Goal: Task Accomplishment & Management: Complete application form

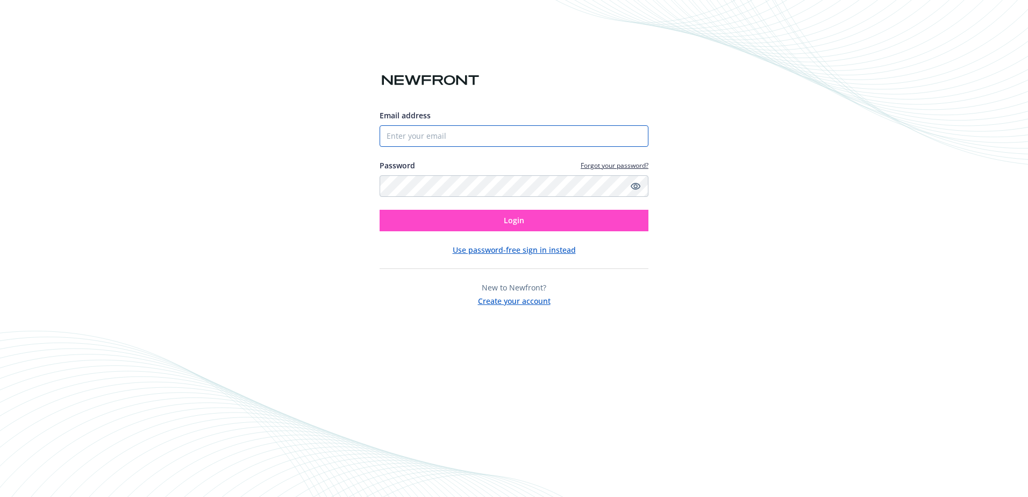
type input "[EMAIL_ADDRESS][DOMAIN_NAME]"
click at [498, 219] on button "Login" at bounding box center [514, 221] width 269 height 22
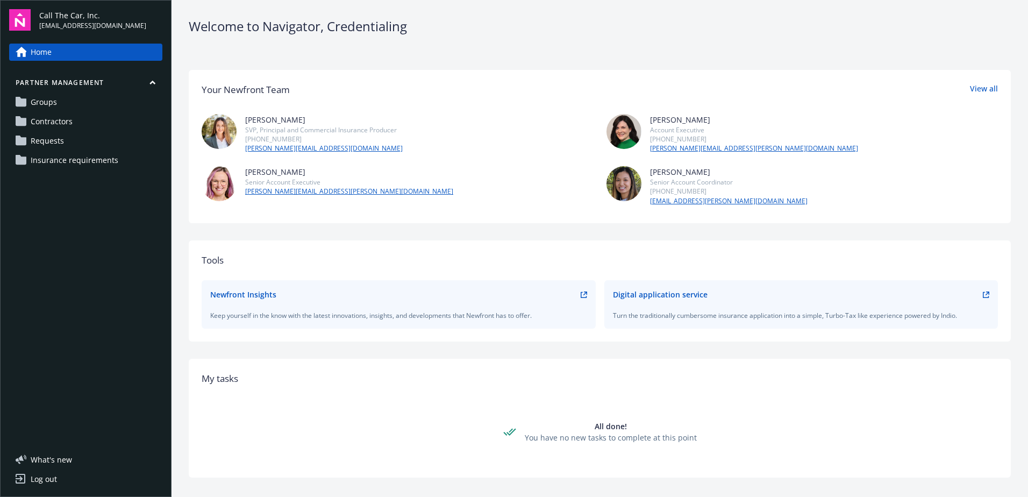
click at [57, 117] on span "Contractors" at bounding box center [52, 121] width 42 height 17
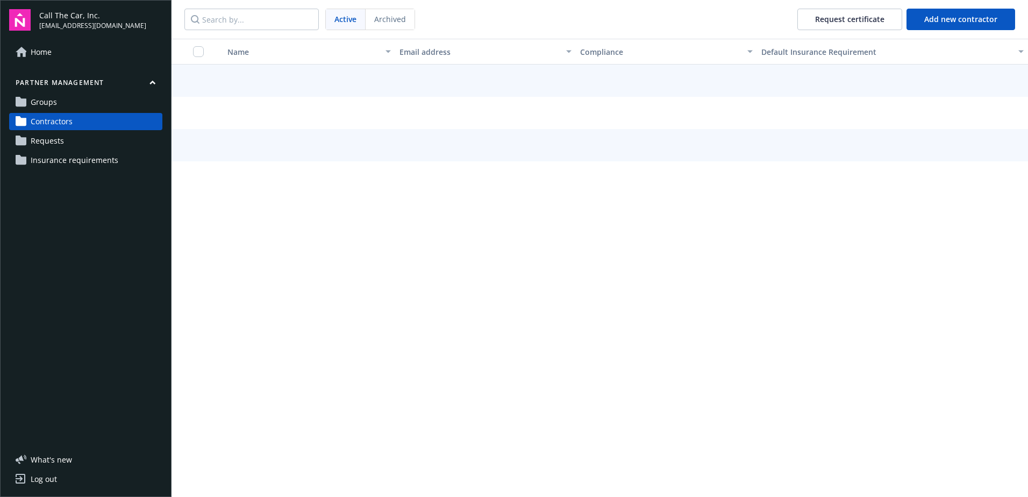
click at [51, 101] on span "Groups" at bounding box center [44, 102] width 26 height 17
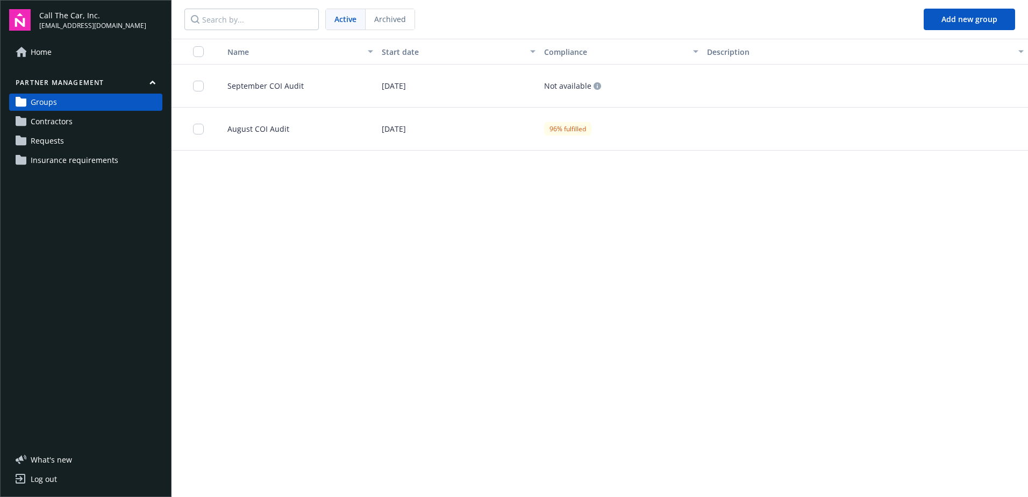
click at [267, 82] on span "September COI Audit" at bounding box center [261, 85] width 85 height 11
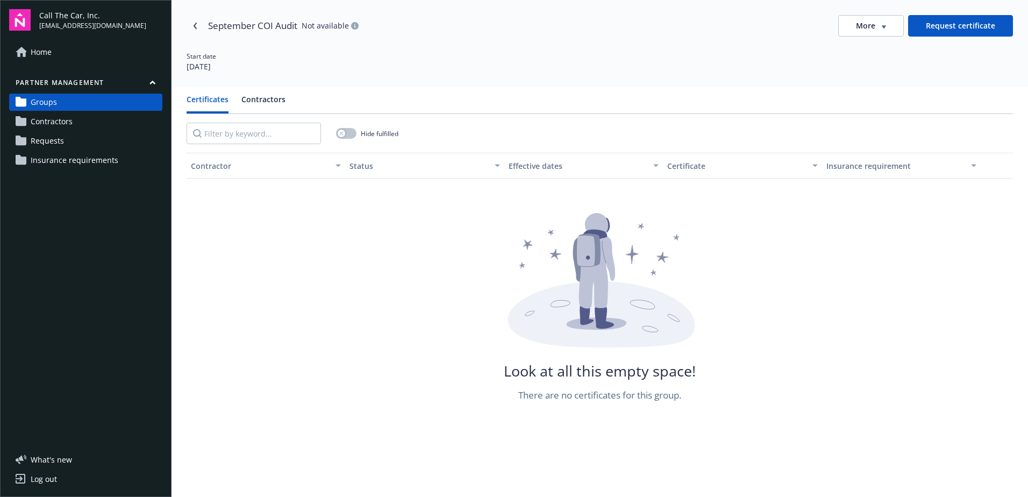
drag, startPoint x: 262, startPoint y: 96, endPoint x: 273, endPoint y: 92, distance: 11.9
click at [264, 96] on button "Contractors" at bounding box center [263, 104] width 44 height 20
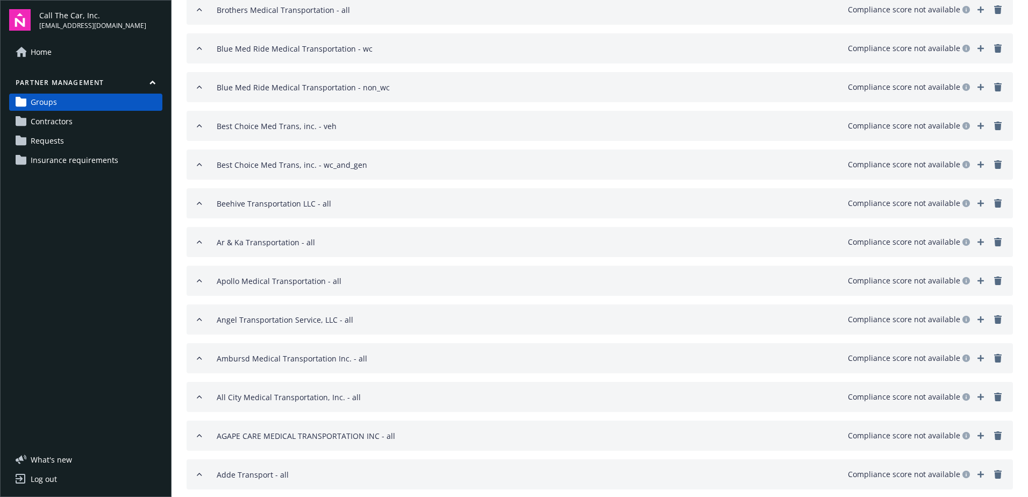
scroll to position [1434, 0]
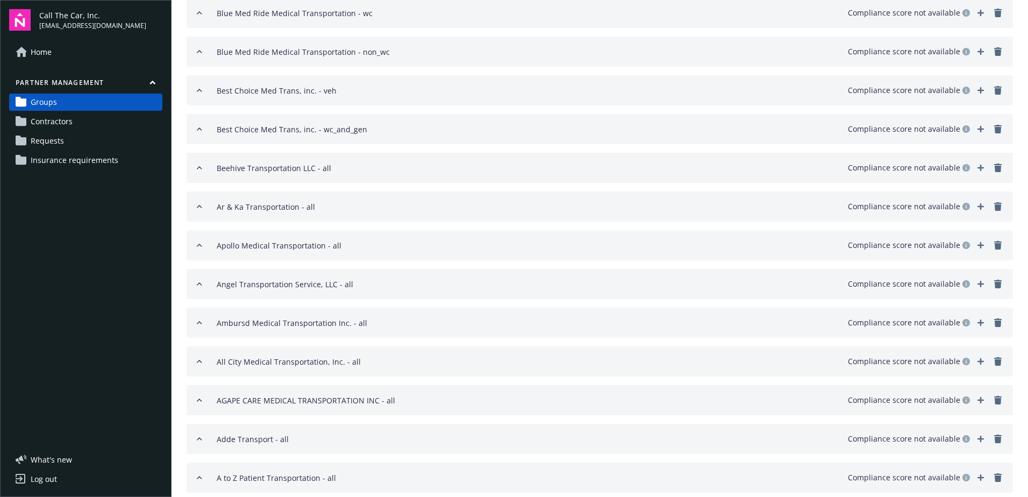
click at [994, 243] on icon "remove" at bounding box center [998, 245] width 9 height 9
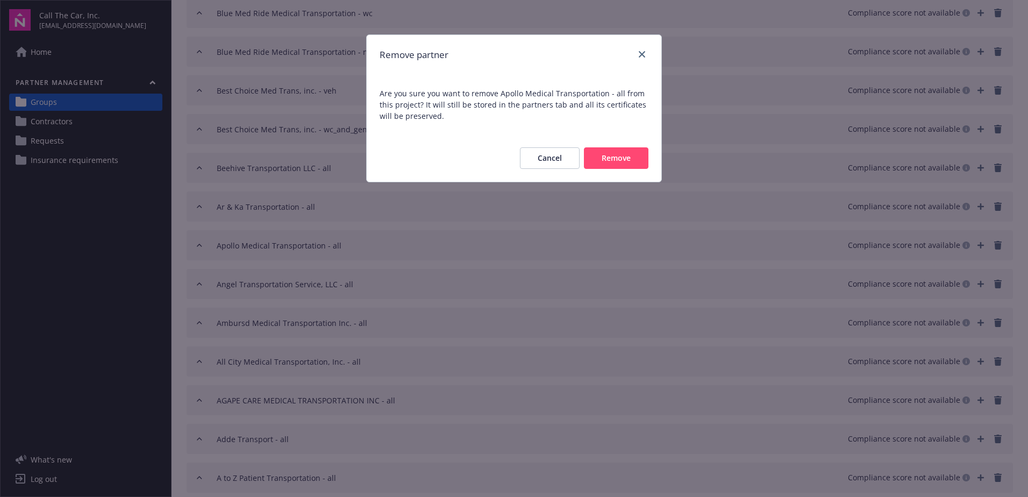
click at [617, 155] on button "Remove" at bounding box center [616, 158] width 65 height 22
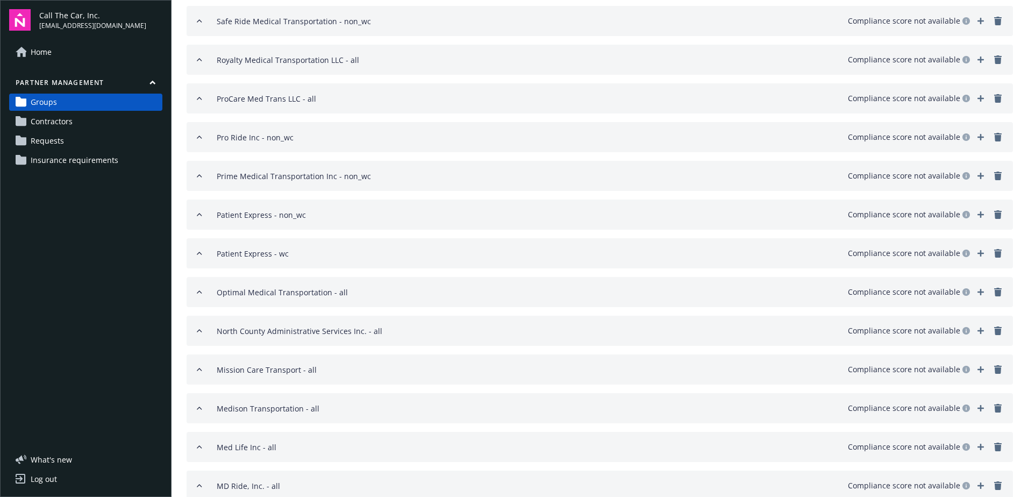
scroll to position [427, 0]
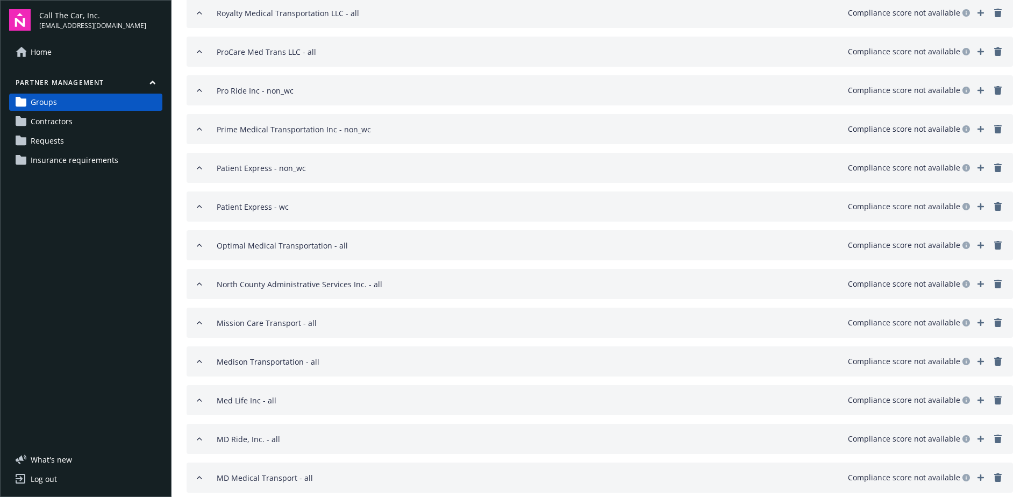
click at [994, 281] on icon "remove" at bounding box center [998, 284] width 8 height 9
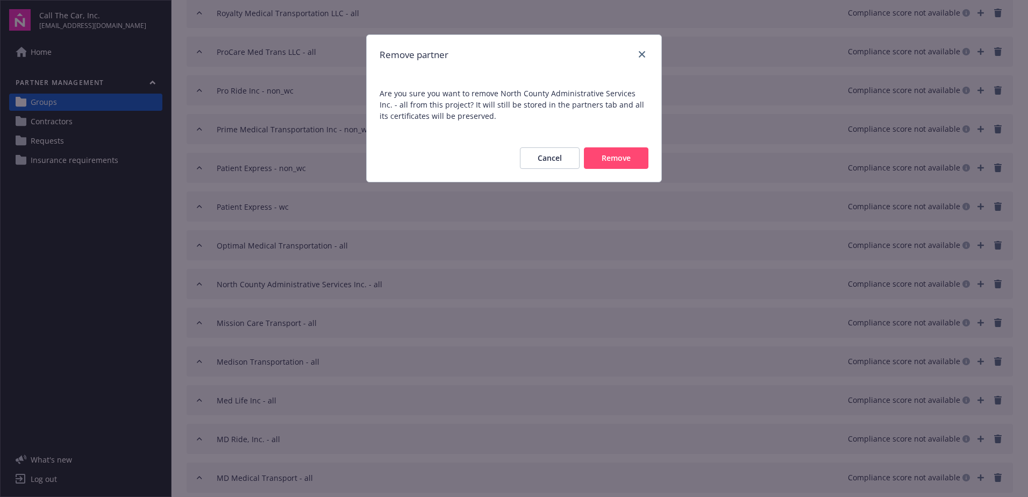
click at [617, 151] on button "Remove" at bounding box center [616, 158] width 65 height 22
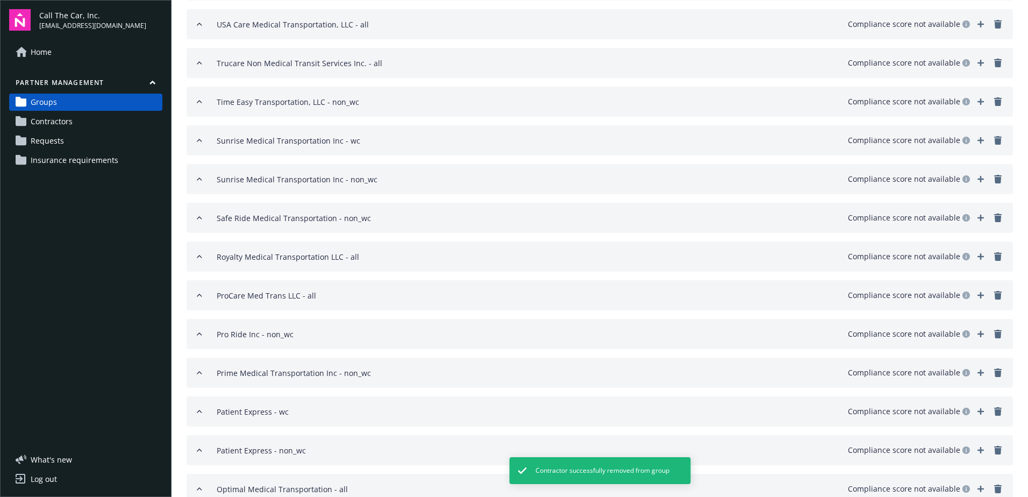
scroll to position [158, 0]
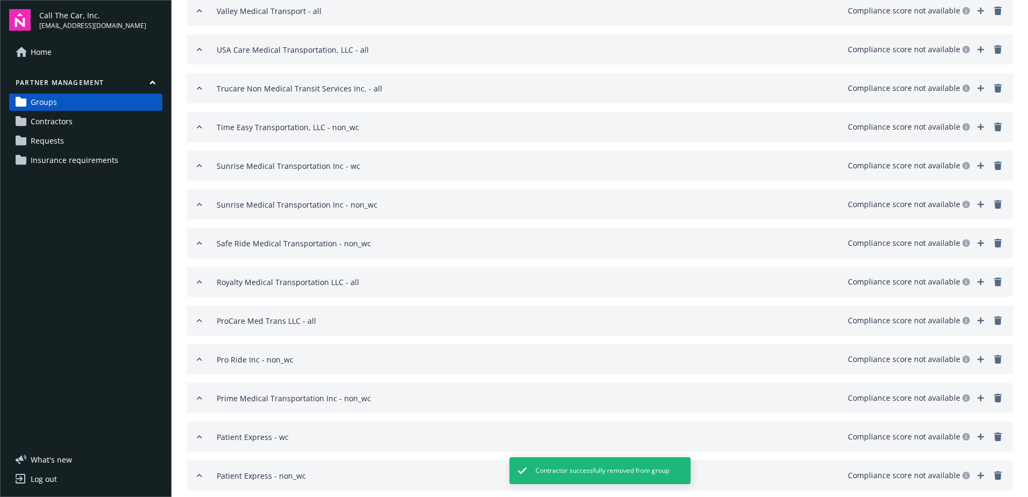
click at [994, 123] on icon "remove" at bounding box center [998, 127] width 9 height 9
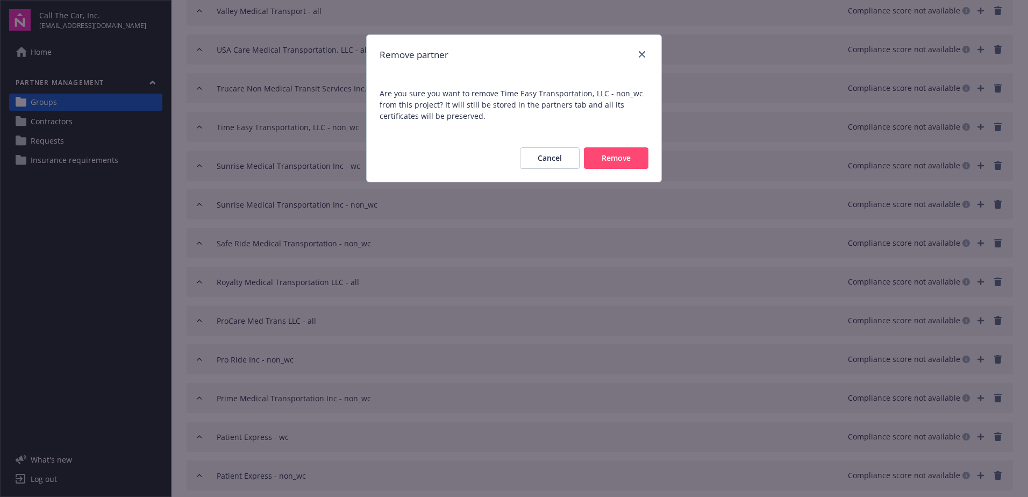
click at [617, 155] on button "Remove" at bounding box center [616, 158] width 65 height 22
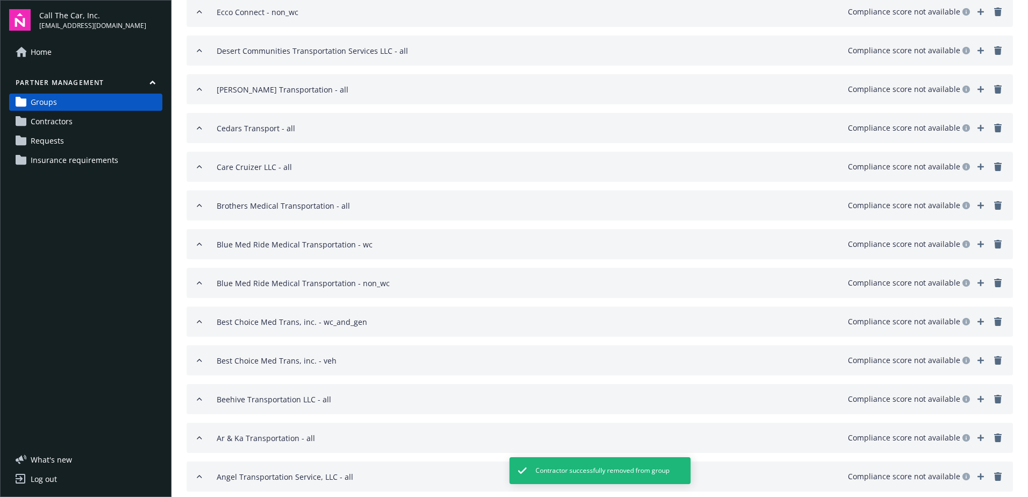
scroll to position [1318, 0]
click at [994, 474] on icon "remove" at bounding box center [998, 477] width 9 height 9
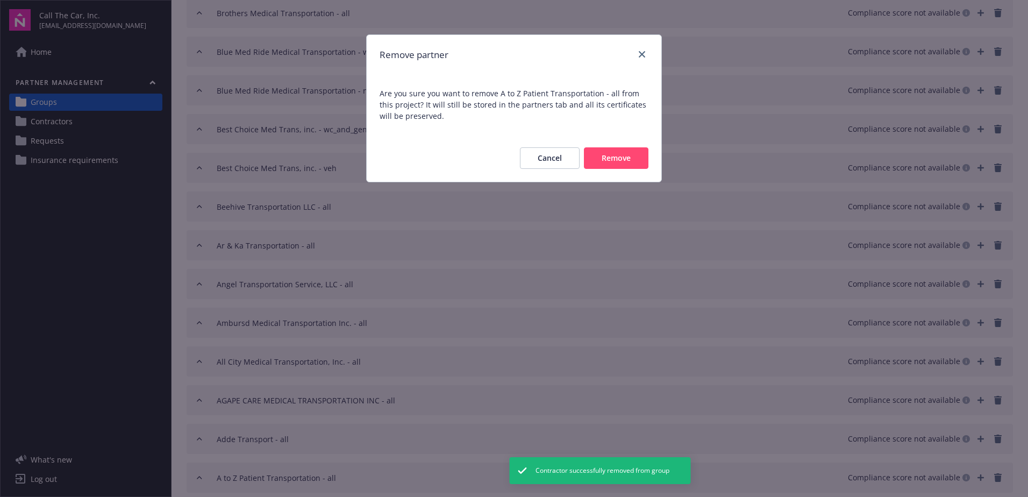
click at [615, 159] on button "Remove" at bounding box center [616, 158] width 65 height 22
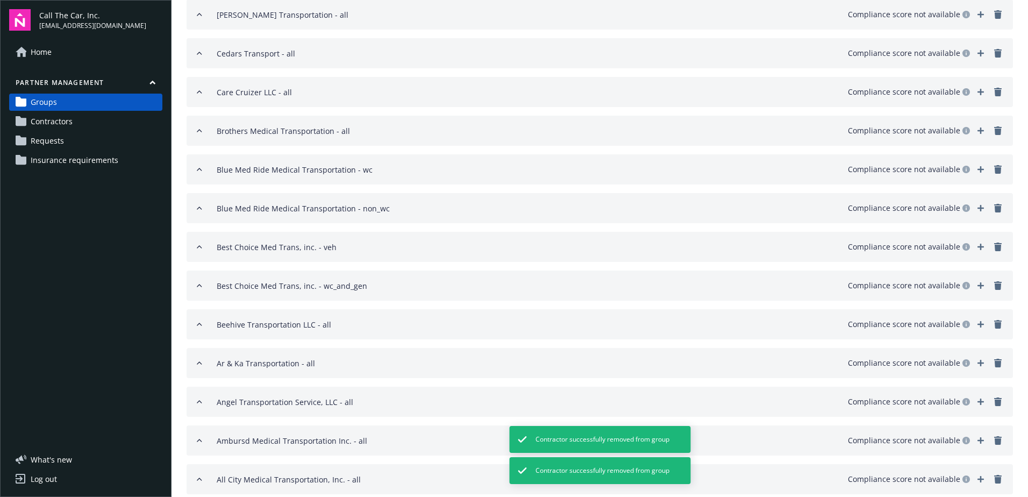
scroll to position [1171, 0]
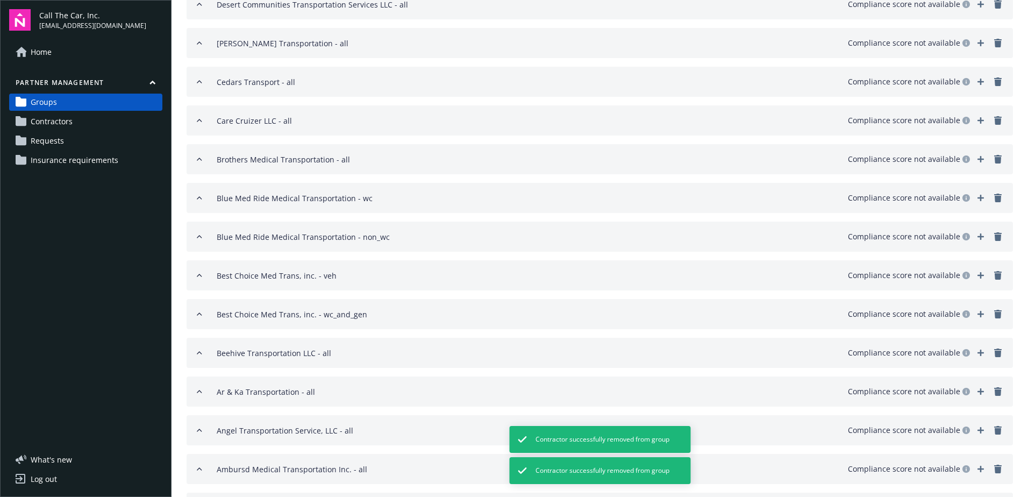
click at [994, 157] on icon "remove" at bounding box center [998, 159] width 9 height 9
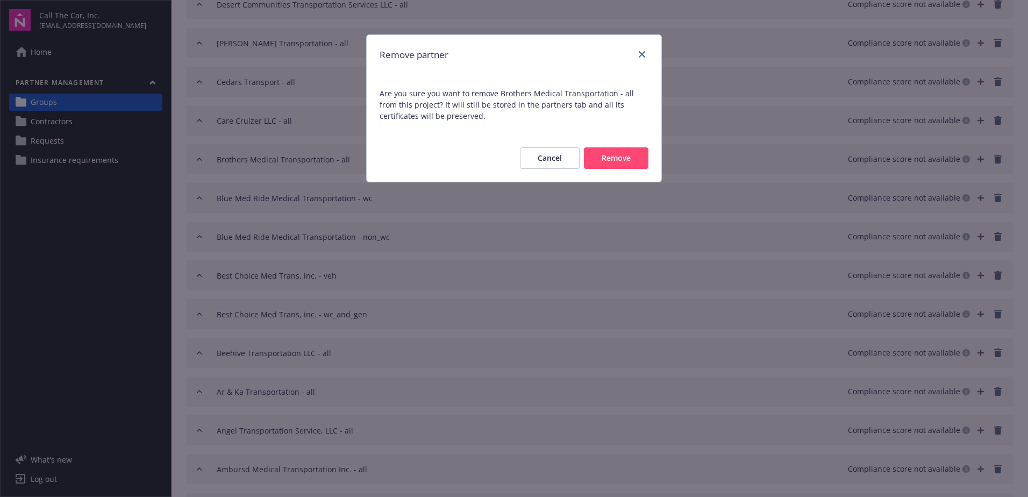
click at [603, 157] on button "Remove" at bounding box center [616, 158] width 65 height 22
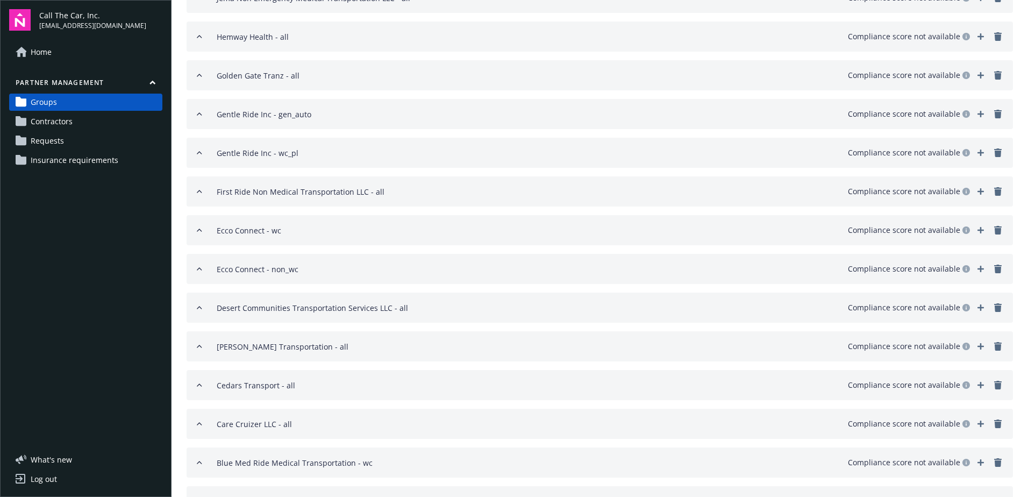
scroll to position [849, 0]
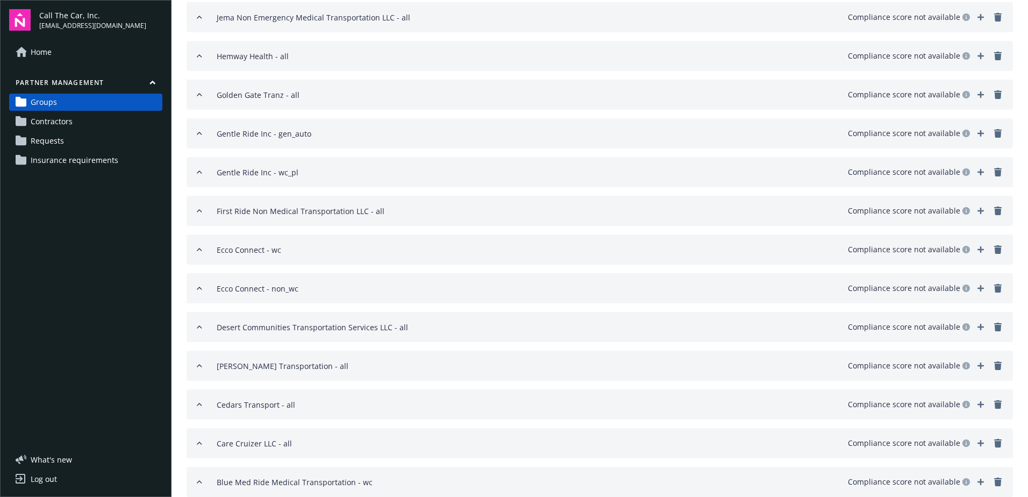
click at [994, 91] on icon "remove" at bounding box center [998, 94] width 9 height 9
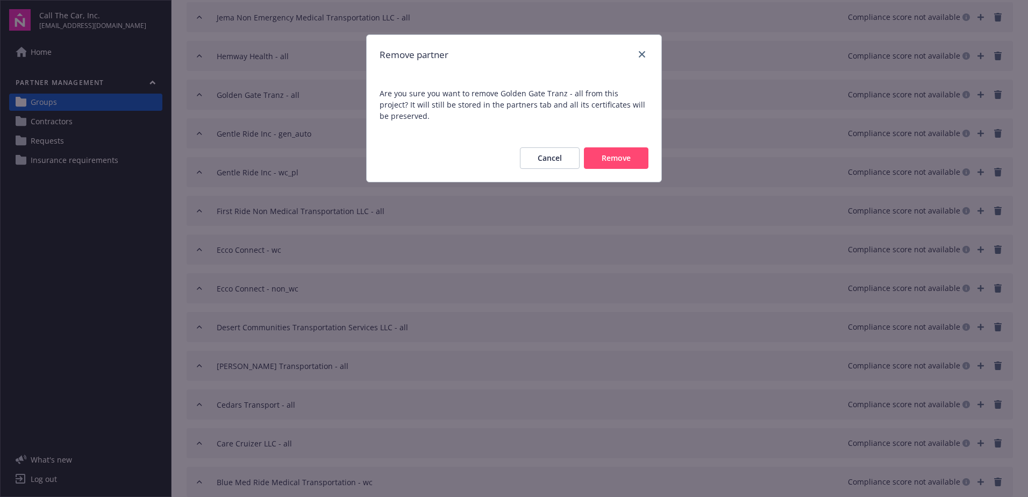
click at [609, 147] on button "Remove" at bounding box center [616, 158] width 65 height 22
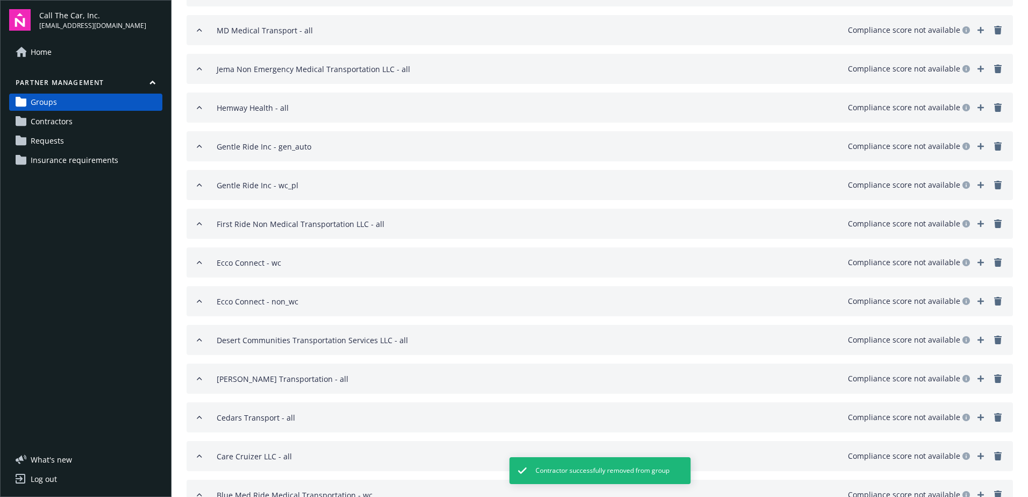
scroll to position [687, 0]
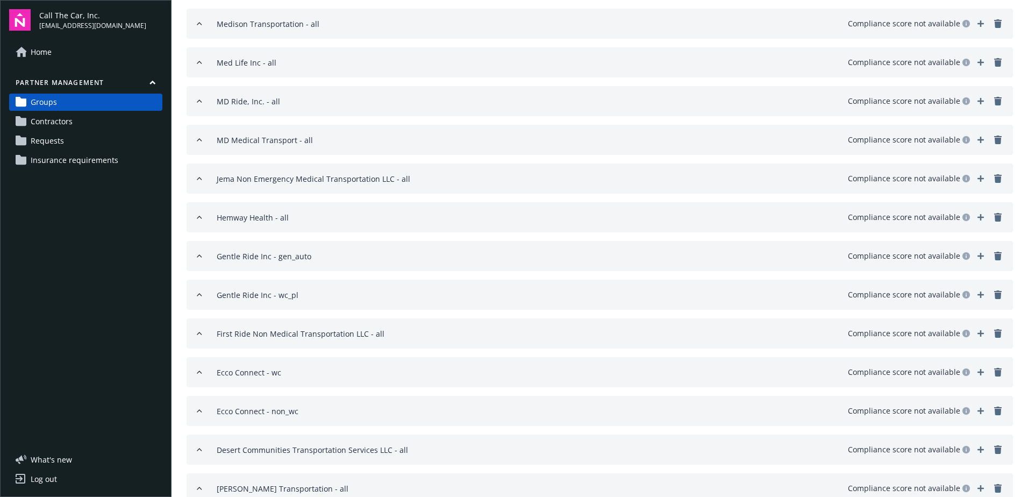
click at [992, 174] on link "remove" at bounding box center [998, 178] width 13 height 13
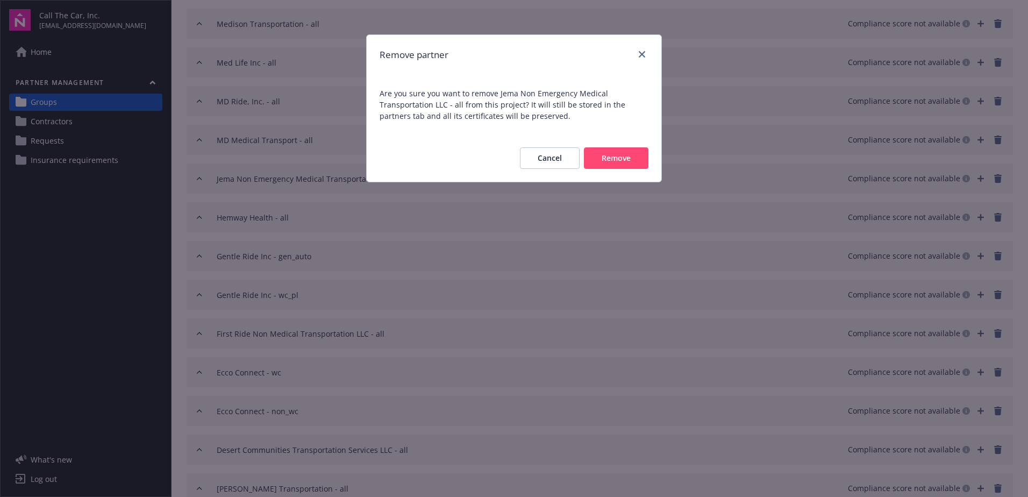
click at [631, 156] on button "Remove" at bounding box center [616, 158] width 65 height 22
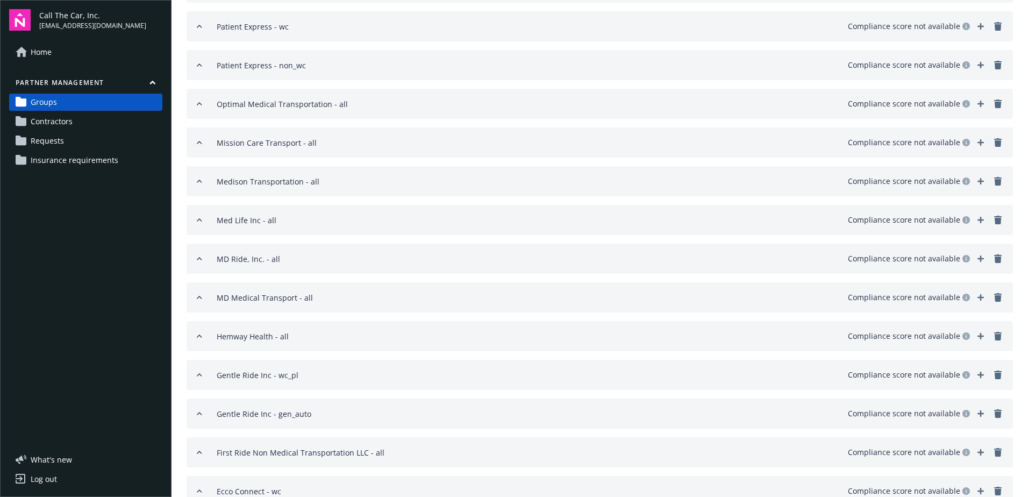
scroll to position [526, 0]
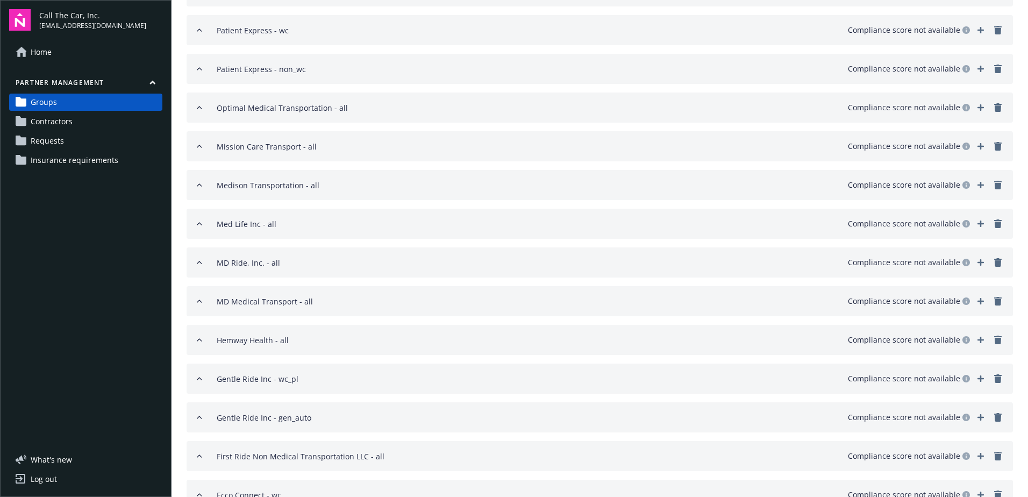
click at [994, 221] on icon "remove" at bounding box center [998, 223] width 8 height 9
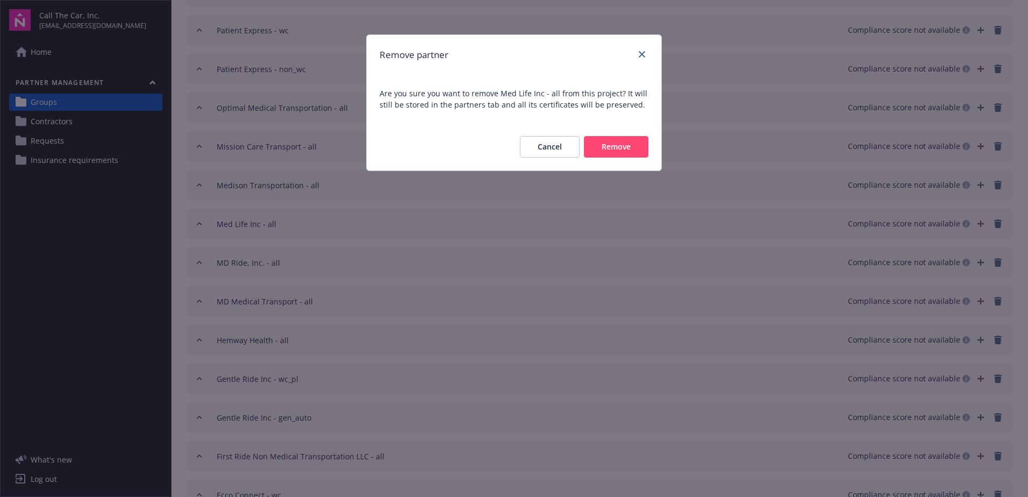
click at [599, 146] on button "Remove" at bounding box center [616, 147] width 65 height 22
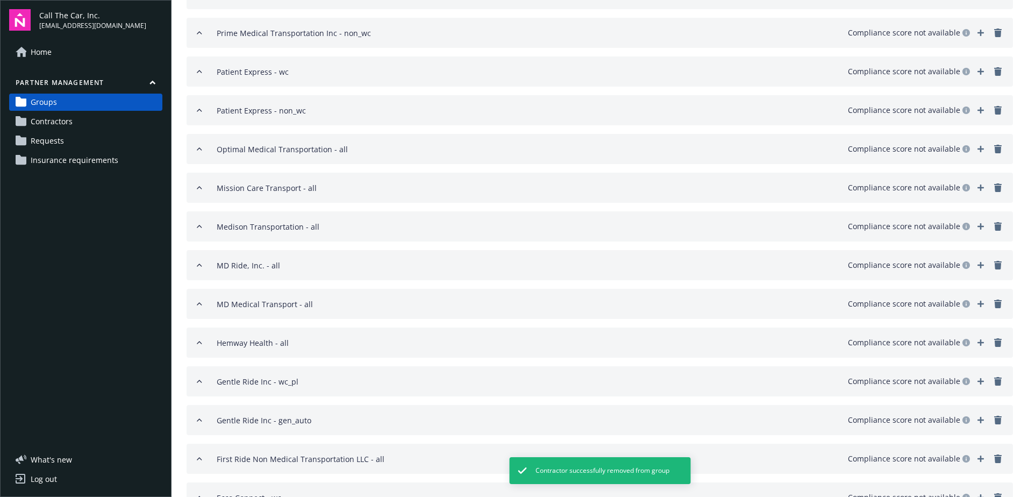
scroll to position [472, 0]
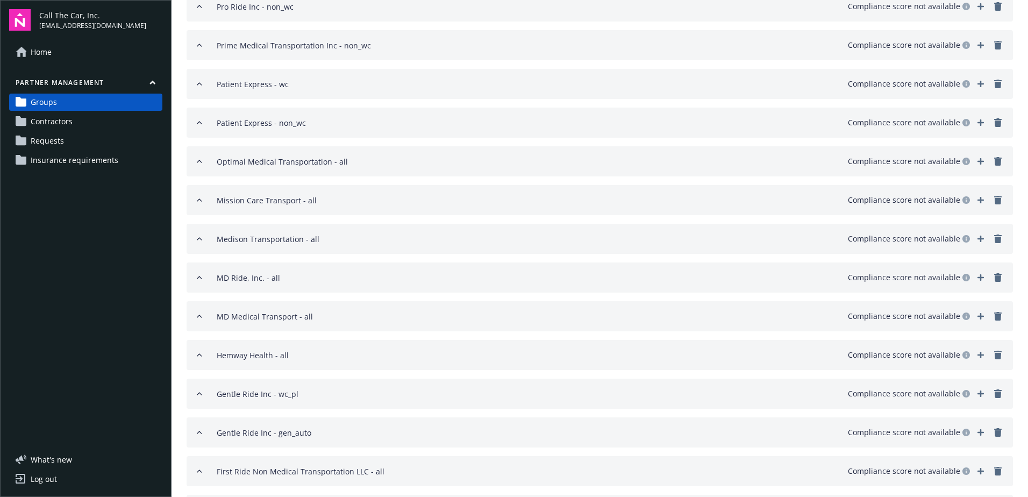
click at [994, 161] on icon "remove" at bounding box center [998, 161] width 9 height 9
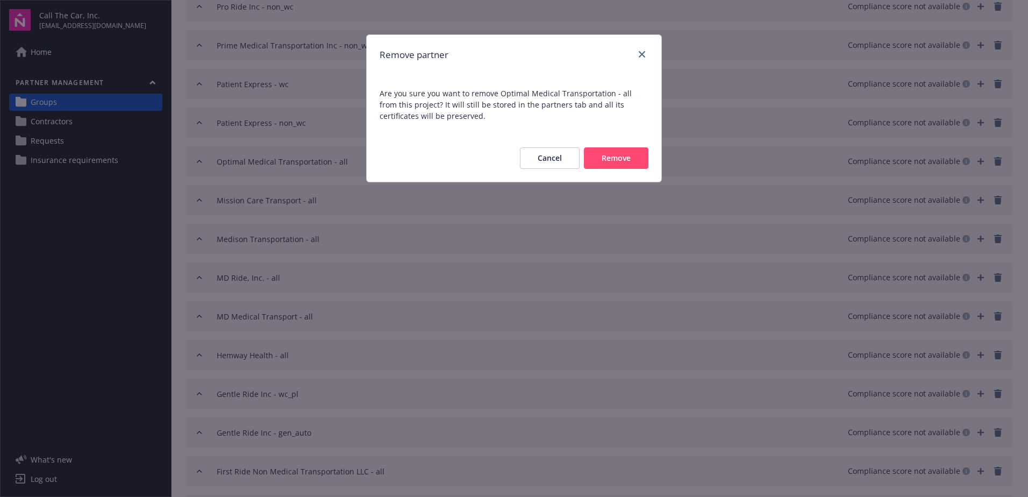
click at [620, 155] on button "Remove" at bounding box center [616, 158] width 65 height 22
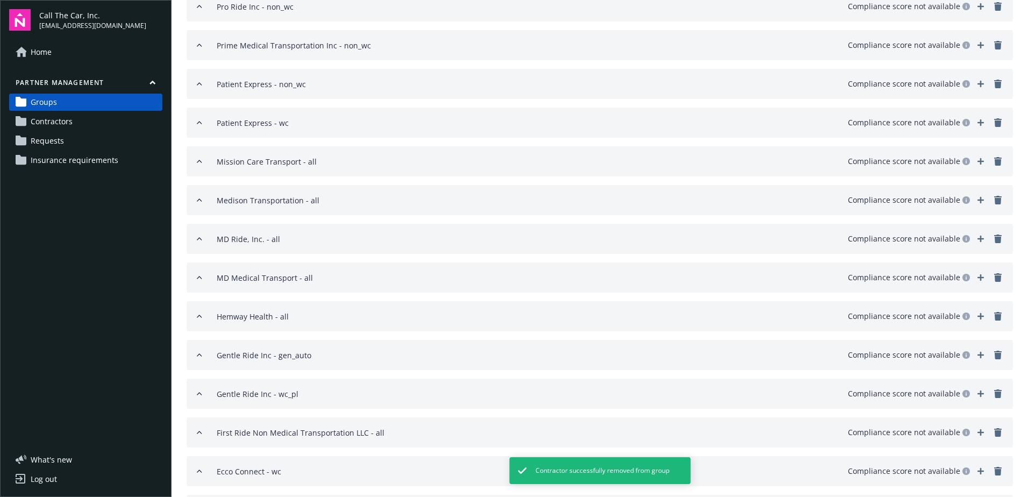
click at [992, 118] on link "remove" at bounding box center [998, 122] width 13 height 13
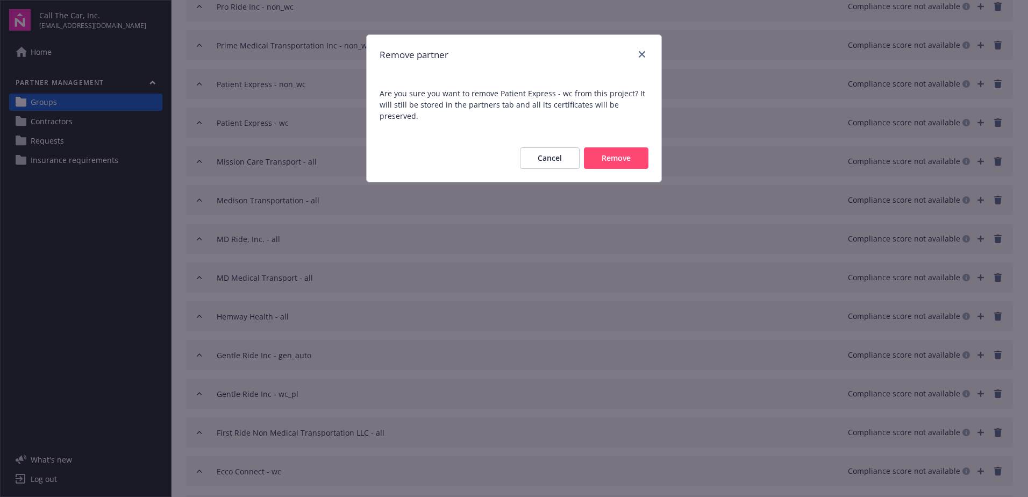
click at [606, 147] on button "Remove" at bounding box center [616, 158] width 65 height 22
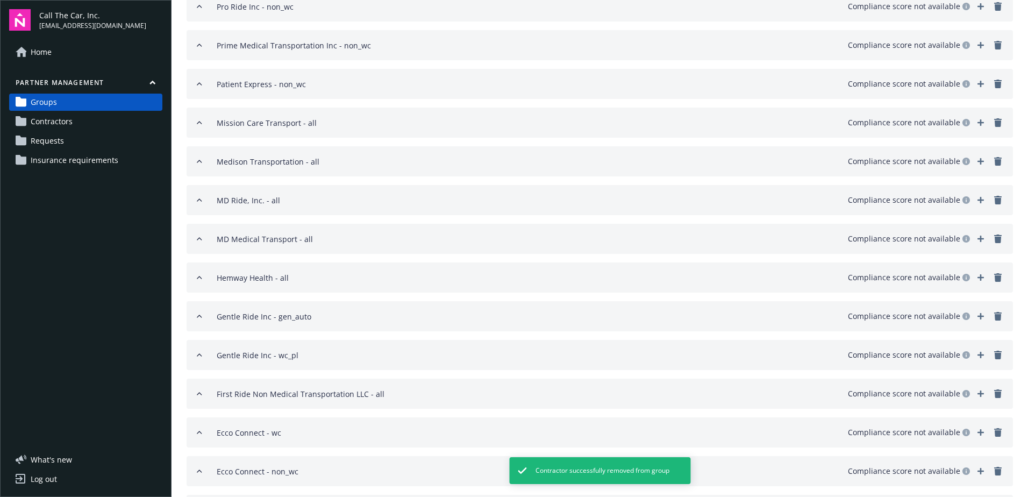
click at [994, 85] on icon "remove" at bounding box center [998, 84] width 8 height 9
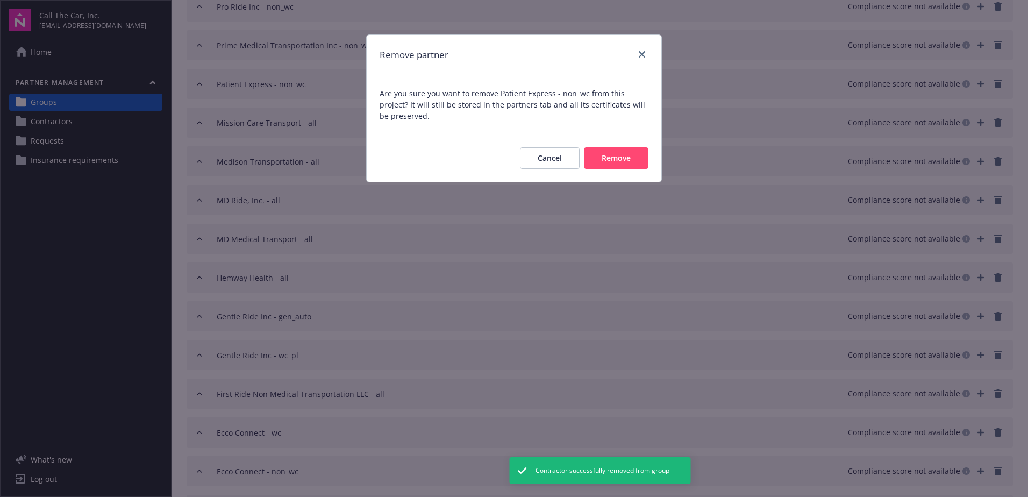
click at [610, 156] on button "Remove" at bounding box center [616, 158] width 65 height 22
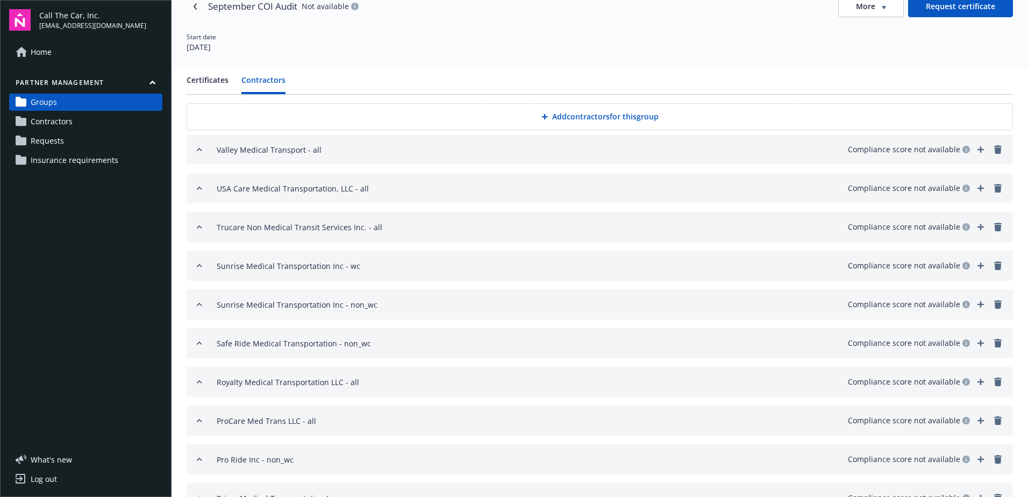
scroll to position [0, 0]
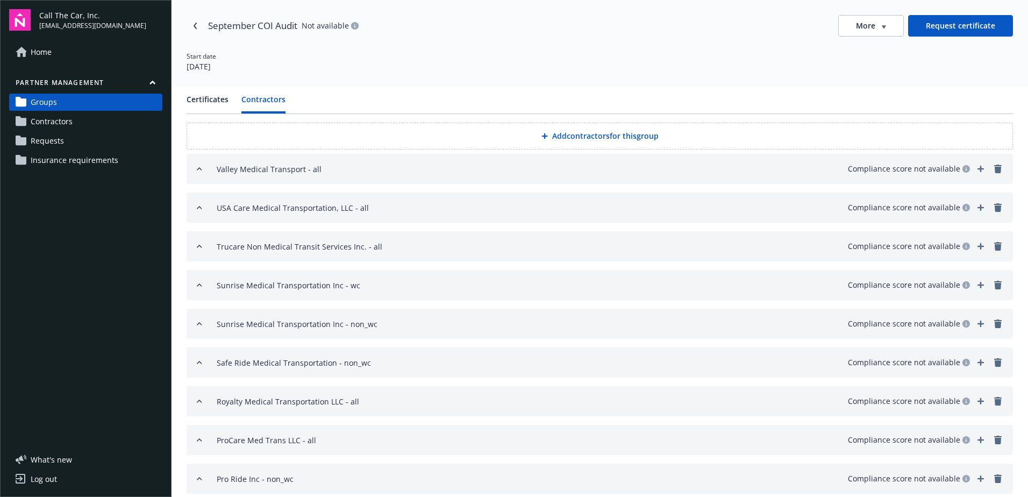
click at [577, 133] on button "Add contractors for this group" at bounding box center [600, 136] width 827 height 27
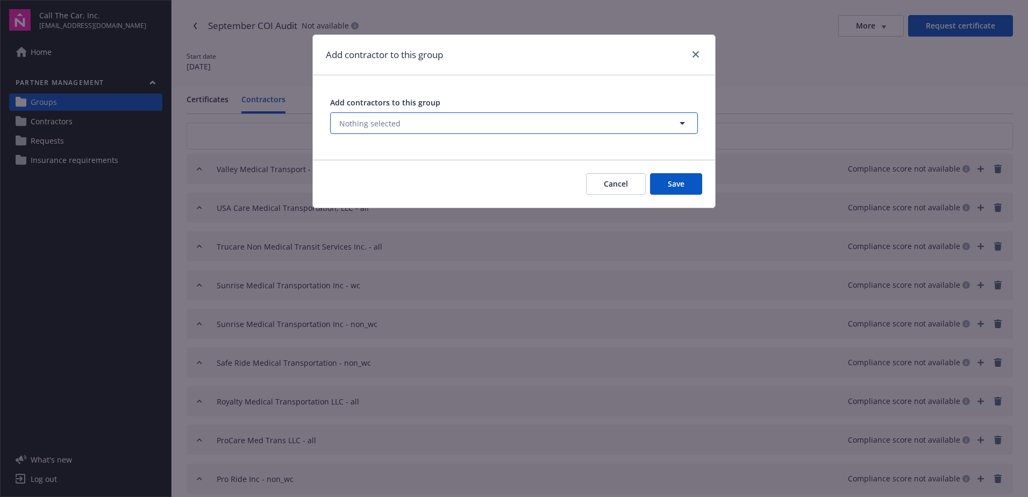
click at [369, 121] on span "Nothing selected" at bounding box center [369, 123] width 61 height 11
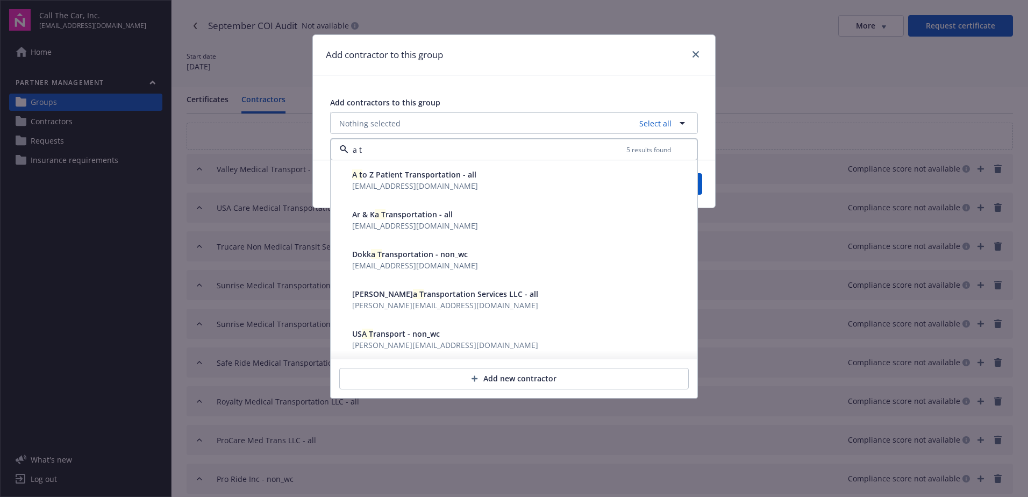
click at [408, 179] on span "A t o Z Patient Transportation - all" at bounding box center [414, 174] width 124 height 10
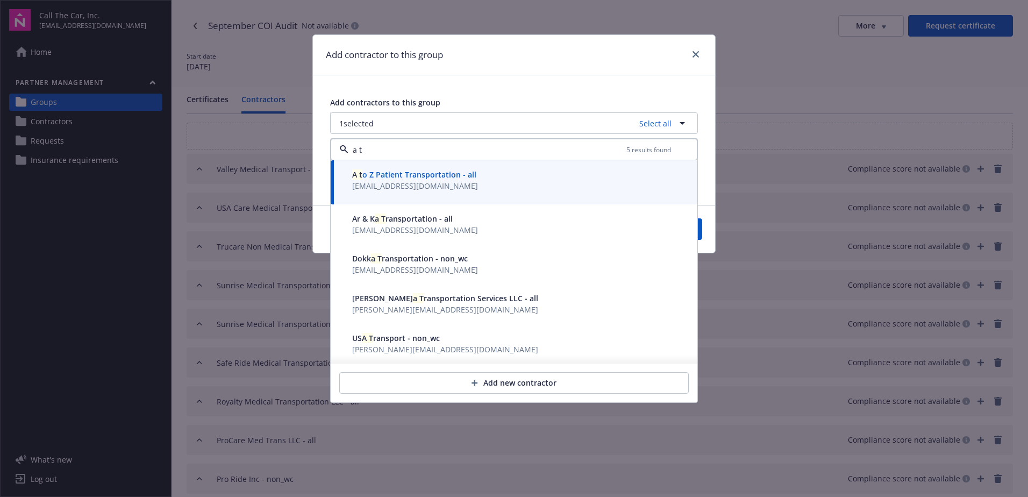
click at [436, 176] on span "A t o Z Patient Transportation - all" at bounding box center [414, 174] width 124 height 10
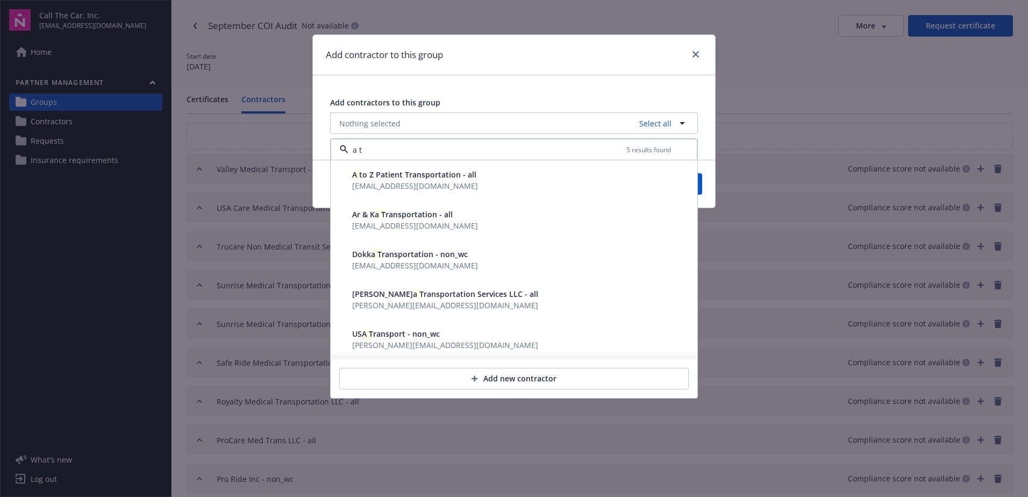
click at [449, 174] on span "A t o Z Patient Transportation - all" at bounding box center [414, 174] width 124 height 10
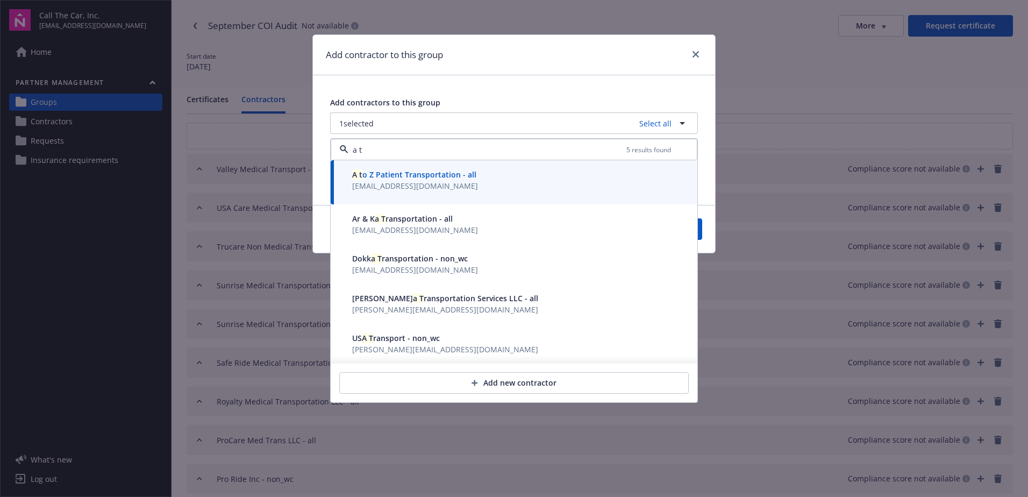
type input "a t"
click at [702, 231] on button "Save" at bounding box center [676, 229] width 52 height 22
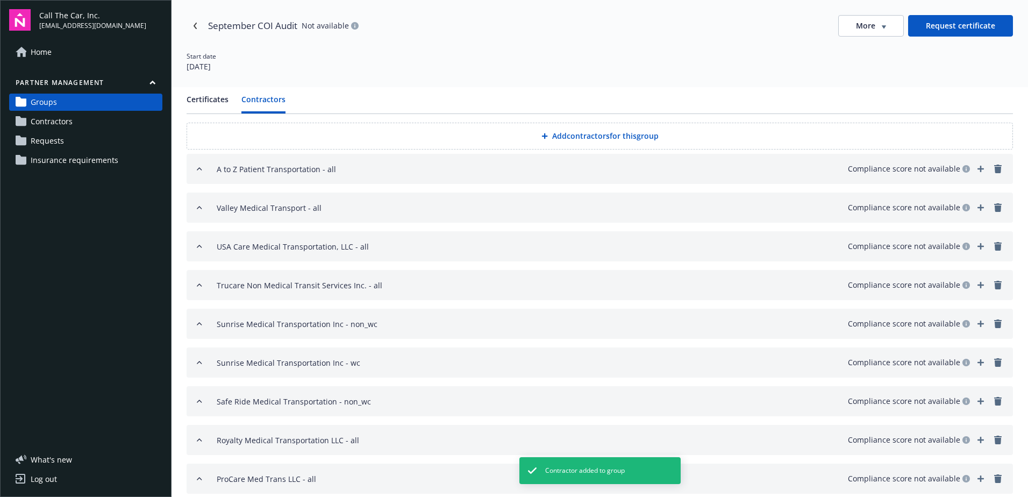
click at [255, 162] on button "A to Z Patient Transportation - all Compliance score not available" at bounding box center [600, 169] width 827 height 30
click at [204, 168] on div "A to Z Patient Transportation - all Compliance score not available" at bounding box center [599, 168] width 809 height 13
click at [313, 155] on button "A to Z Patient Transportation - all Compliance score not available" at bounding box center [600, 169] width 827 height 30
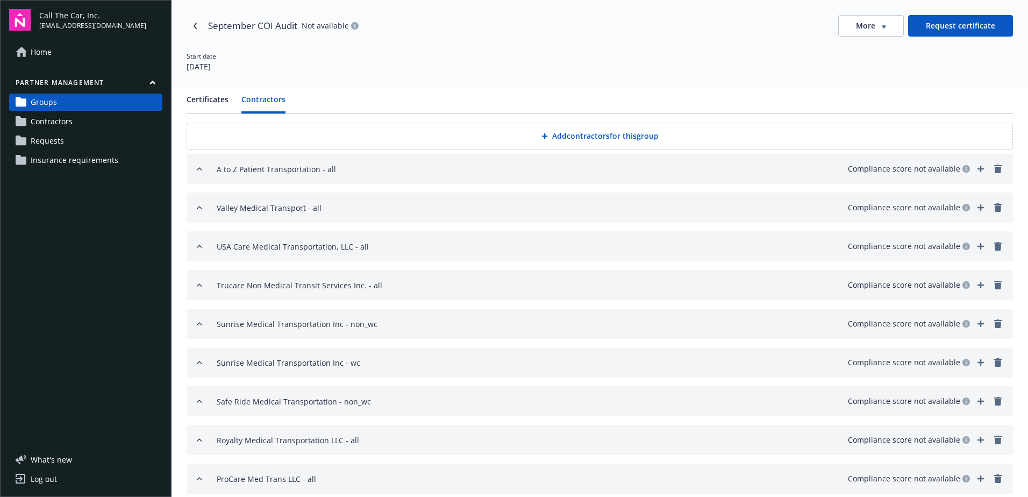
click at [283, 168] on div "A to Z Patient Transportation - all" at bounding box center [276, 168] width 119 height 13
click at [316, 165] on div "A to Z Patient Transportation - all" at bounding box center [276, 168] width 119 height 13
click at [335, 167] on div "A to Z Patient Transportation - all Compliance score not available" at bounding box center [611, 168] width 788 height 13
click at [919, 167] on div "Compliance score not available" at bounding box center [909, 168] width 122 height 13
click at [281, 206] on div "Valley Medical Transport - all" at bounding box center [269, 207] width 105 height 13
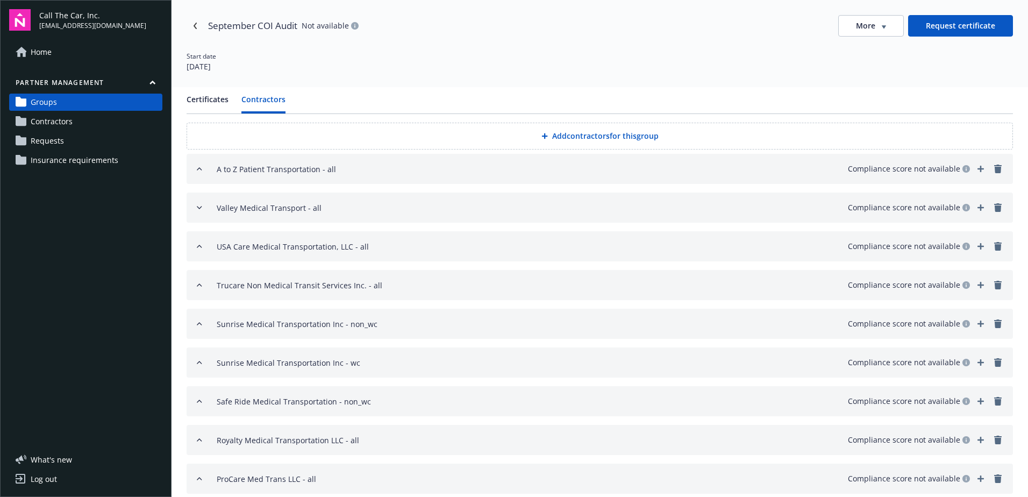
click at [978, 205] on icon "add" at bounding box center [981, 207] width 6 height 6
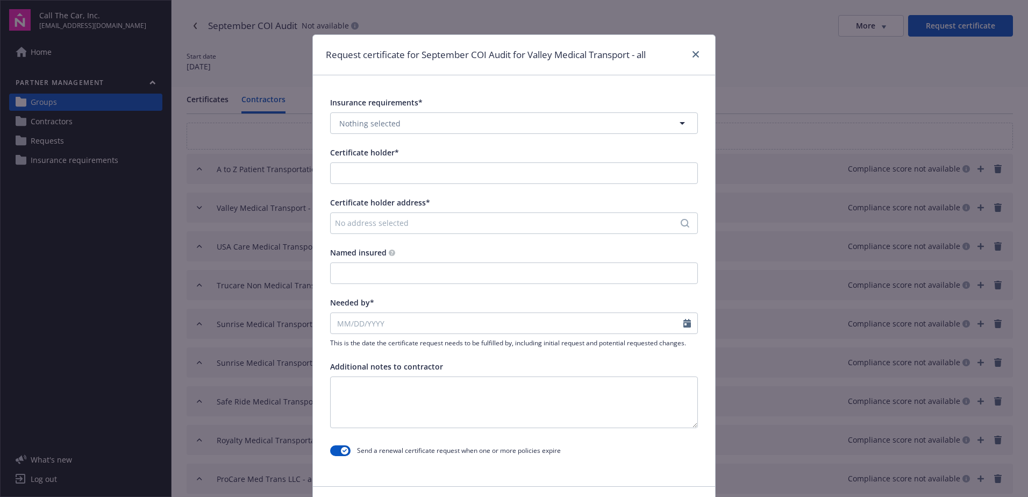
type input "Valley Medical Transport"
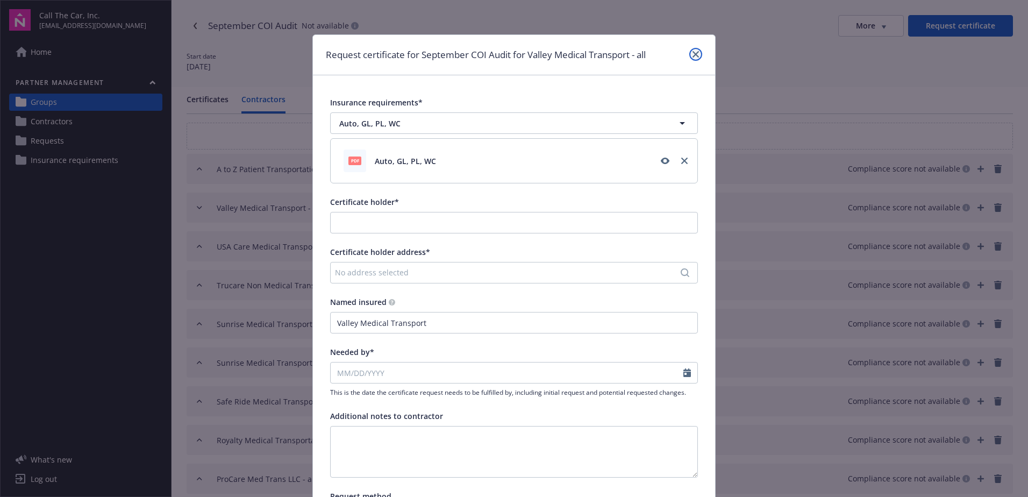
click at [691, 50] on link "close" at bounding box center [695, 54] width 13 height 13
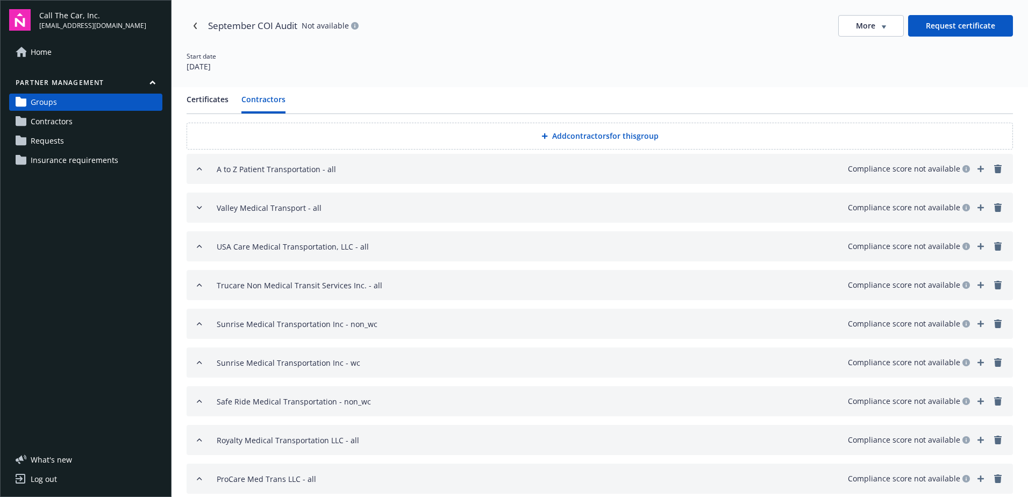
click at [56, 120] on span "Contractors" at bounding box center [52, 121] width 42 height 17
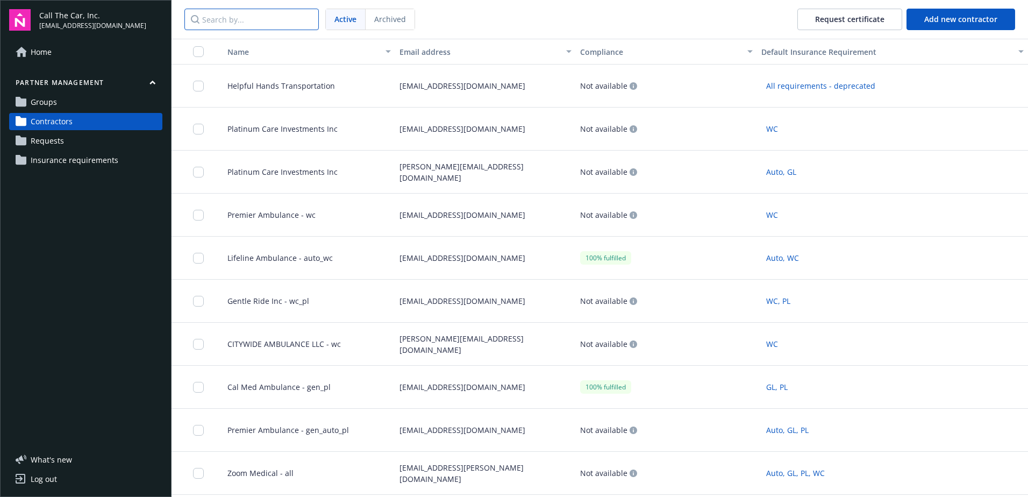
click at [247, 21] on input "Search by..." at bounding box center [251, 20] width 134 height 22
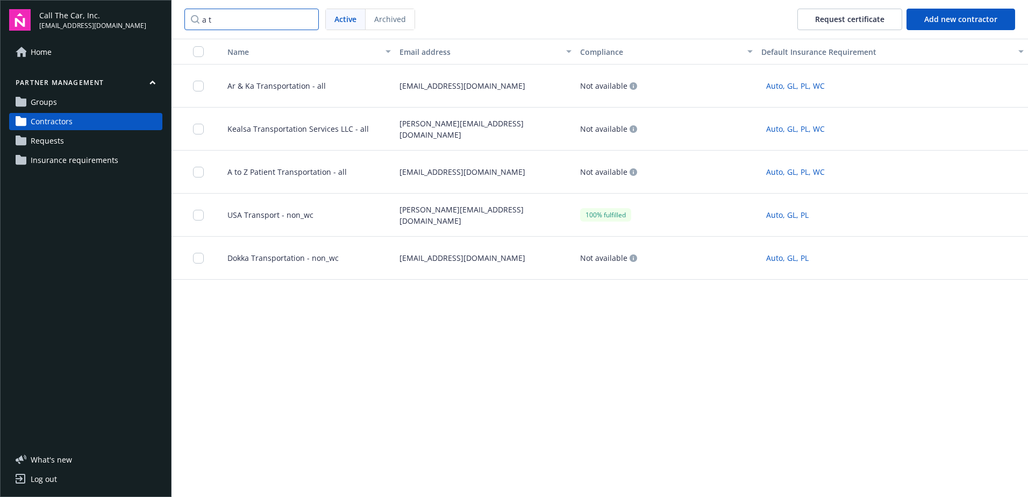
type input "a t"
click at [282, 167] on span "A to Z Patient Transportation - all" at bounding box center [283, 171] width 128 height 11
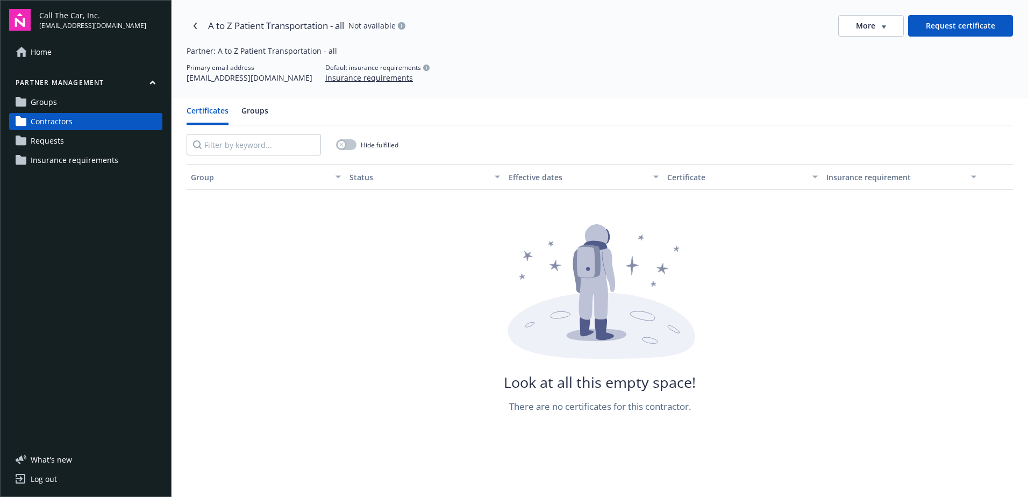
click at [207, 24] on div "A to Z Patient Transportation - all Not available" at bounding box center [296, 25] width 219 height 17
click at [198, 24] on link "Navigate back" at bounding box center [195, 25] width 17 height 17
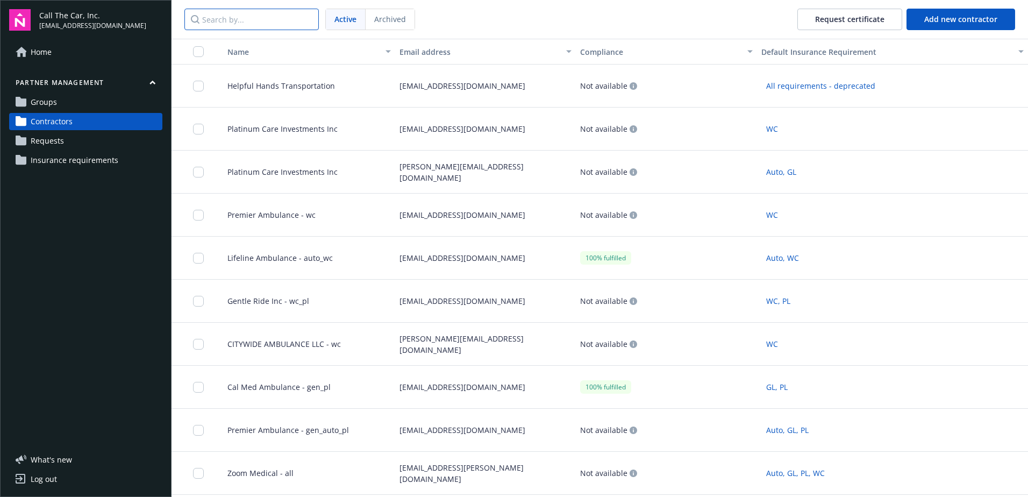
click at [243, 23] on input "Search by..." at bounding box center [251, 20] width 134 height 22
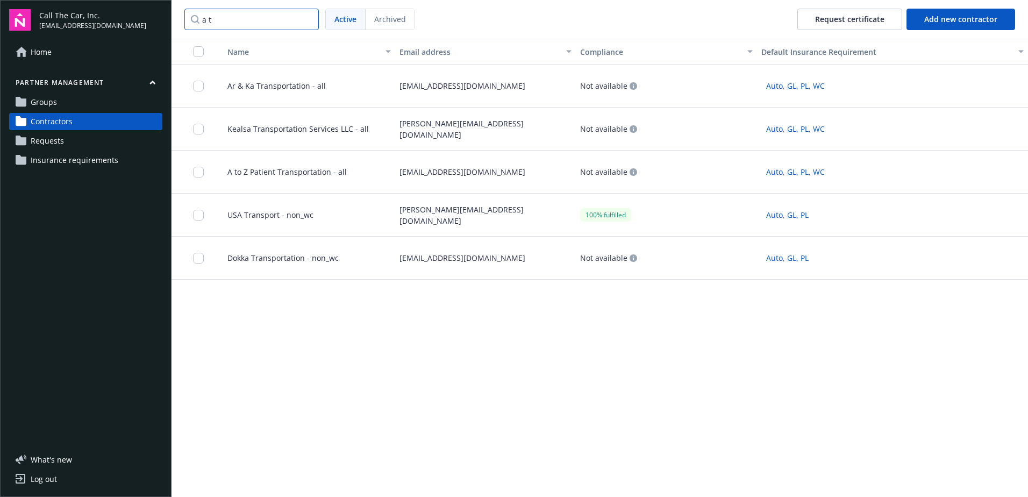
type input "a t"
click at [319, 170] on span "A to Z Patient Transportation - all" at bounding box center [283, 171] width 128 height 11
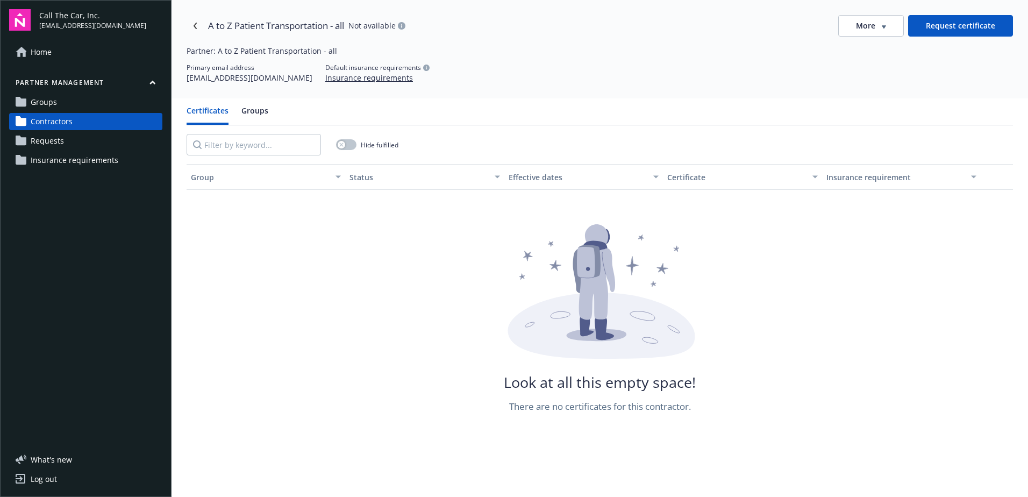
click at [57, 118] on span "Contractors" at bounding box center [52, 121] width 42 height 17
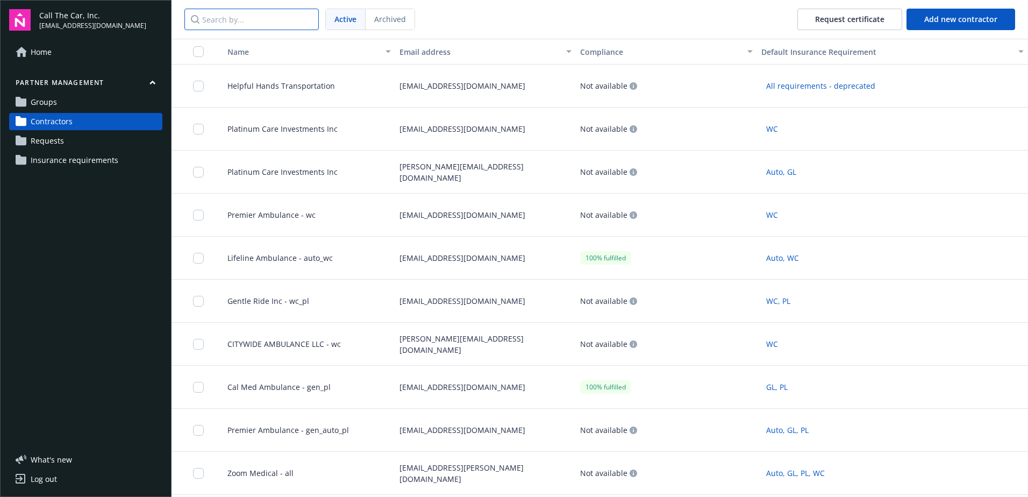
click at [239, 21] on input "Search by..." at bounding box center [251, 20] width 134 height 22
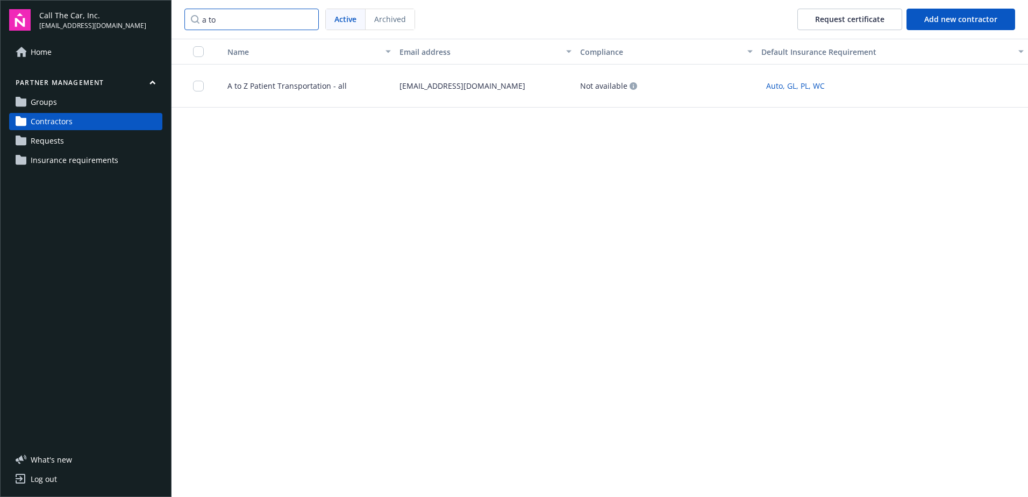
type input "a to"
click at [238, 81] on span "A to Z Patient Transportation - all" at bounding box center [283, 85] width 128 height 11
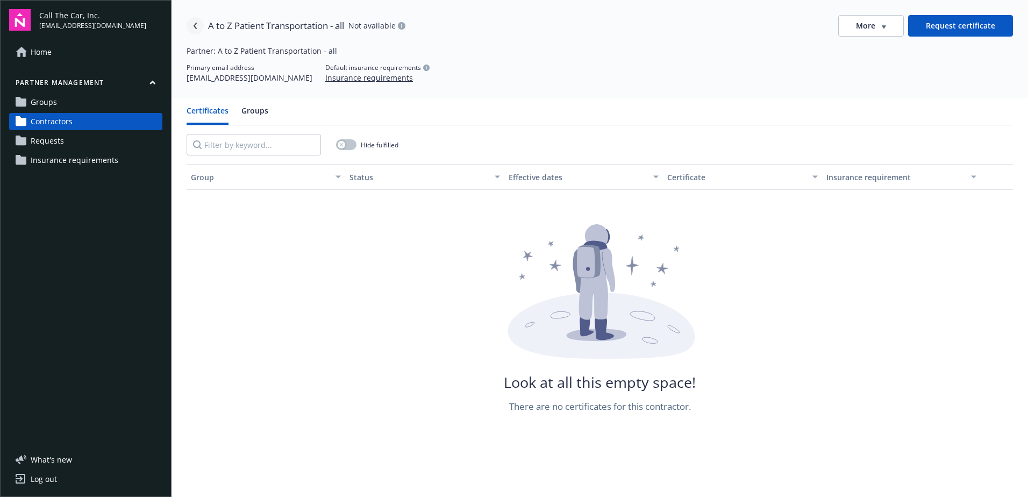
click at [196, 23] on icon "Navigate back" at bounding box center [195, 26] width 3 height 6
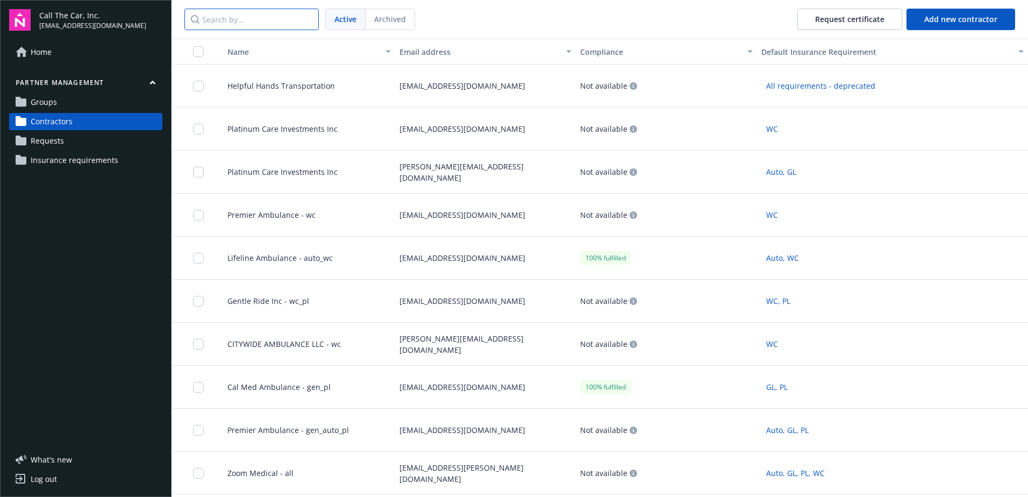
click at [245, 23] on input "Search by..." at bounding box center [251, 20] width 134 height 22
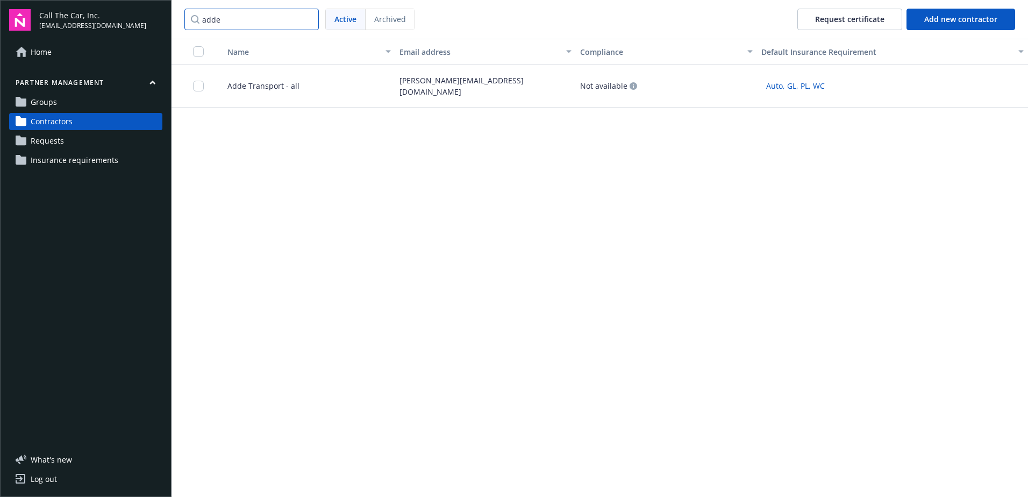
type input "adde"
click at [247, 85] on span "Adde Transport - all" at bounding box center [259, 85] width 81 height 11
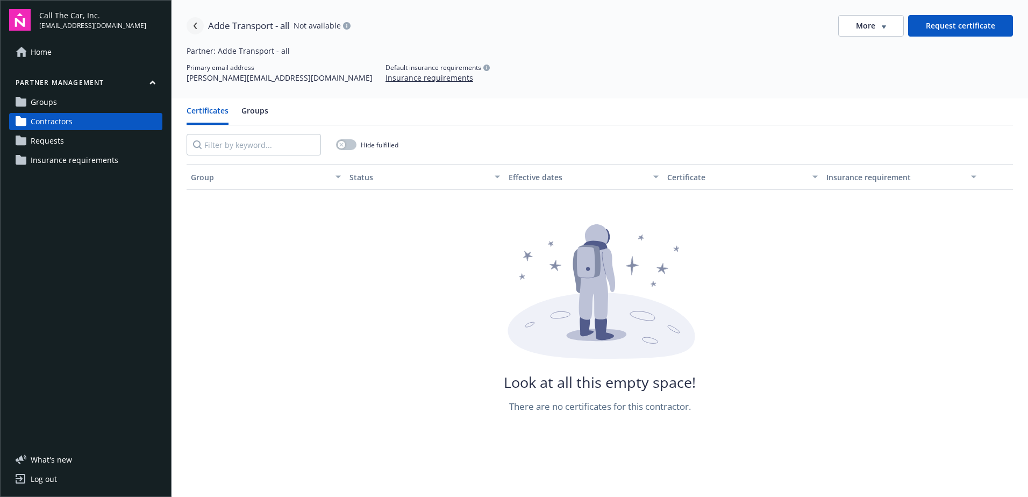
click at [195, 23] on icon "Navigate back" at bounding box center [195, 26] width 6 height 6
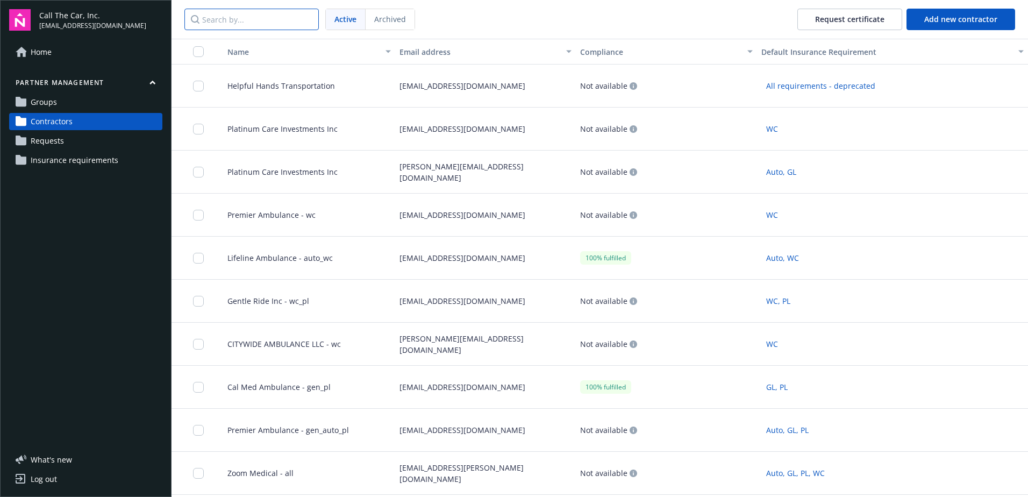
click at [247, 20] on input "Search by..." at bounding box center [251, 20] width 134 height 22
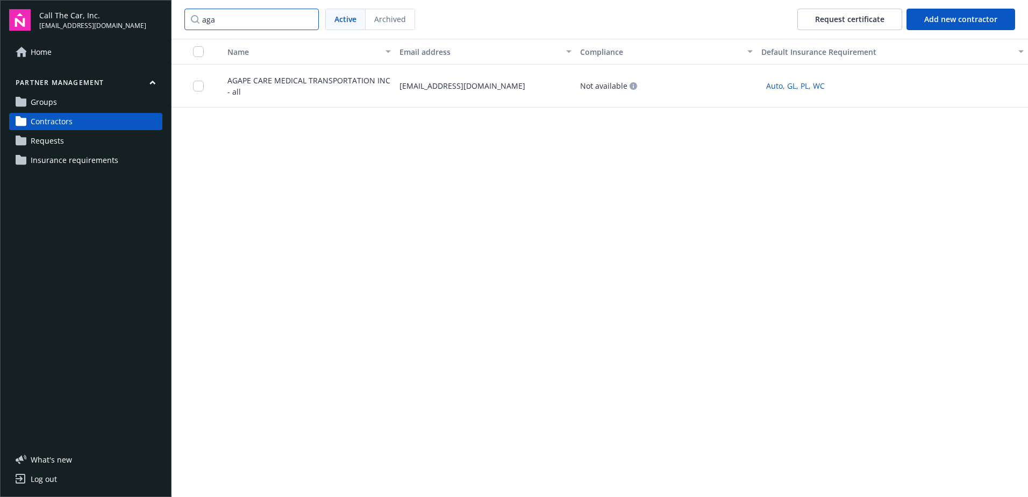
type input "aga"
click at [251, 77] on span "AGAPE CARE MEDICAL TRANSPORTATION INC - all" at bounding box center [305, 86] width 172 height 23
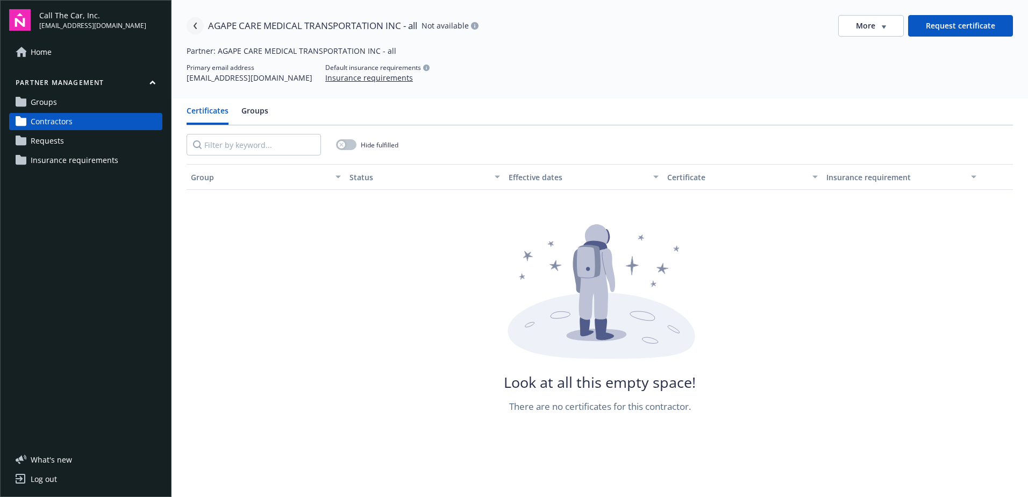
click at [197, 23] on icon "Navigate back" at bounding box center [195, 26] width 3 height 6
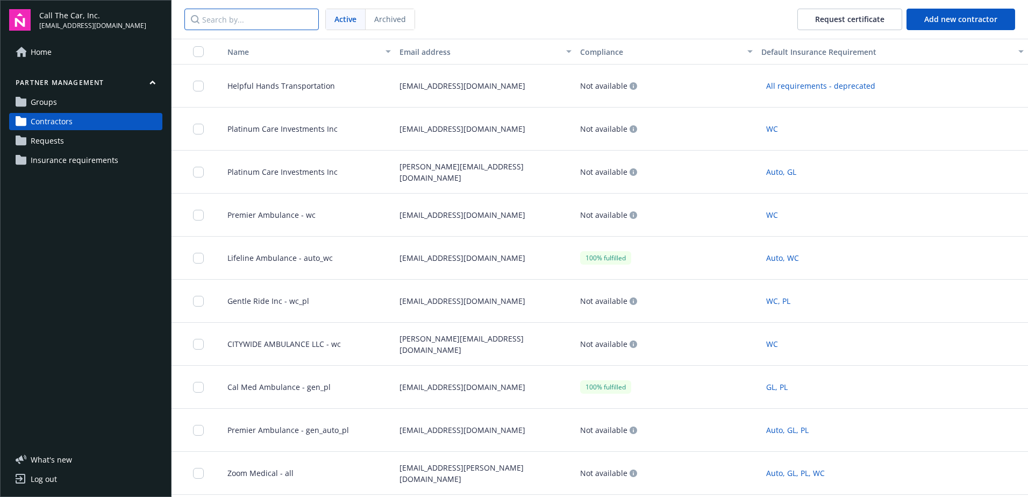
click at [231, 17] on input "Search by..." at bounding box center [251, 20] width 134 height 22
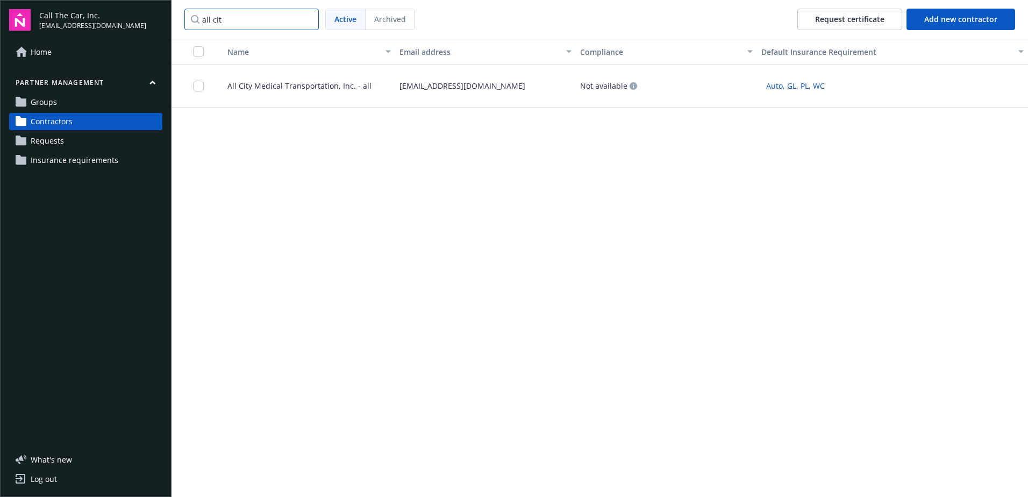
type input "all cit"
click at [239, 86] on span "All City Medical Transportation, Inc. - all" at bounding box center [295, 85] width 153 height 11
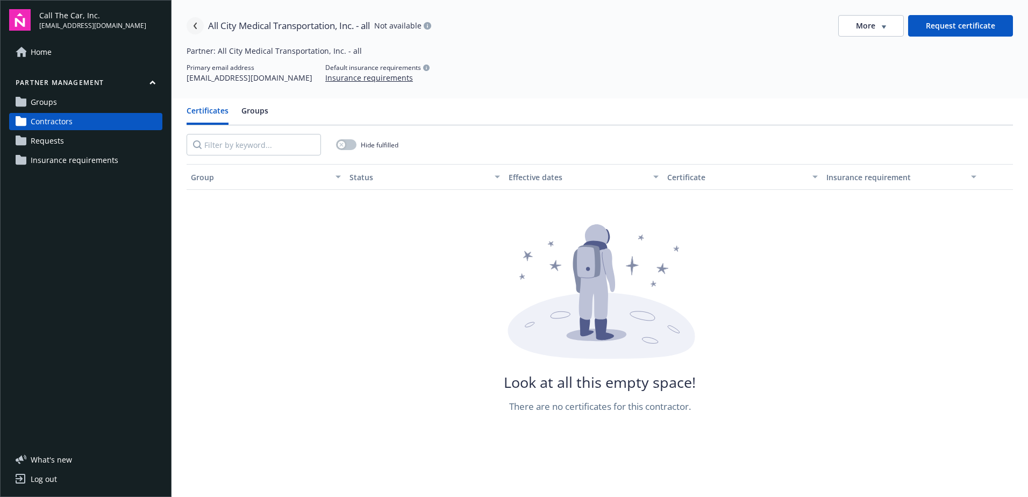
click at [195, 26] on icon "Navigate back" at bounding box center [195, 26] width 3 height 6
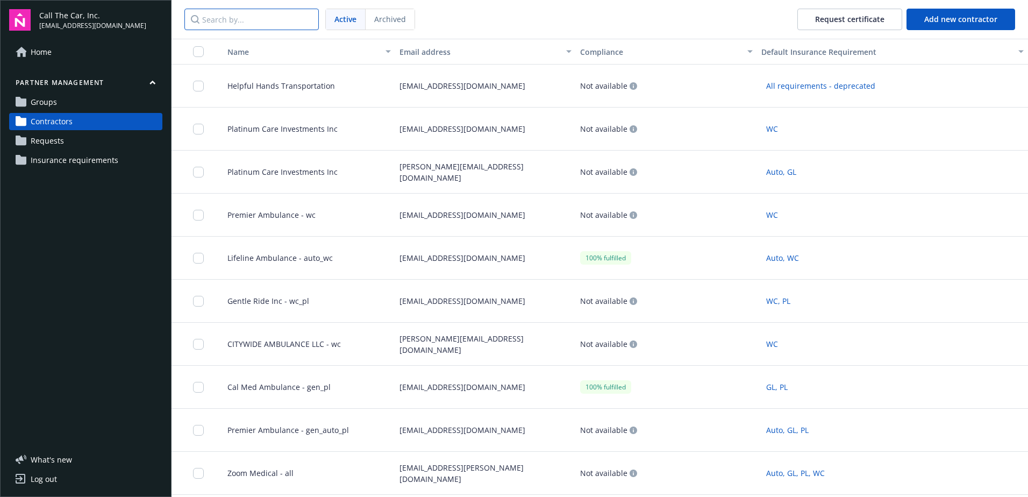
click at [250, 17] on input "Search by..." at bounding box center [251, 20] width 134 height 22
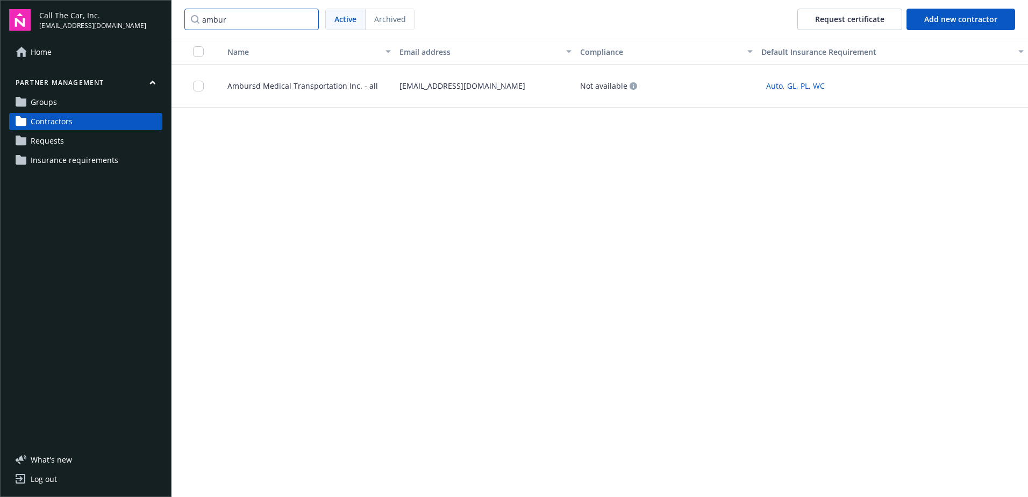
type input "ambur"
click at [265, 84] on span "Ambursd Medical Transportation Inc. - all" at bounding box center [298, 85] width 159 height 11
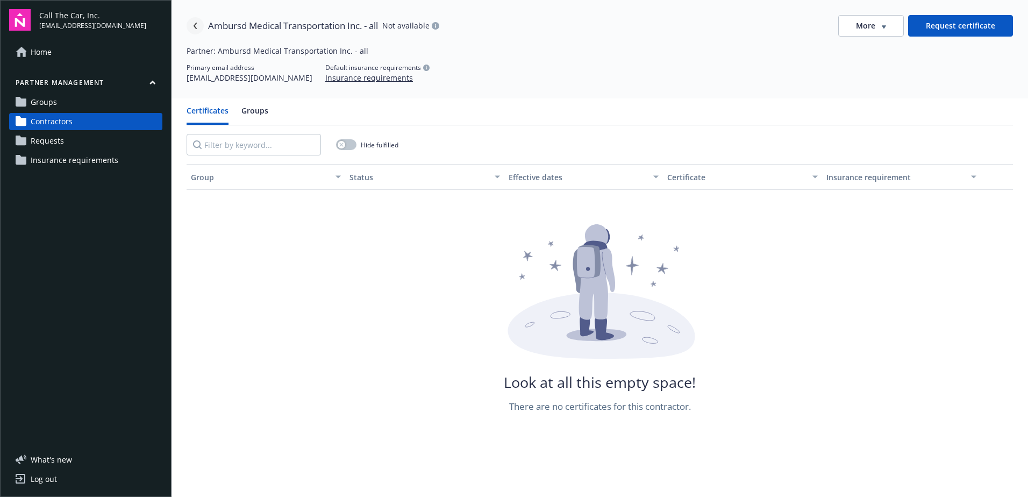
click at [198, 23] on icon "Navigate back" at bounding box center [195, 26] width 6 height 6
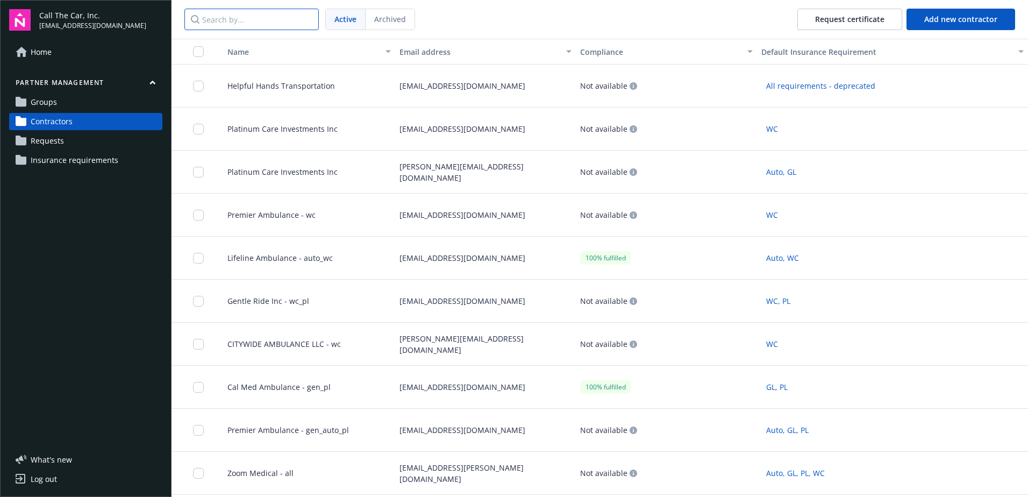
click at [239, 19] on input "Search by..." at bounding box center [251, 20] width 134 height 22
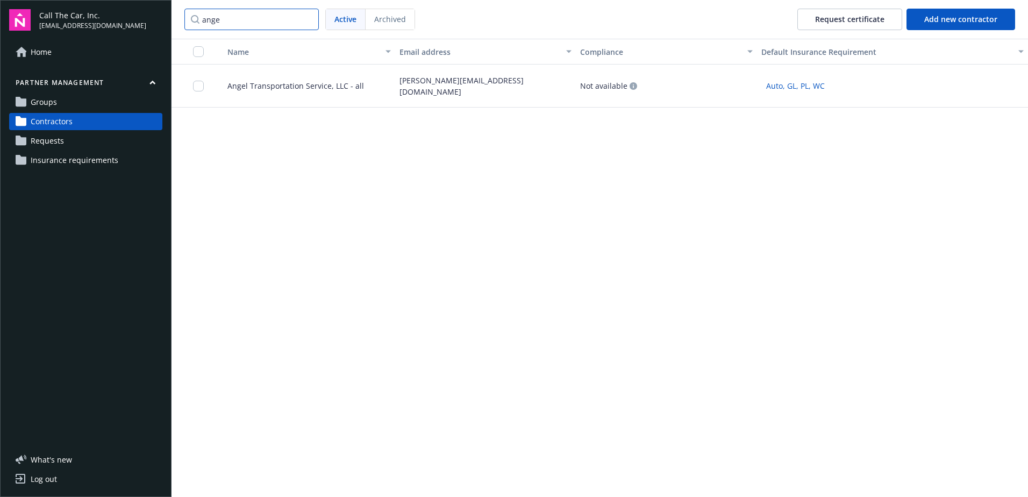
type input "ange"
click at [281, 77] on div "Angel Transportation Service, LLC - all" at bounding box center [305, 86] width 181 height 43
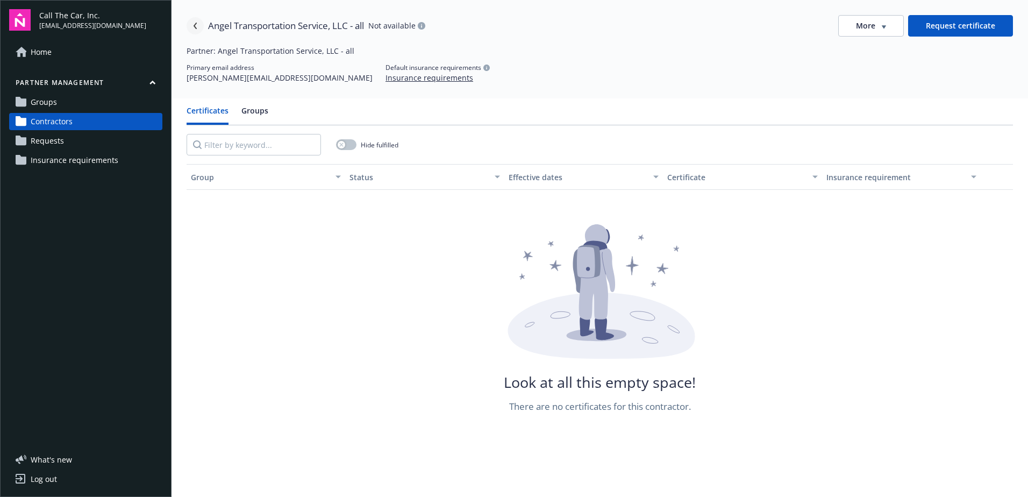
click at [202, 23] on link "Navigate back" at bounding box center [195, 25] width 17 height 17
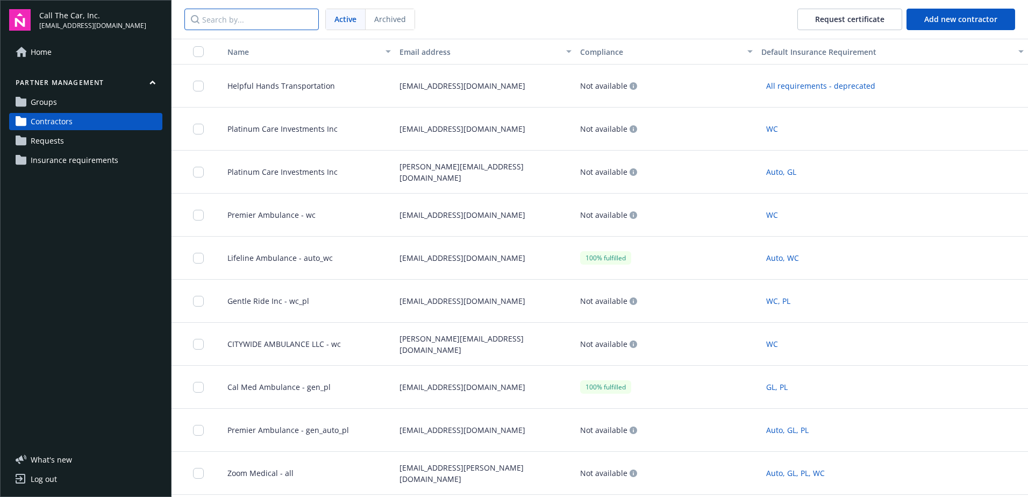
click at [254, 19] on input "Search by..." at bounding box center [251, 20] width 134 height 22
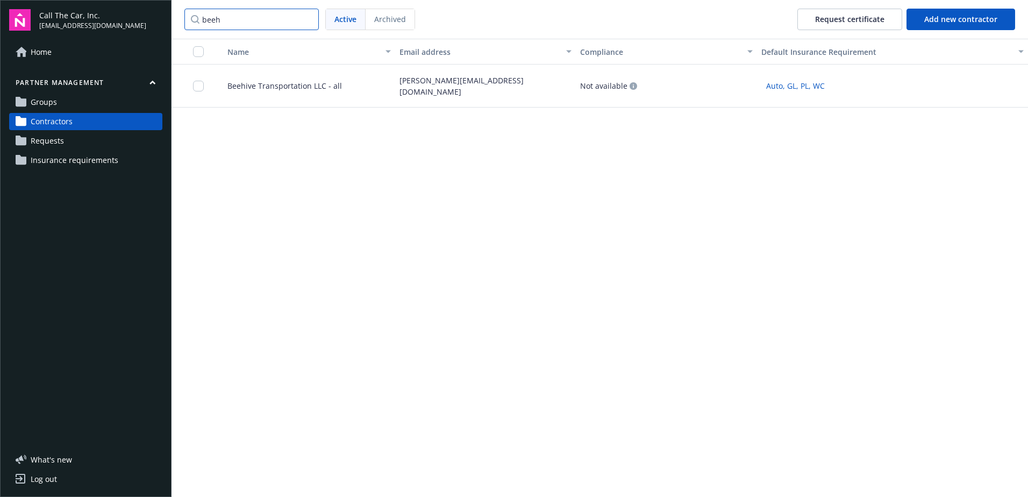
type input "beeh"
click at [243, 83] on span "Beehive Transportation LLC - all" at bounding box center [280, 85] width 123 height 11
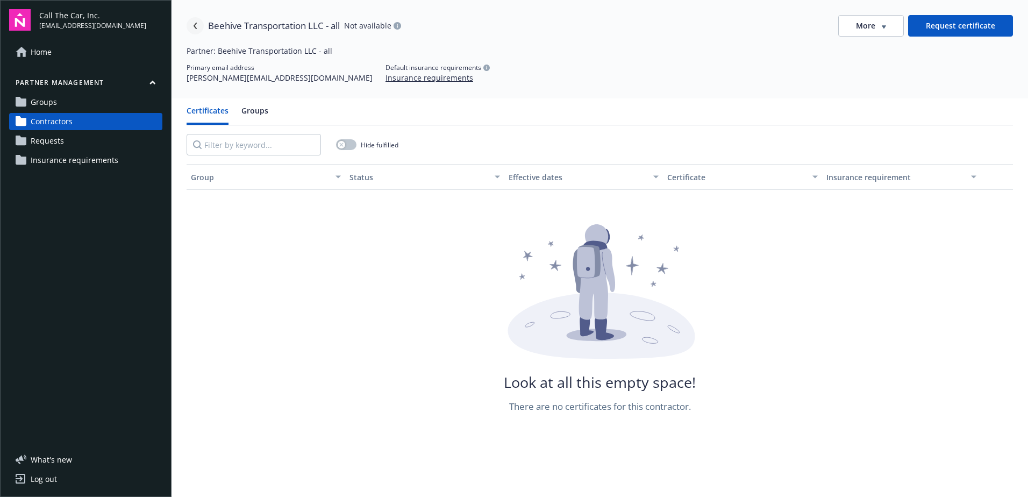
click at [196, 23] on icon "Navigate back" at bounding box center [195, 26] width 6 height 6
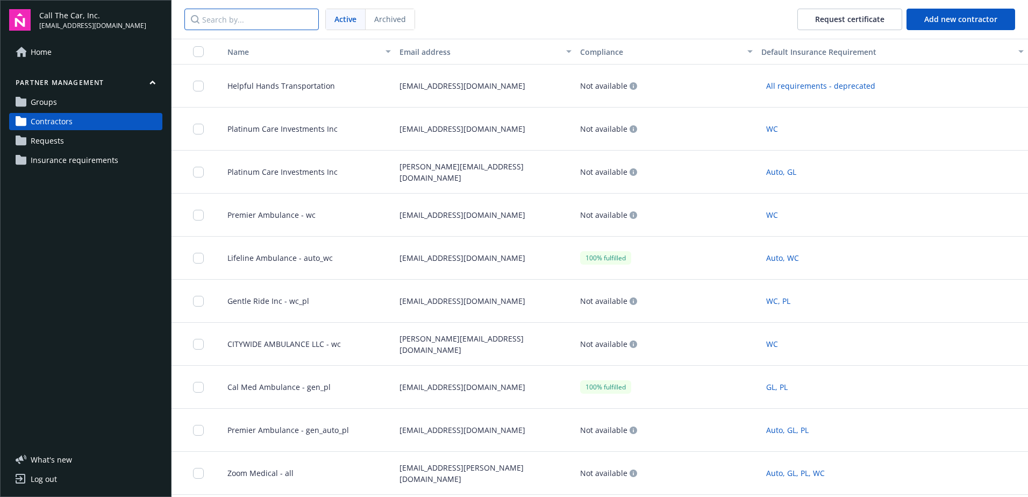
click at [248, 20] on input "Search by..." at bounding box center [251, 20] width 134 height 22
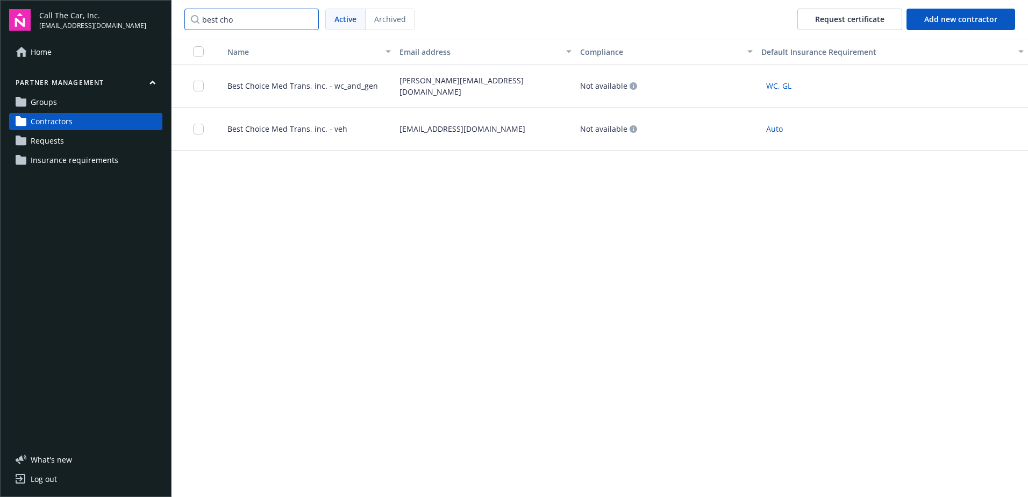
type input "best cho"
click at [52, 93] on div "Partner management Groups Contractors Requests Insurance requirements" at bounding box center [85, 123] width 153 height 91
click at [56, 97] on span "Groups" at bounding box center [44, 102] width 26 height 17
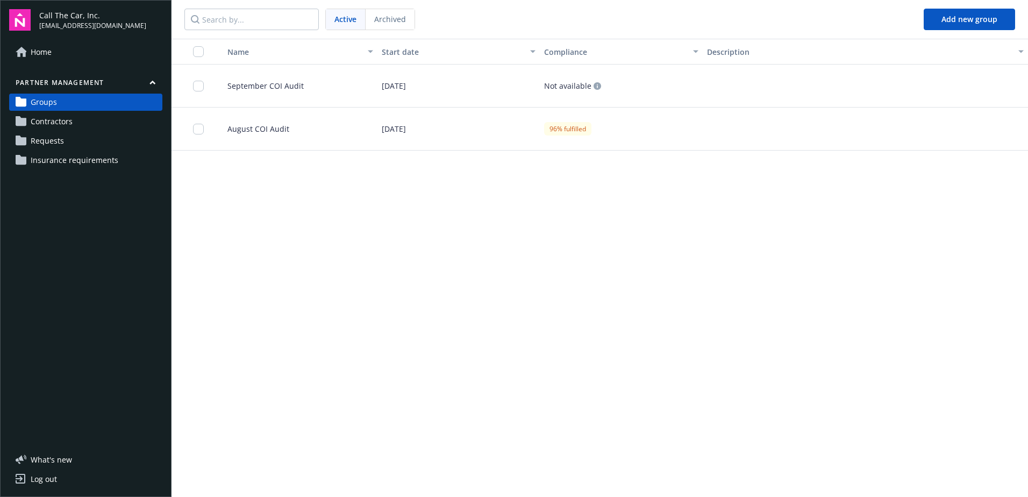
click at [260, 75] on div "September COI Audit" at bounding box center [296, 86] width 163 height 43
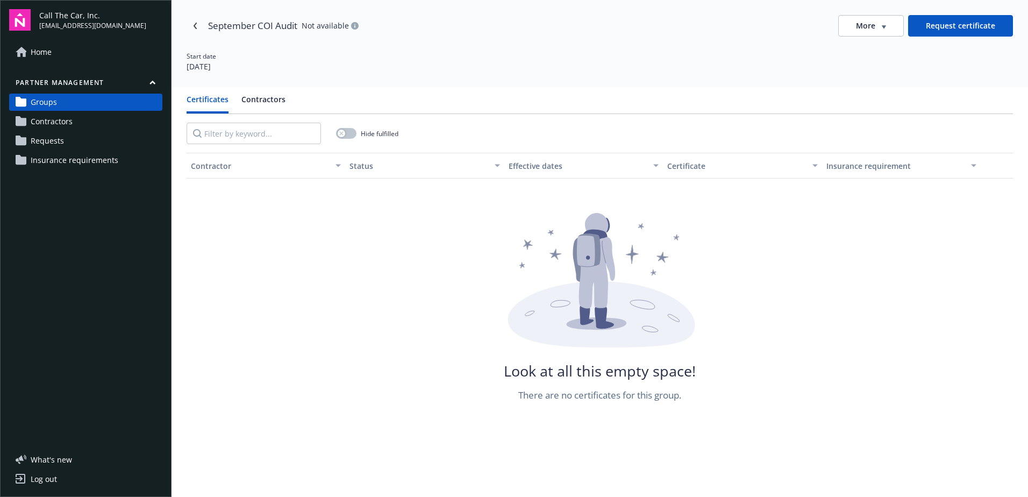
click at [266, 97] on button "Contractors" at bounding box center [263, 104] width 44 height 20
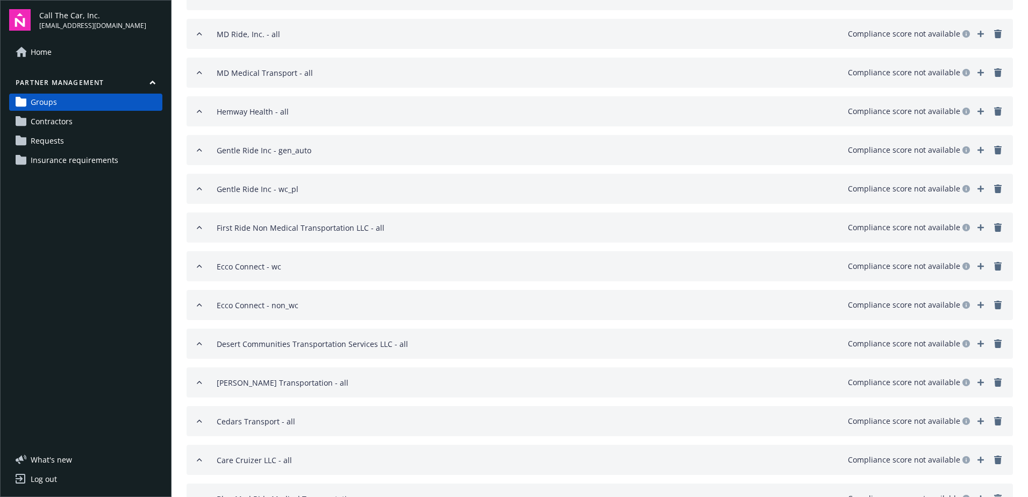
scroll to position [592, 0]
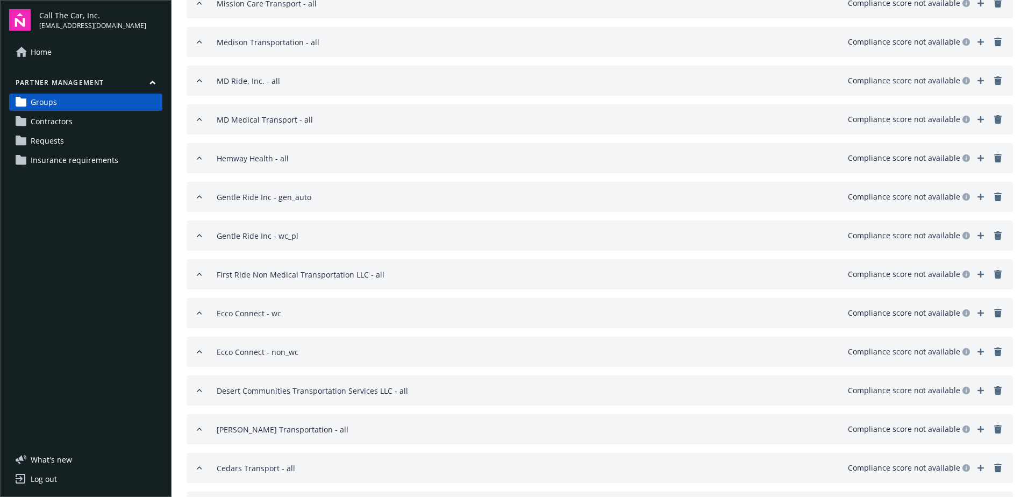
click at [44, 122] on span "Contractors" at bounding box center [52, 121] width 42 height 17
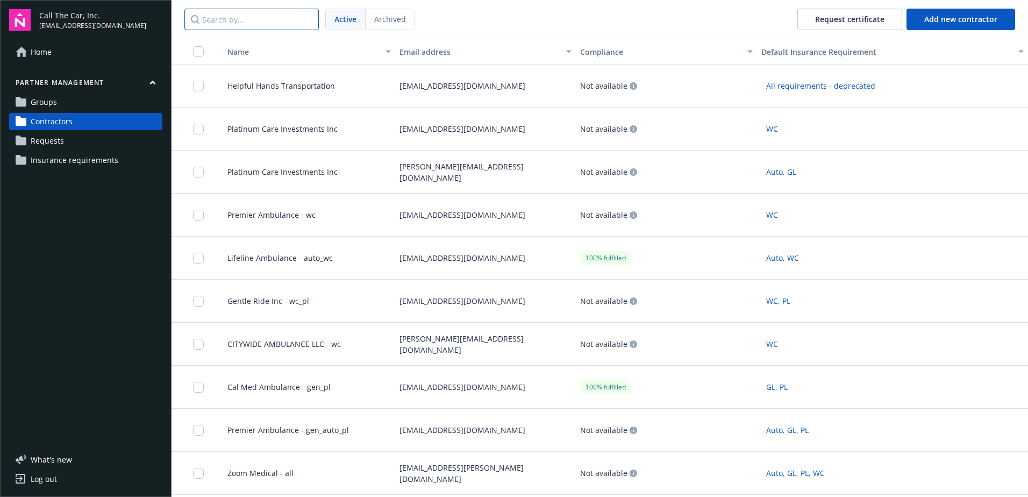
click at [217, 20] on input "Search by..." at bounding box center [251, 20] width 134 height 22
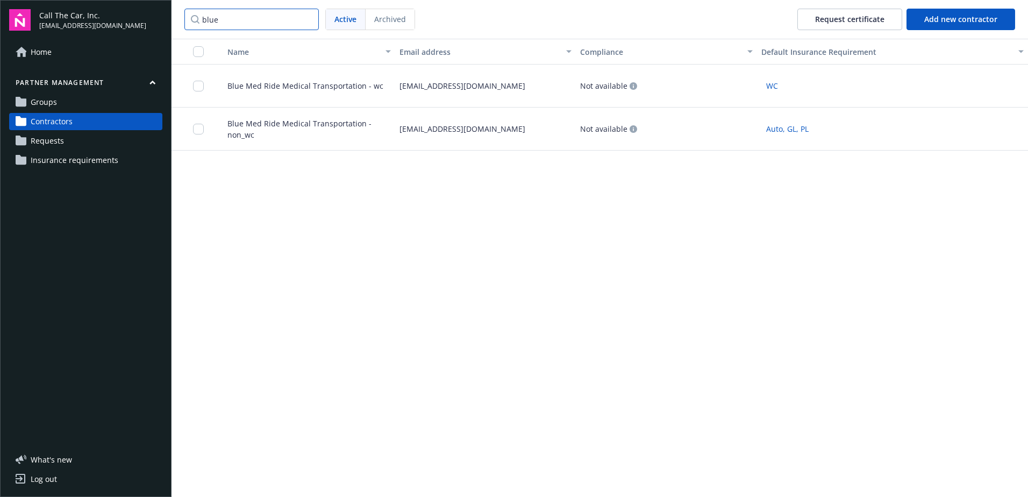
click at [237, 21] on input "blue" at bounding box center [251, 20] width 134 height 22
drag, startPoint x: 212, startPoint y: 21, endPoint x: 187, endPoint y: 22, distance: 25.3
click at [187, 22] on input "blue" at bounding box center [251, 20] width 134 height 22
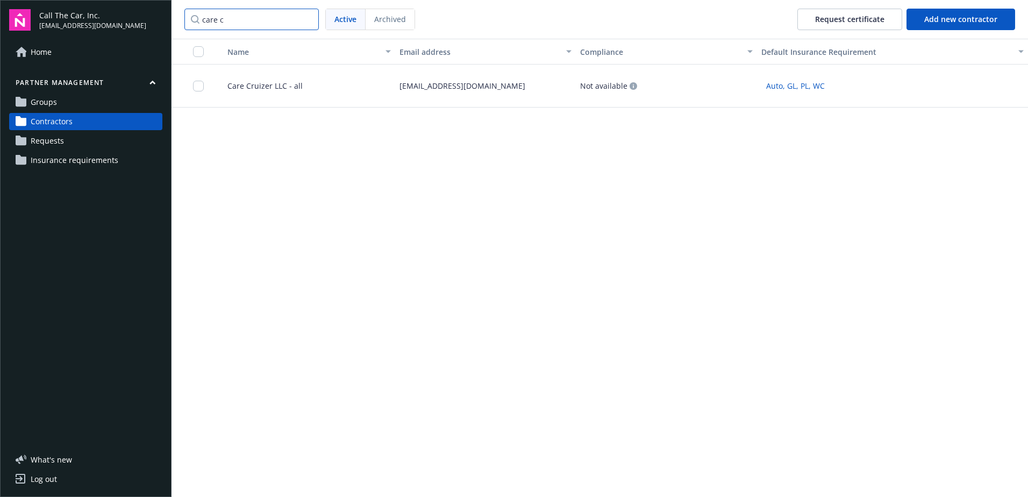
type input "care c"
click at [256, 79] on div "Care Cruizer LLC - all" at bounding box center [305, 86] width 181 height 43
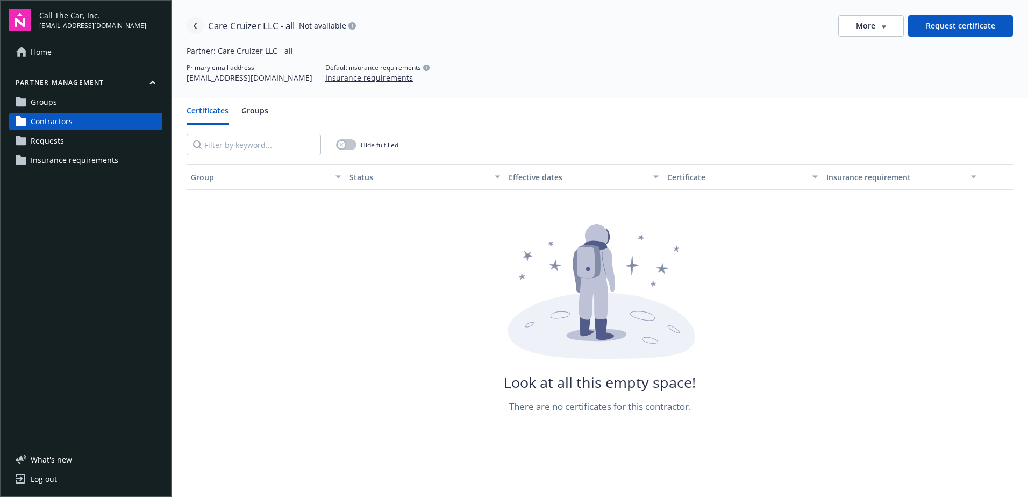
click at [199, 23] on link "Navigate back" at bounding box center [195, 25] width 17 height 17
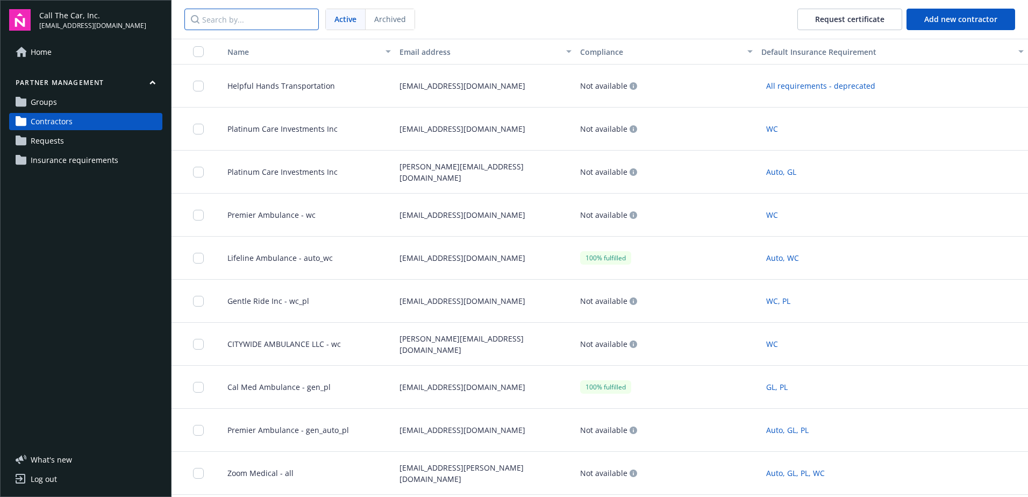
click at [251, 18] on input "Search by..." at bounding box center [251, 20] width 134 height 22
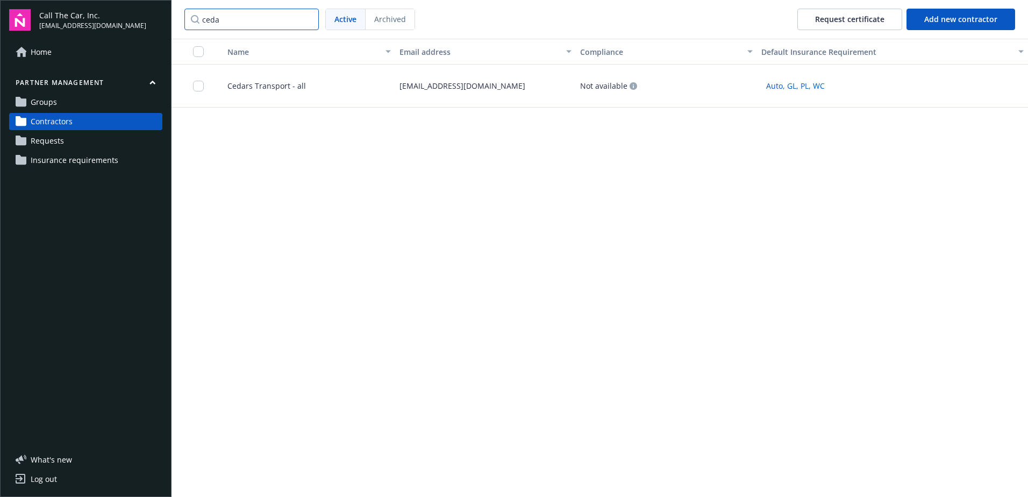
type input "ceda"
click at [287, 86] on span "Cedars Transport - all" at bounding box center [262, 85] width 87 height 11
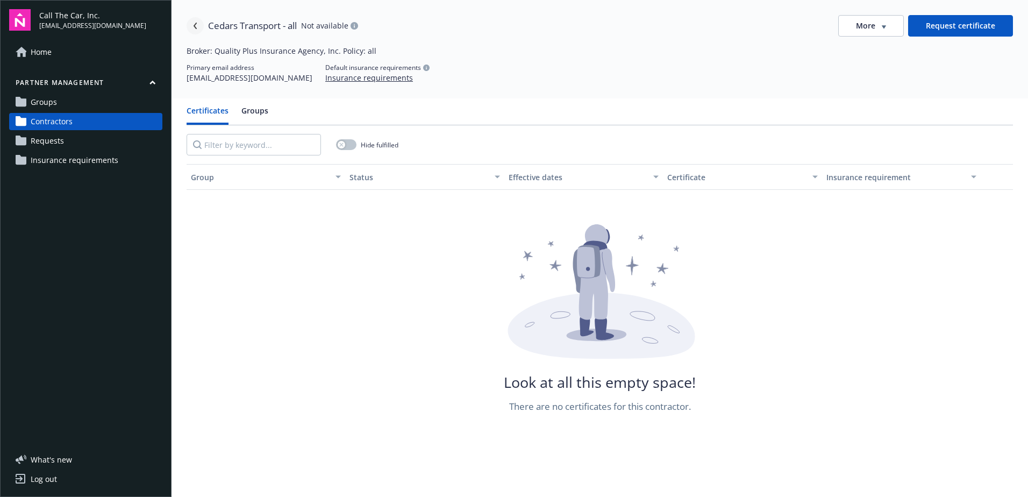
click at [196, 25] on icon "Navigate back" at bounding box center [195, 26] width 6 height 6
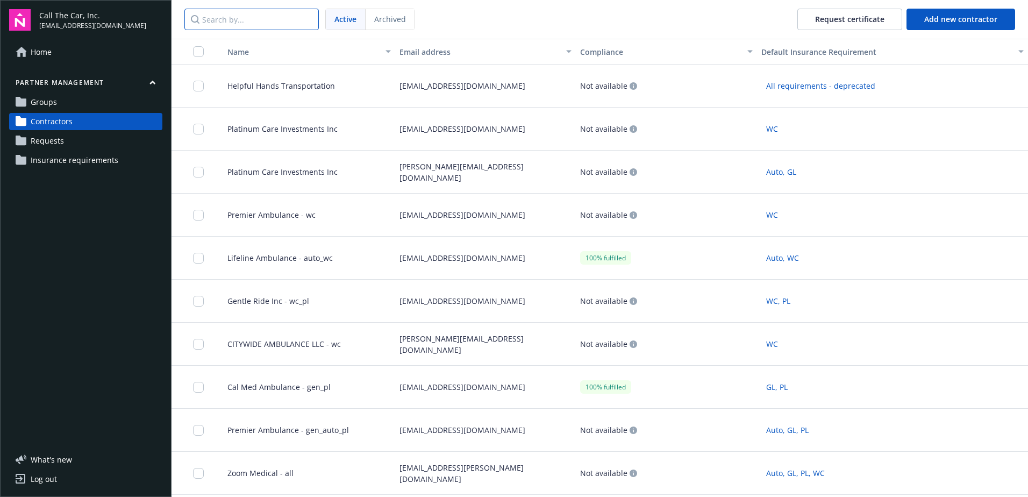
click at [251, 23] on input "Search by..." at bounding box center [251, 20] width 134 height 22
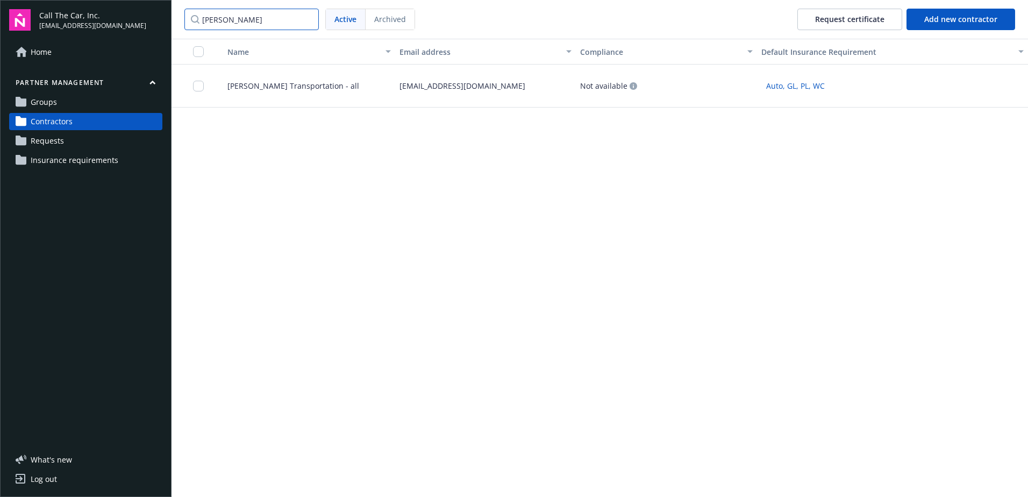
type input "cruz"
click at [282, 84] on span "Cruz Maldonado Transportation - all" at bounding box center [289, 85] width 140 height 11
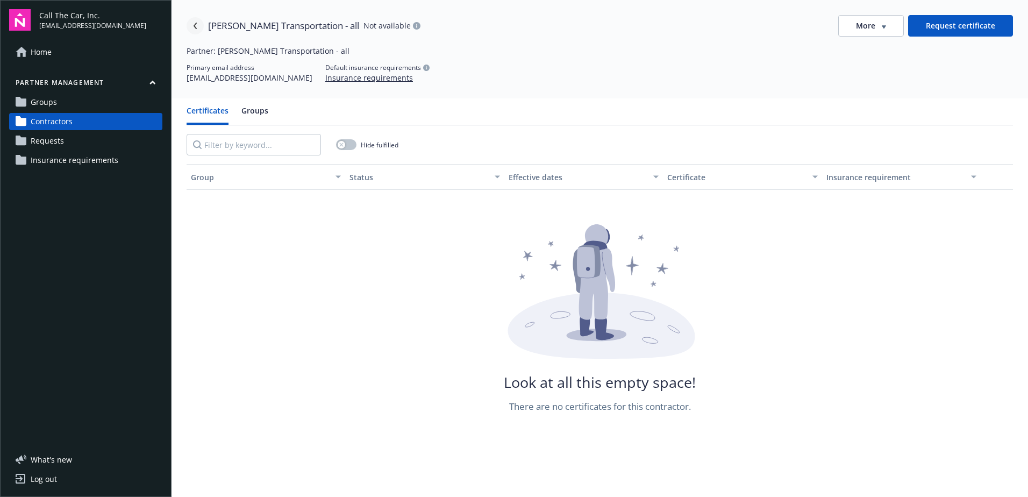
click at [197, 24] on icon "Navigate back" at bounding box center [195, 26] width 6 height 6
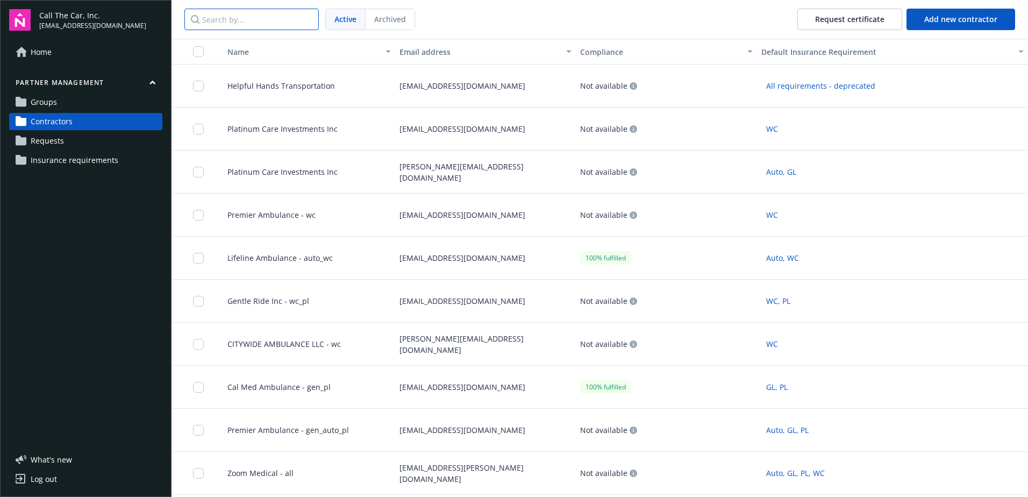
click at [238, 23] on input "Search by..." at bounding box center [251, 20] width 134 height 22
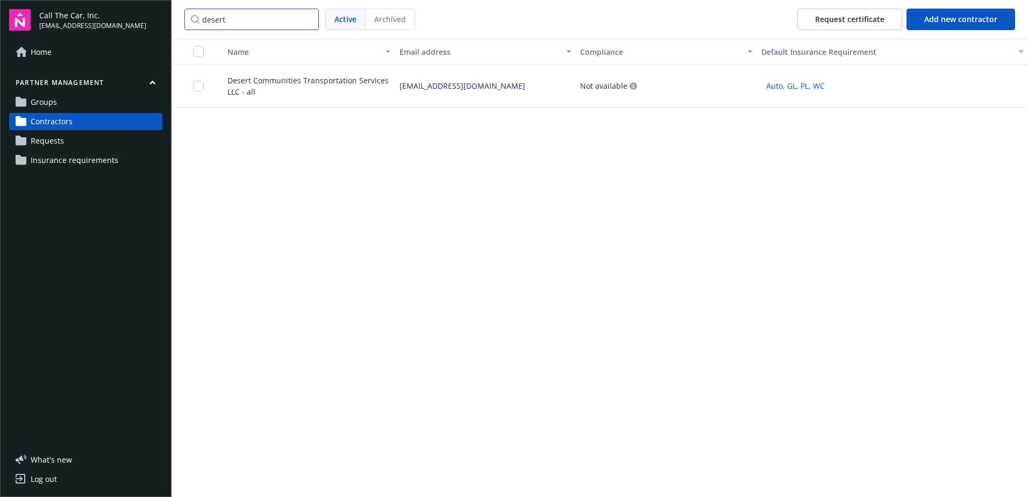
type input "desert"
click at [296, 99] on div "Desert Communities Transportation Services LLC - all" at bounding box center [305, 86] width 181 height 43
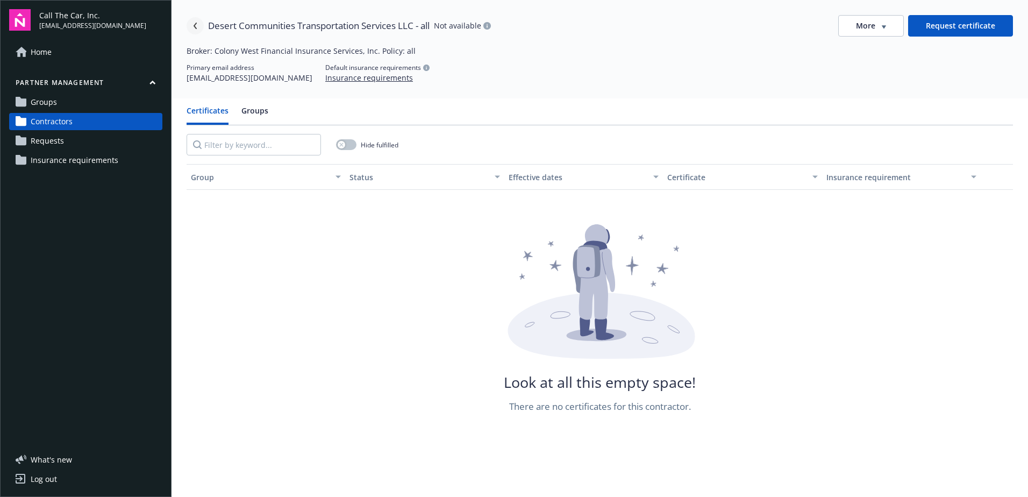
click at [196, 26] on icon "Navigate back" at bounding box center [195, 26] width 6 height 6
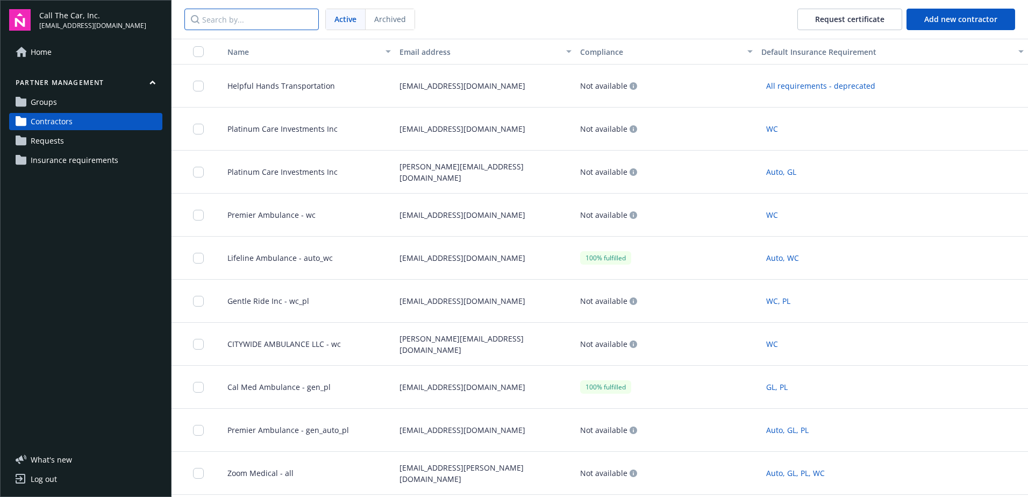
click at [244, 20] on input "Search by..." at bounding box center [251, 20] width 134 height 22
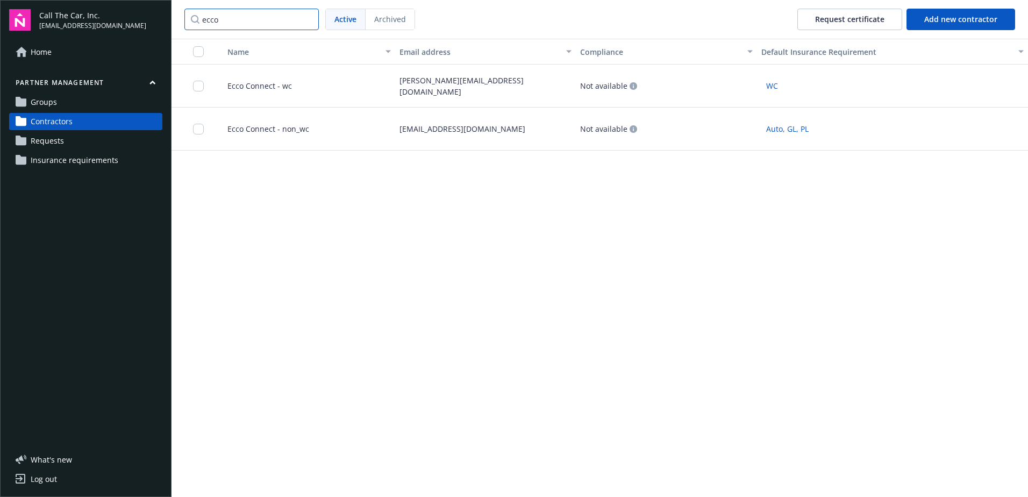
drag, startPoint x: 251, startPoint y: 22, endPoint x: 200, endPoint y: 23, distance: 51.6
click at [196, 22] on input "ecco" at bounding box center [251, 20] width 134 height 22
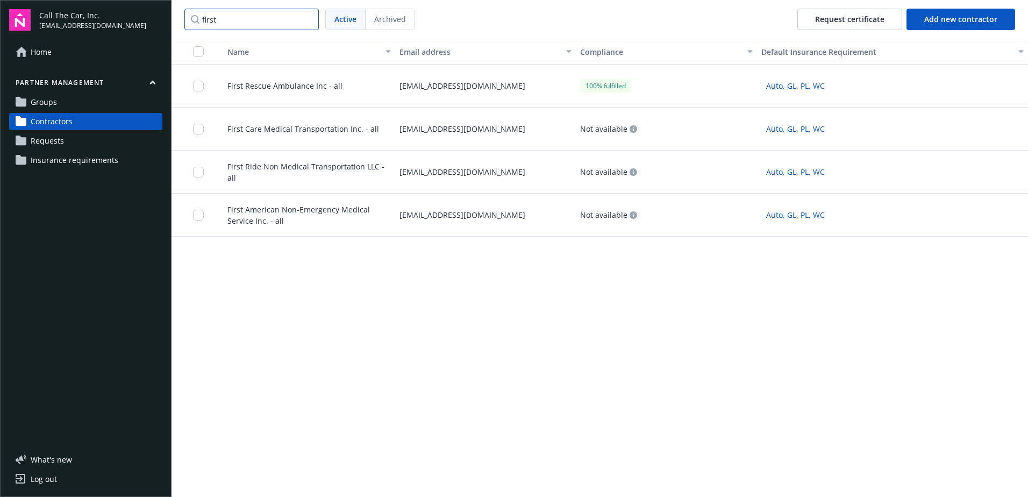
type input "first r"
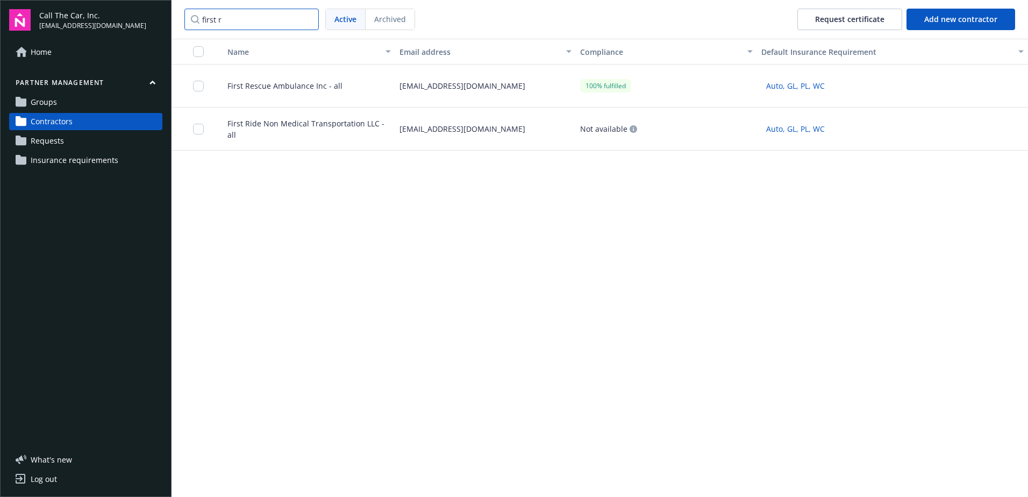
click at [305, 18] on input "first r" at bounding box center [251, 20] width 134 height 22
click at [310, 21] on input "first r" at bounding box center [251, 20] width 134 height 22
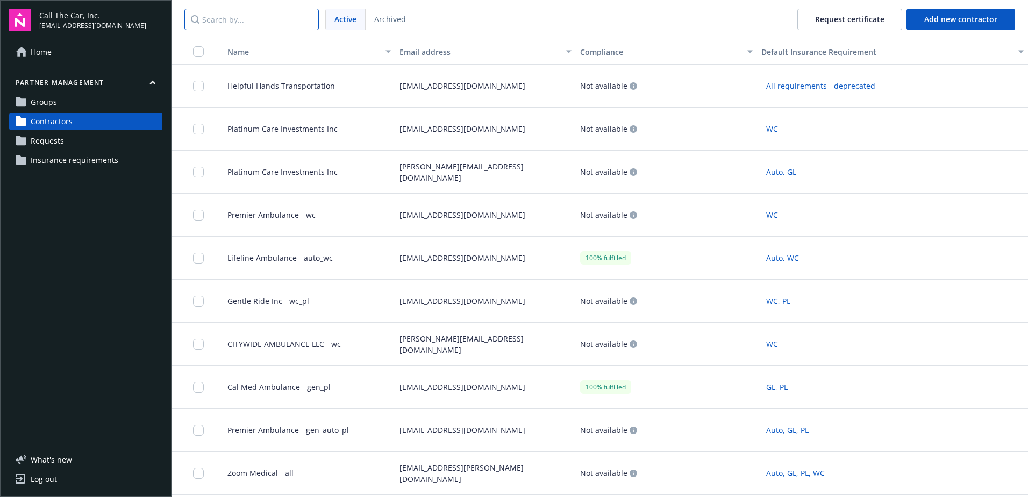
click at [238, 23] on input "Search by..." at bounding box center [251, 20] width 134 height 22
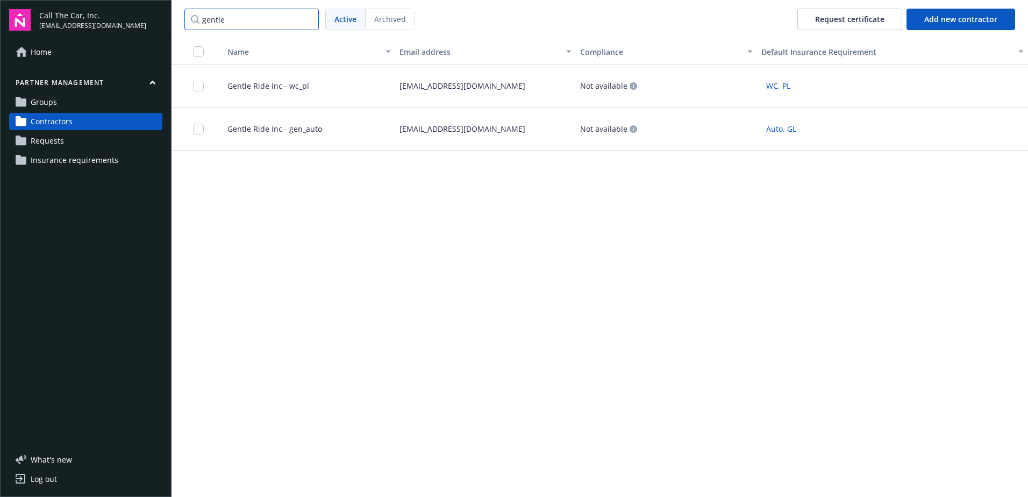
drag, startPoint x: 230, startPoint y: 21, endPoint x: 186, endPoint y: 22, distance: 44.1
click at [186, 22] on input "gentle" at bounding box center [251, 20] width 134 height 22
drag, startPoint x: 232, startPoint y: 19, endPoint x: 196, endPoint y: 20, distance: 36.6
click at [196, 20] on input "gt" at bounding box center [251, 20] width 134 height 22
click at [234, 23] on input "hem" at bounding box center [251, 20] width 134 height 22
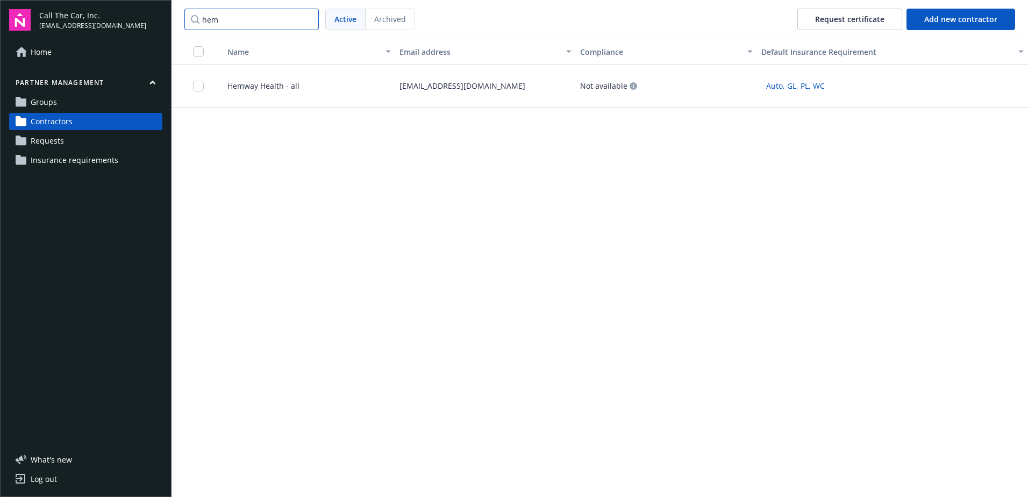
drag, startPoint x: 231, startPoint y: 18, endPoint x: 160, endPoint y: 18, distance: 70.4
click at [160, 18] on div "Call The Car, Inc. coiverifications@callthecar.com Home Partner management Grou…" at bounding box center [514, 248] width 1028 height 497
click at [248, 21] on input "md med" at bounding box center [251, 20] width 134 height 22
click at [231, 20] on input "md" at bounding box center [251, 20] width 134 height 22
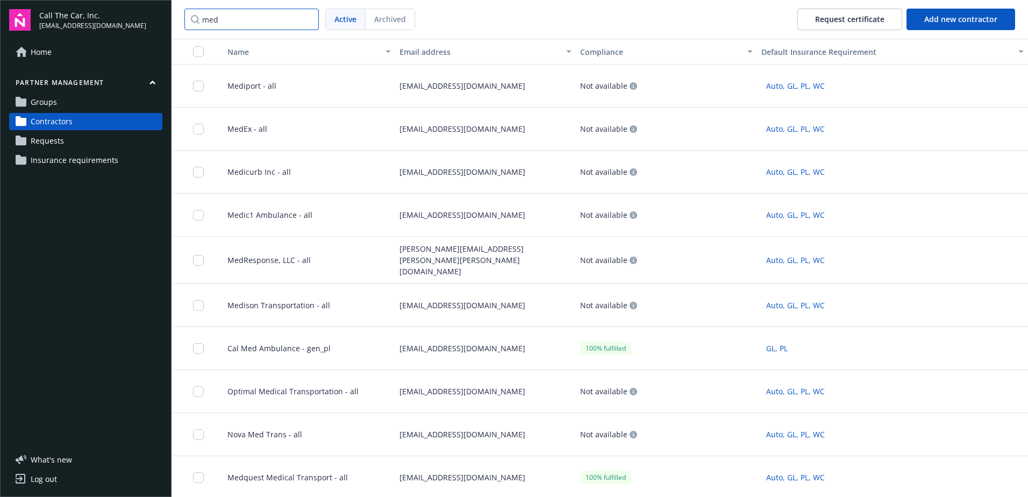
click at [229, 20] on input "med" at bounding box center [251, 20] width 134 height 22
type input "m"
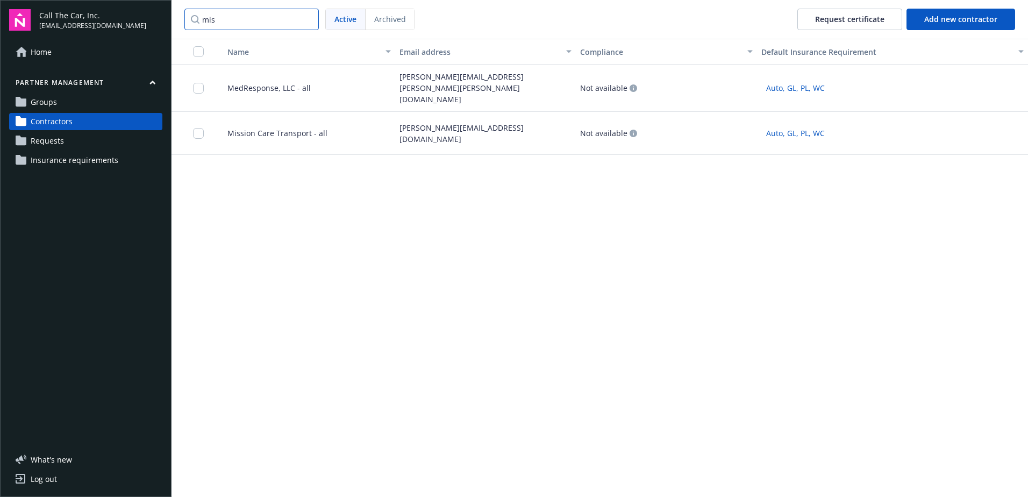
drag, startPoint x: 226, startPoint y: 22, endPoint x: 197, endPoint y: 22, distance: 29.0
click at [197, 22] on input "mis" at bounding box center [251, 20] width 134 height 22
type input "plat"
click at [266, 22] on input "plat" at bounding box center [251, 20] width 134 height 22
click at [305, 18] on input "plat" at bounding box center [251, 20] width 134 height 22
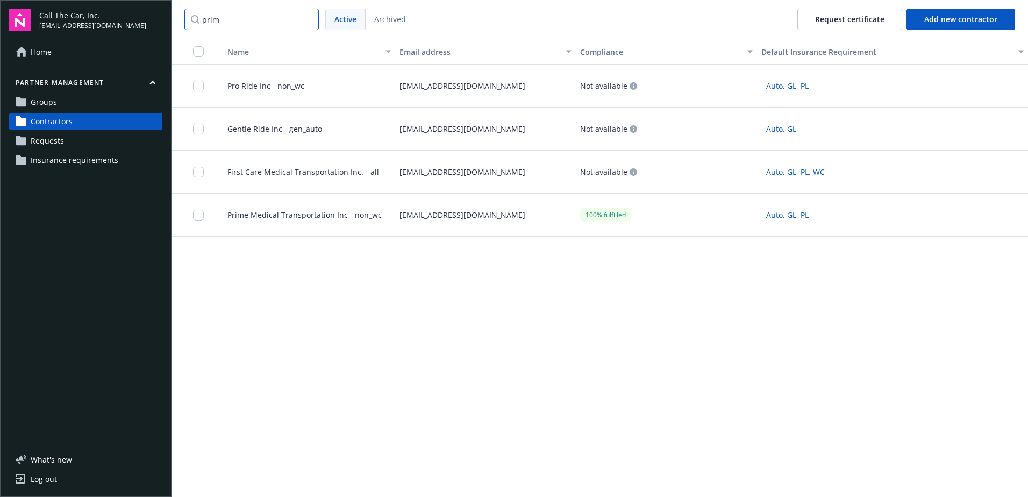
type input "prim"
click at [325, 212] on span "Prime Medical Transportation Inc - non_wc" at bounding box center [300, 214] width 163 height 11
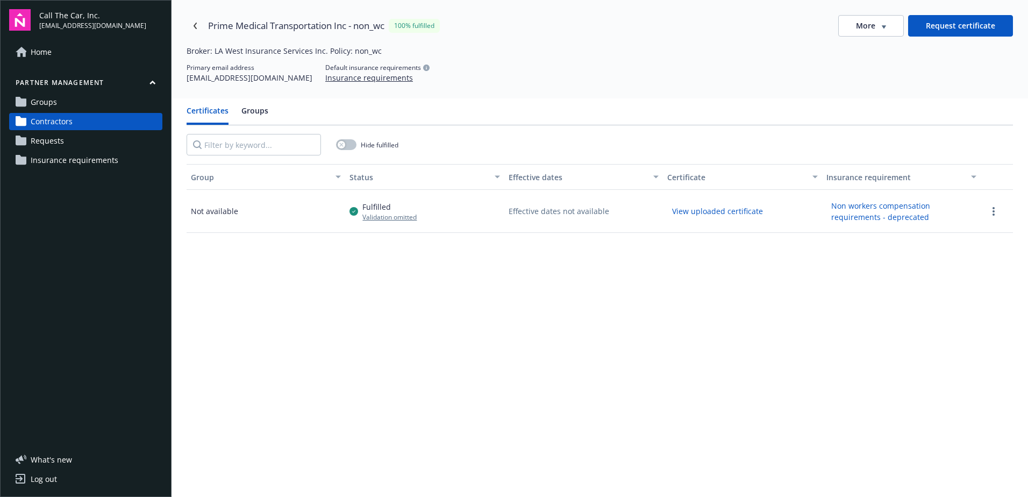
click at [714, 210] on button "View uploaded certificate" at bounding box center [717, 211] width 101 height 17
click at [196, 24] on icon "Navigate back" at bounding box center [195, 26] width 6 height 6
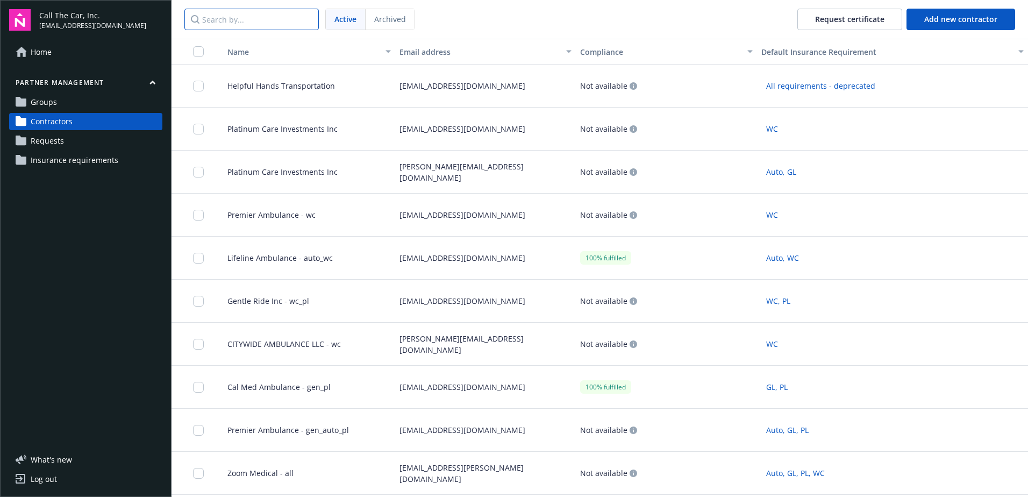
click at [262, 24] on input "Search by..." at bounding box center [251, 20] width 134 height 22
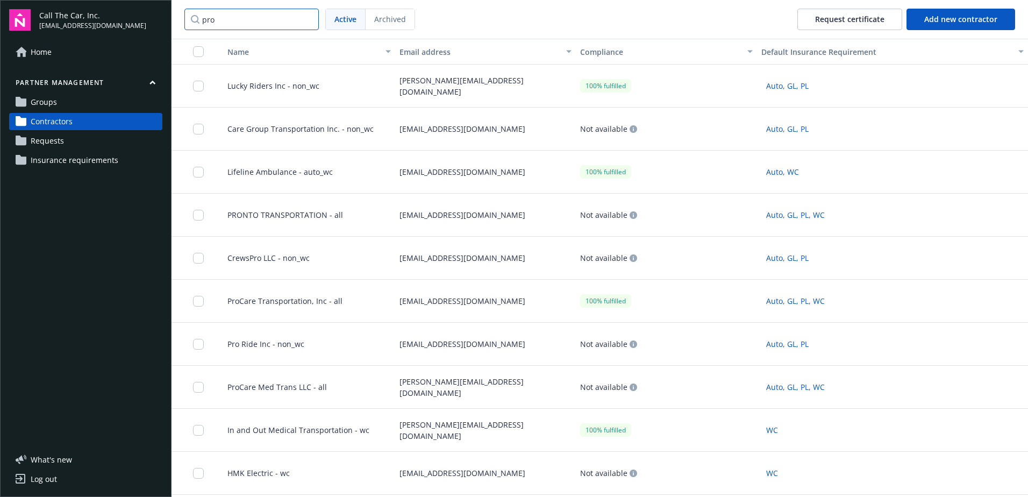
type input "proc"
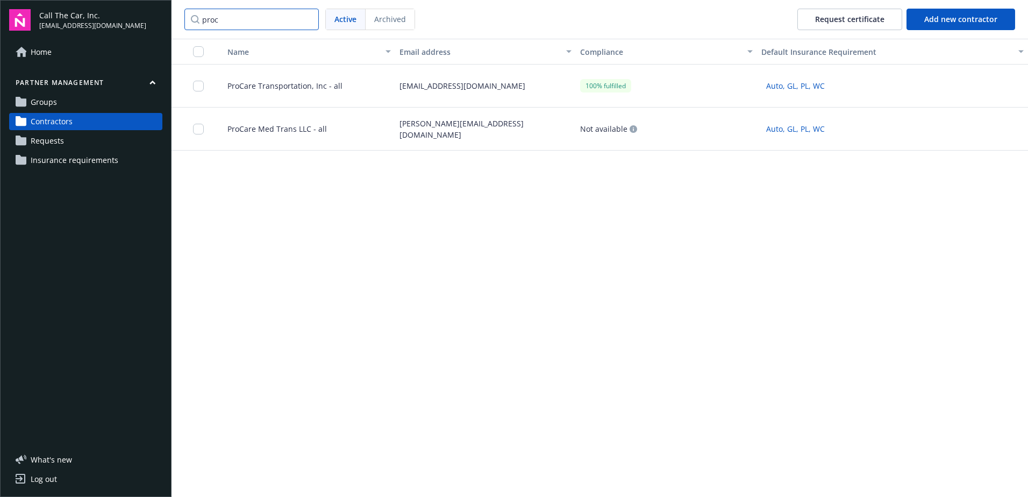
click at [307, 19] on input "proc" at bounding box center [251, 20] width 134 height 22
drag, startPoint x: 239, startPoint y: 20, endPoint x: 165, endPoint y: 16, distance: 73.8
click at [165, 16] on div "Call The Car, Inc. coiverifications@callthecar.com Home Partner management Grou…" at bounding box center [514, 248] width 1028 height 497
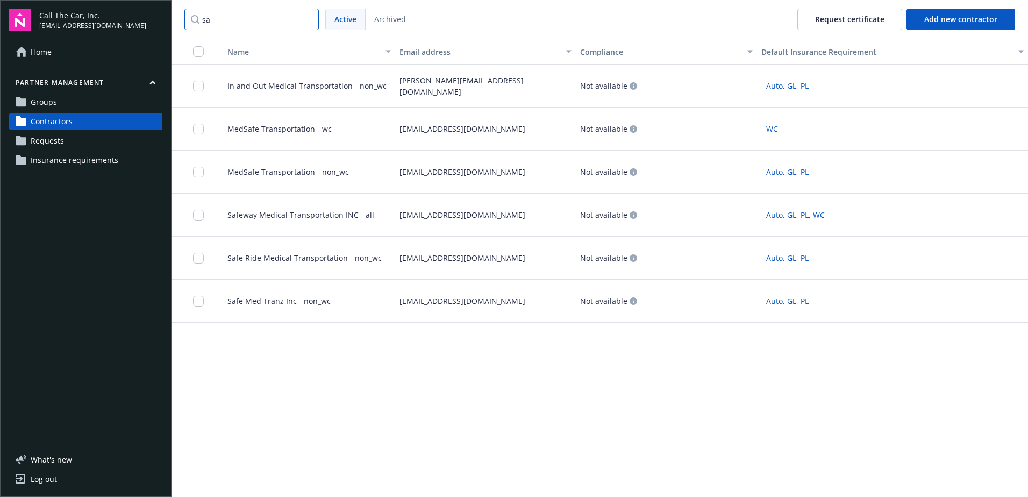
type input "s"
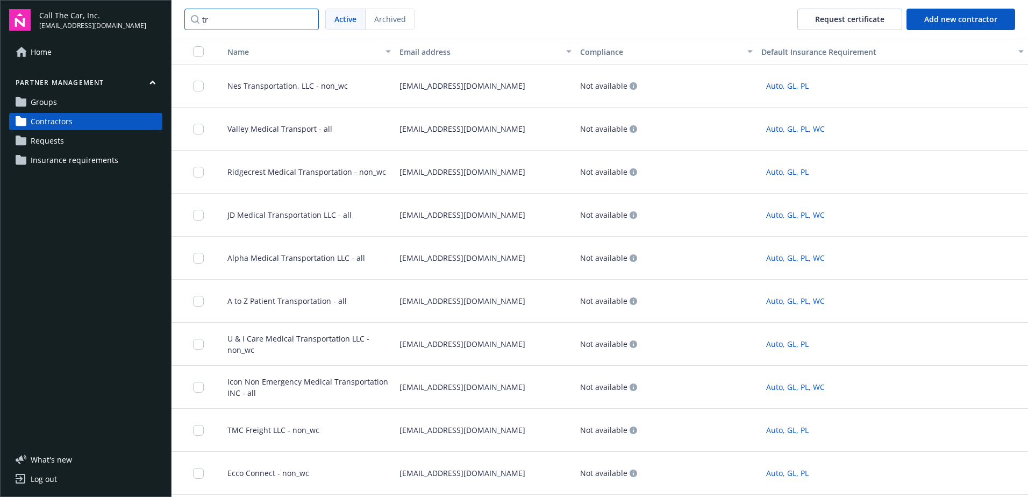
type input "t"
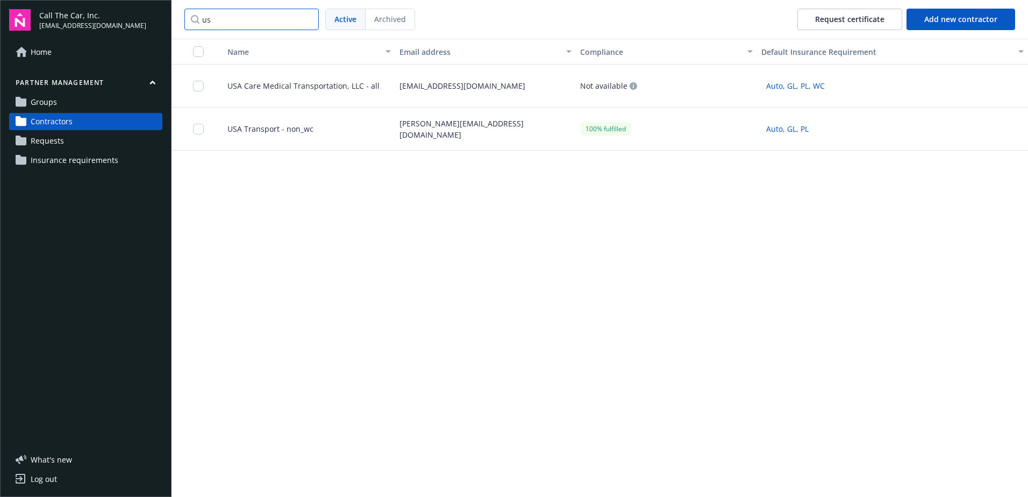
type input "u"
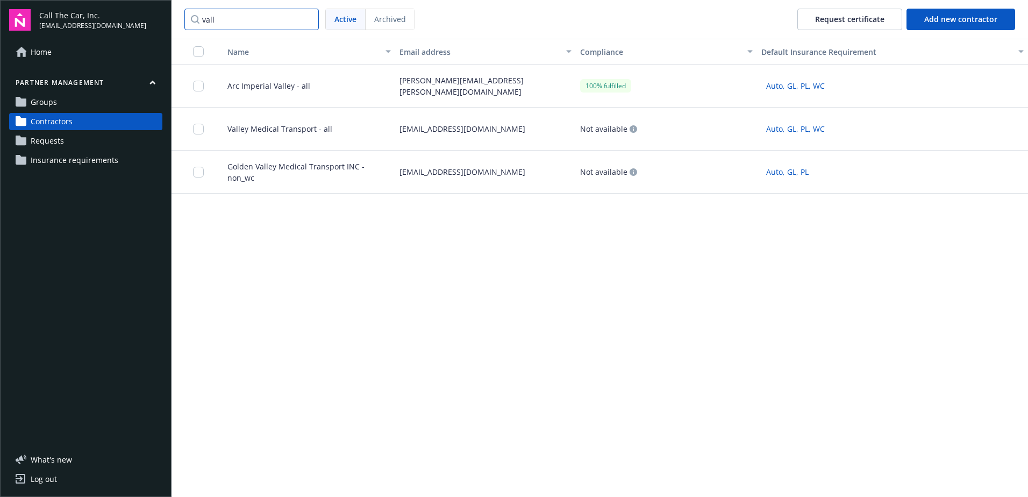
type input "vall"
click at [300, 129] on span "Valley Medical Transport - all" at bounding box center [275, 128] width 113 height 11
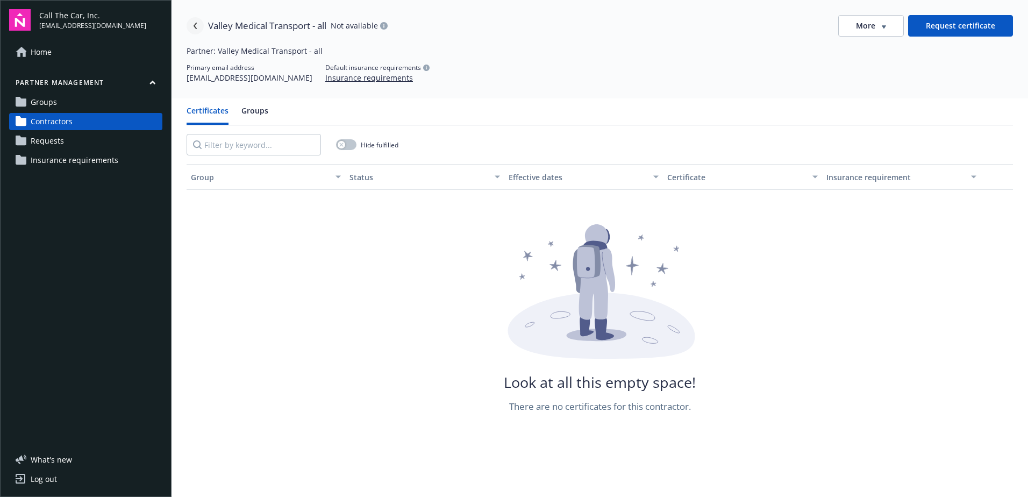
click at [195, 23] on icon "Navigate back" at bounding box center [195, 26] width 6 height 6
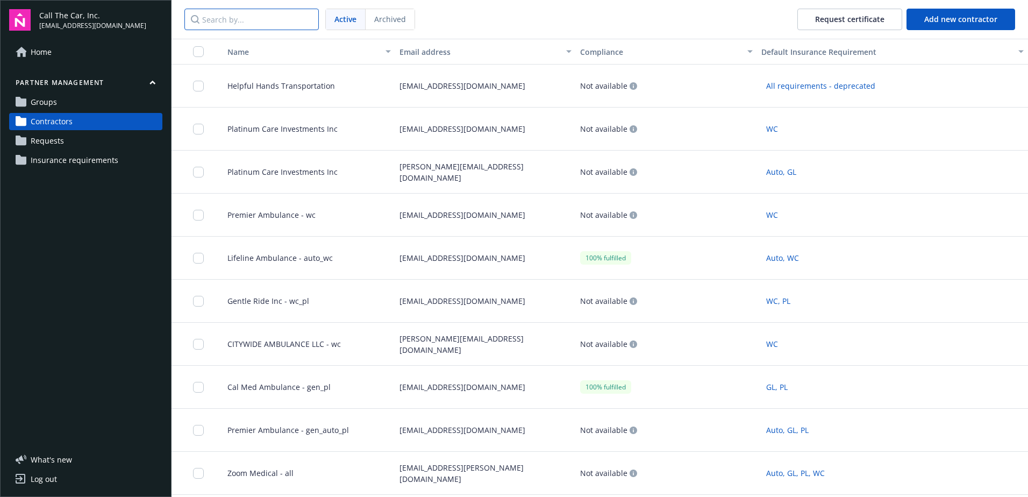
click at [233, 21] on input "Search by..." at bounding box center [251, 20] width 134 height 22
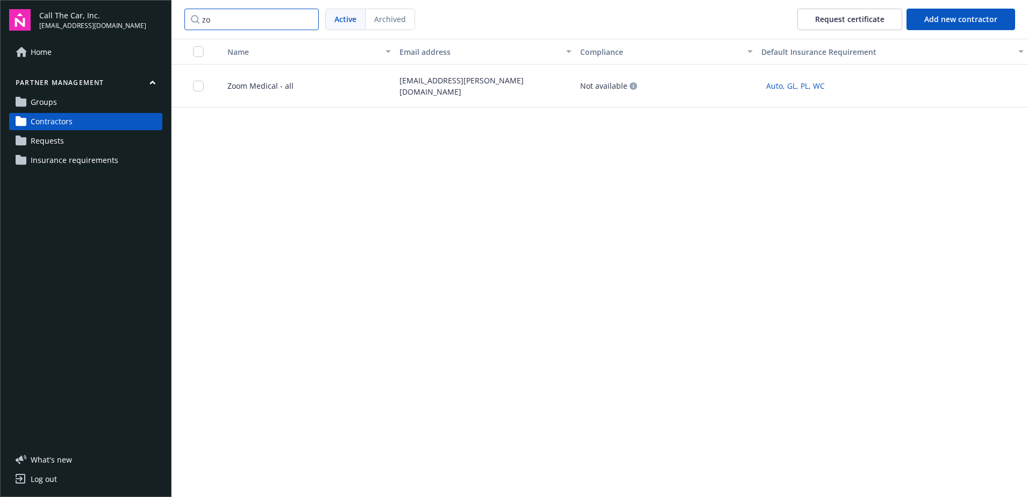
type input "z"
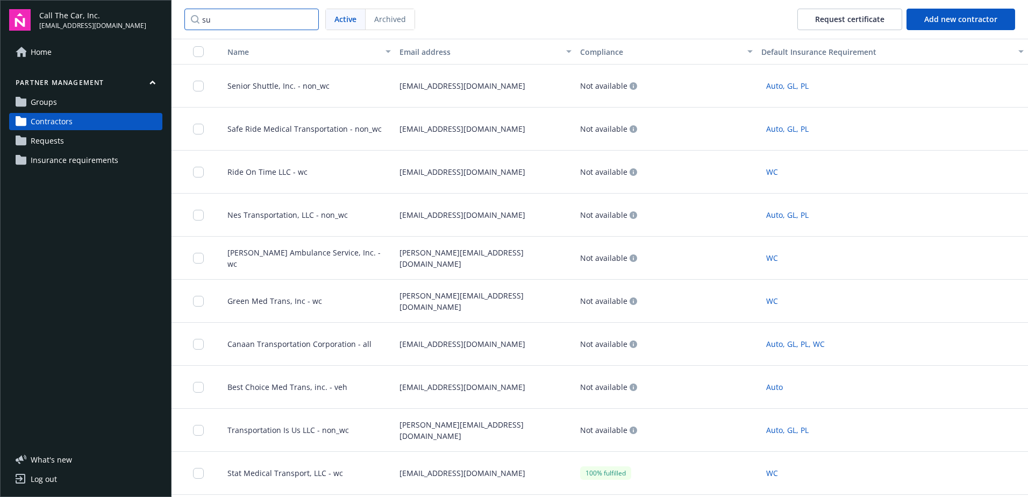
type input "s"
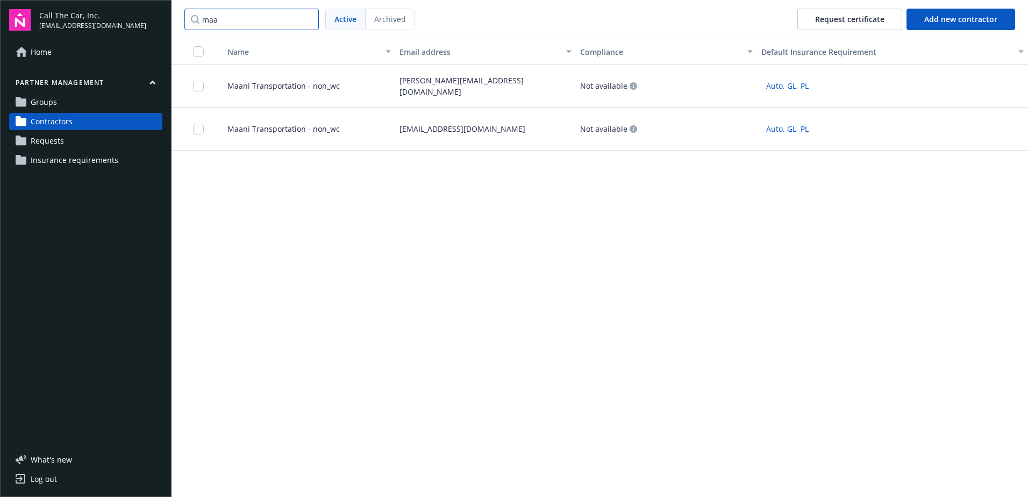
type input "maa"
click at [255, 82] on span "Maani Transportation - non_wc" at bounding box center [279, 85] width 121 height 11
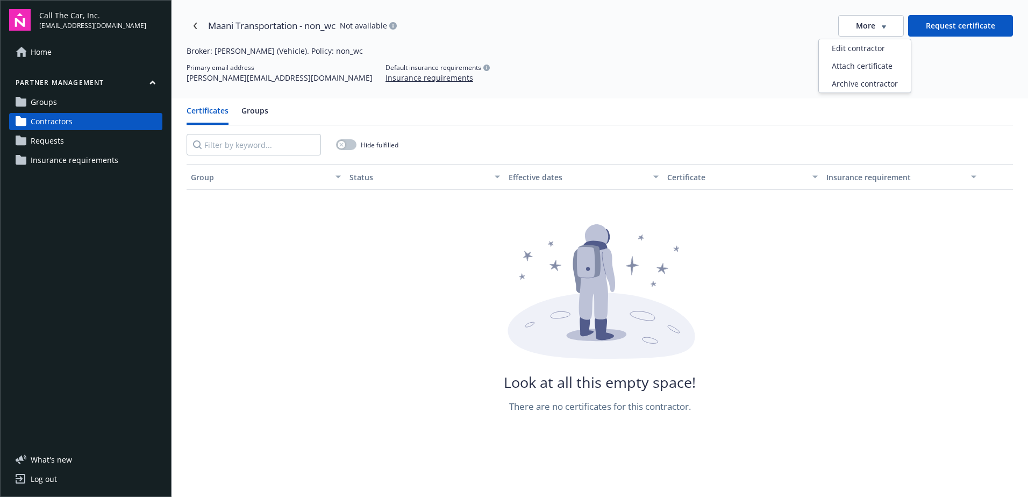
click at [887, 25] on button "More" at bounding box center [871, 26] width 66 height 22
click at [863, 47] on div "Edit contractor" at bounding box center [865, 48] width 92 height 18
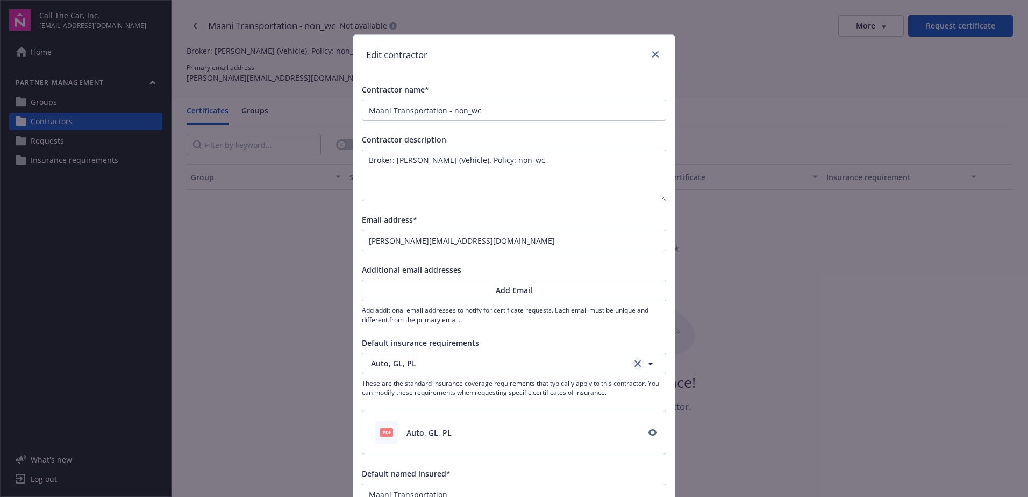
click at [635, 361] on icon "clear selection" at bounding box center [638, 363] width 6 height 6
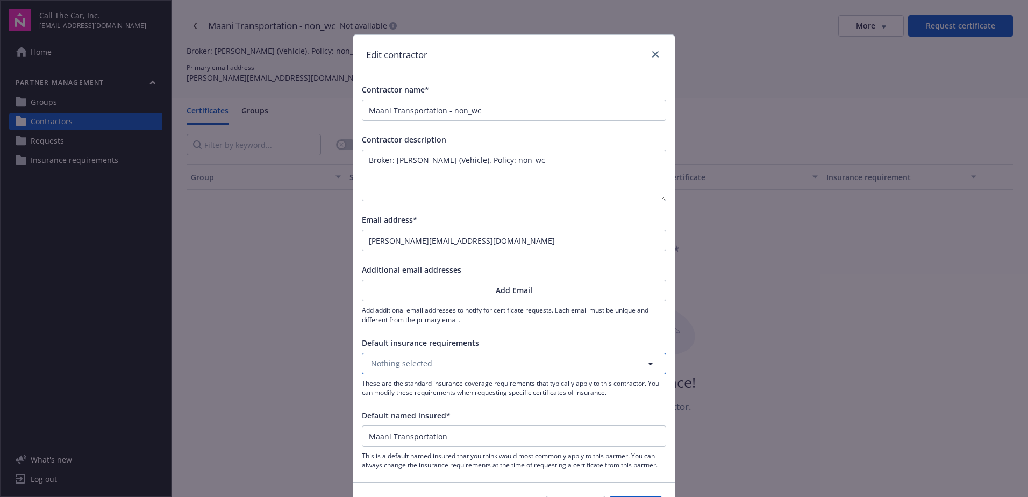
click at [646, 360] on icon "button" at bounding box center [650, 363] width 13 height 13
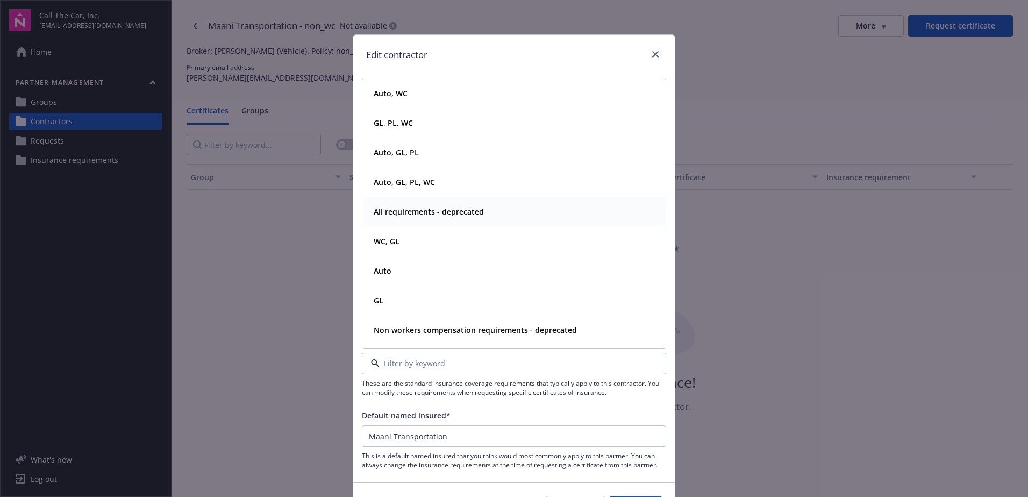
scroll to position [108, 0]
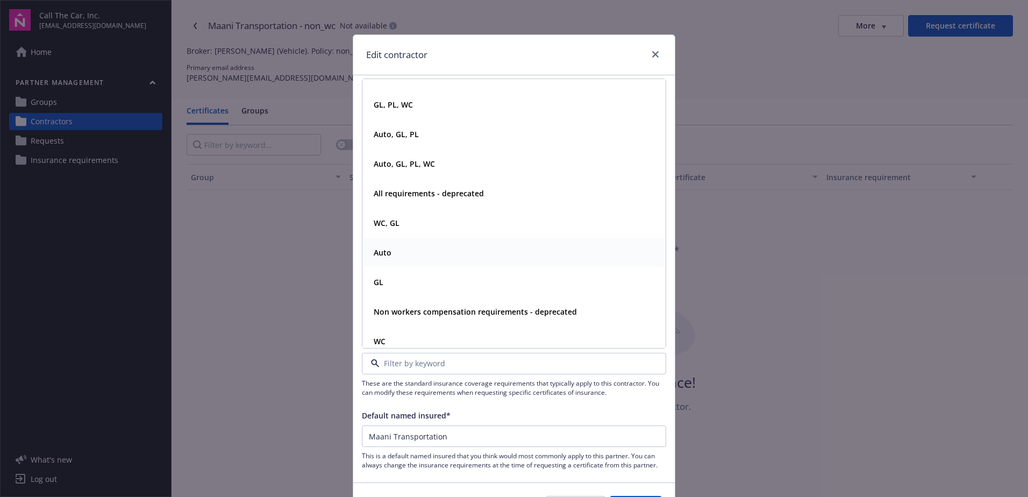
click at [374, 252] on strong "Auto" at bounding box center [383, 252] width 18 height 10
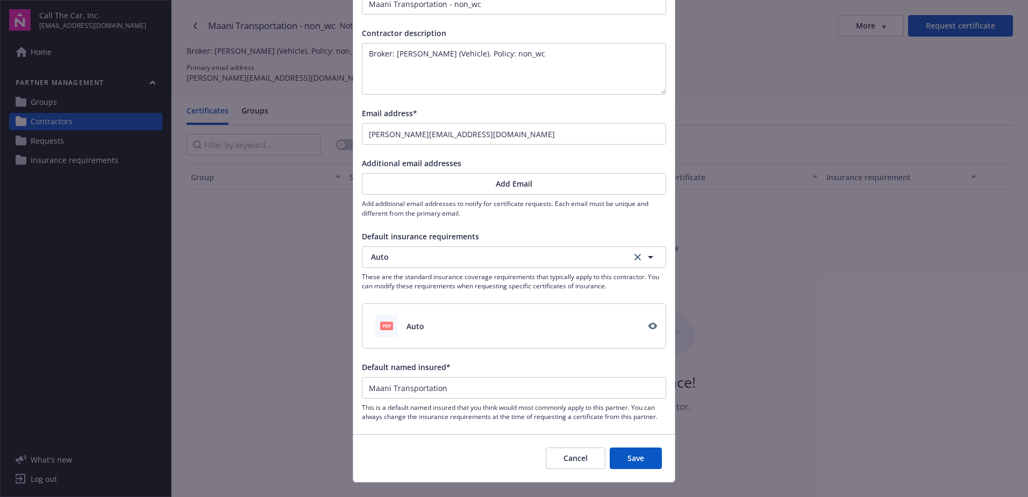
scroll to position [126, 0]
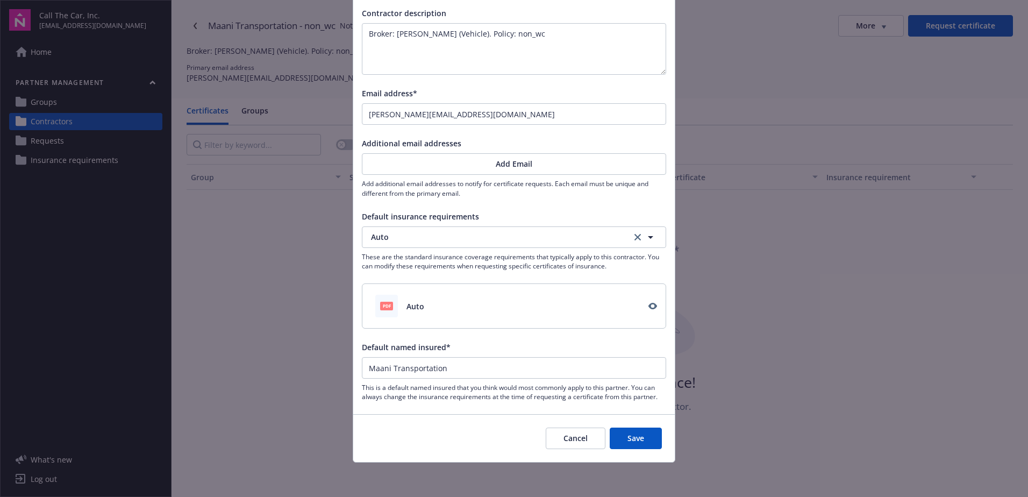
click at [632, 436] on button "Save" at bounding box center [636, 439] width 52 height 22
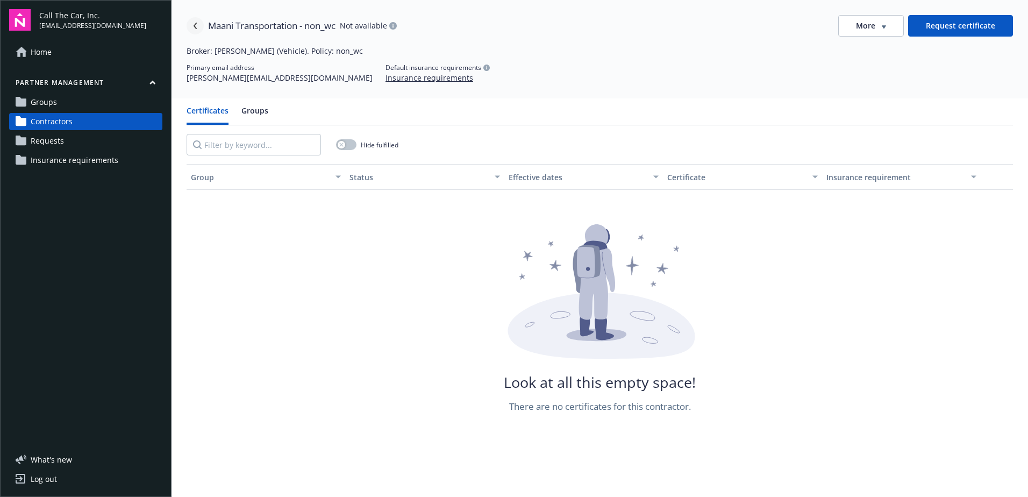
click at [195, 22] on link "Navigate back" at bounding box center [195, 25] width 17 height 17
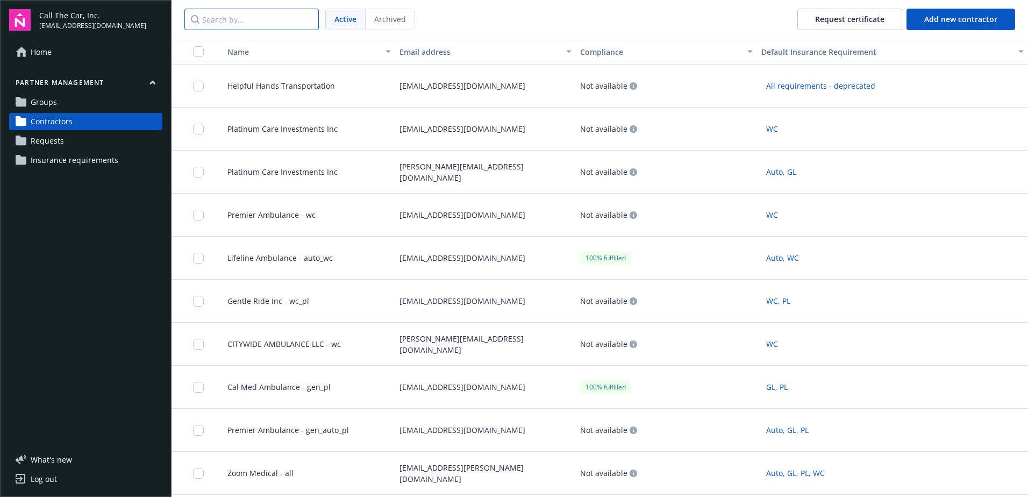
click at [250, 18] on input "Search by..." at bounding box center [251, 20] width 134 height 22
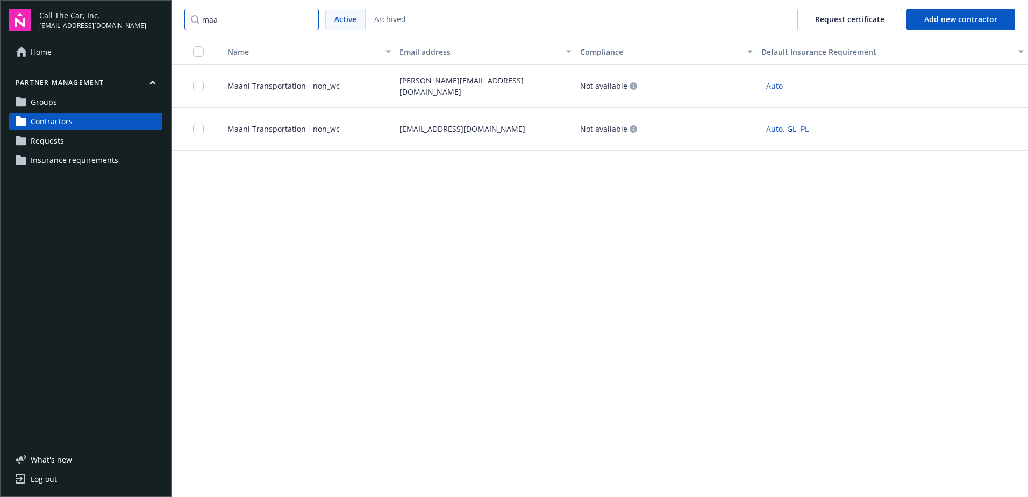
type input "maa"
click at [303, 130] on span "Maani Transportation - non_wc" at bounding box center [279, 128] width 121 height 11
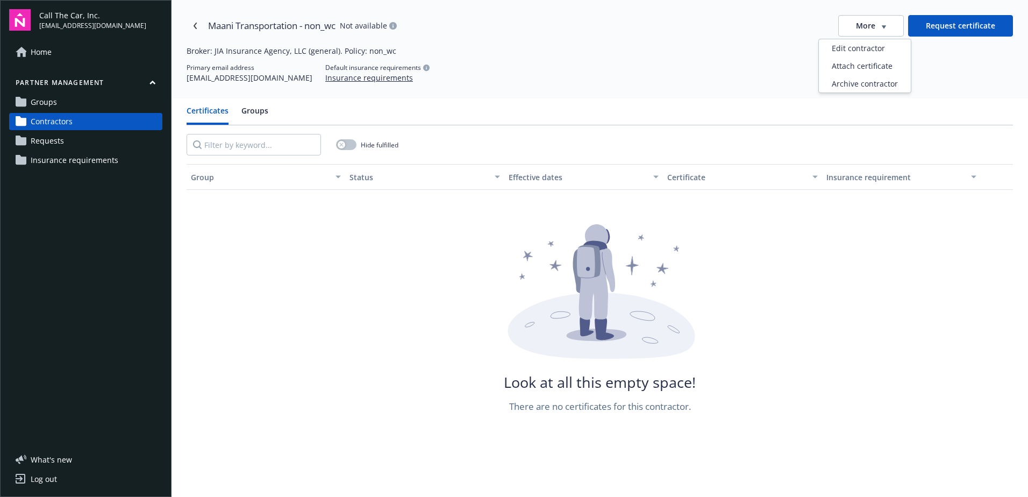
click at [882, 23] on span "button" at bounding box center [884, 26] width 4 height 6
click at [867, 48] on div "Edit contractor" at bounding box center [865, 48] width 92 height 18
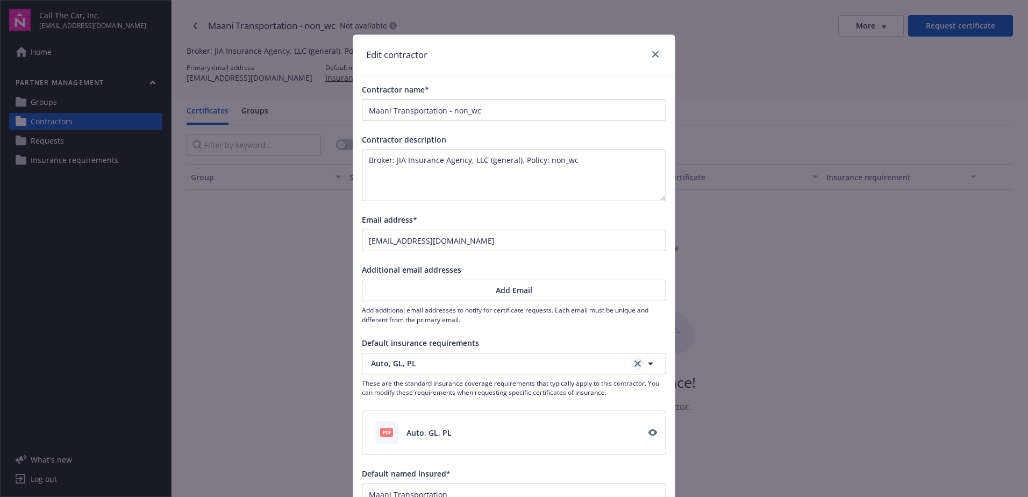
click at [635, 361] on icon "clear selection" at bounding box center [638, 363] width 6 height 6
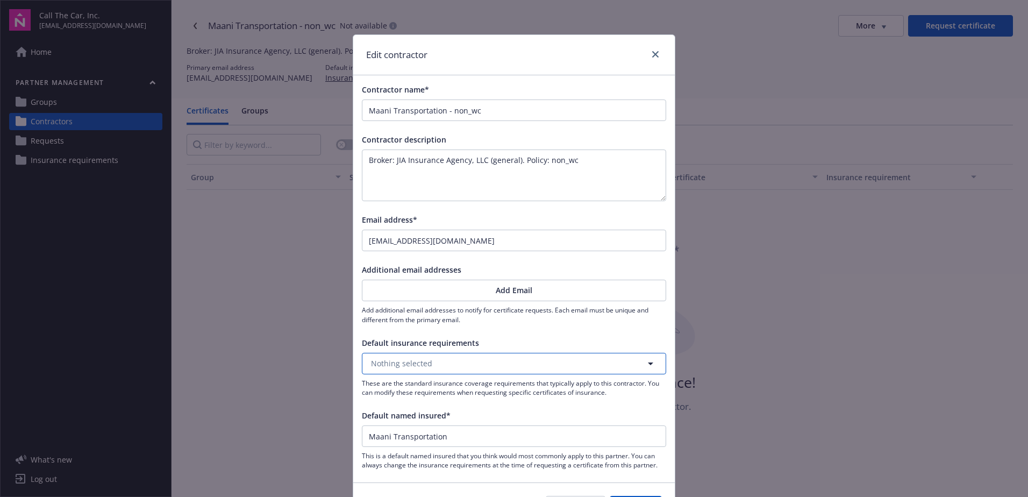
click at [467, 359] on button "Nothing selected" at bounding box center [514, 364] width 304 height 22
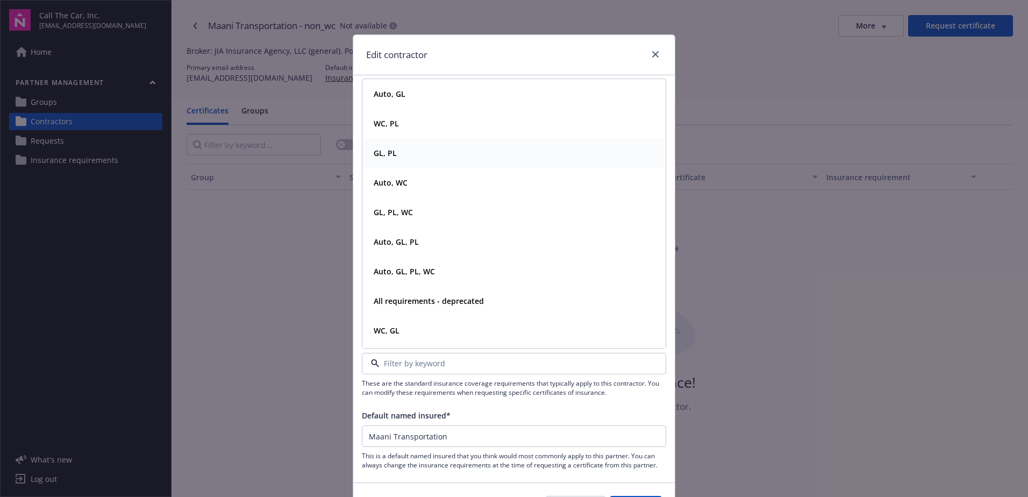
click at [385, 152] on strong "GL, PL" at bounding box center [385, 153] width 23 height 10
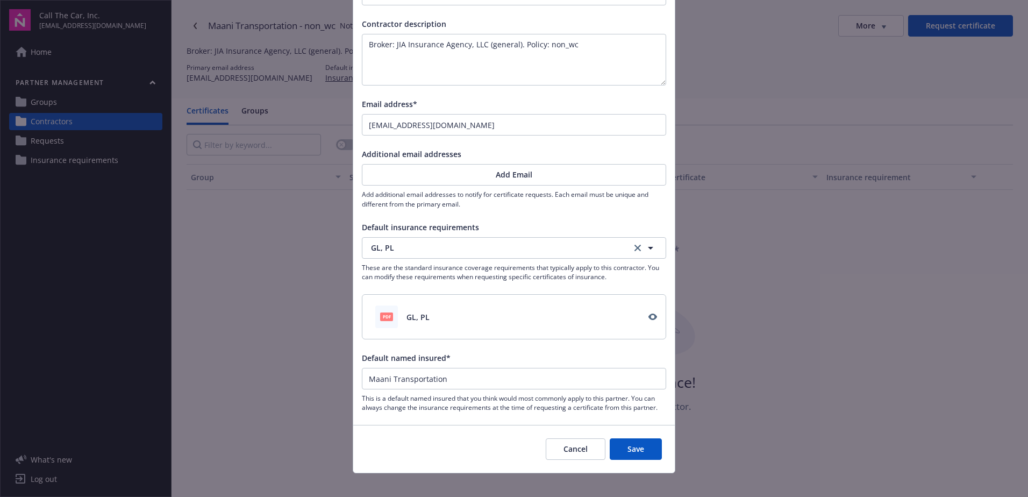
scroll to position [126, 0]
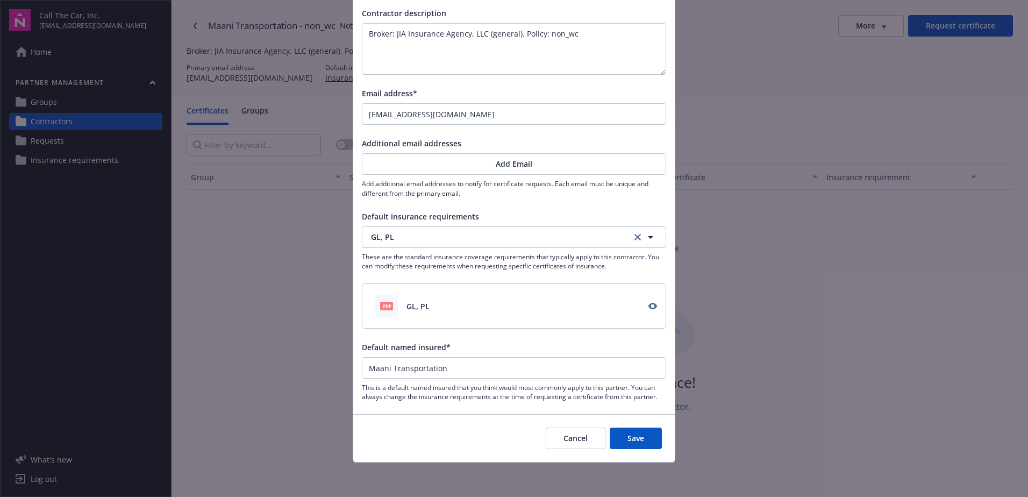
click at [623, 436] on button "Save" at bounding box center [636, 439] width 52 height 22
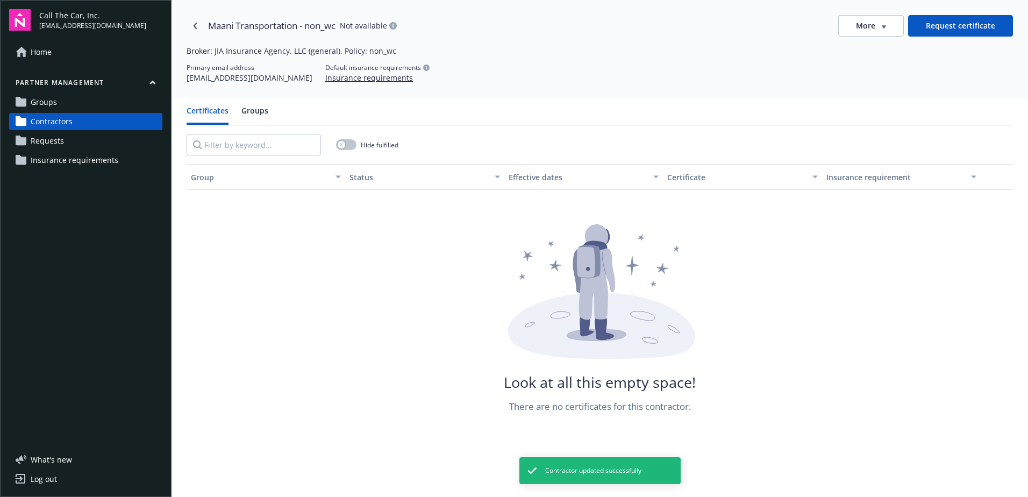
click at [44, 99] on span "Groups" at bounding box center [44, 102] width 26 height 17
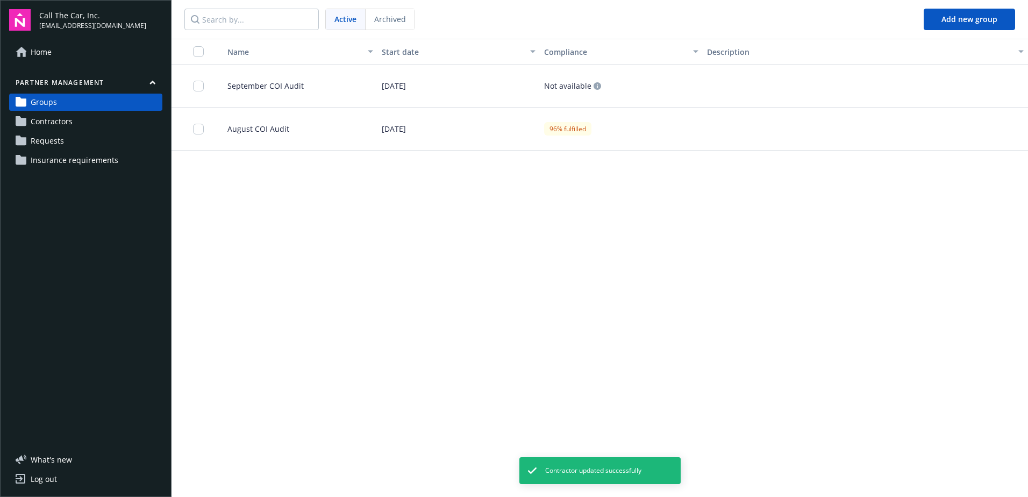
click at [244, 84] on span "September COI Audit" at bounding box center [261, 85] width 85 height 11
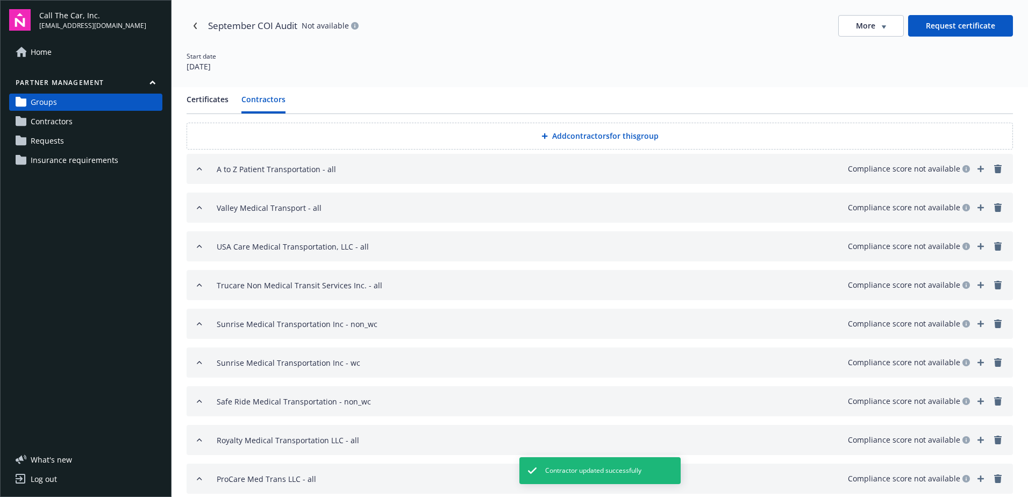
click at [273, 94] on button "Contractors" at bounding box center [263, 104] width 44 height 20
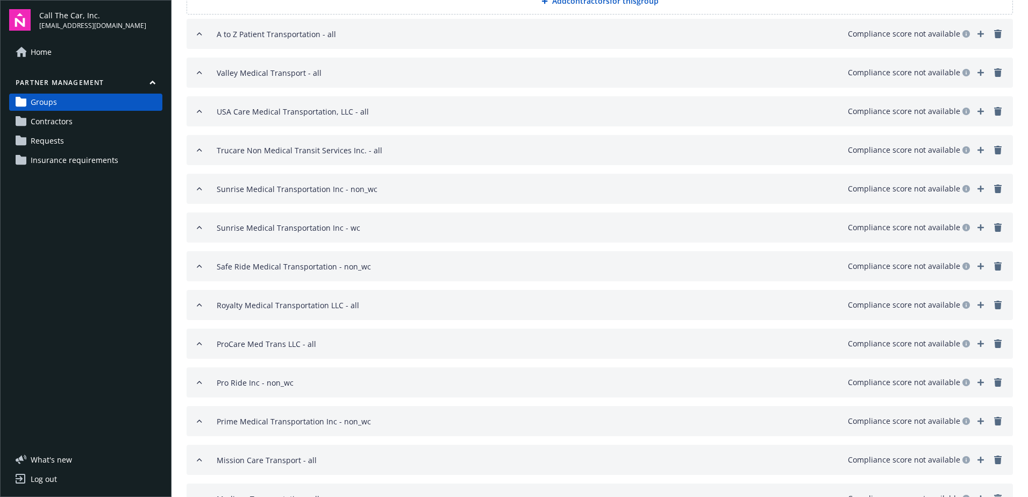
scroll to position [54, 0]
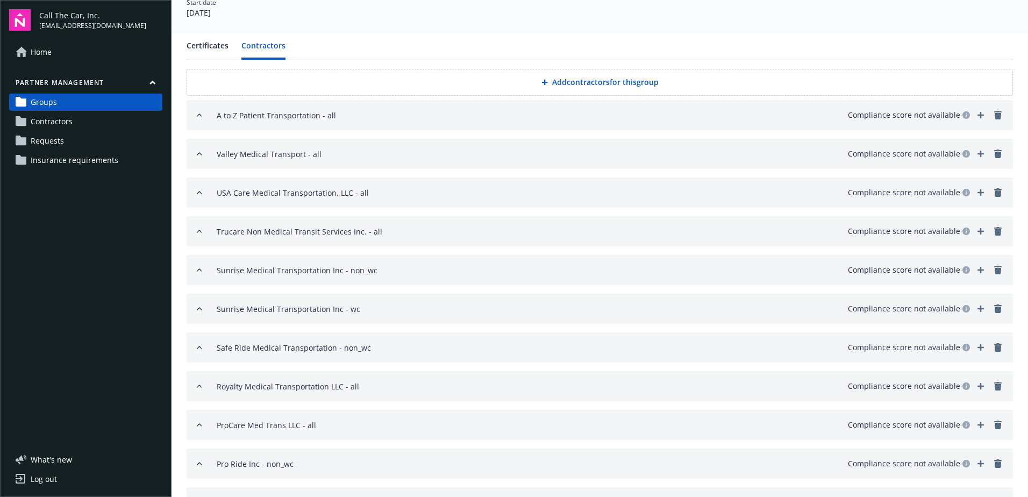
click at [573, 82] on button "Add contractors for this group" at bounding box center [600, 82] width 827 height 27
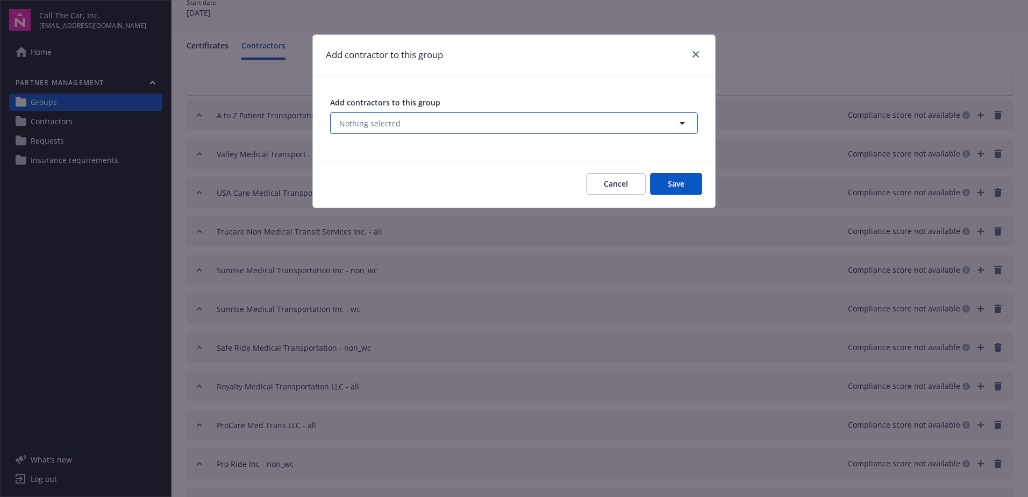
click at [422, 121] on button "Nothing selected" at bounding box center [514, 123] width 368 height 22
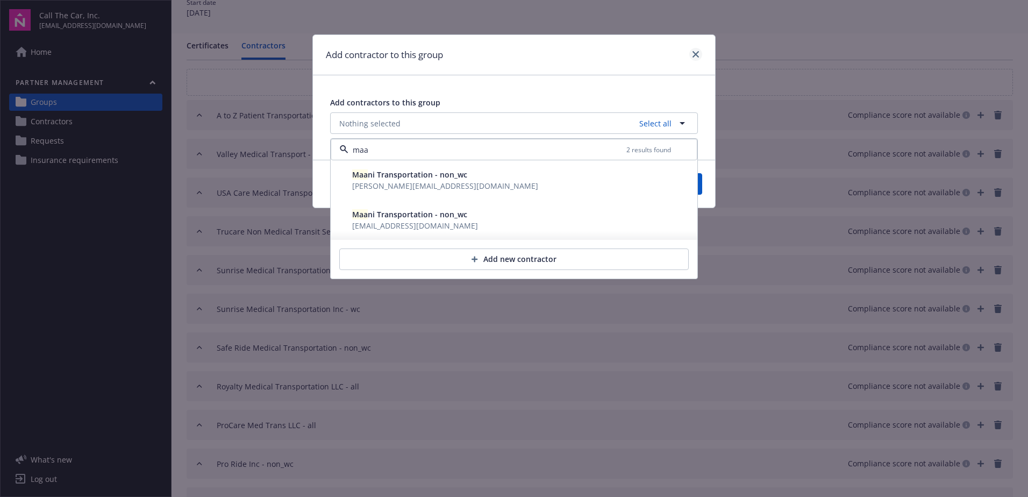
type input "maa"
click at [697, 53] on icon "close" at bounding box center [696, 54] width 6 height 6
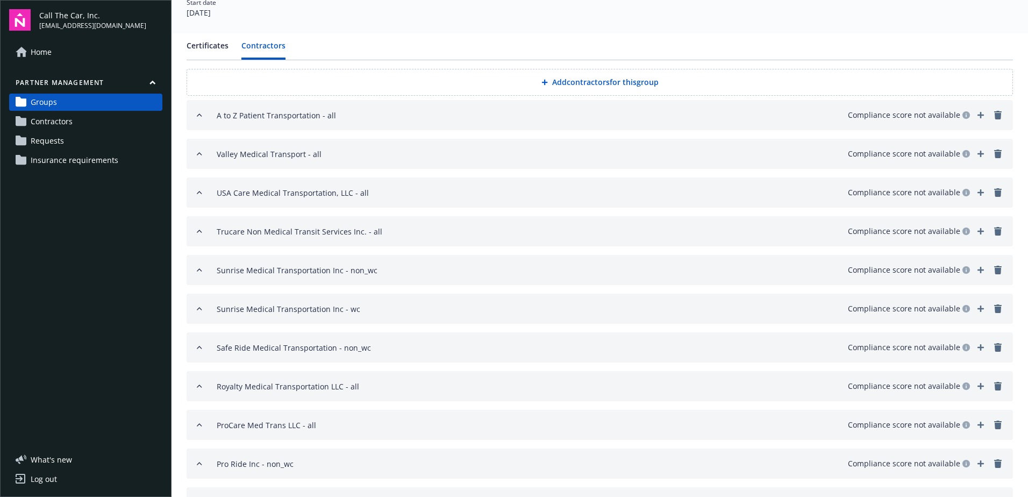
click at [44, 120] on span "Contractors" at bounding box center [52, 121] width 42 height 17
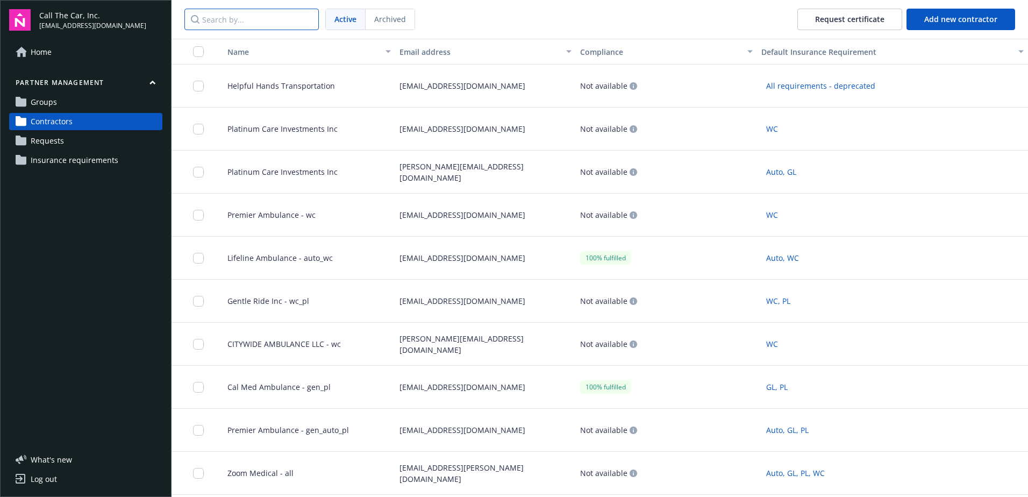
click at [232, 17] on input "Search by..." at bounding box center [251, 20] width 134 height 22
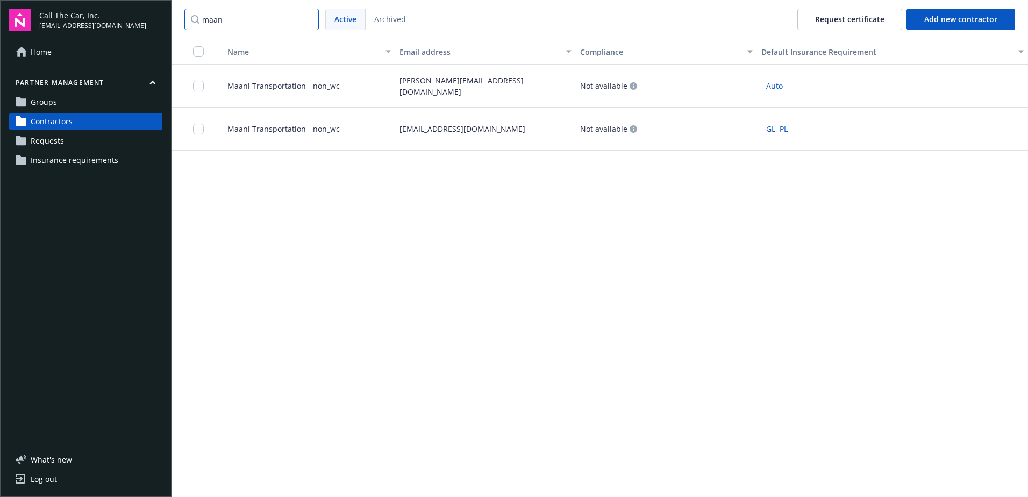
type input "maan"
drag, startPoint x: 309, startPoint y: 81, endPoint x: 317, endPoint y: 80, distance: 8.1
click at [310, 81] on span "Maani Transportation - non_wc" at bounding box center [279, 85] width 121 height 11
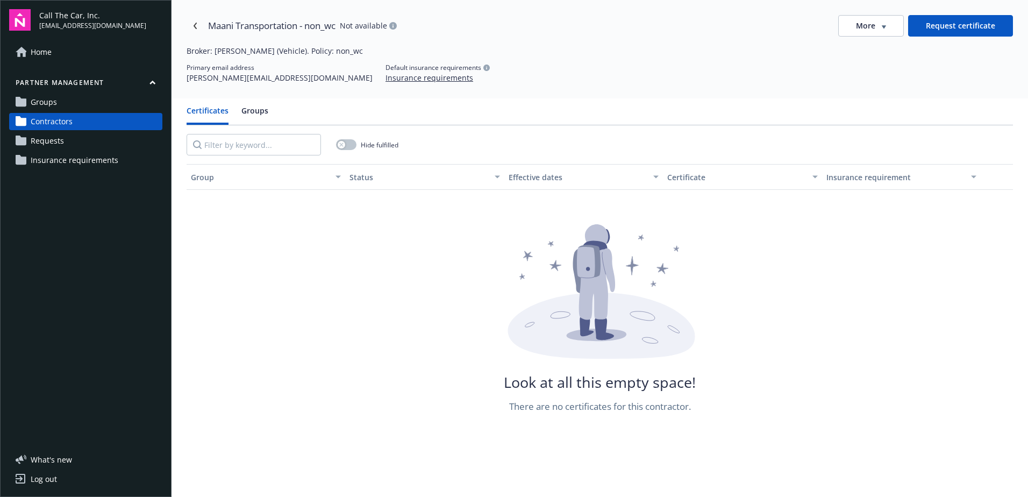
click at [882, 23] on span "button" at bounding box center [884, 26] width 4 height 6
click at [863, 48] on div "Edit contractor" at bounding box center [865, 48] width 92 height 18
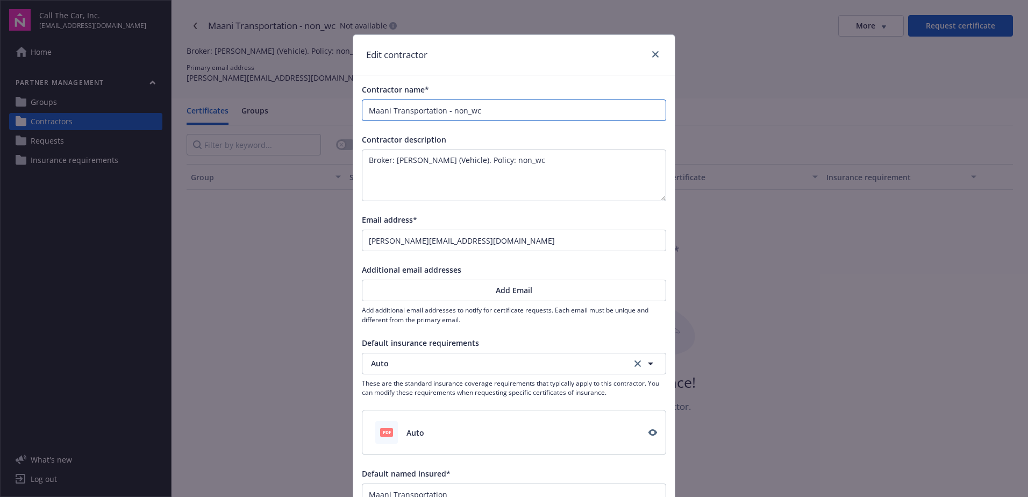
drag, startPoint x: 487, startPoint y: 111, endPoint x: 445, endPoint y: 112, distance: 42.5
click at [445, 112] on input "Maani Transportation - non_wc" at bounding box center [513, 110] width 303 height 20
type input "Maani Transportation -"
type input "Maani Transportation -a"
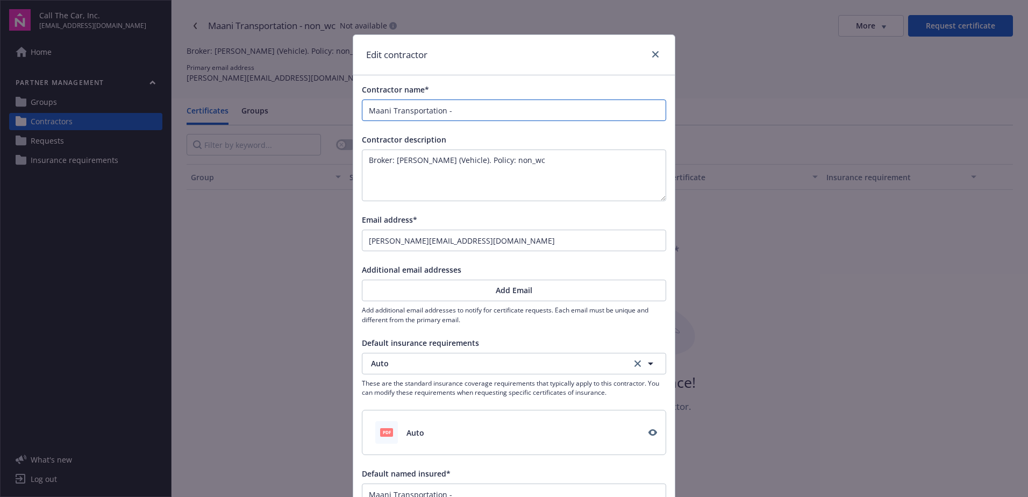
type input "Maani Transportation -a"
type input "Maani Transportation -au"
type input "Maani Transportation -aut"
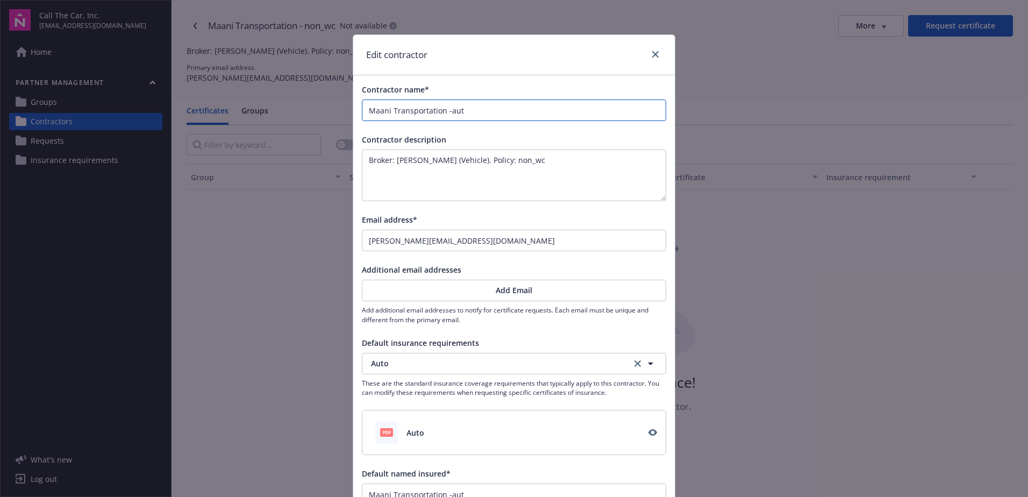
type input "Maani Transportation -auto"
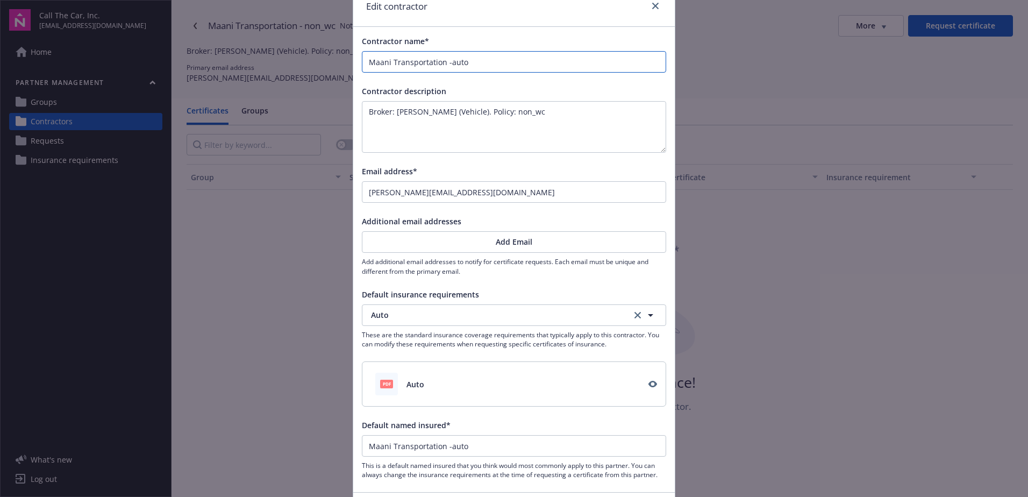
scroll to position [126, 0]
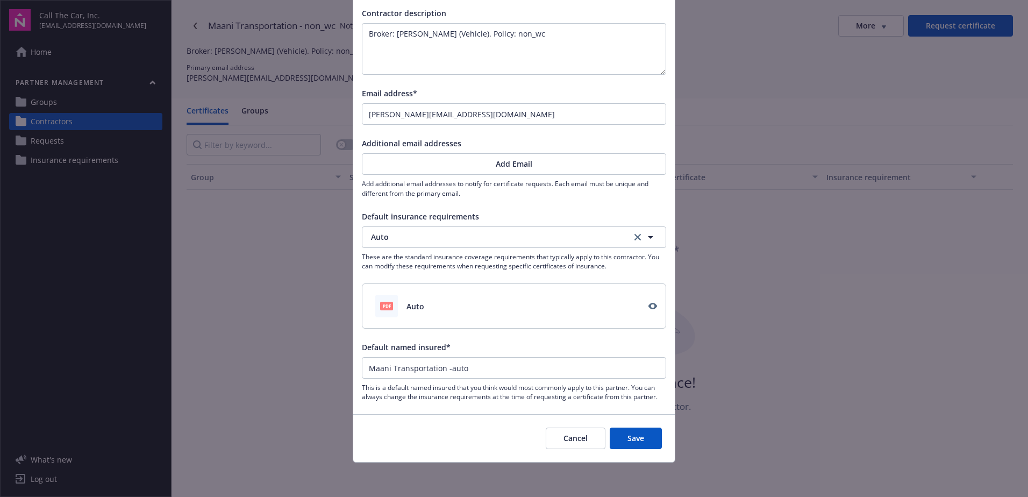
type input "Maani Transportation -auto"
click at [625, 431] on button "Save" at bounding box center [636, 439] width 52 height 22
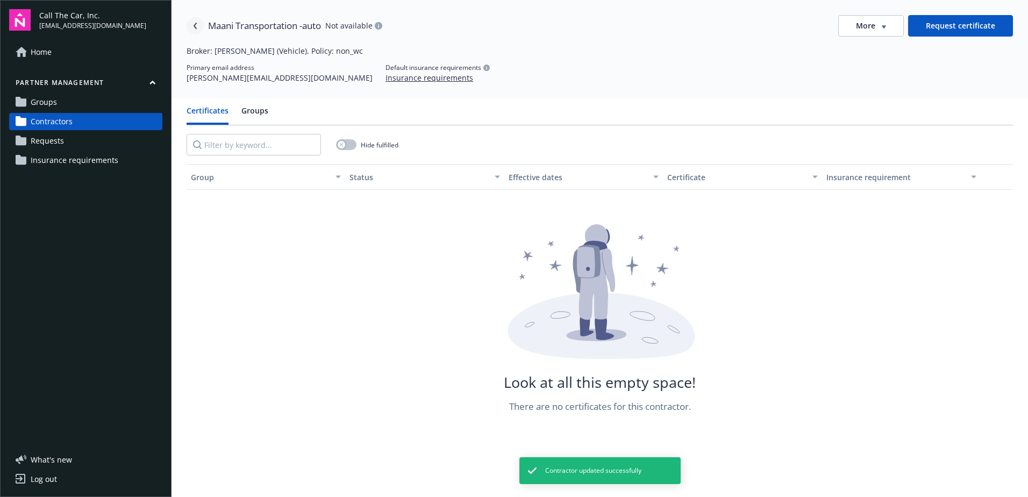
click at [195, 20] on link "Navigate back" at bounding box center [195, 25] width 17 height 17
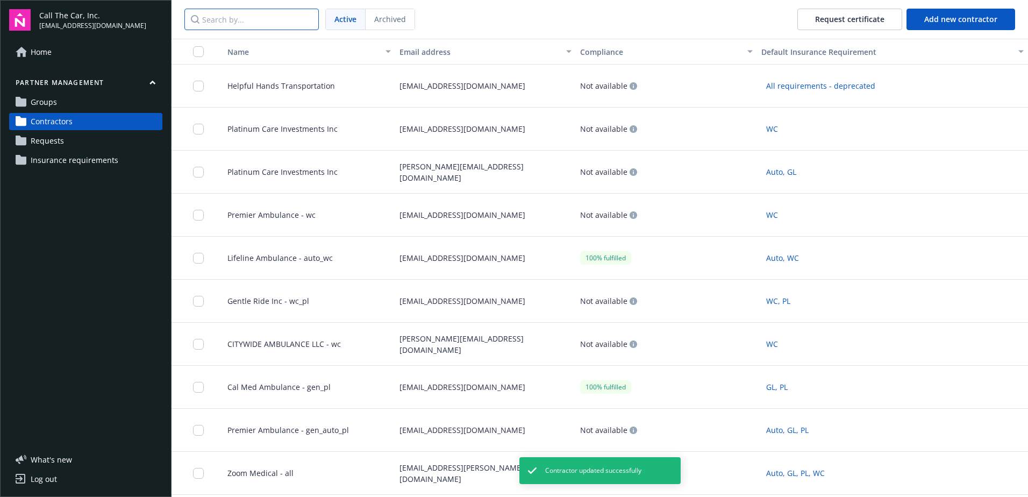
click at [266, 16] on input "Search by..." at bounding box center [251, 20] width 134 height 22
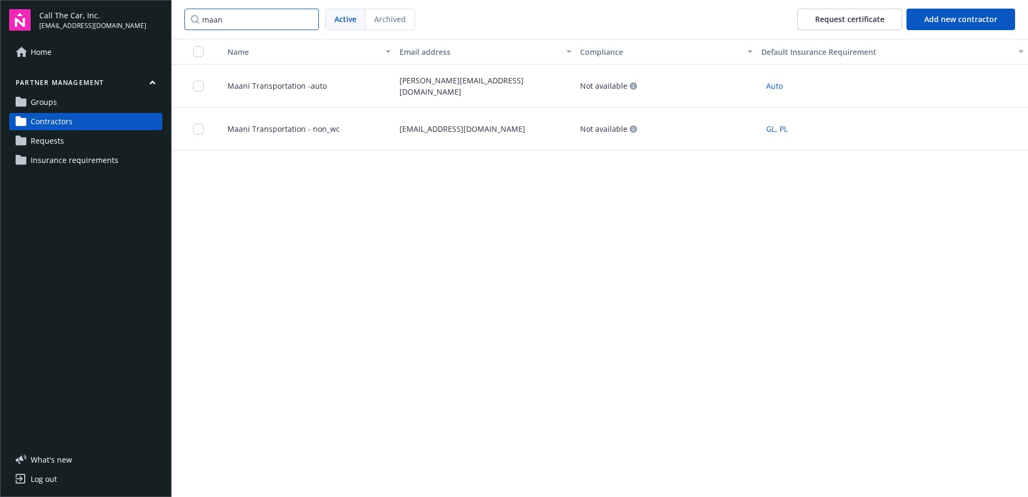
type input "maan"
click at [279, 126] on span "Maani Transportation - non_wc" at bounding box center [279, 128] width 121 height 11
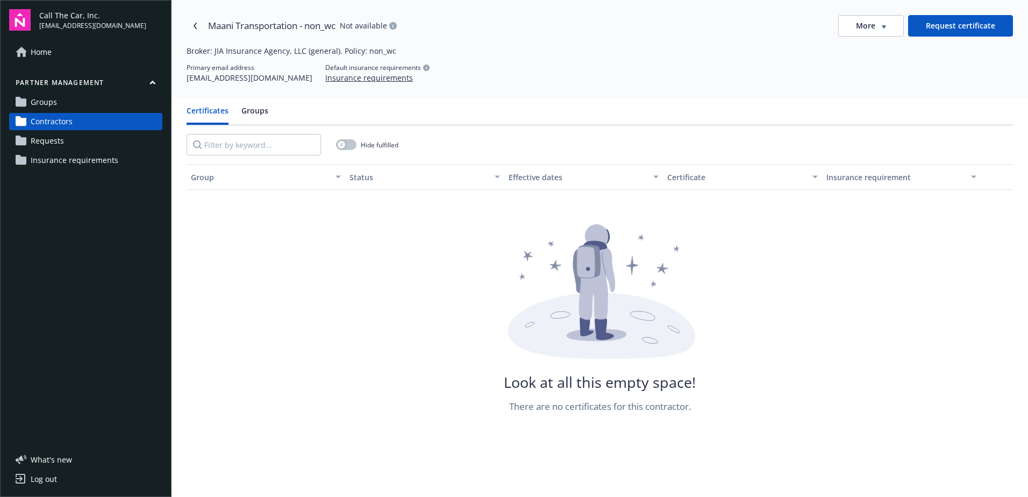
click at [883, 21] on button "More" at bounding box center [871, 26] width 66 height 22
click at [852, 47] on div "Edit contractor" at bounding box center [865, 48] width 92 height 18
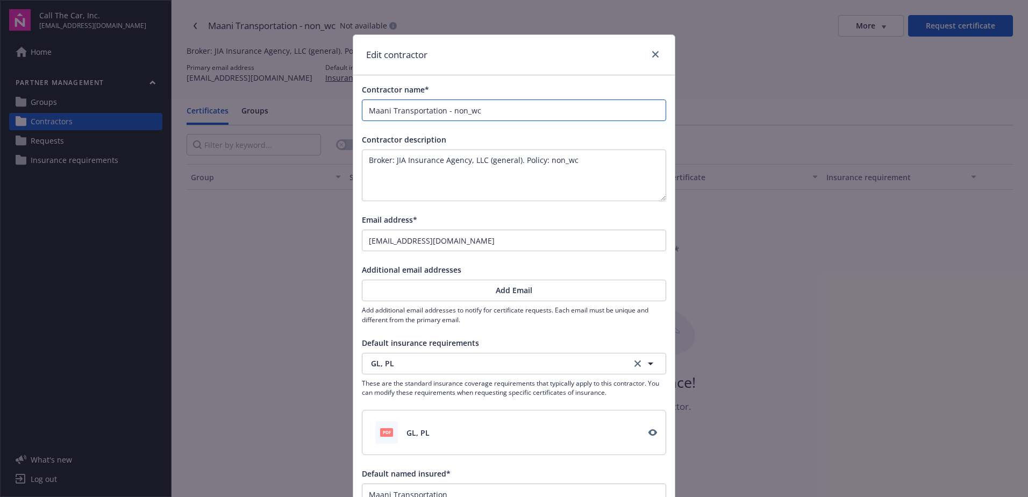
drag, startPoint x: 483, startPoint y: 111, endPoint x: 446, endPoint y: 112, distance: 37.7
click at [446, 112] on input "Maani Transportation - non_wc" at bounding box center [513, 110] width 303 height 20
type input "Maani Transportation -G"
type input "Maani Transportation -GL"
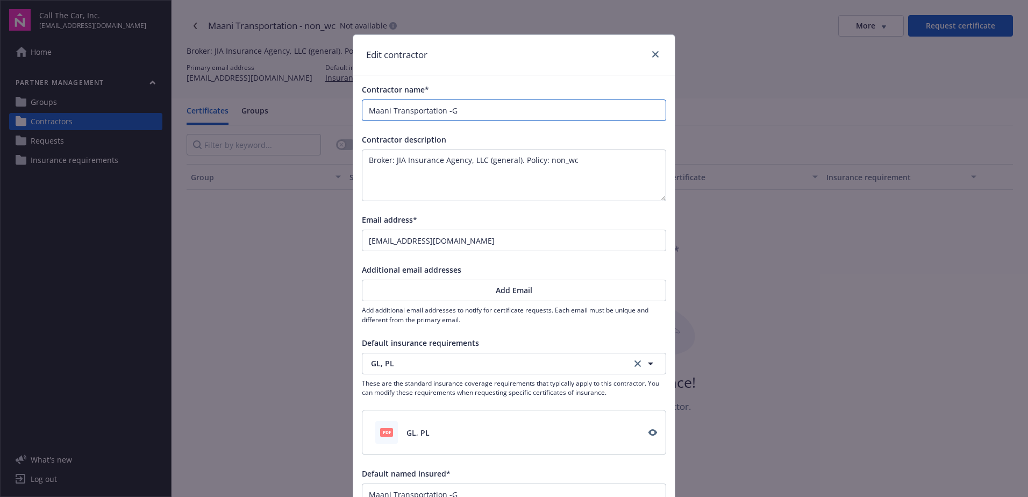
type input "Maani Transportation -GL"
type input "Maani Transportation -GL P"
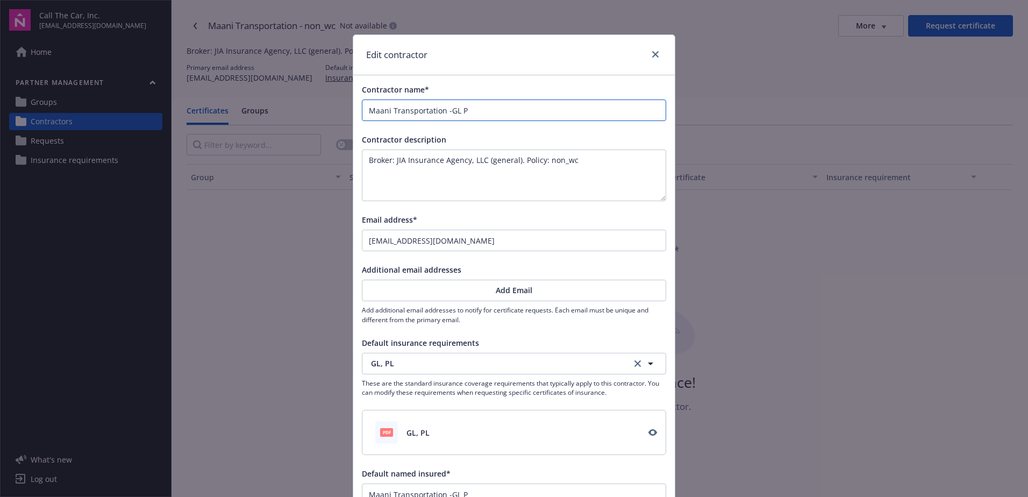
type input "Maani Transportation -GL PL"
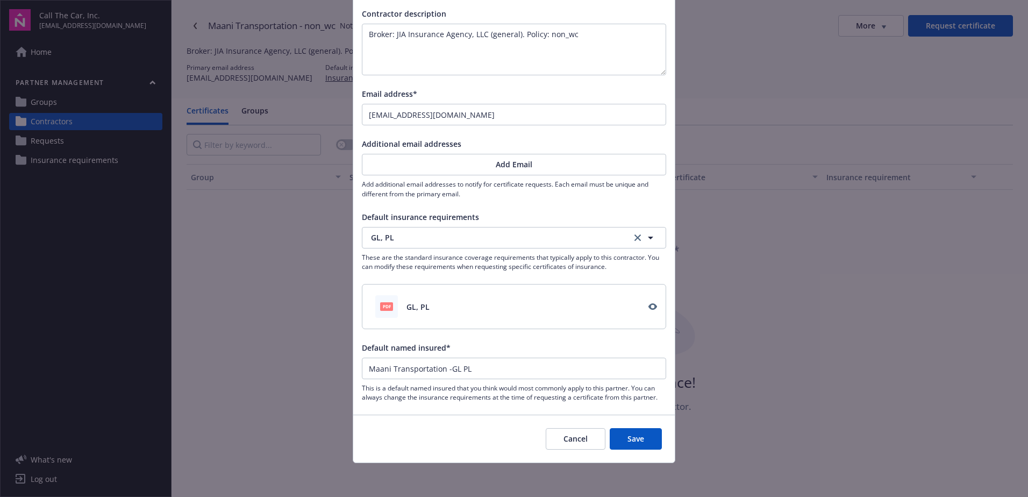
scroll to position [126, 0]
type input "Maani Transportation -GL PL"
click at [627, 439] on button "Save" at bounding box center [636, 439] width 52 height 22
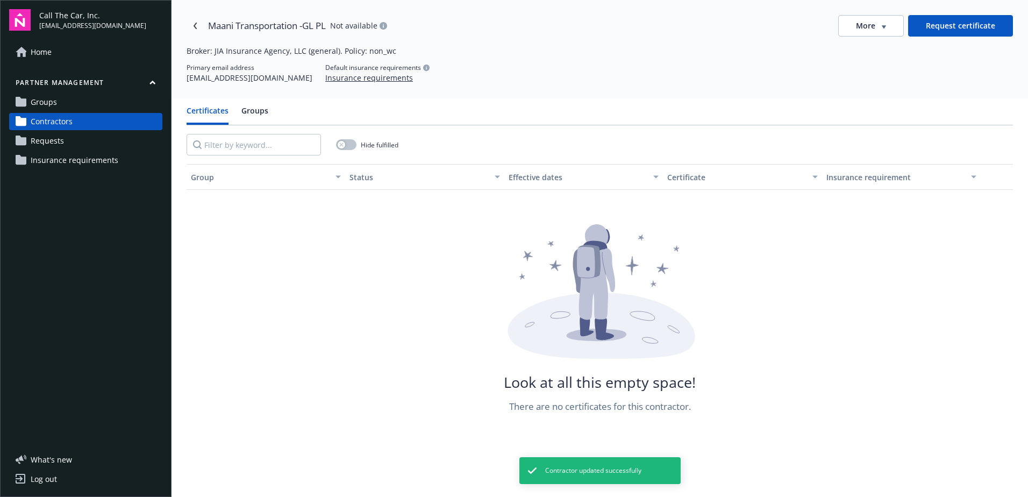
click at [54, 100] on span "Groups" at bounding box center [44, 102] width 26 height 17
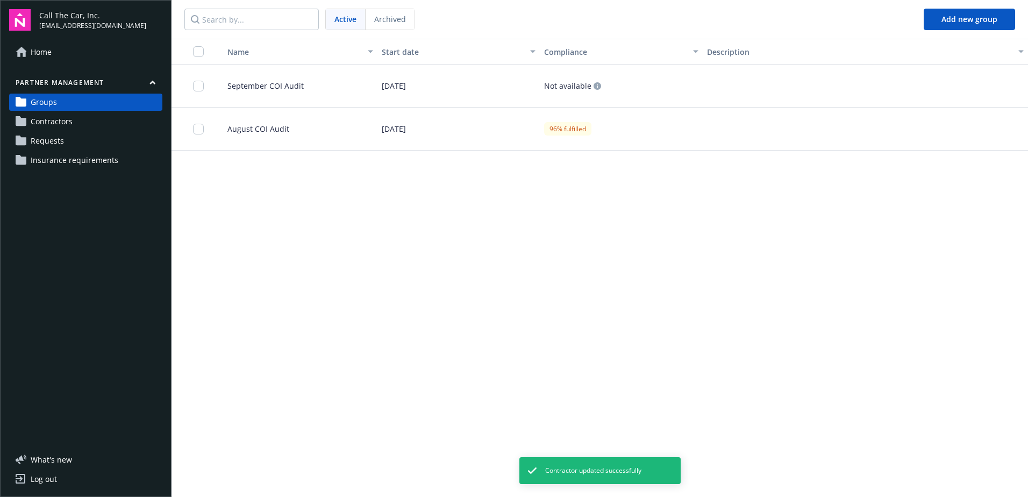
click at [259, 81] on span "September COI Audit" at bounding box center [261, 85] width 85 height 11
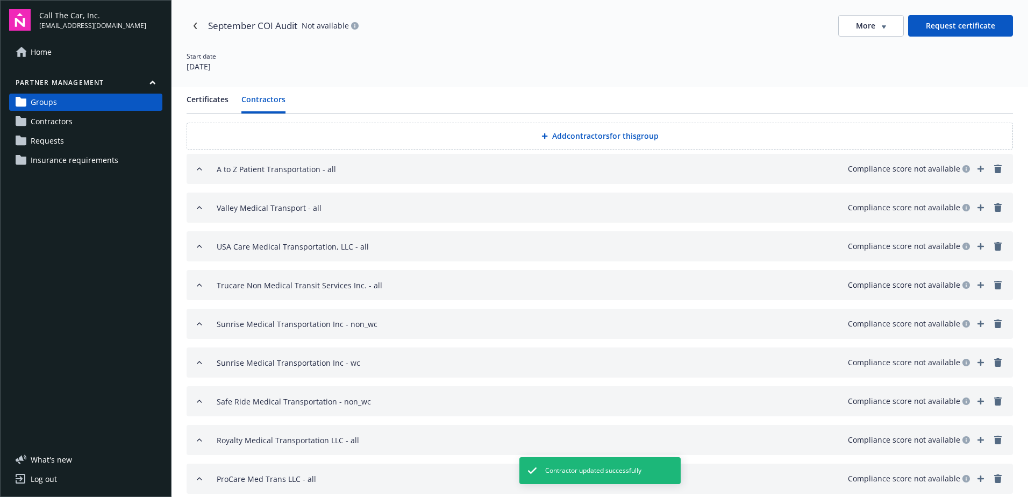
click at [259, 94] on button "Contractors" at bounding box center [263, 104] width 44 height 20
click at [579, 129] on button "Add contractors for this group" at bounding box center [600, 136] width 827 height 27
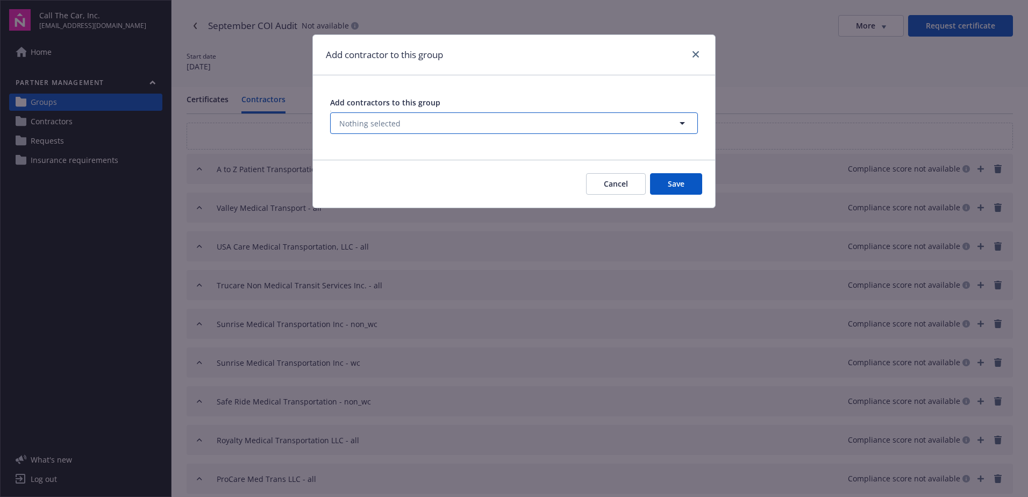
click at [400, 118] on button "Nothing selected" at bounding box center [514, 123] width 368 height 22
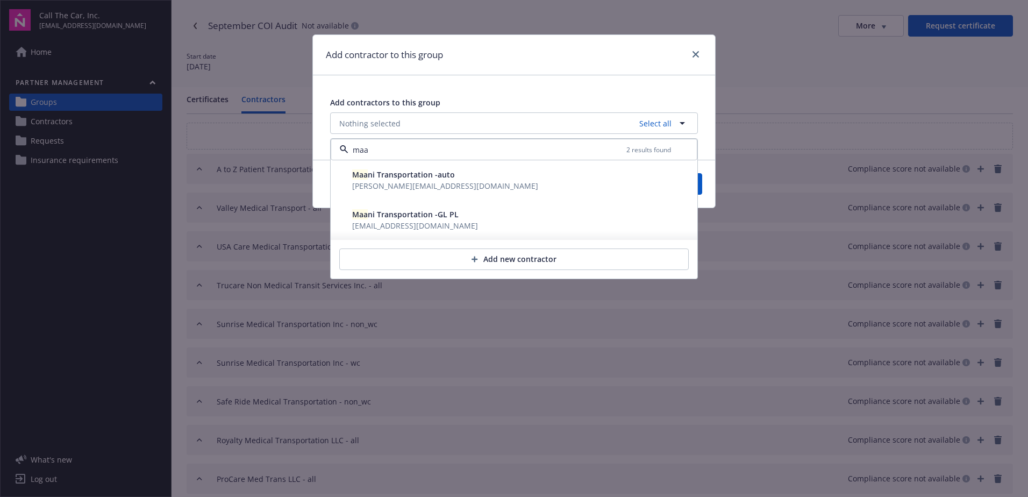
click at [398, 218] on span "Maa ni Transportation -GL PL" at bounding box center [405, 214] width 106 height 10
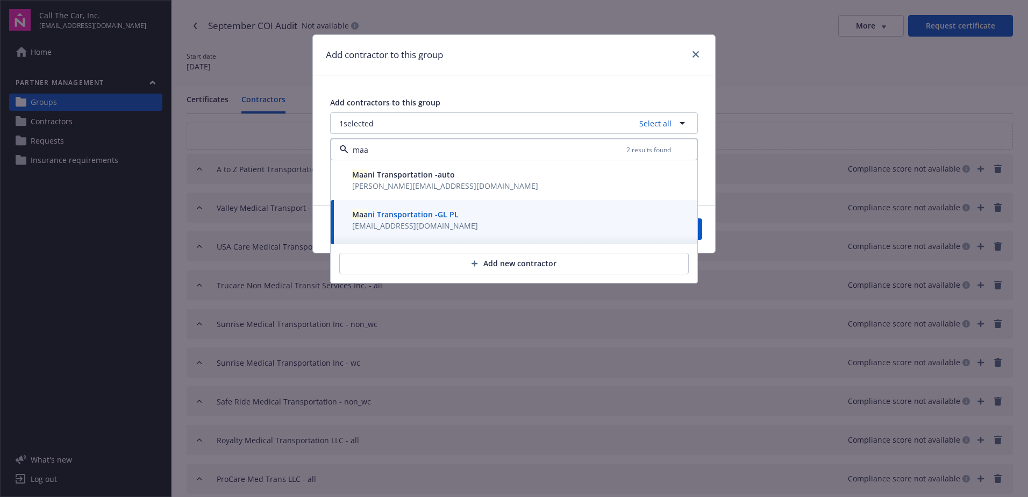
click at [411, 180] on span "Maa ni Transportation -auto" at bounding box center [403, 174] width 103 height 10
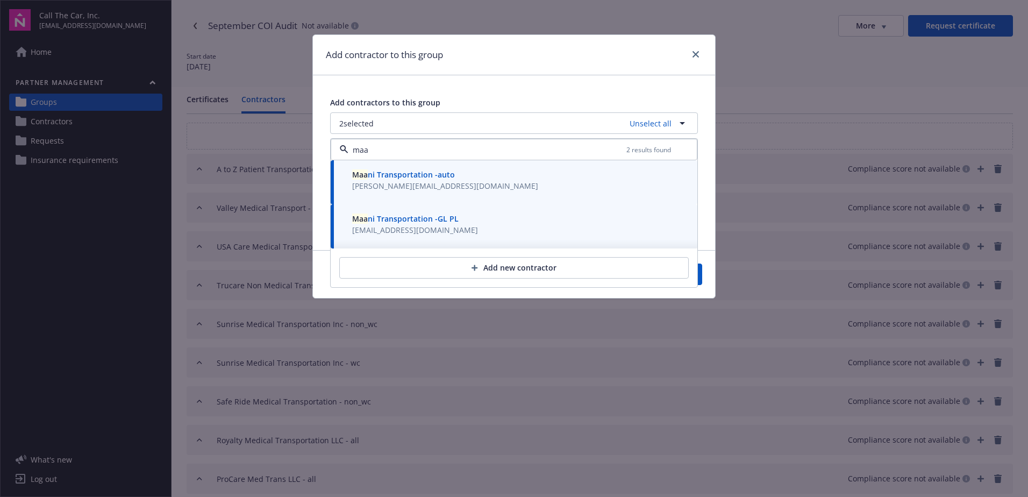
type input "maa"
click at [706, 268] on div "Cancel Save" at bounding box center [514, 274] width 402 height 48
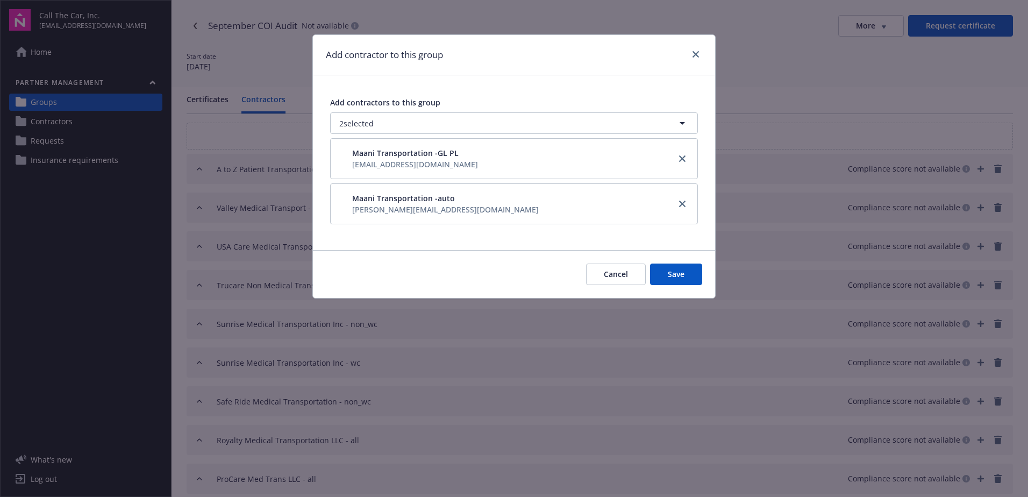
click at [696, 275] on button "Save" at bounding box center [676, 275] width 52 height 22
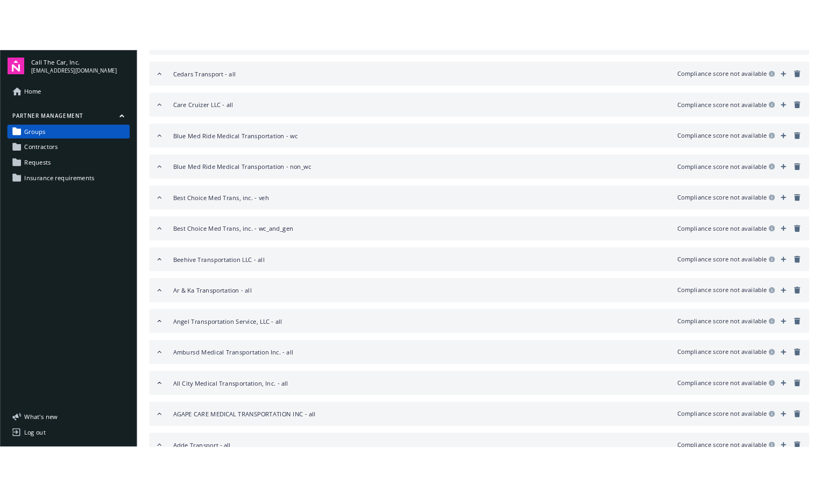
scroll to position [1124, 0]
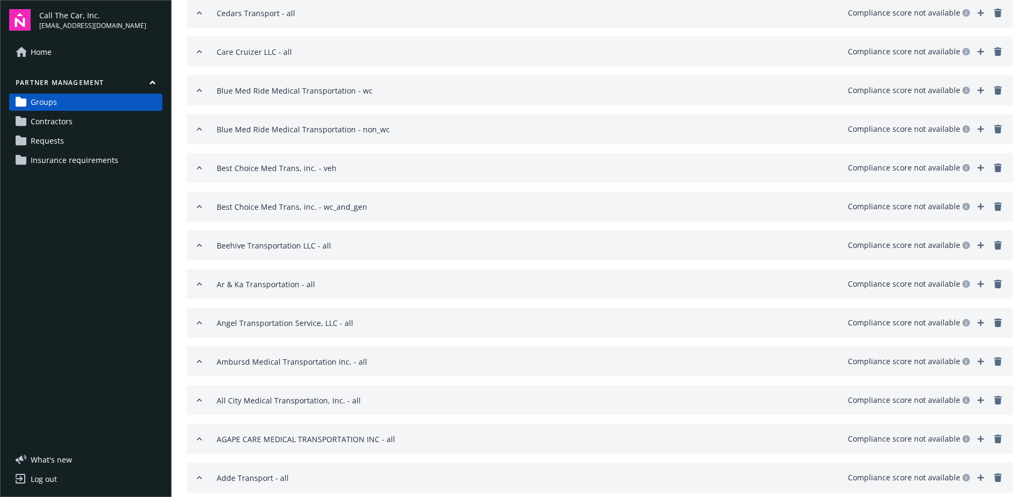
click at [253, 475] on div "Adde Transport - all" at bounding box center [253, 477] width 72 height 13
click at [247, 477] on div "Adde Transport - all" at bounding box center [253, 477] width 72 height 13
click at [222, 475] on div "Adde Transport - all" at bounding box center [253, 477] width 72 height 13
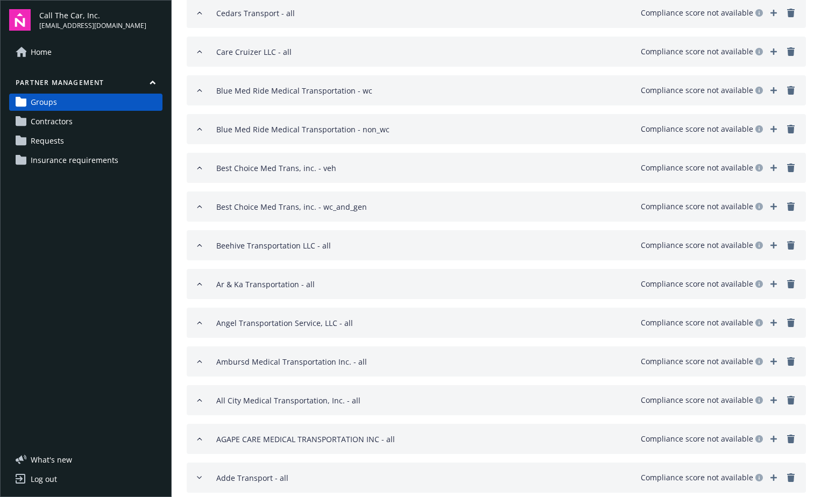
click at [79, 120] on link "Contractors" at bounding box center [85, 121] width 153 height 17
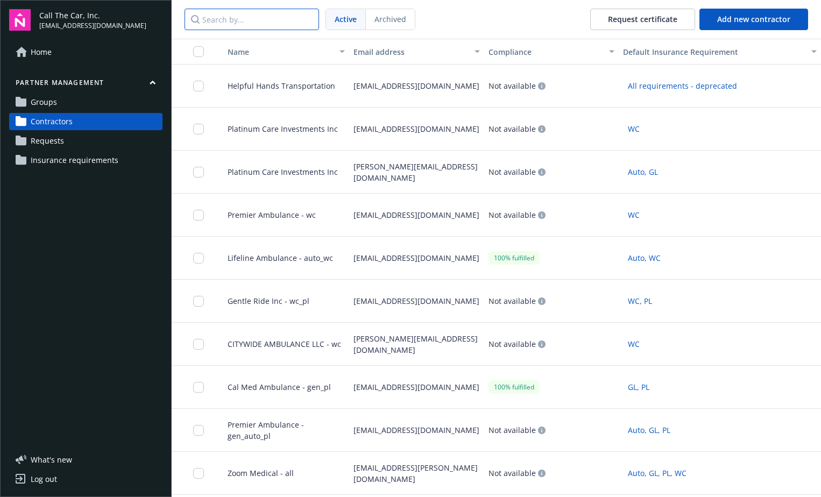
click at [261, 15] on input "Search by..." at bounding box center [251, 20] width 134 height 22
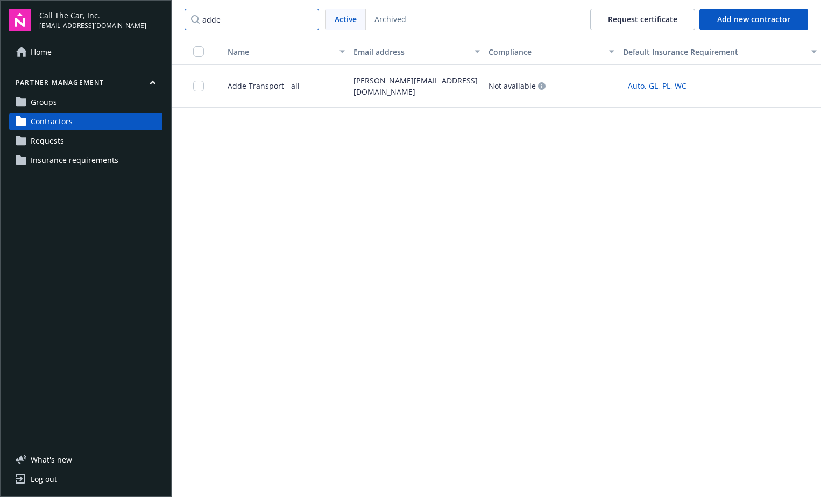
type input "adde"
click at [265, 87] on span "Adde Transport - all" at bounding box center [259, 85] width 81 height 11
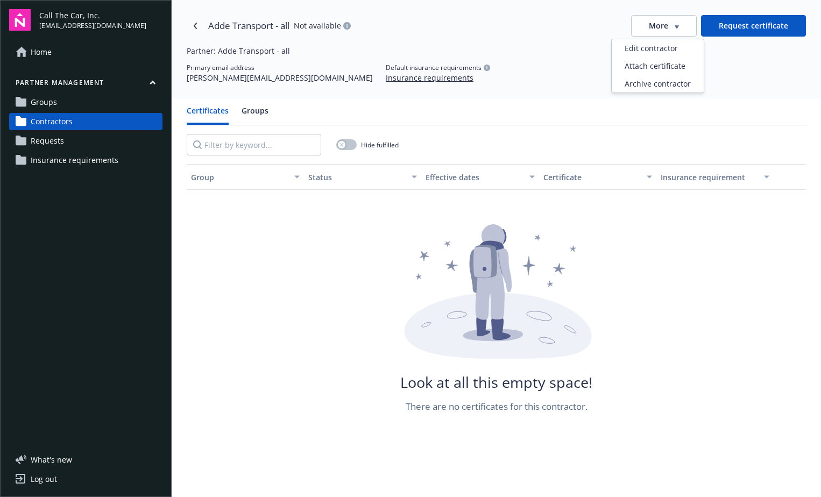
click at [665, 29] on div "More" at bounding box center [664, 25] width 30 height 11
click at [653, 47] on div "Edit contractor" at bounding box center [657, 48] width 92 height 18
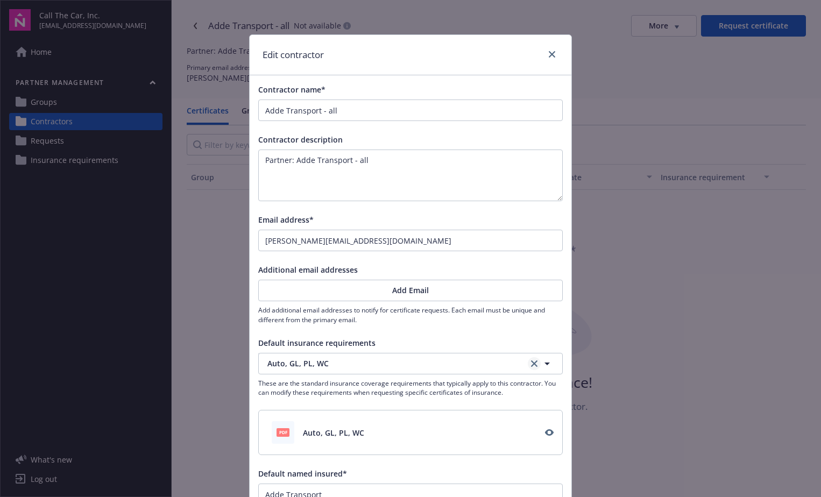
click at [531, 362] on icon "clear selection" at bounding box center [534, 363] width 6 height 6
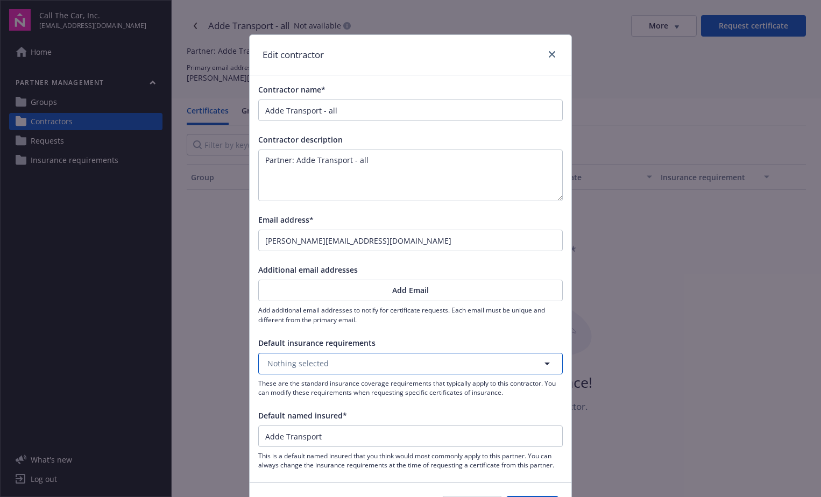
click at [540, 360] on icon "button" at bounding box center [546, 363] width 13 height 13
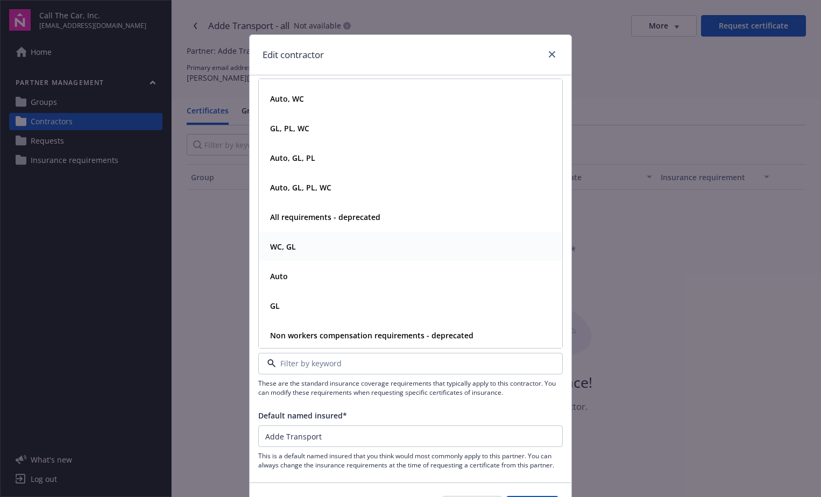
scroll to position [108, 0]
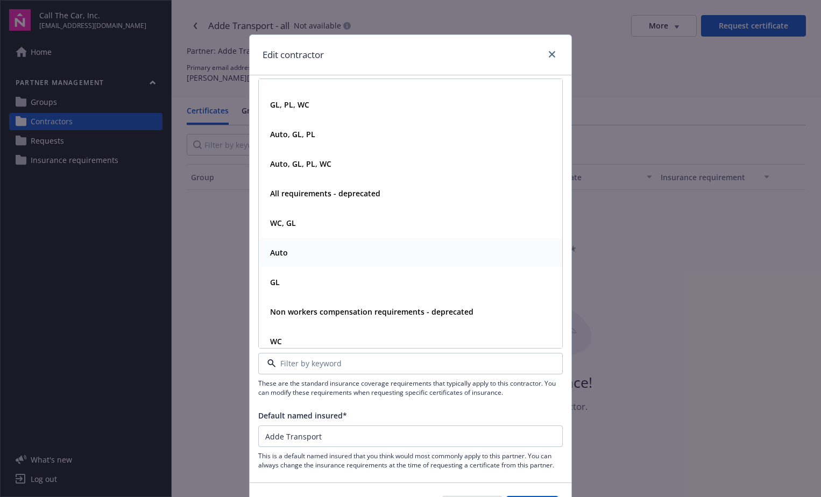
click at [283, 252] on strong "Auto" at bounding box center [279, 252] width 18 height 10
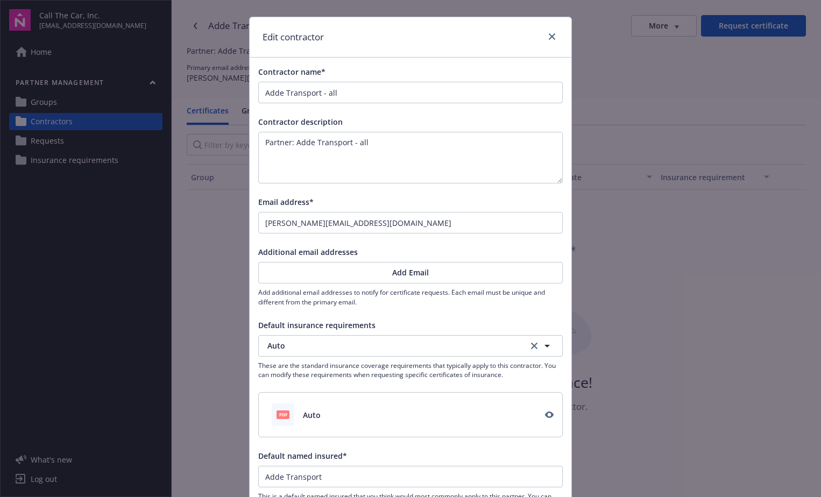
scroll to position [0, 0]
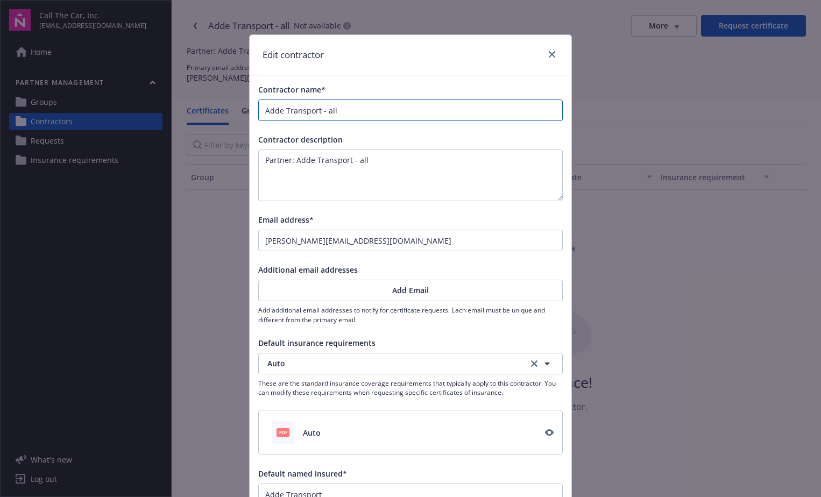
click at [339, 113] on input "Adde Transport - all" at bounding box center [410, 110] width 303 height 20
type input "Adde Transport - al"
type input "Adde Transport - a"
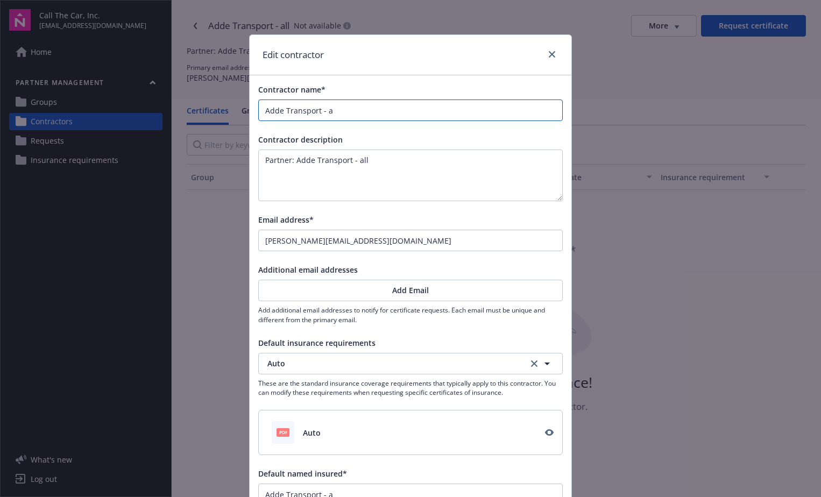
type input "Adde Transport -"
type input "Adde Transport - A"
type input "Adde Transport - Au"
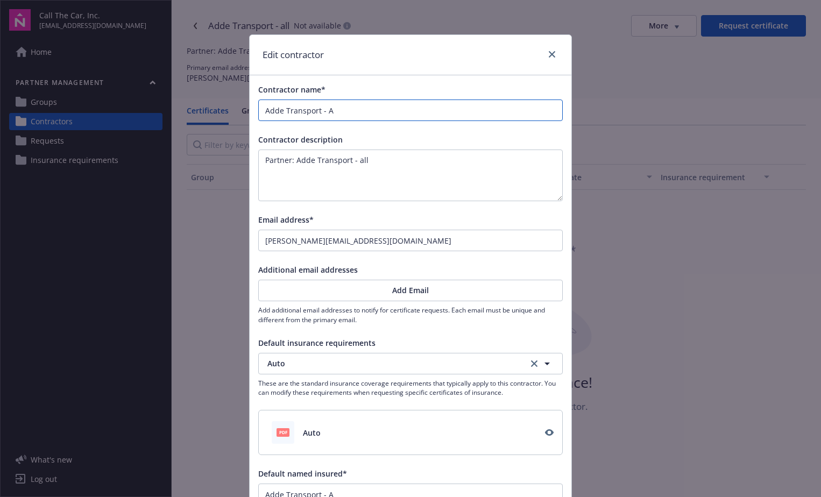
type input "Adde Transport - Au"
type input "Adde Transport - Aut"
type input "Adde Transport - Auto"
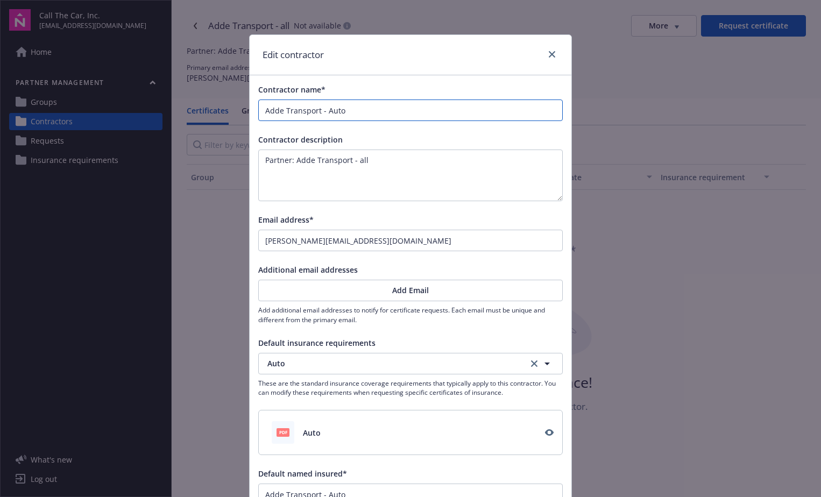
type input "Adde Transport - Auto"
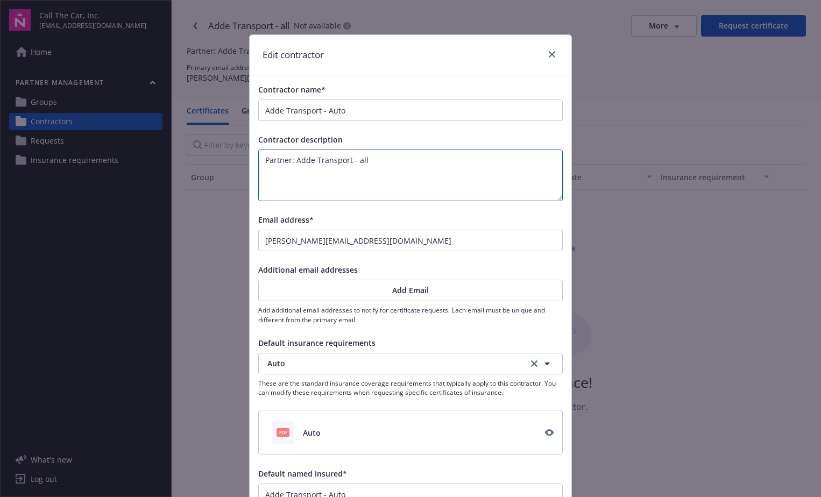
click at [377, 162] on textarea "Partner: Adde Transport - all" at bounding box center [410, 176] width 304 height 52
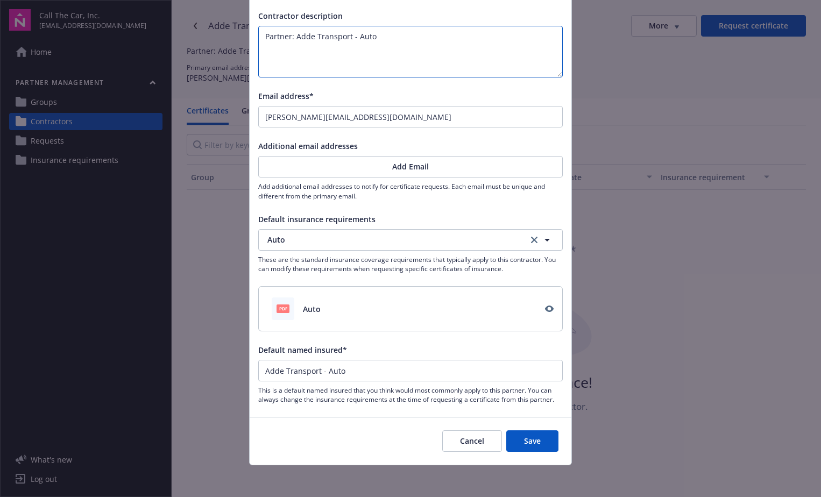
scroll to position [126, 0]
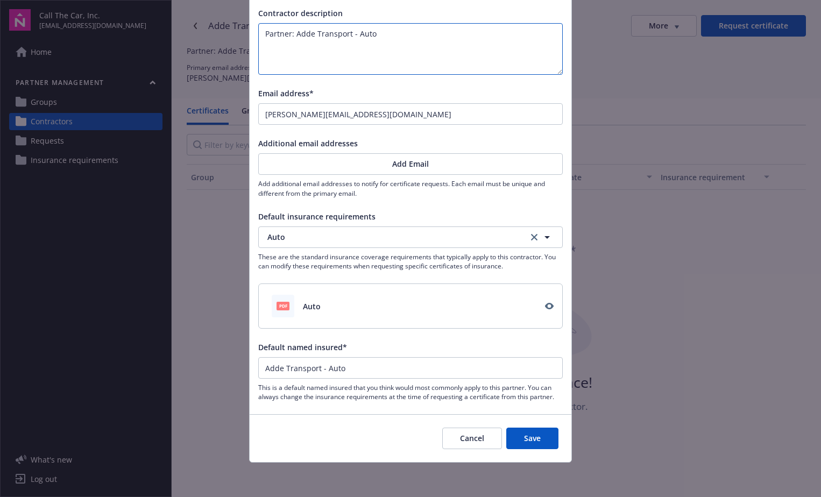
type textarea "Partner: Adde Transport - Auto"
click at [530, 436] on button "Save" at bounding box center [532, 439] width 52 height 22
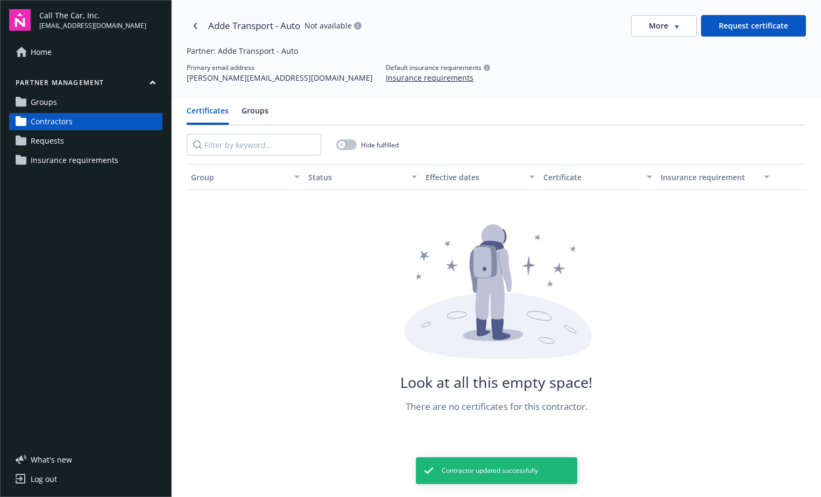
click at [60, 118] on span "Contractors" at bounding box center [52, 121] width 42 height 17
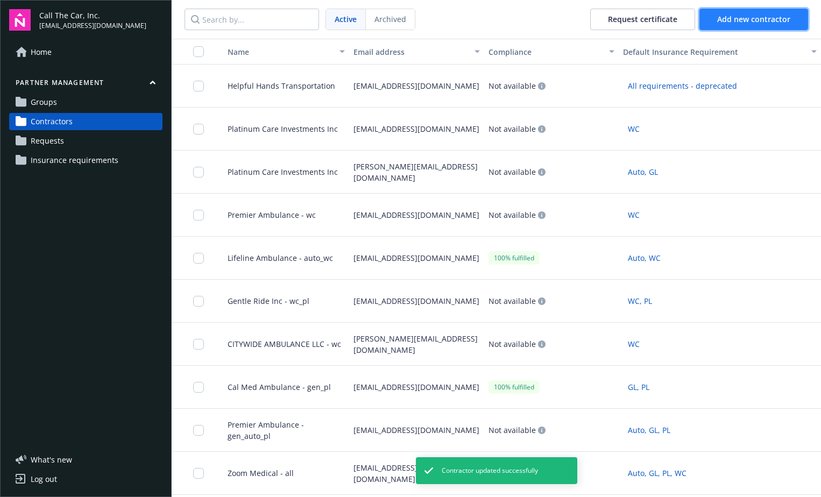
click at [744, 17] on span "Add new contractor" at bounding box center [753, 19] width 73 height 10
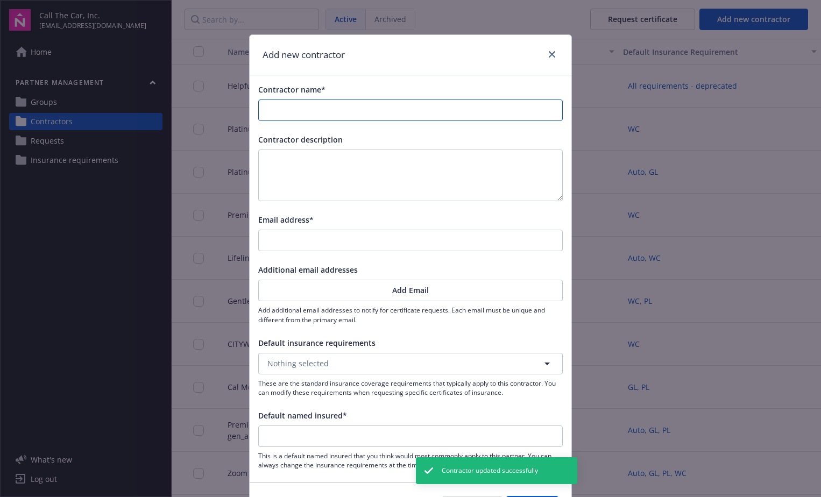
click at [309, 108] on input "Contractor name*" at bounding box center [410, 110] width 303 height 20
type input "A"
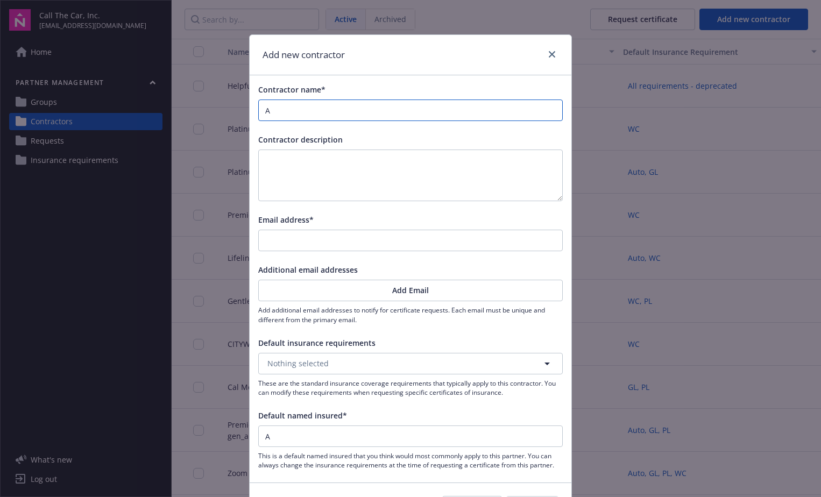
type input "Ad"
type input "Add"
type input "Adde"
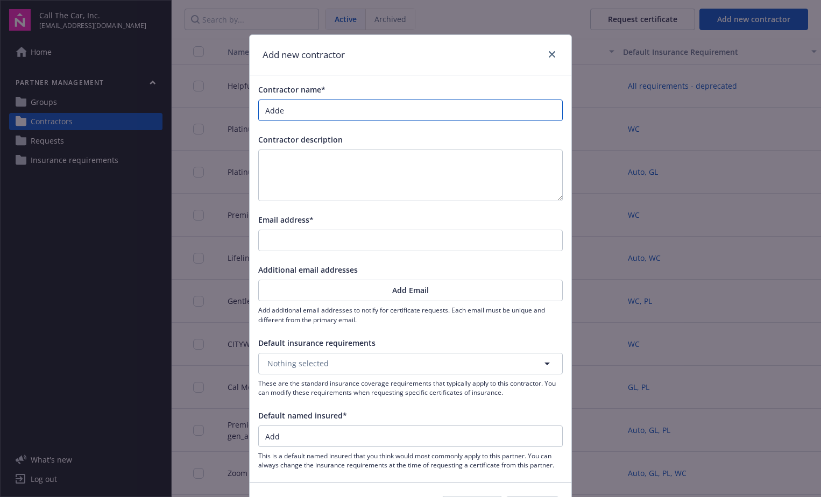
type input "Adde"
type input "Adde T"
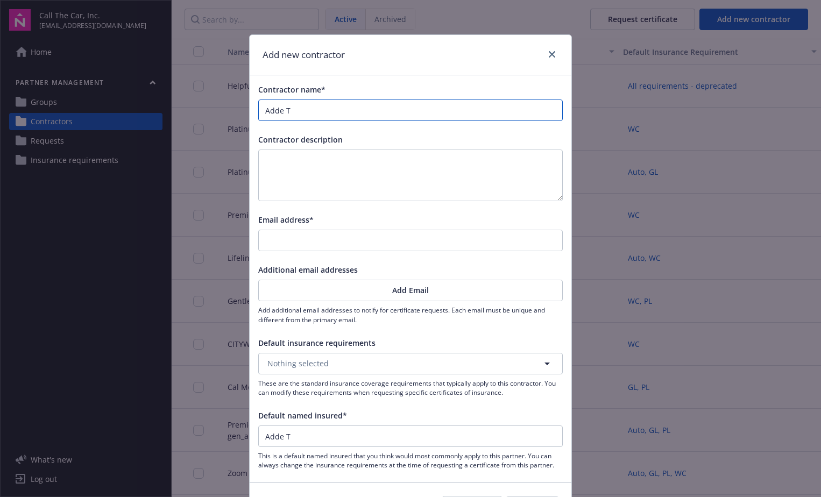
type input "Adde TR"
type input "Adde T"
type input "Adde Tt"
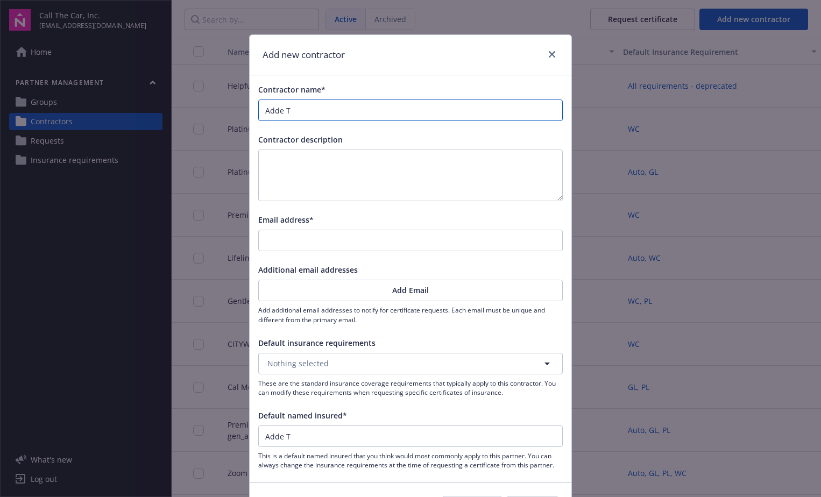
type input "Adde Tt"
type input "Adde T"
type input "Adde Transport"
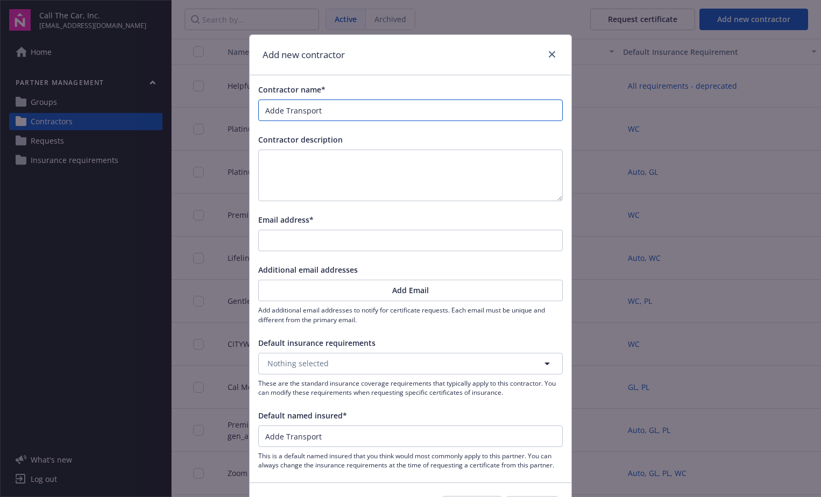
type input "Adde Transport"
type input "Adde Transport -"
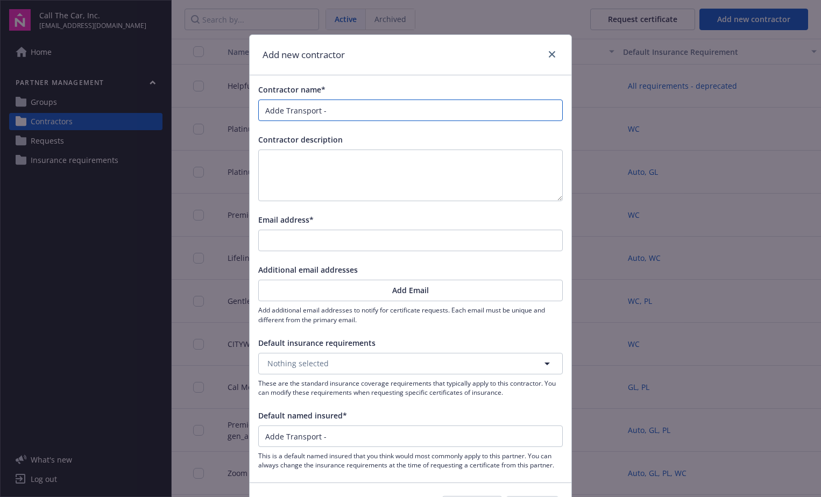
type input "Adde Transport -"
type input "Adde Transport - G"
type input "Adde Transport - GL"
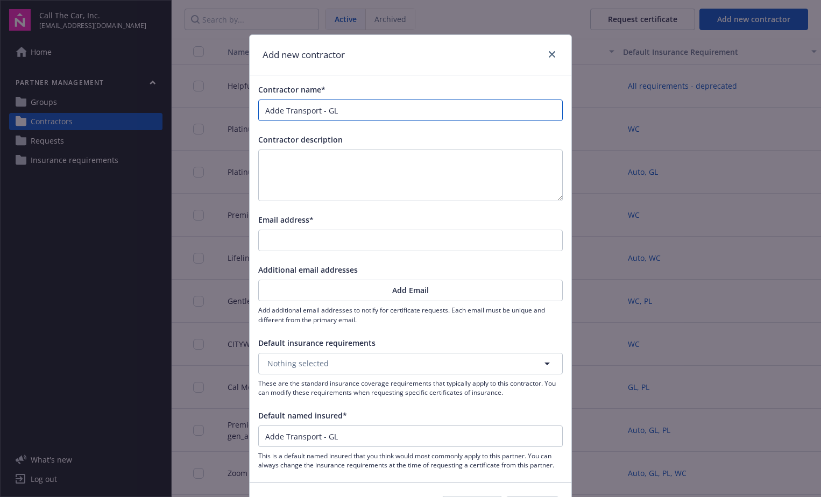
type input "Adde Transport - GL"
type input "Adde Transport - GL W"
type input "Adde Transport - GL WC"
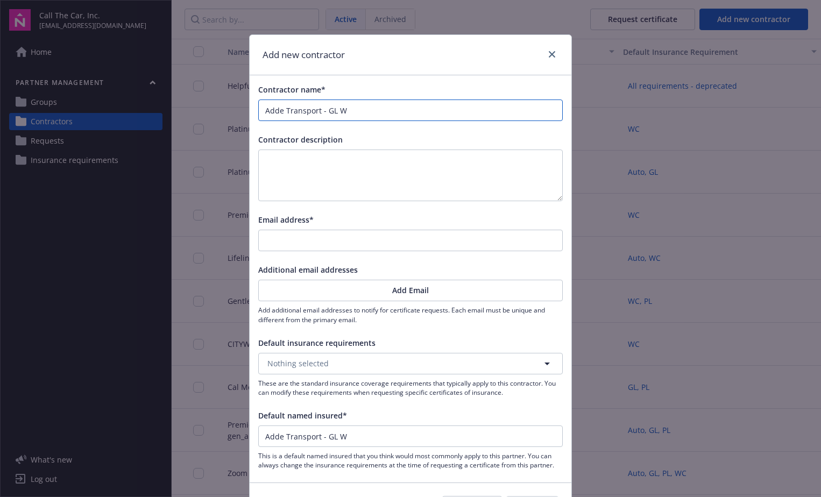
type input "Adde Transport - GL WC"
click at [312, 237] on input "Email address*" at bounding box center [410, 240] width 303 height 20
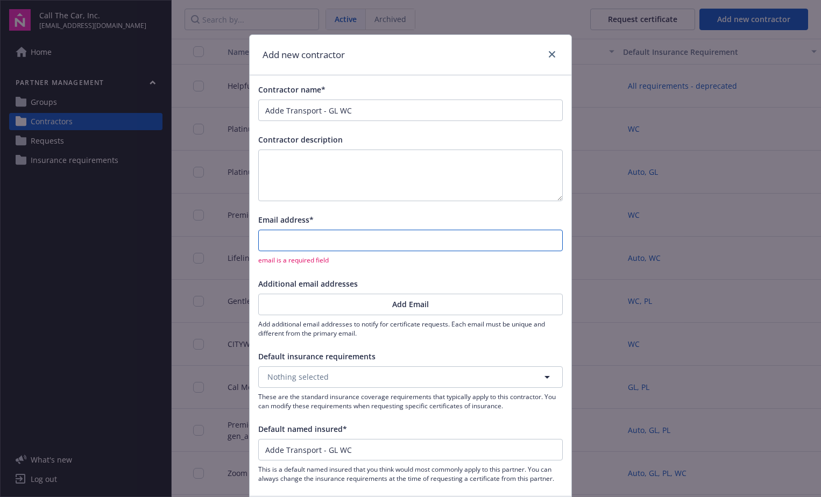
click at [291, 238] on input "Email address*" at bounding box center [410, 240] width 303 height 20
paste input "aosborn@acrisure.com"
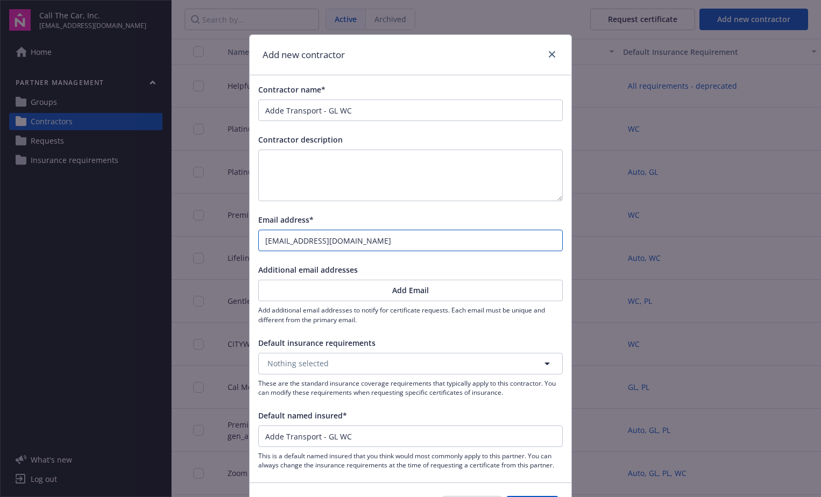
type input "aosborn@acrisure.com"
click at [338, 362] on button "Nothing selected" at bounding box center [410, 364] width 304 height 22
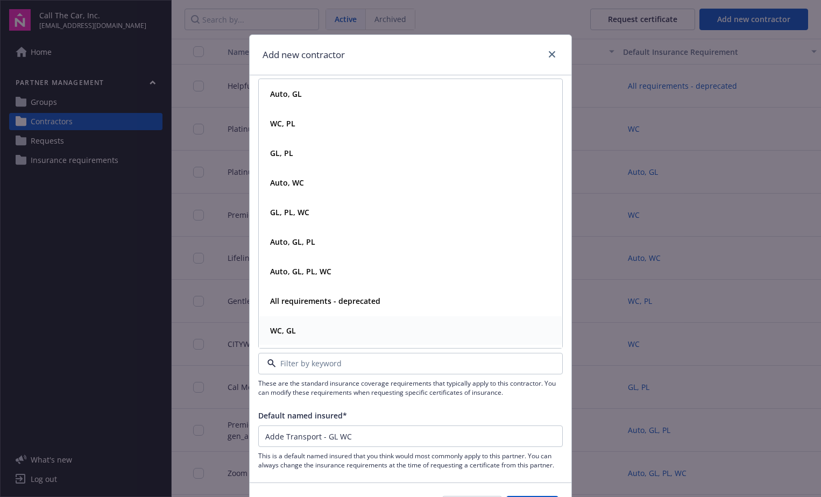
click at [276, 331] on strong "WC, GL" at bounding box center [283, 330] width 26 height 10
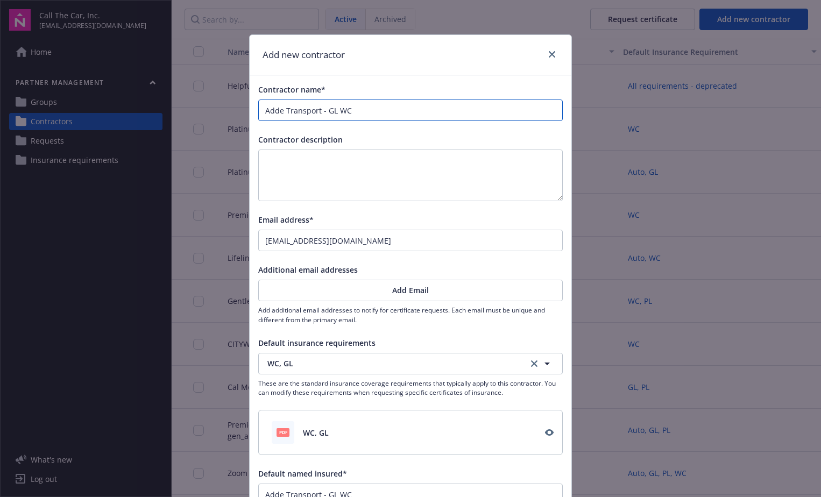
drag, startPoint x: 353, startPoint y: 110, endPoint x: 258, endPoint y: 113, distance: 95.3
click at [259, 113] on input "Adde Transport - GL WC" at bounding box center [410, 110] width 303 height 20
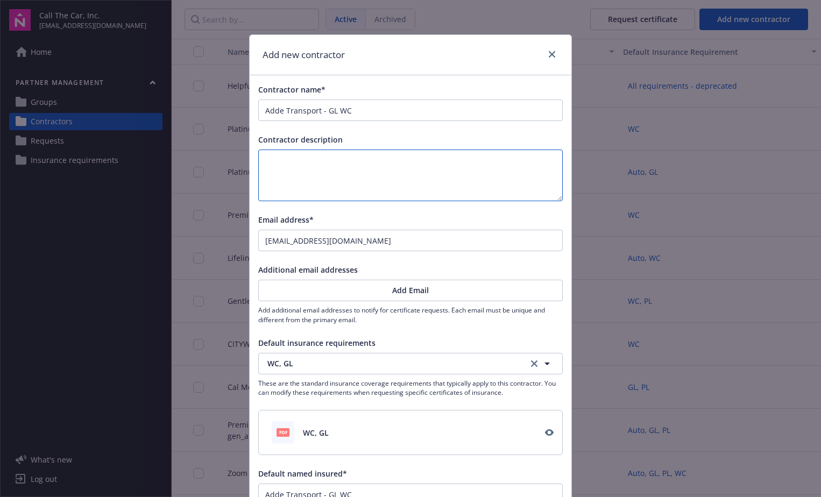
click at [325, 166] on textarea at bounding box center [410, 176] width 304 height 52
paste textarea "Adde Transport - GL WC"
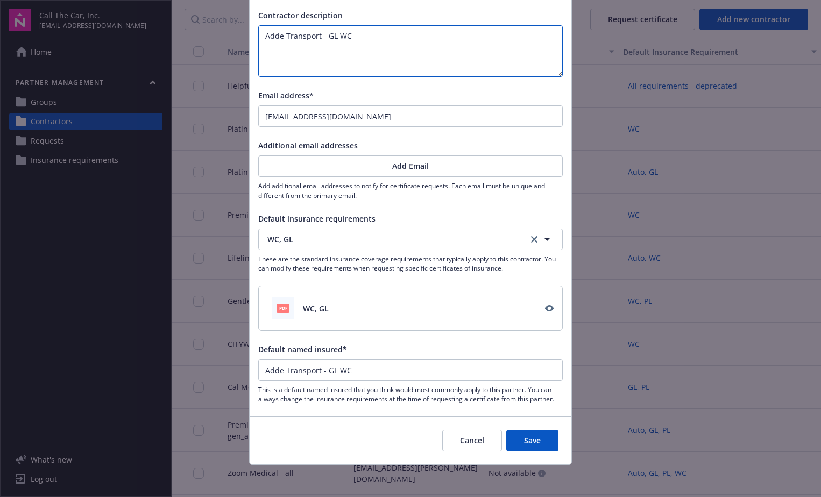
scroll to position [126, 0]
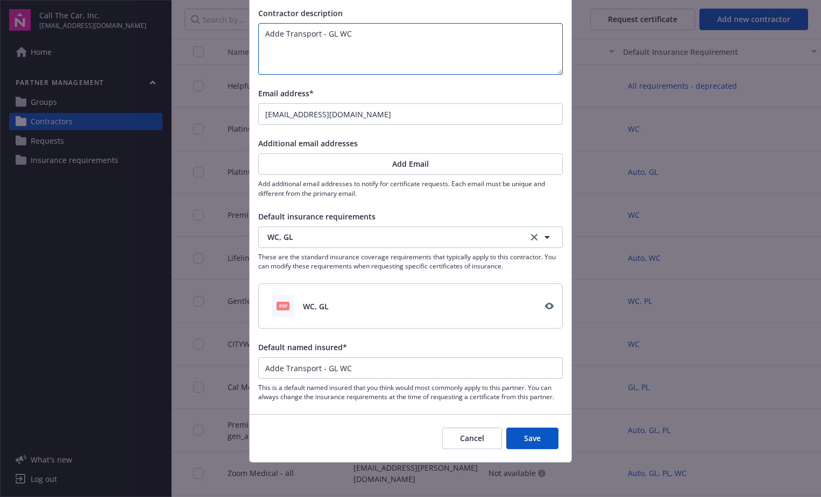
type textarea "Adde Transport - GL WC"
click at [530, 440] on button "Save" at bounding box center [532, 439] width 52 height 22
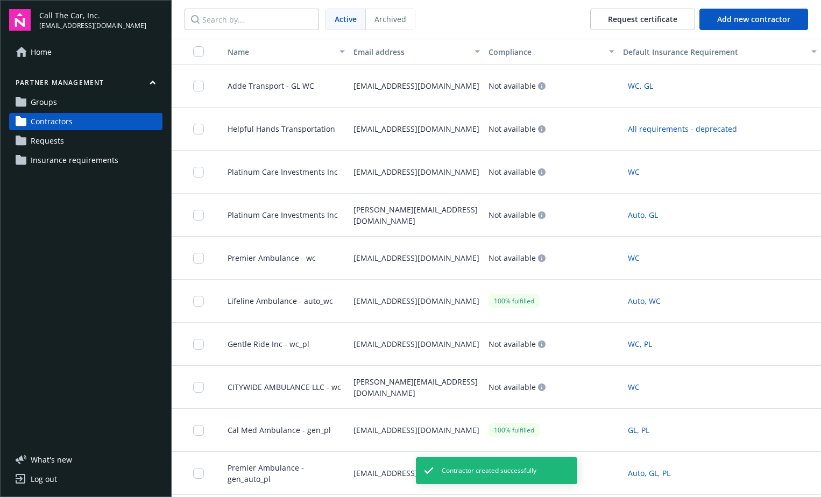
click at [57, 98] on link "Groups" at bounding box center [85, 102] width 153 height 17
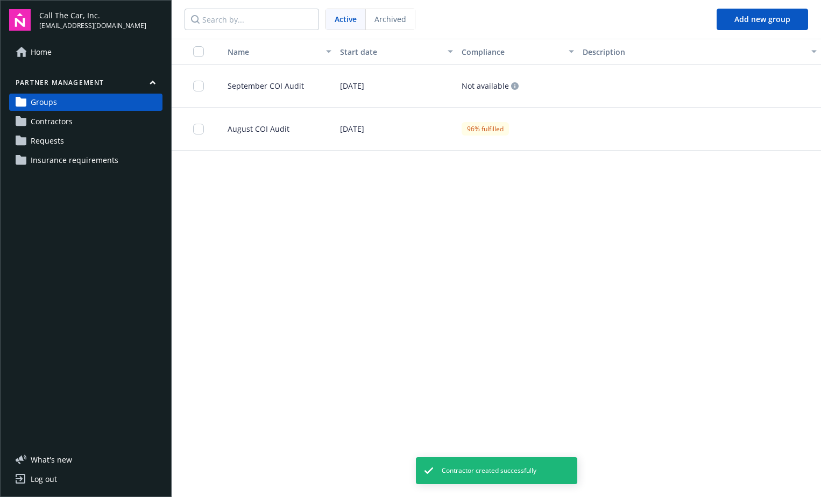
click at [262, 84] on span "September COI Audit" at bounding box center [261, 85] width 85 height 11
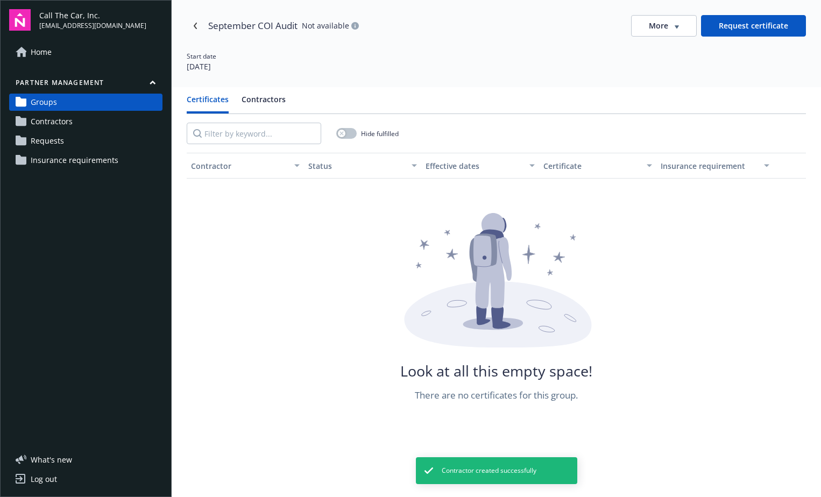
click at [259, 95] on button "Contractors" at bounding box center [263, 104] width 44 height 20
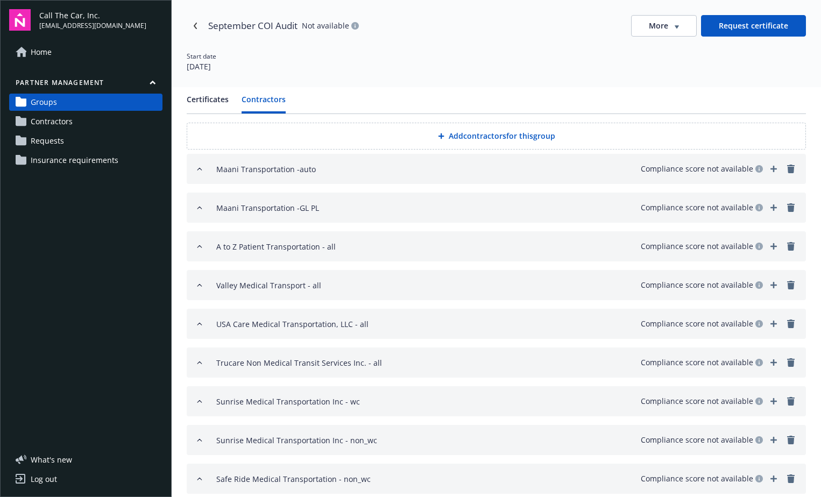
click at [478, 131] on button "Add contractors for this group" at bounding box center [496, 136] width 619 height 27
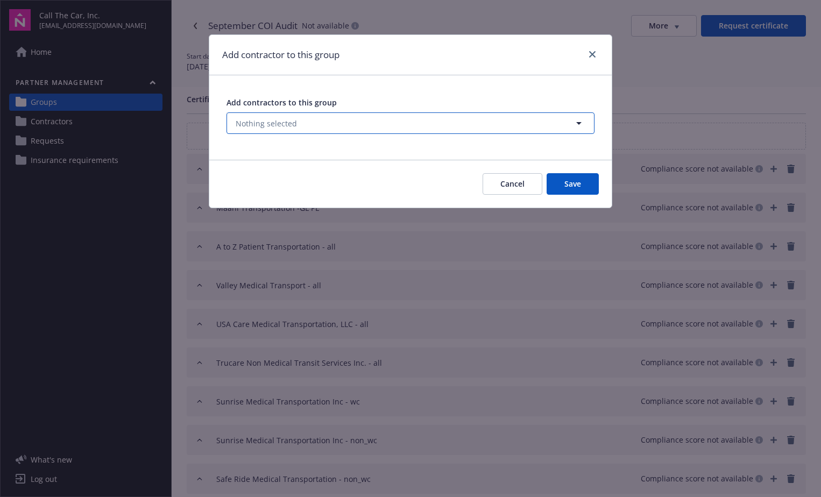
click at [261, 122] on span "Nothing selected" at bounding box center [266, 123] width 61 height 11
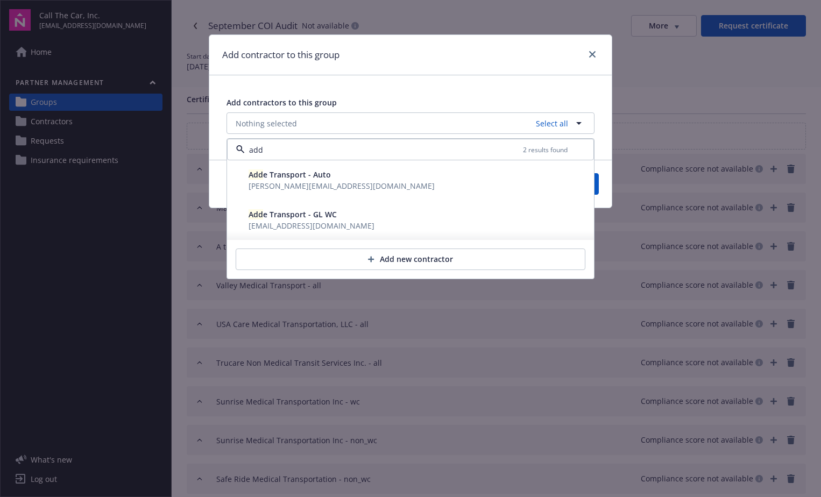
click at [293, 218] on span "Add e Transport - GL WC" at bounding box center [292, 214] width 88 height 10
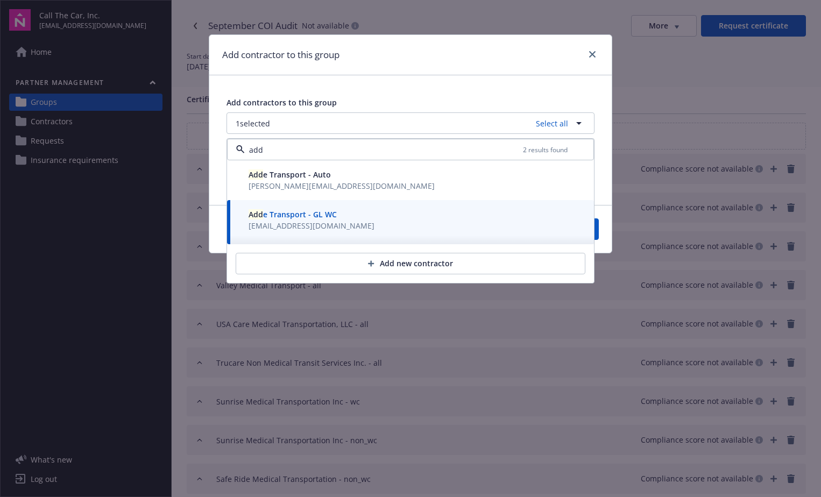
type input "add"
click at [600, 233] on div "Cancel Save" at bounding box center [410, 229] width 402 height 48
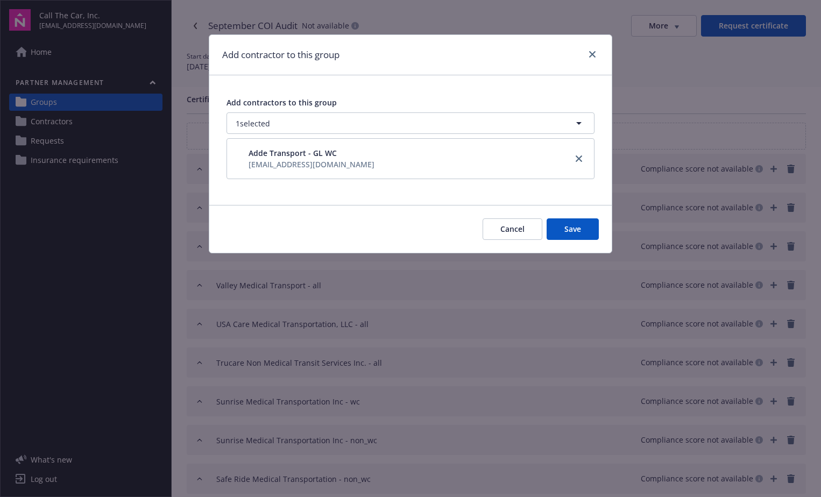
click at [587, 238] on button "Save" at bounding box center [572, 229] width 52 height 22
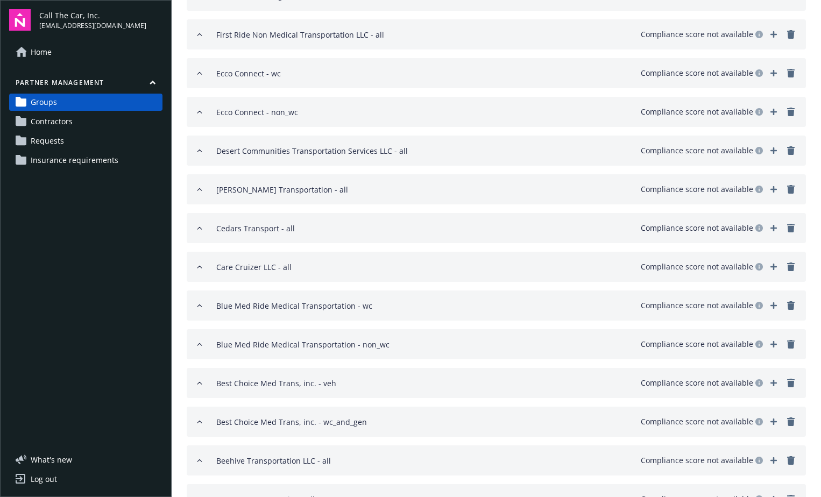
scroll to position [1163, 0]
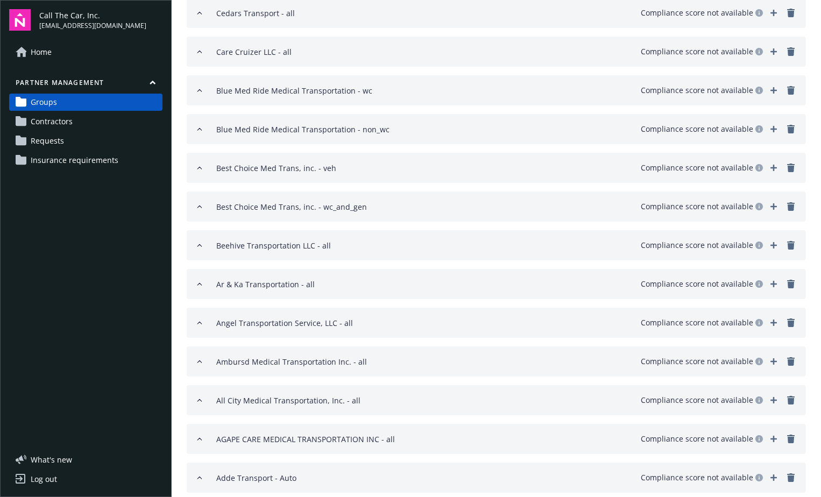
click at [237, 126] on div "Blue Med Ride Medical Transportation - non_wc" at bounding box center [302, 129] width 173 height 13
click at [246, 127] on div "Blue Med Ride Medical Transportation - non_wc" at bounding box center [302, 129] width 173 height 13
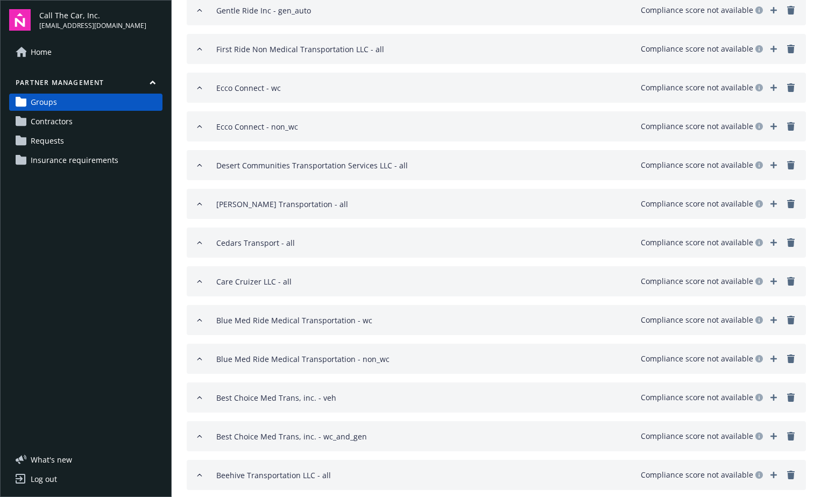
scroll to position [894, 0]
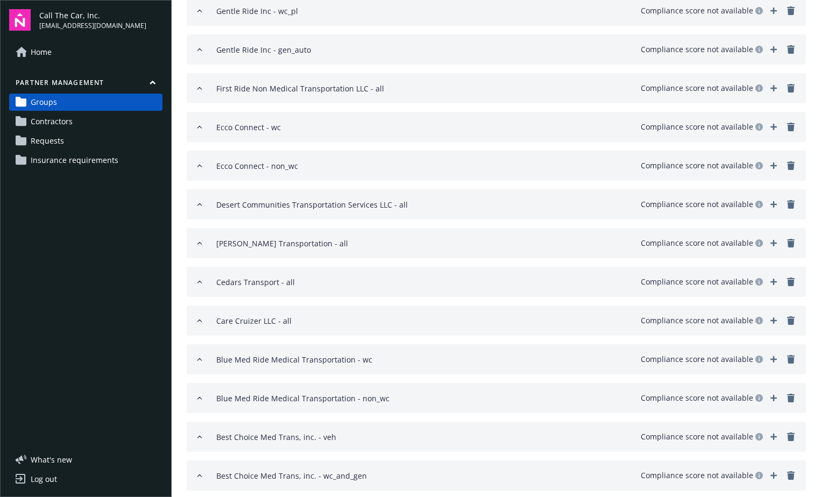
click at [86, 117] on link "Contractors" at bounding box center [85, 121] width 153 height 17
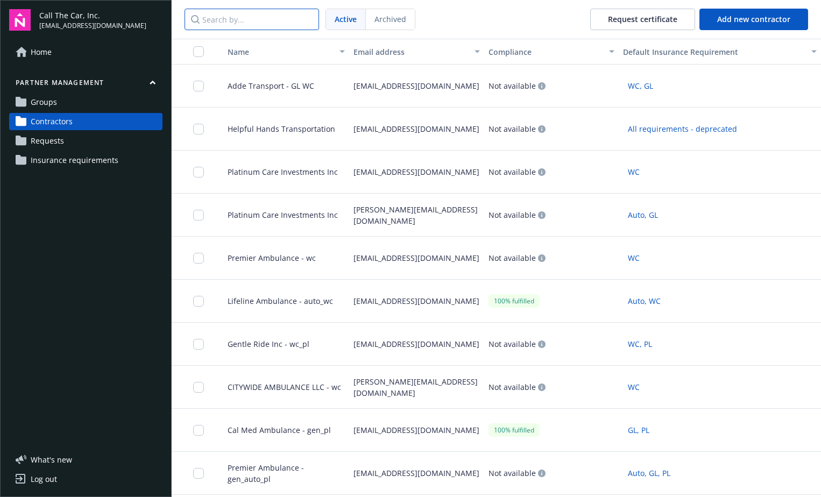
click at [257, 18] on input "Search by..." at bounding box center [251, 20] width 134 height 22
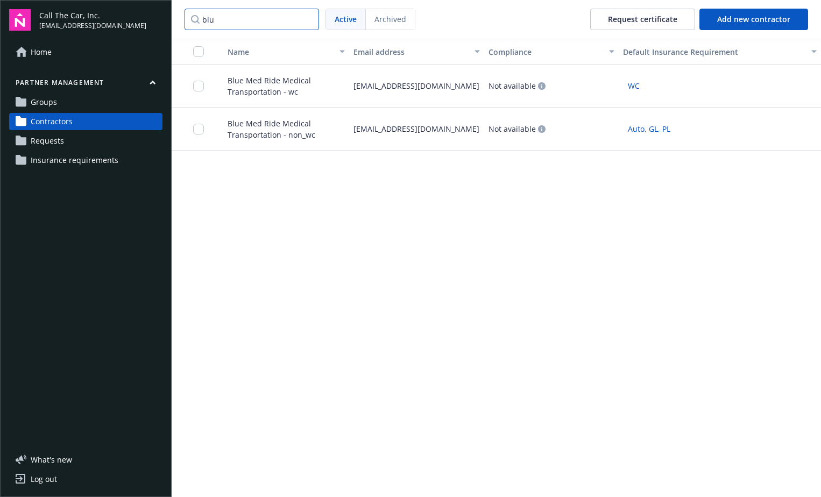
type input "blu"
click at [46, 98] on span "Groups" at bounding box center [44, 102] width 26 height 17
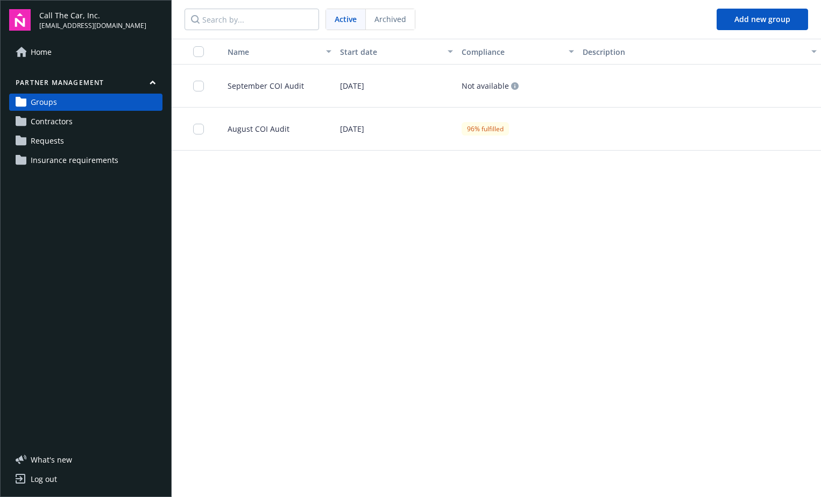
click at [239, 85] on span "September COI Audit" at bounding box center [261, 85] width 85 height 11
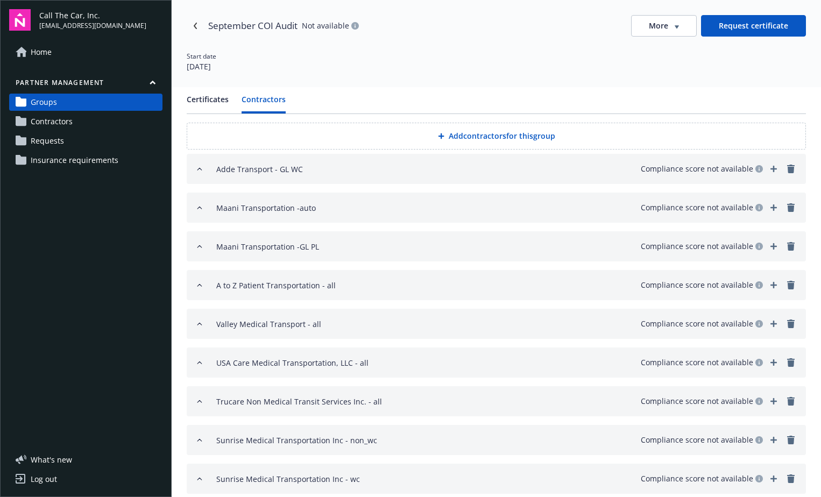
click at [261, 98] on button "Contractors" at bounding box center [263, 104] width 44 height 20
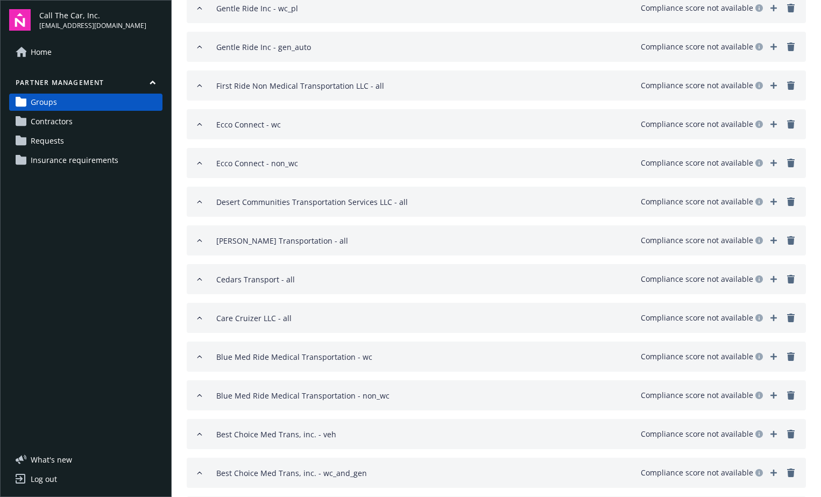
scroll to position [894, 0]
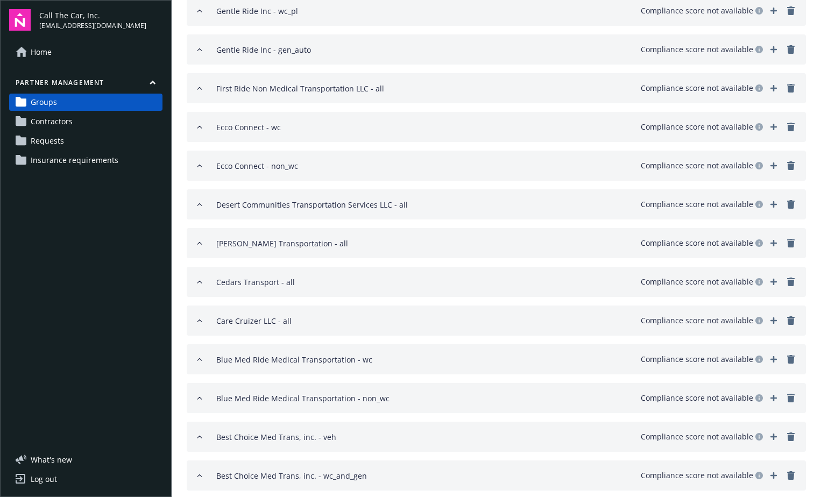
click at [70, 117] on span "Contractors" at bounding box center [52, 121] width 42 height 17
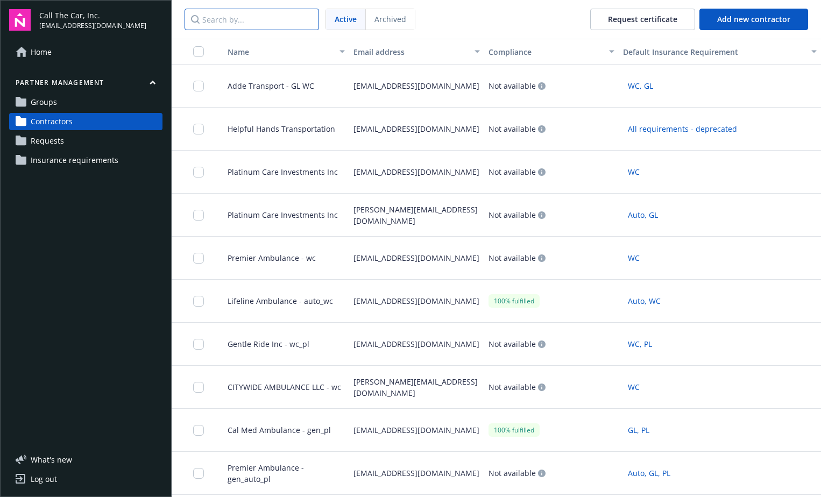
click at [281, 18] on input "Search by..." at bounding box center [251, 20] width 134 height 22
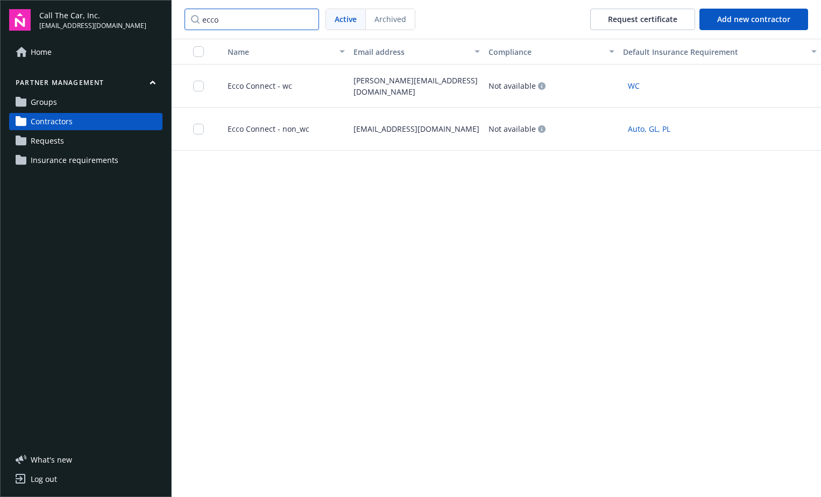
type input "ecco"
click at [269, 82] on span "Ecco Connect - wc" at bounding box center [255, 85] width 73 height 11
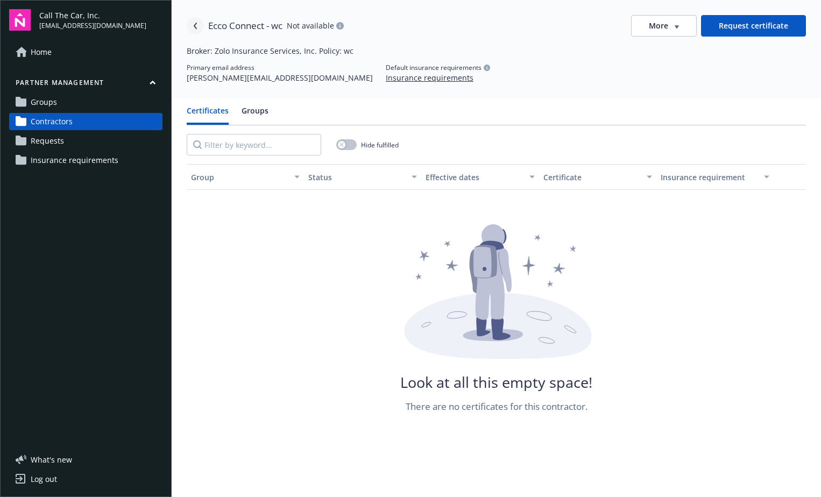
click at [195, 23] on icon "Navigate back" at bounding box center [195, 26] width 6 height 6
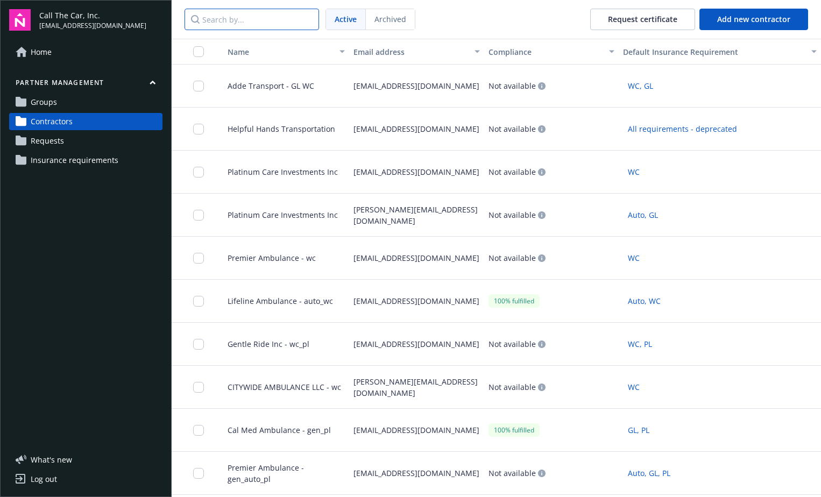
click at [256, 20] on input "Search by..." at bounding box center [251, 20] width 134 height 22
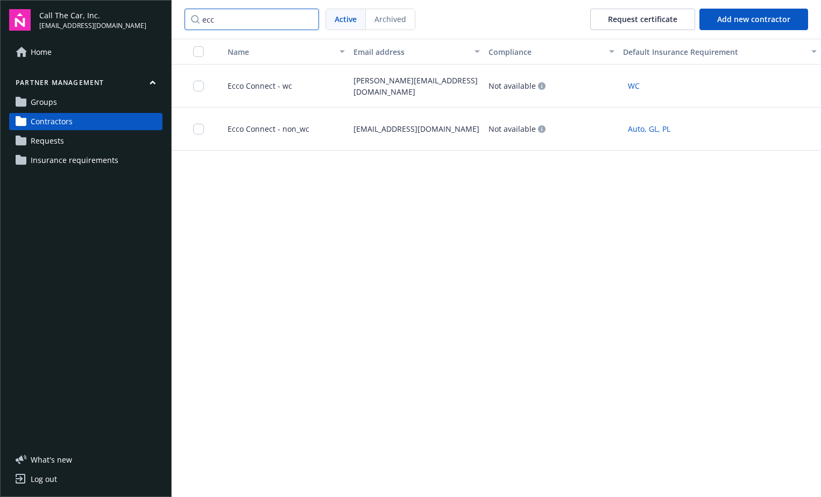
type input "ecc"
click at [255, 130] on span "Ecco Connect - non_wc" at bounding box center [264, 128] width 90 height 11
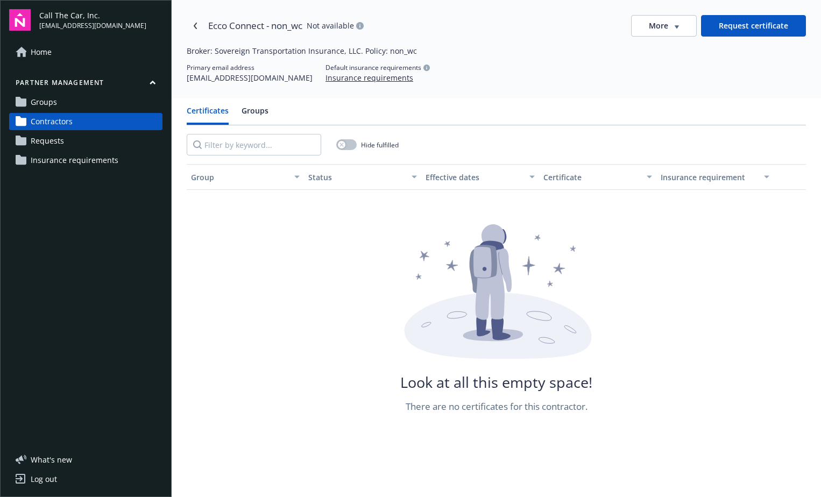
click at [42, 103] on span "Groups" at bounding box center [44, 102] width 26 height 17
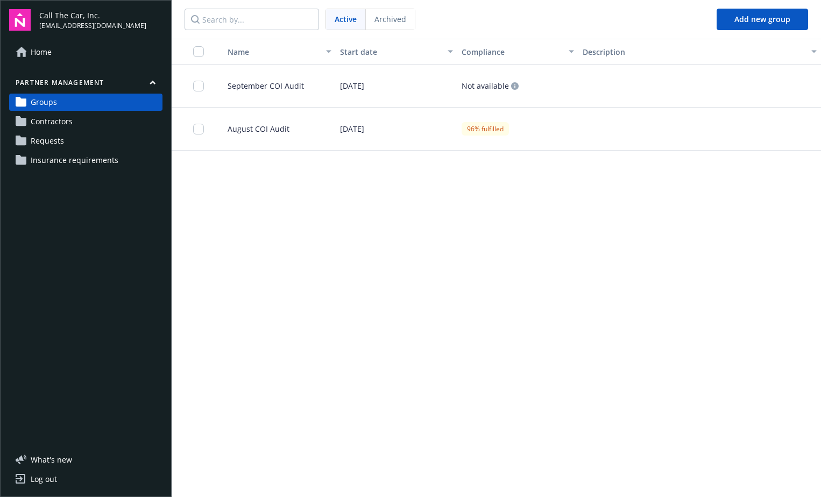
click at [247, 83] on span "September COI Audit" at bounding box center [261, 85] width 85 height 11
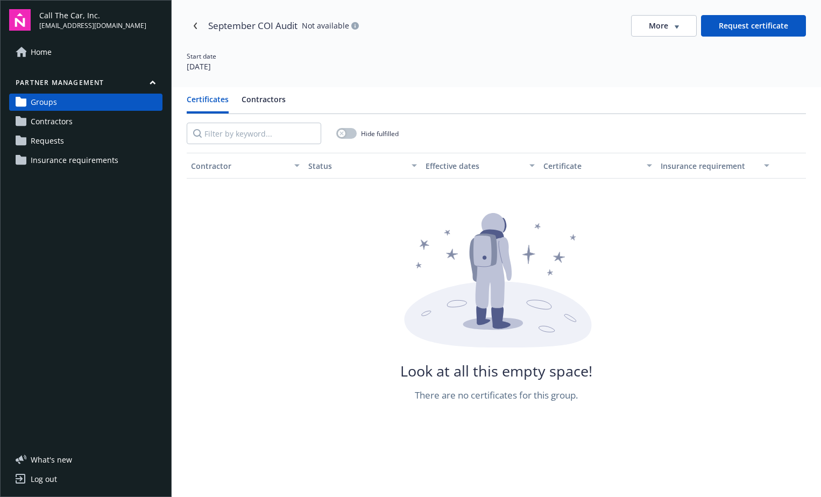
click at [271, 95] on button "Contractors" at bounding box center [263, 104] width 44 height 20
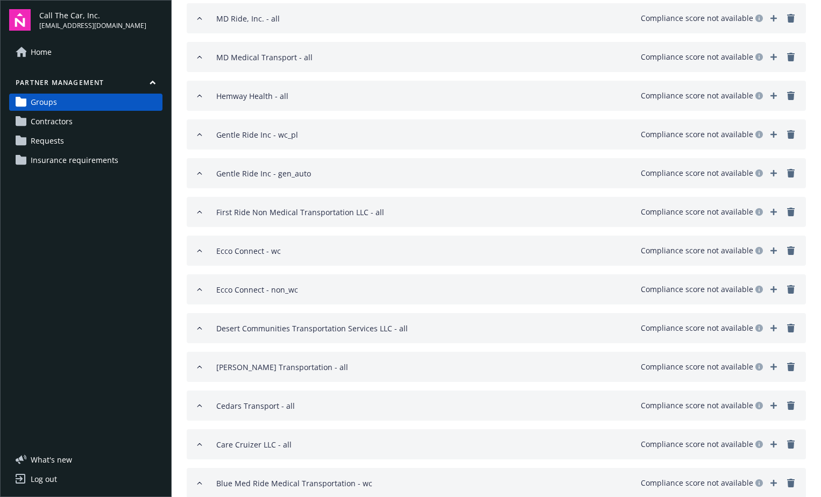
scroll to position [753, 0]
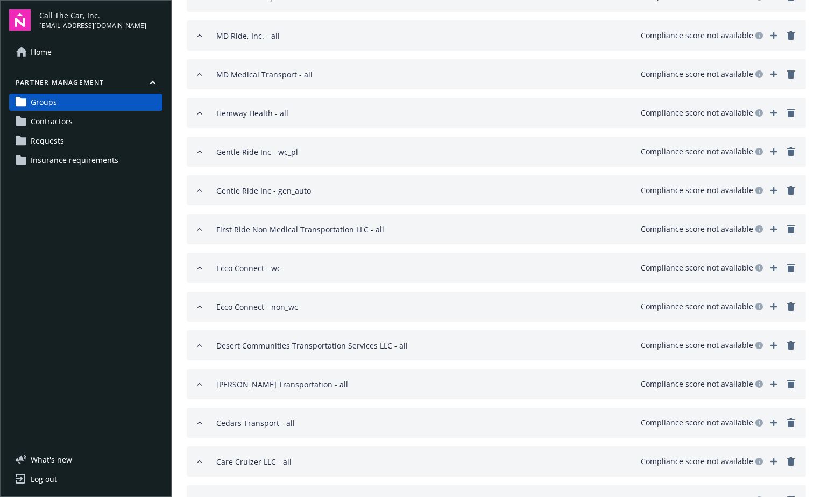
click at [75, 120] on link "Contractors" at bounding box center [85, 121] width 153 height 17
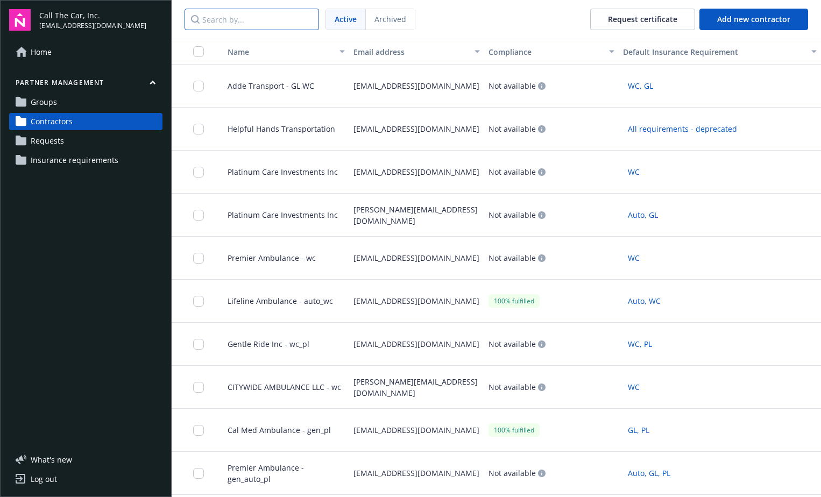
click at [241, 19] on input "Search by..." at bounding box center [251, 20] width 134 height 22
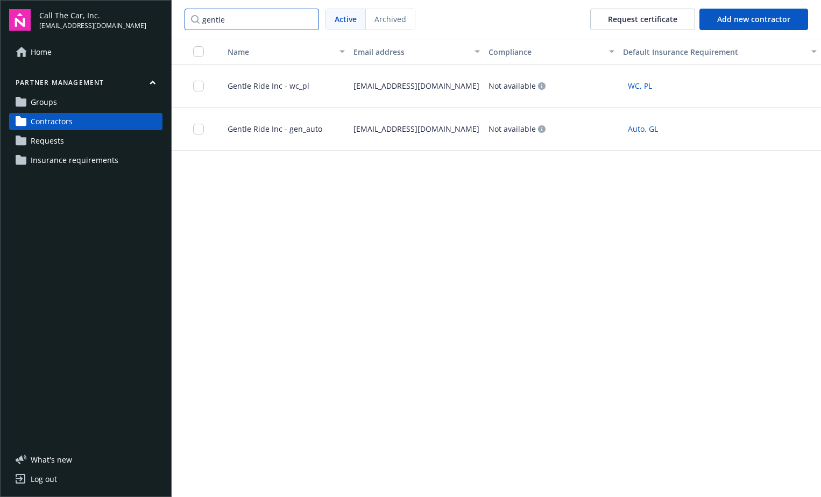
type input "gentle"
click at [57, 99] on link "Groups" at bounding box center [85, 102] width 153 height 17
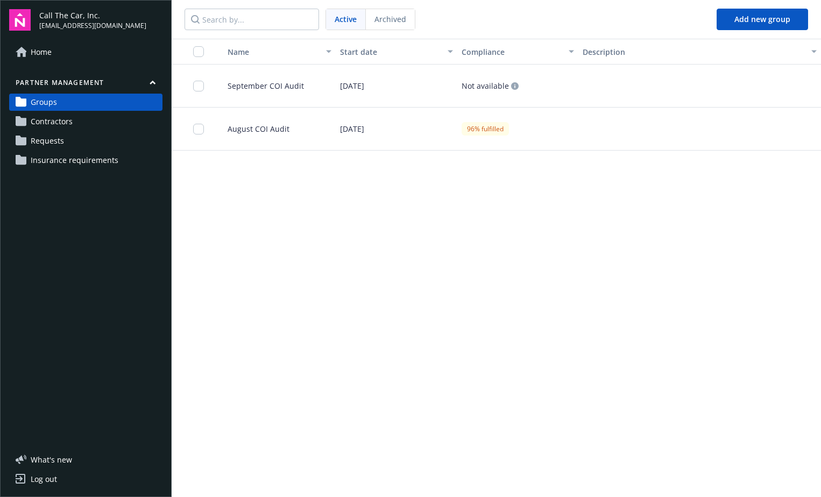
click at [236, 86] on span "September COI Audit" at bounding box center [261, 85] width 85 height 11
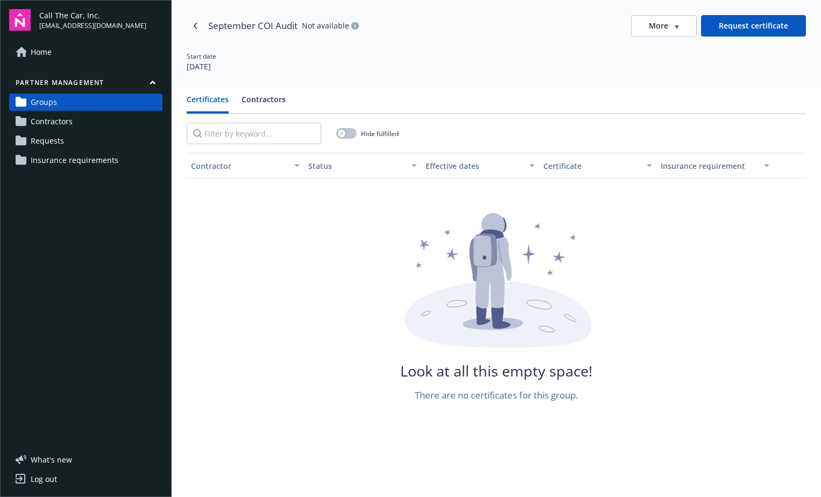
click at [268, 94] on button "Contractors" at bounding box center [263, 104] width 44 height 20
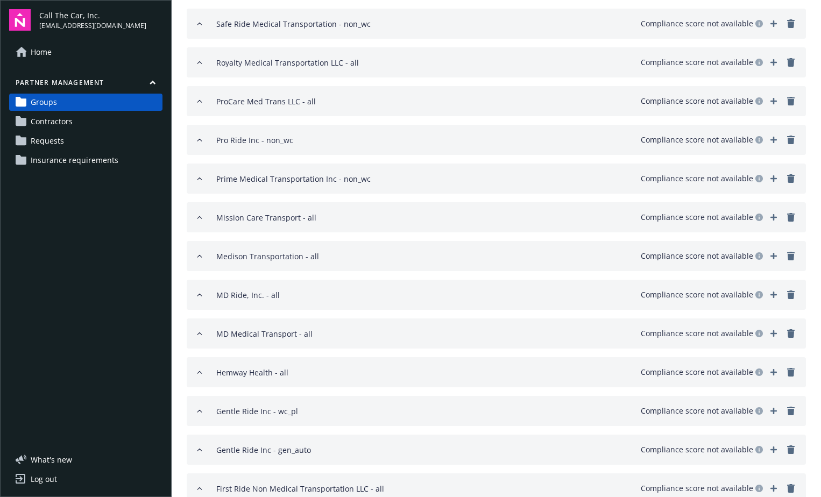
scroll to position [592, 0]
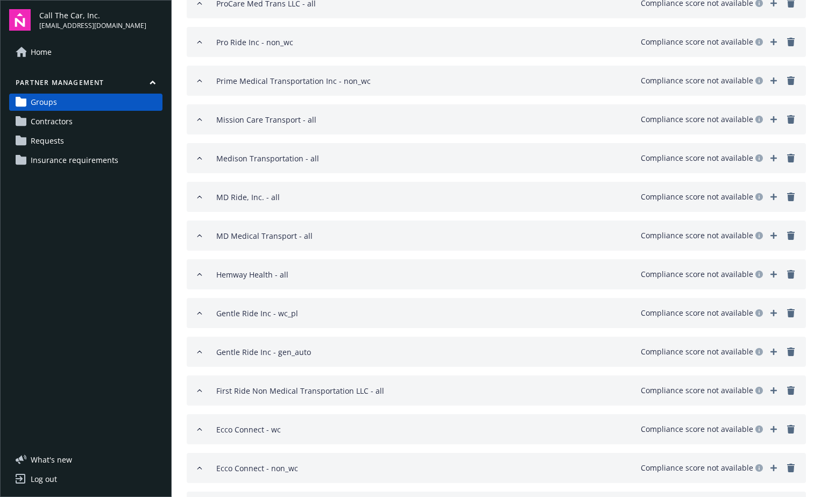
click at [41, 118] on span "Contractors" at bounding box center [52, 121] width 42 height 17
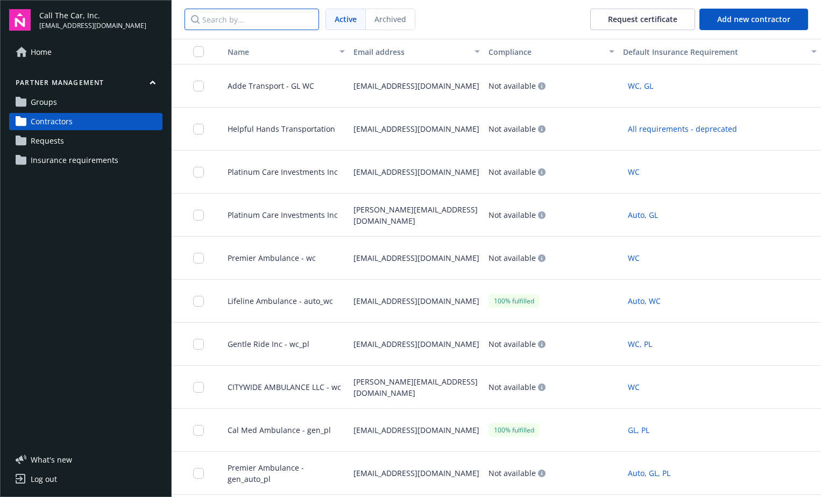
click at [257, 20] on input "Search by..." at bounding box center [251, 20] width 134 height 22
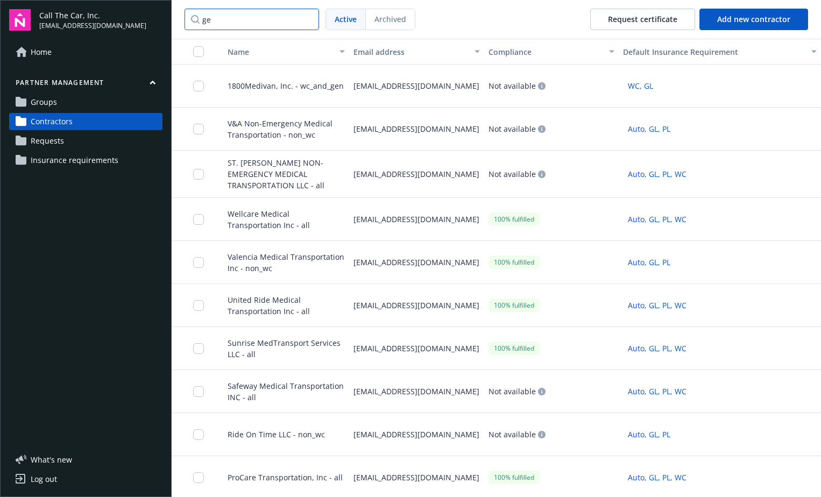
type input "g"
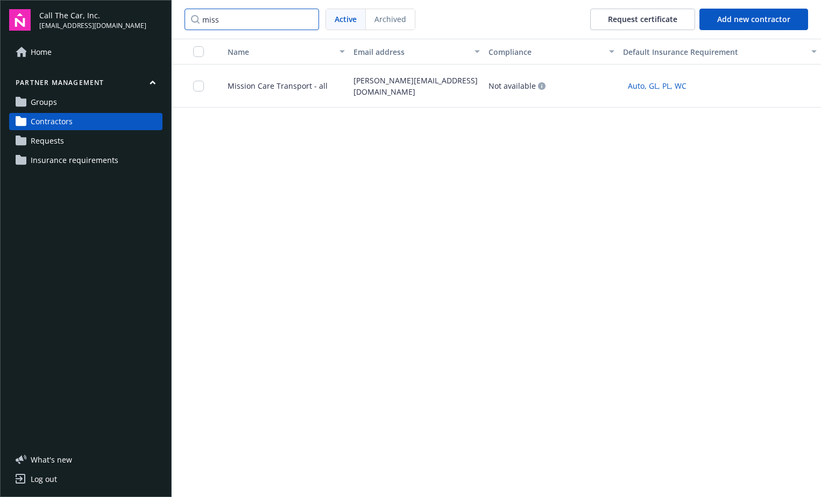
type input "miss"
click at [266, 80] on span "Mission Care Transport - all" at bounding box center [273, 85] width 109 height 11
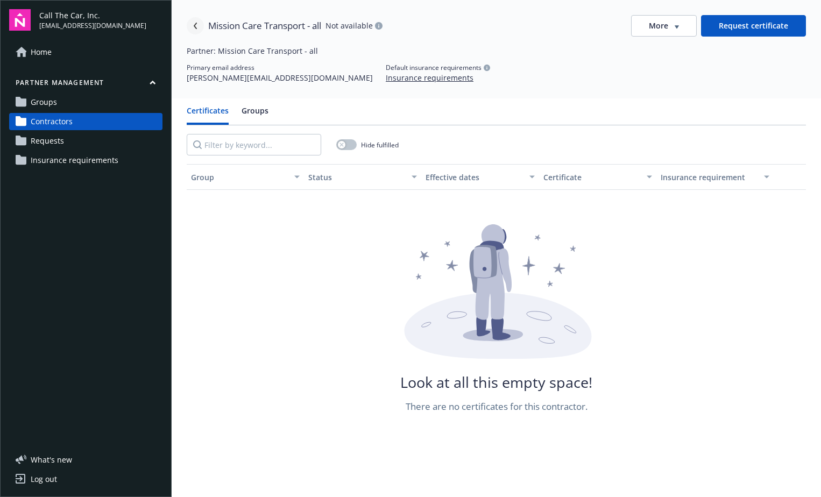
click at [198, 23] on icon "Navigate back" at bounding box center [195, 26] width 6 height 6
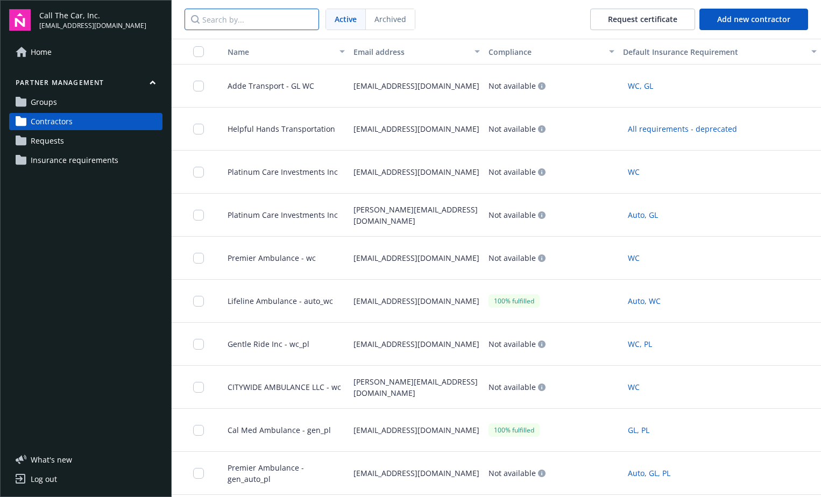
click at [243, 19] on input "Search by..." at bounding box center [251, 20] width 134 height 22
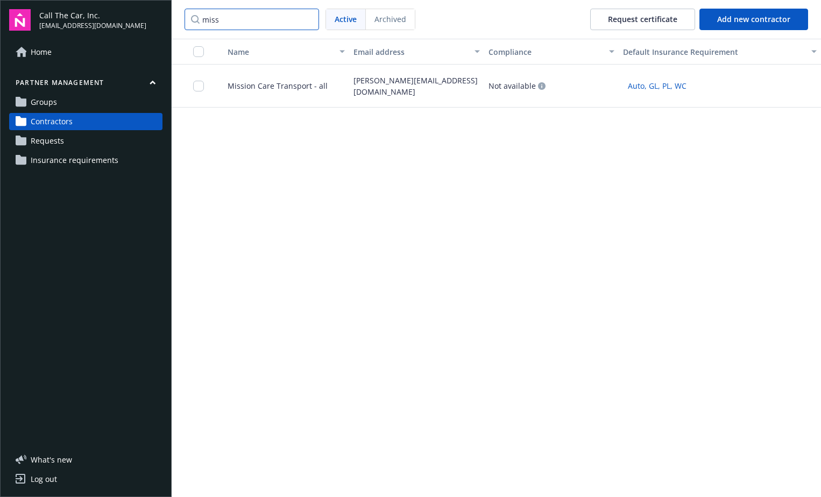
type input "miss"
click at [55, 98] on span "Groups" at bounding box center [44, 102] width 26 height 17
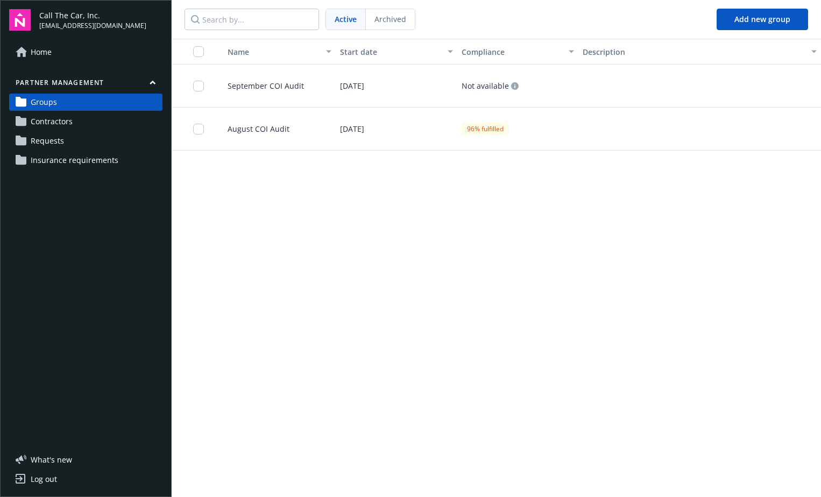
click at [264, 88] on span "September COI Audit" at bounding box center [261, 85] width 85 height 11
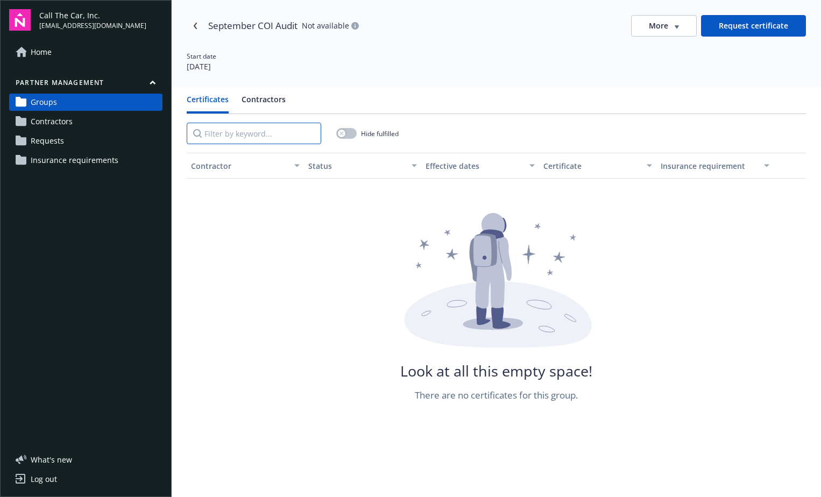
click at [260, 132] on input "Filter by keyword..." at bounding box center [254, 134] width 134 height 22
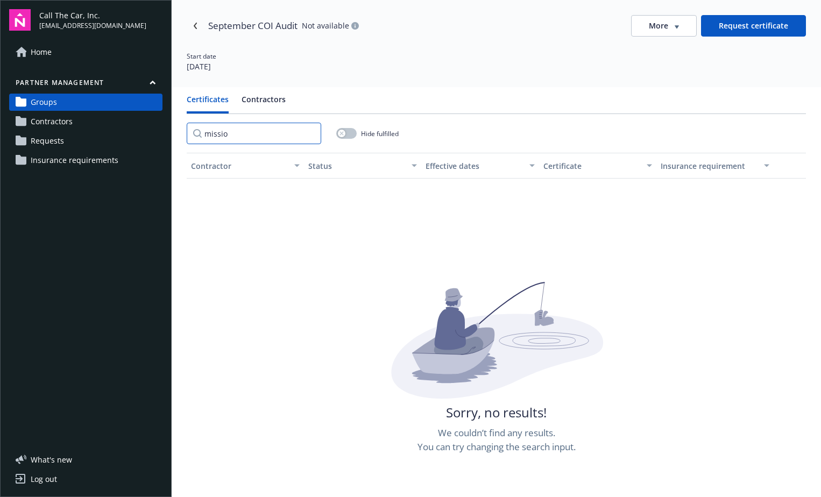
type input "mission"
click at [310, 131] on input "mission" at bounding box center [254, 134] width 134 height 22
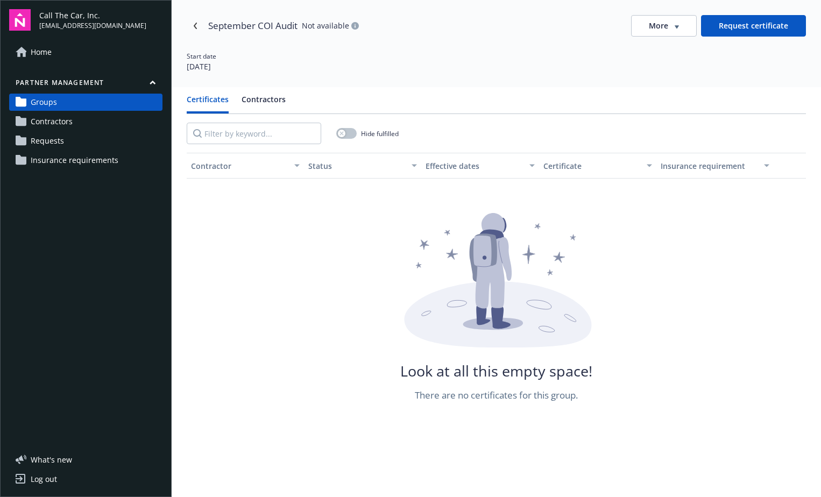
click at [261, 92] on div "Certificates Contractors Hide fulfilled Contractor Status Effective dates Certi…" at bounding box center [496, 335] width 649 height 497
click at [261, 99] on button "Contractors" at bounding box center [263, 104] width 44 height 20
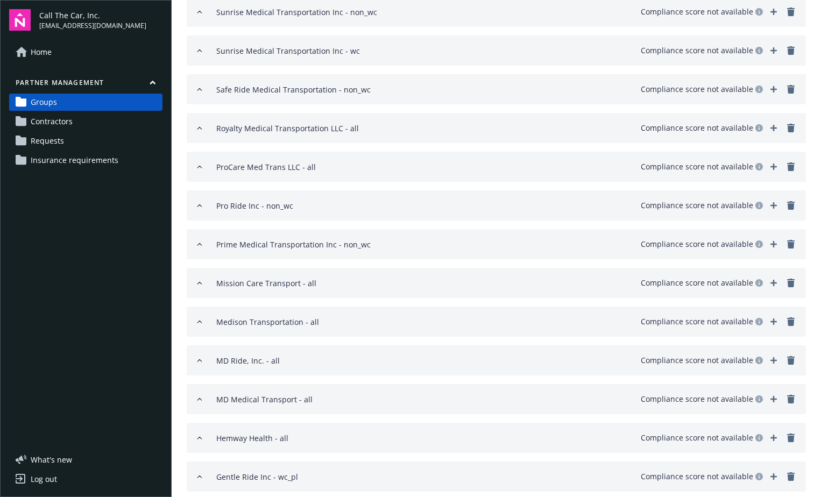
scroll to position [430, 0]
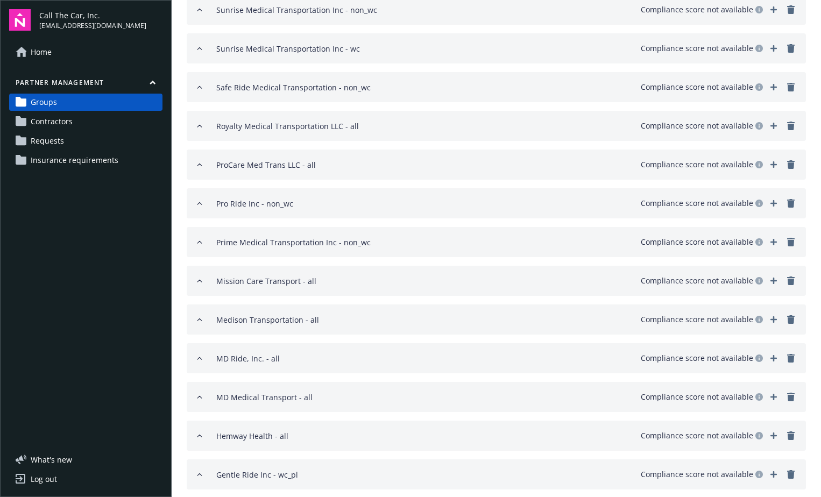
click at [47, 123] on span "Contractors" at bounding box center [52, 121] width 42 height 17
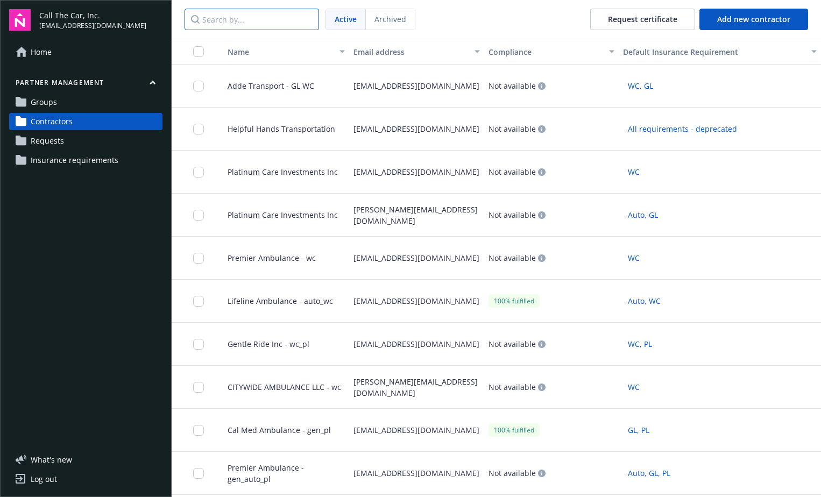
click at [234, 19] on input "Search by..." at bounding box center [251, 20] width 134 height 22
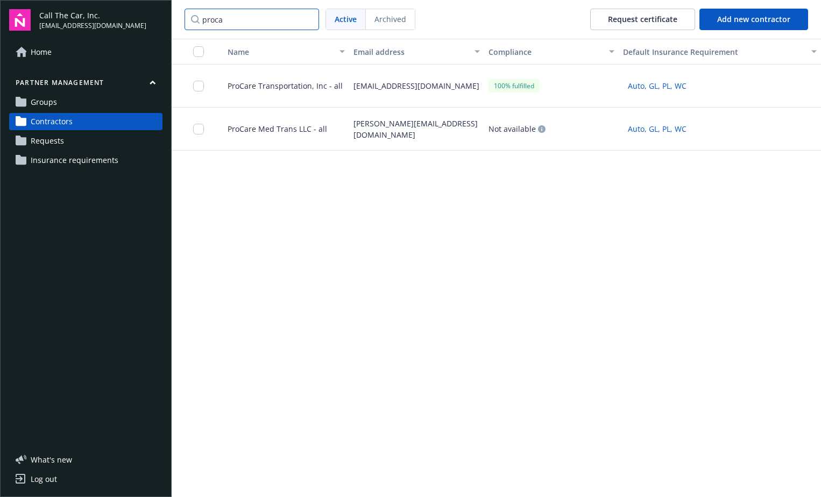
type input "proca"
click at [290, 129] on span "ProCare Med Trans LLC - all" at bounding box center [273, 128] width 108 height 11
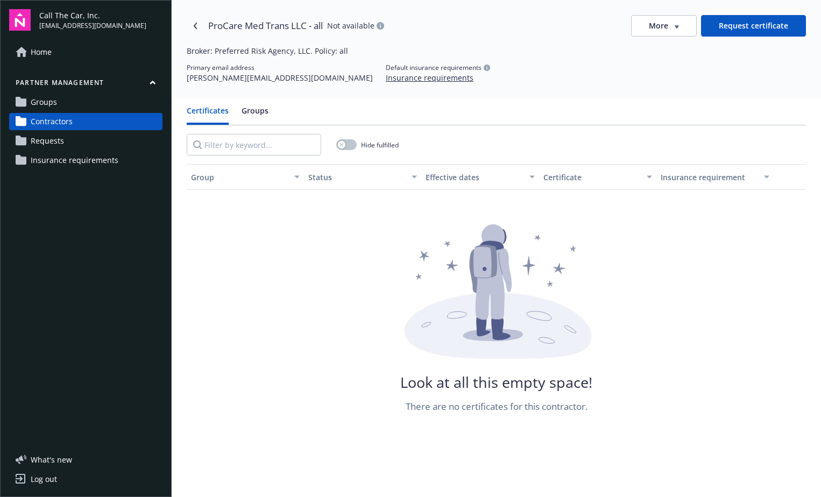
click at [48, 94] on span "Groups" at bounding box center [44, 102] width 26 height 17
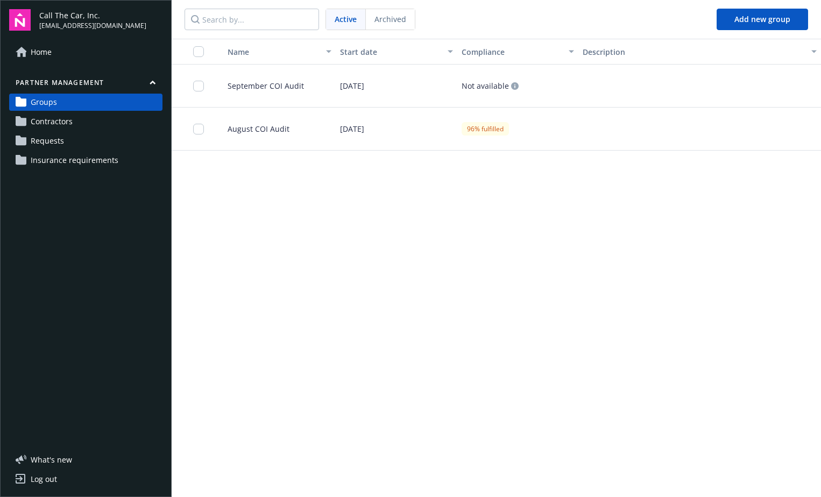
click at [253, 77] on div "September COI Audit" at bounding box center [275, 86] width 121 height 43
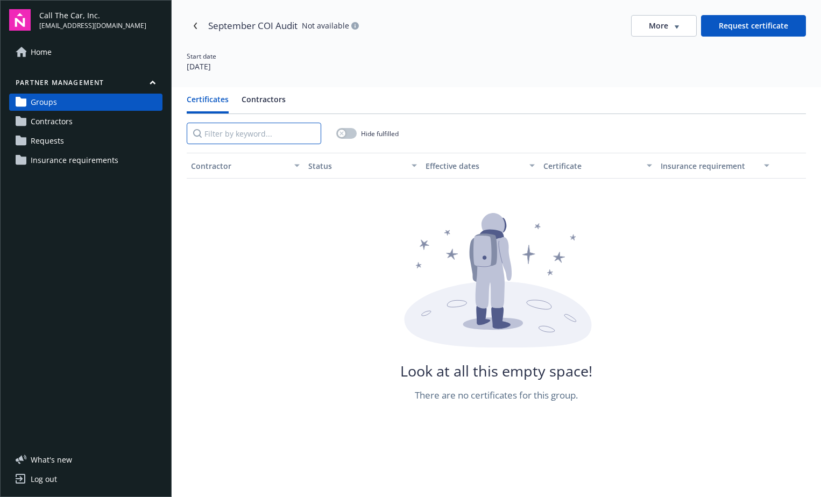
click at [245, 133] on input "Filter by keyword..." at bounding box center [254, 134] width 134 height 22
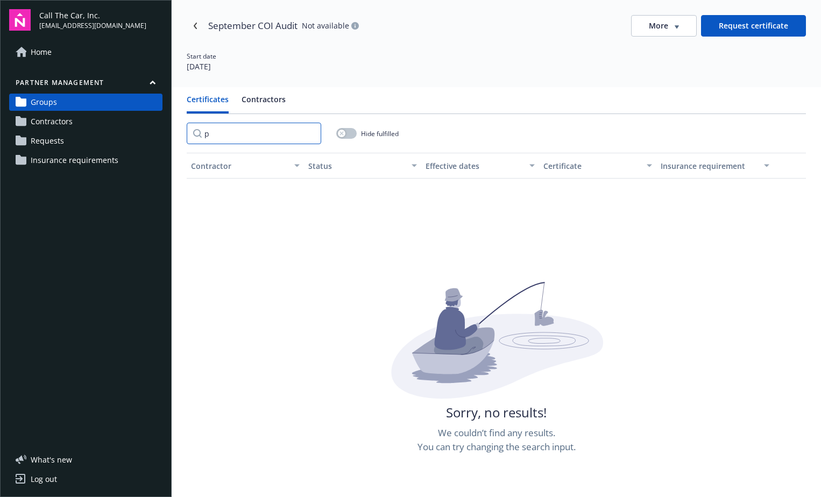
type input "pr"
click at [254, 98] on button "Contractors" at bounding box center [263, 104] width 44 height 20
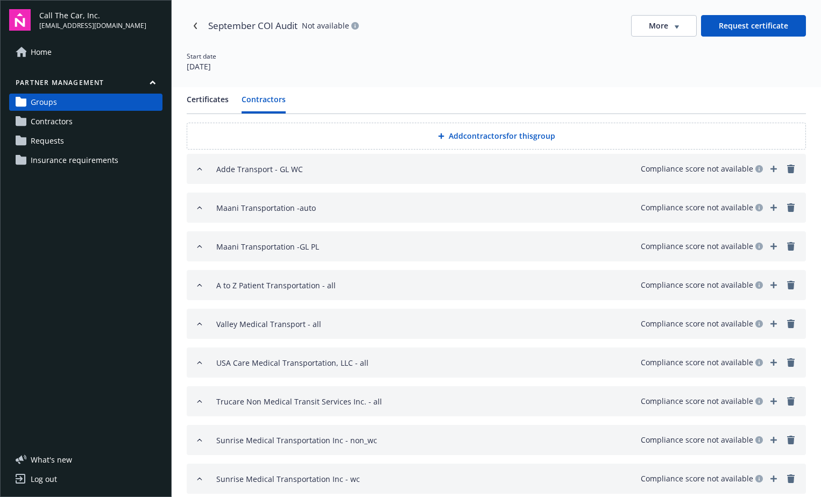
click at [744, 19] on button "Request certificate" at bounding box center [753, 26] width 105 height 22
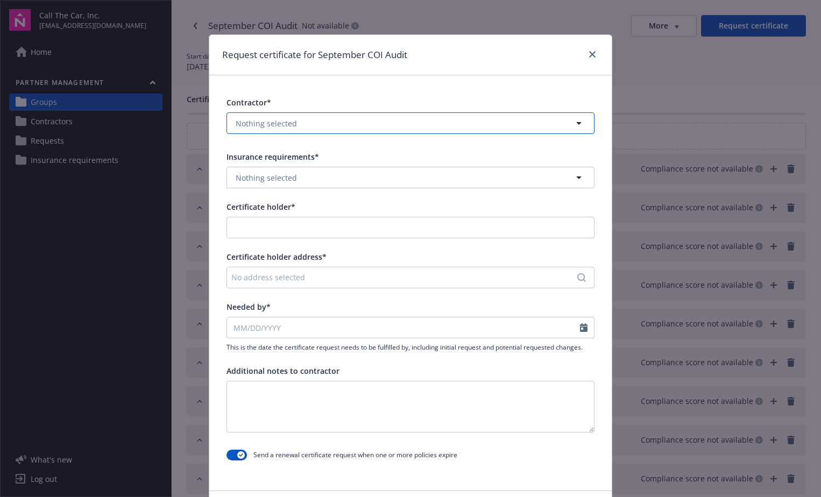
click at [292, 118] on button "Nothing selected" at bounding box center [410, 123] width 368 height 22
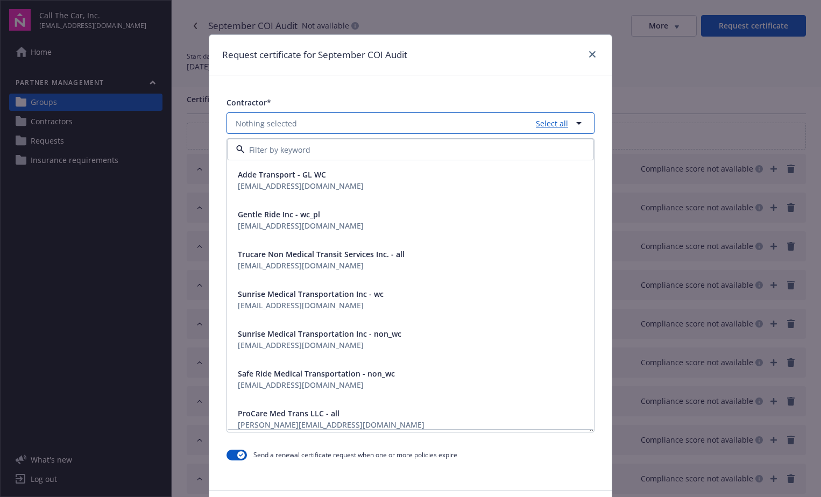
click at [553, 123] on link "Select all" at bounding box center [549, 123] width 37 height 11
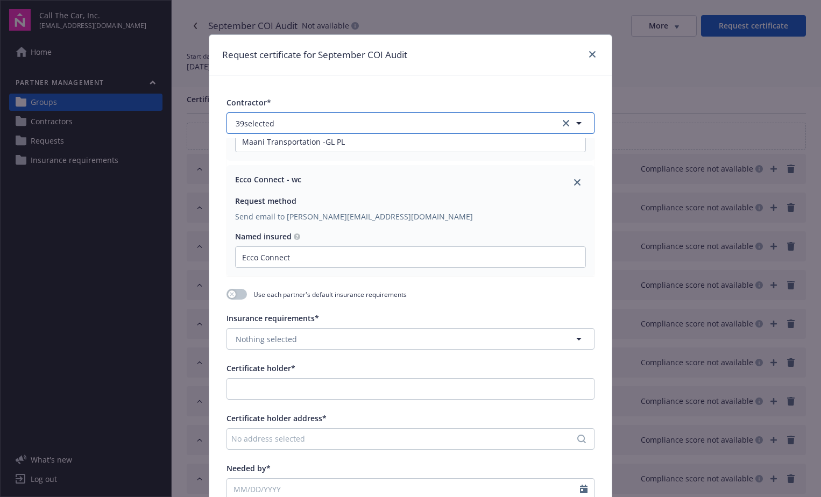
scroll to position [1291, 0]
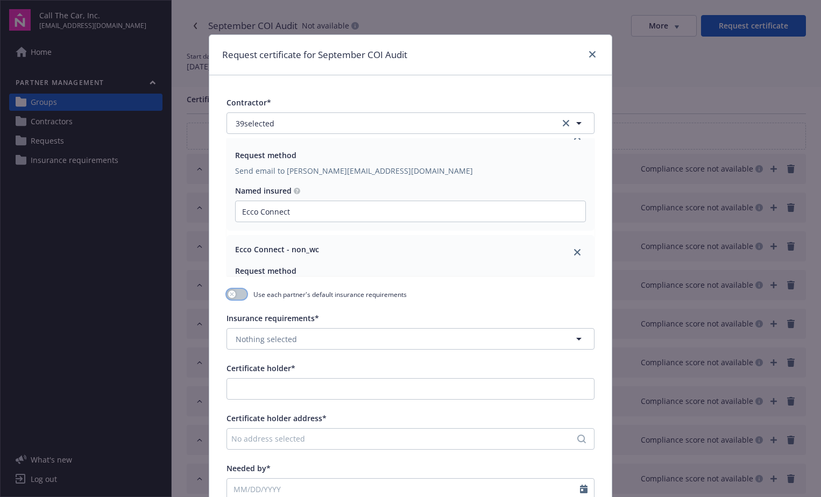
click at [234, 293] on button "button" at bounding box center [236, 294] width 20 height 11
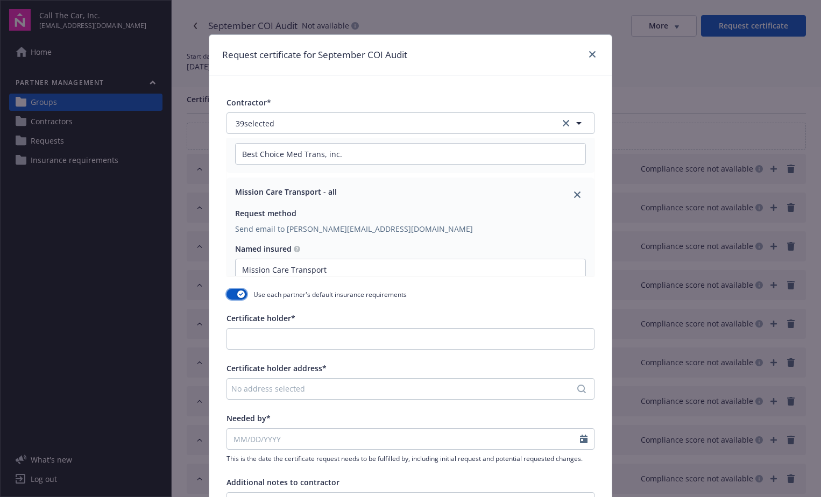
scroll to position [2205, 0]
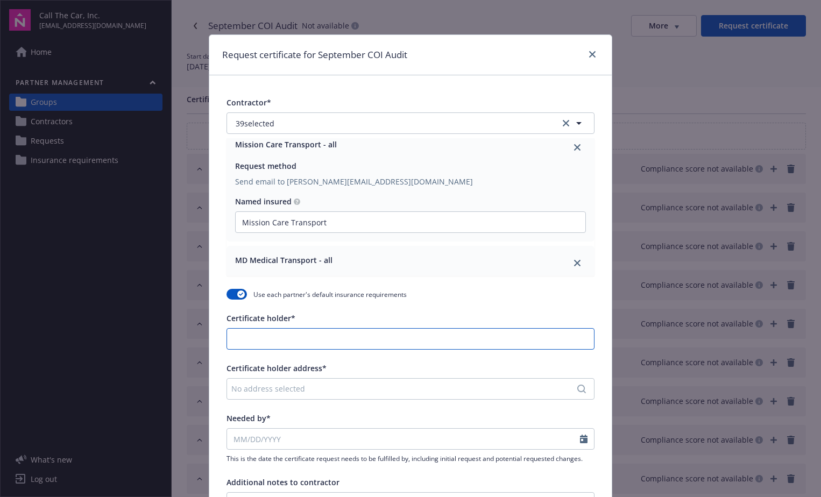
click at [300, 338] on input "Certificate holder*" at bounding box center [410, 339] width 367 height 20
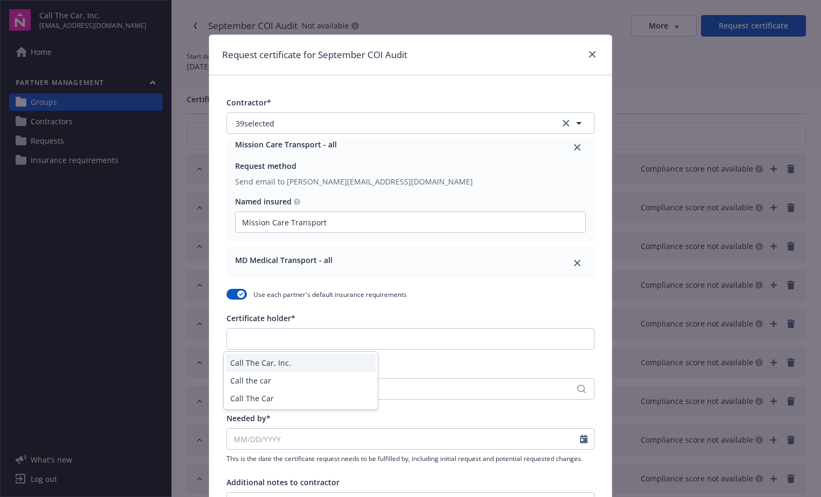
click at [262, 362] on div "Call The Car, Inc." at bounding box center [301, 363] width 150 height 18
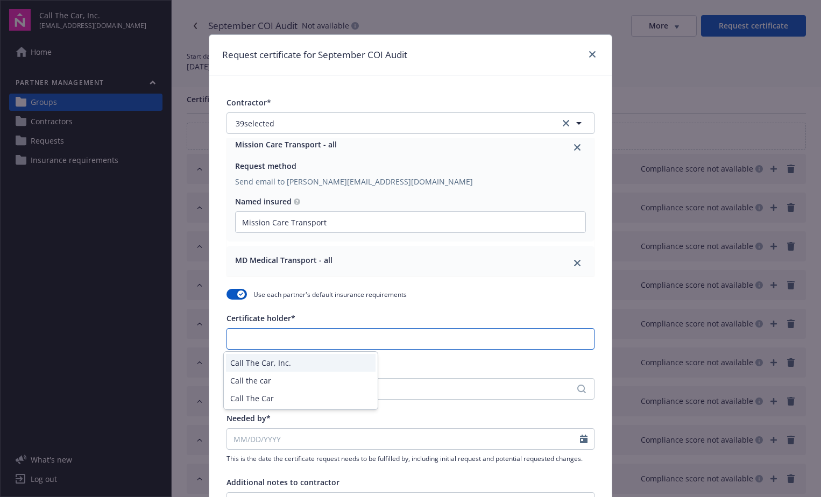
type input "Call The Car, Inc."
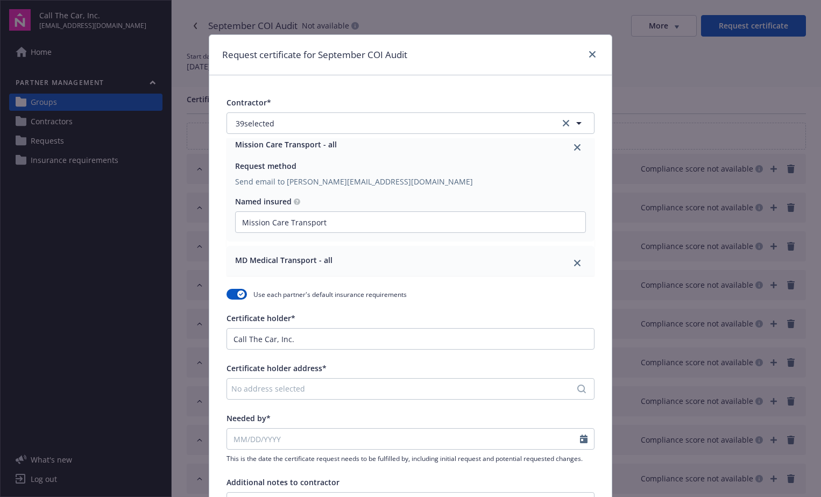
click at [281, 385] on div "No address selected" at bounding box center [404, 388] width 347 height 11
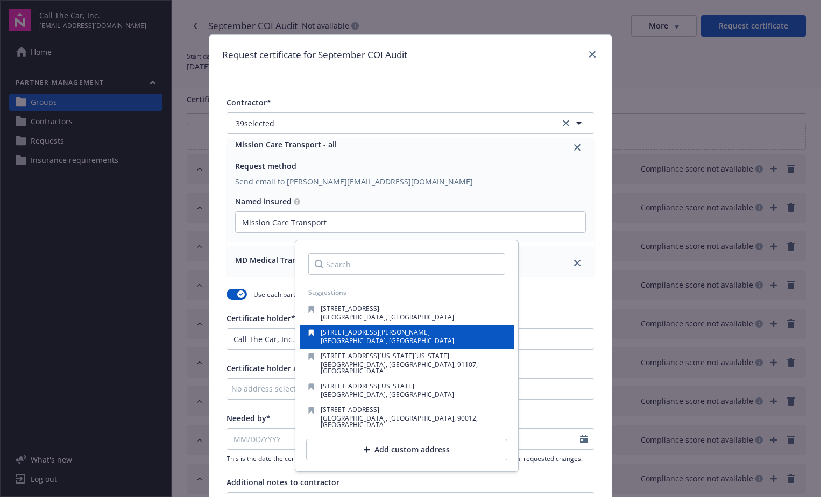
click at [328, 341] on span "Diamond Bar, CA, 91765, USA" at bounding box center [387, 340] width 133 height 9
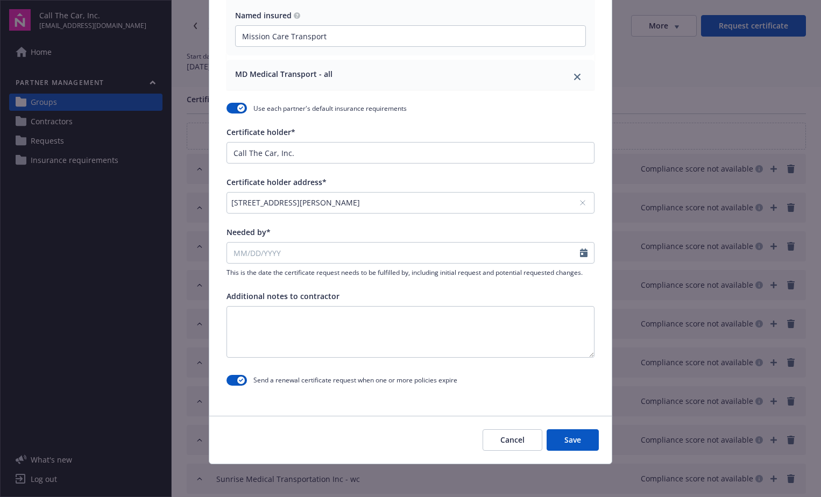
scroll to position [188, 0]
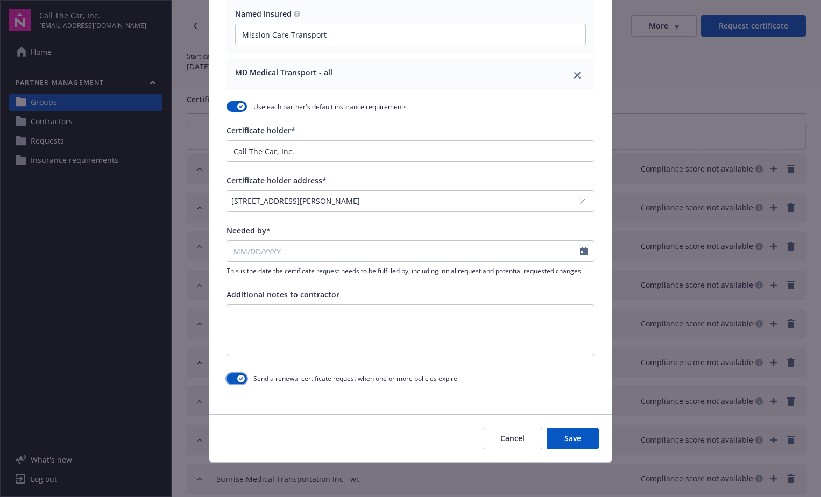
click at [239, 377] on icon "button" at bounding box center [241, 378] width 4 height 3
select select "9"
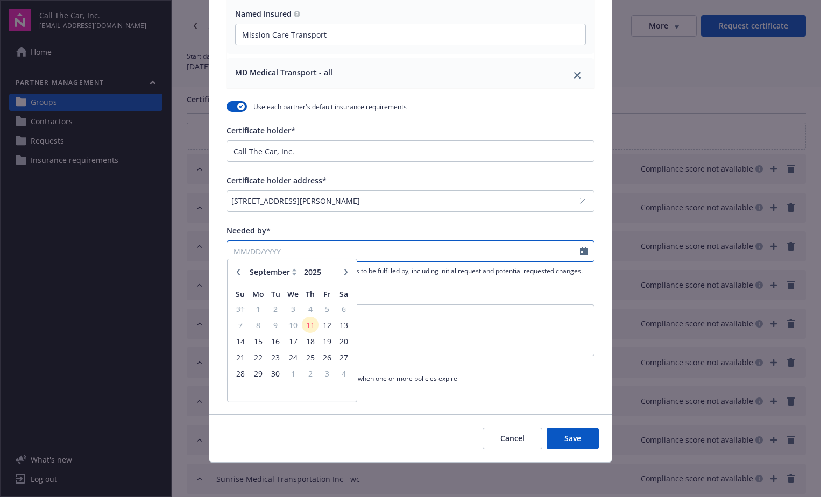
click at [310, 250] on input "Needed by*" at bounding box center [403, 251] width 353 height 20
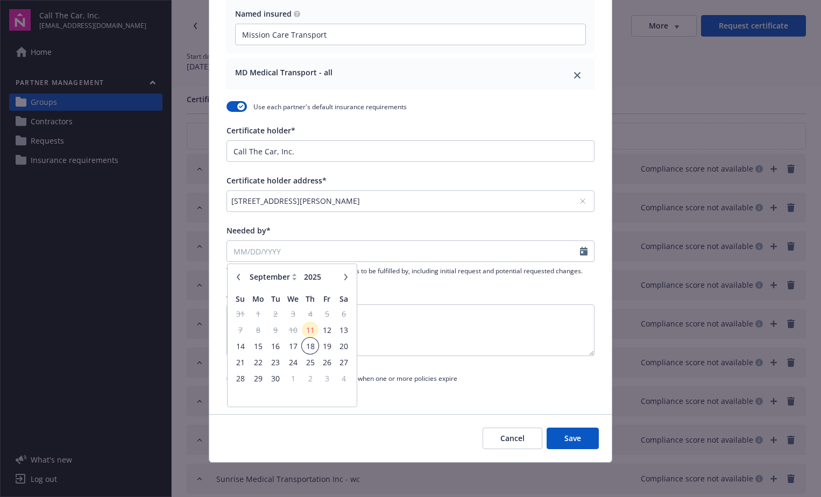
click at [305, 345] on span "18" at bounding box center [310, 345] width 15 height 13
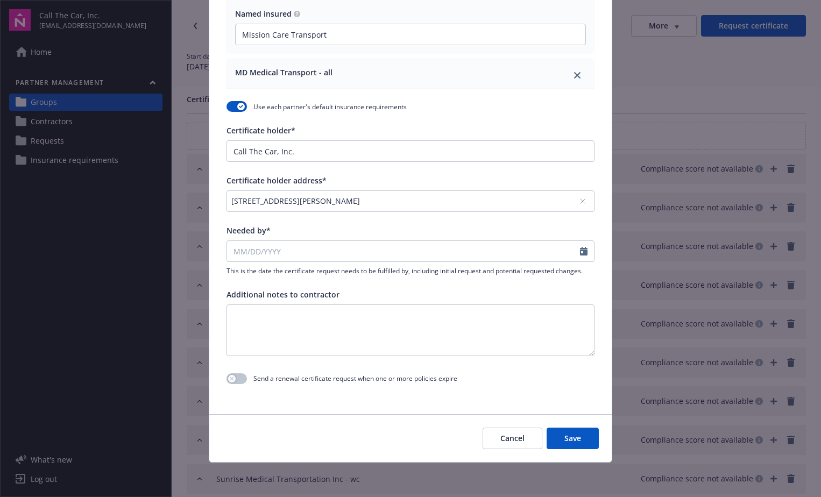
type input "09/18/2025"
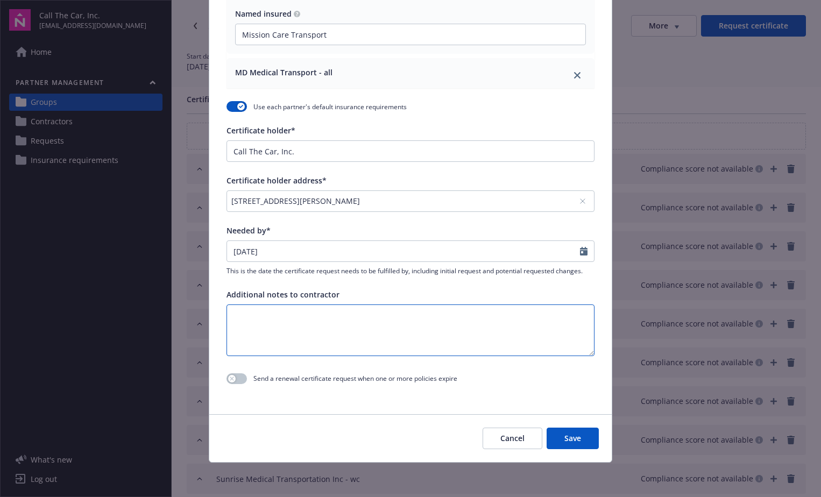
click at [288, 327] on textarea at bounding box center [410, 330] width 368 height 52
drag, startPoint x: 270, startPoint y: 314, endPoint x: 205, endPoint y: 317, distance: 64.6
click at [209, 317] on div "Contractor* 39 selected Adde Transport - GL WC Request method Send email to aos…" at bounding box center [410, 149] width 402 height 522
type textarea "Thank you"
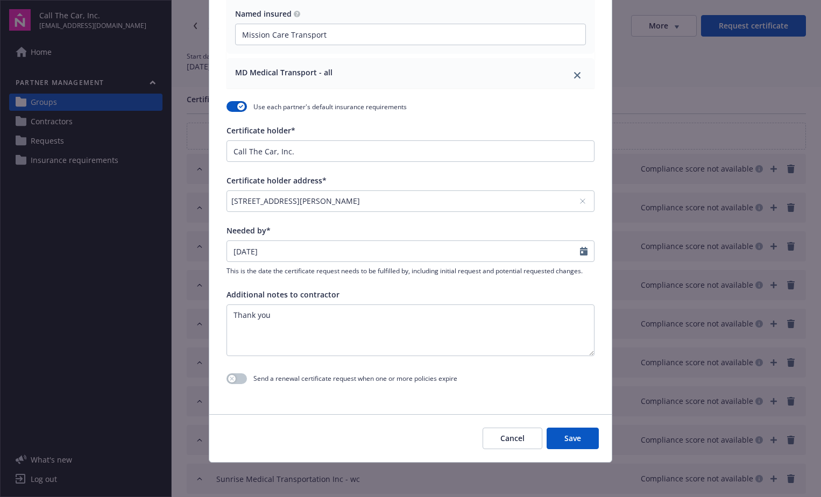
click at [572, 438] on button "Save" at bounding box center [572, 439] width 52 height 22
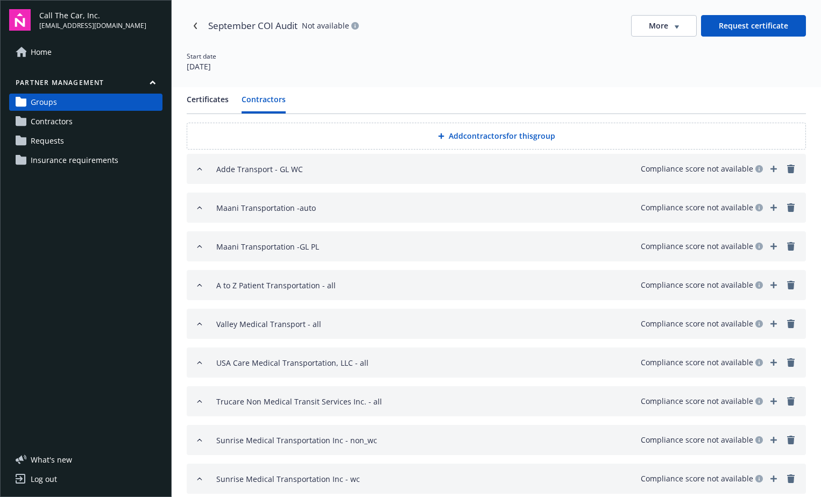
click at [60, 98] on link "Groups" at bounding box center [85, 102] width 153 height 17
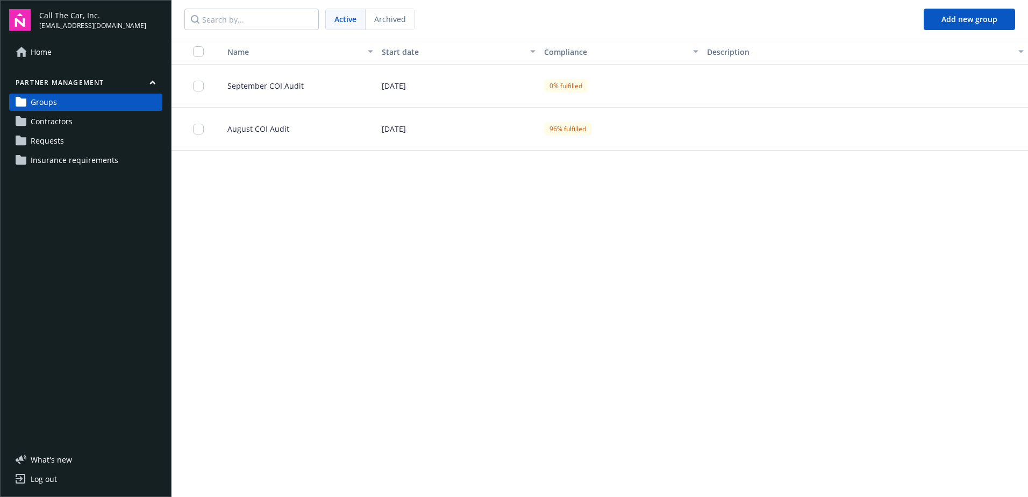
click at [253, 82] on span "September COI Audit" at bounding box center [261, 85] width 85 height 11
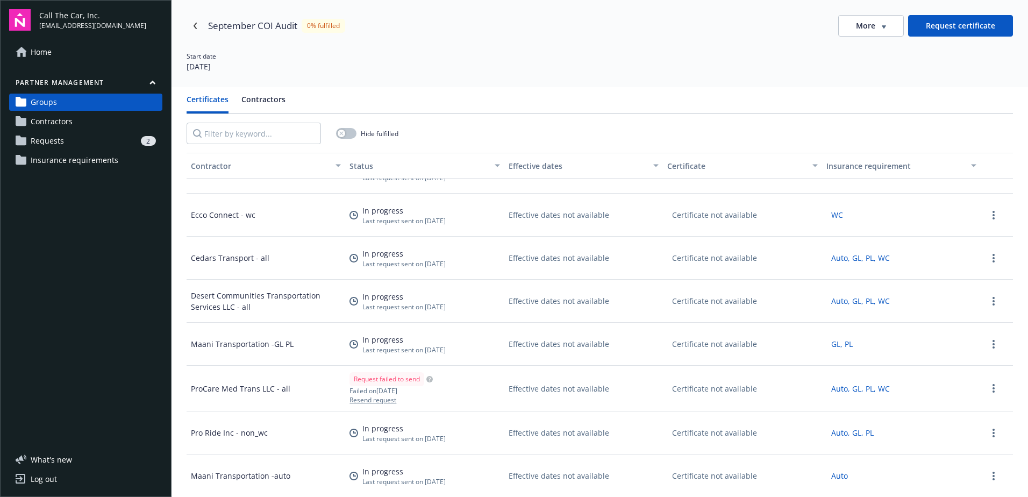
scroll to position [1076, 0]
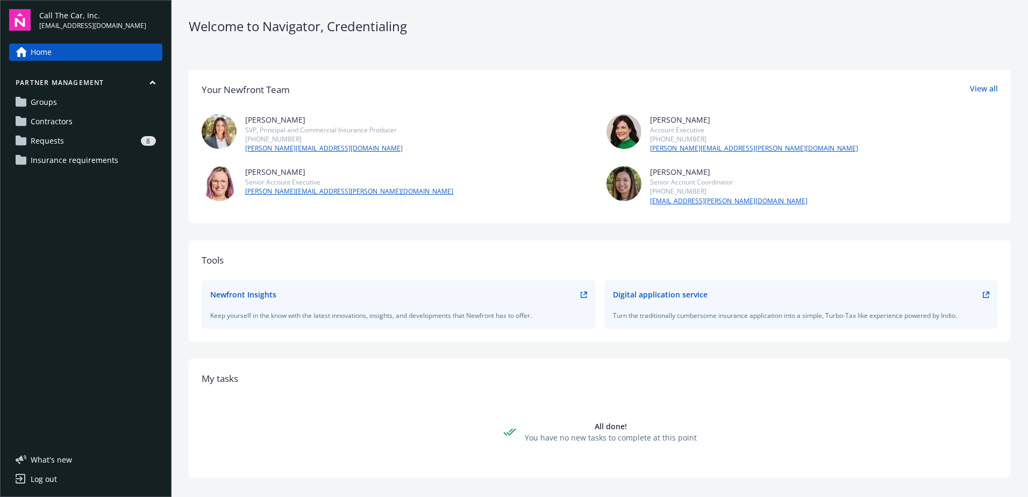
click at [53, 105] on span "Groups" at bounding box center [44, 102] width 26 height 17
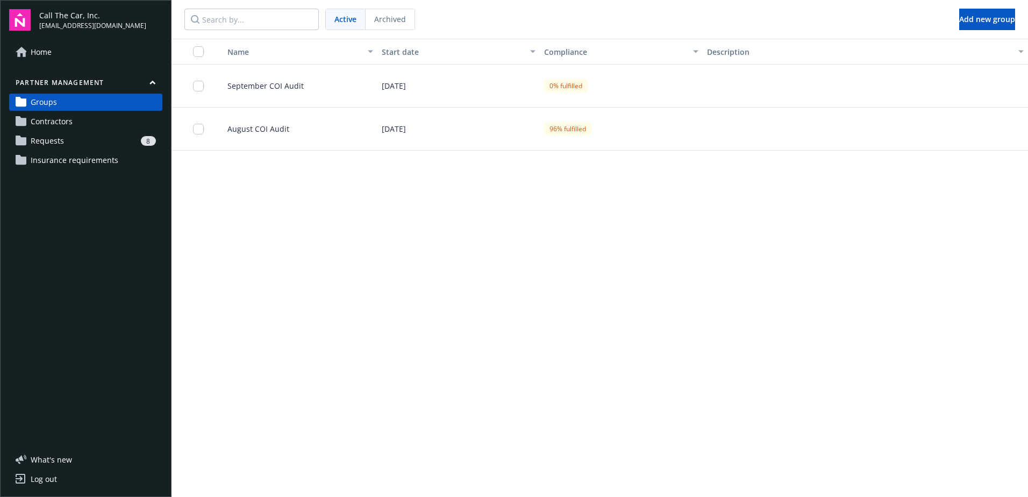
click at [258, 84] on span "September COI Audit" at bounding box center [261, 85] width 85 height 11
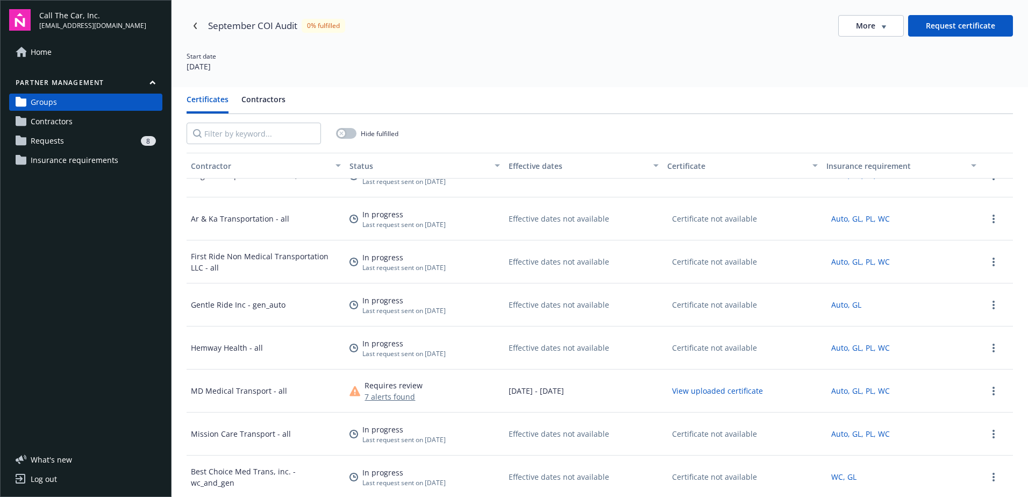
scroll to position [592, 0]
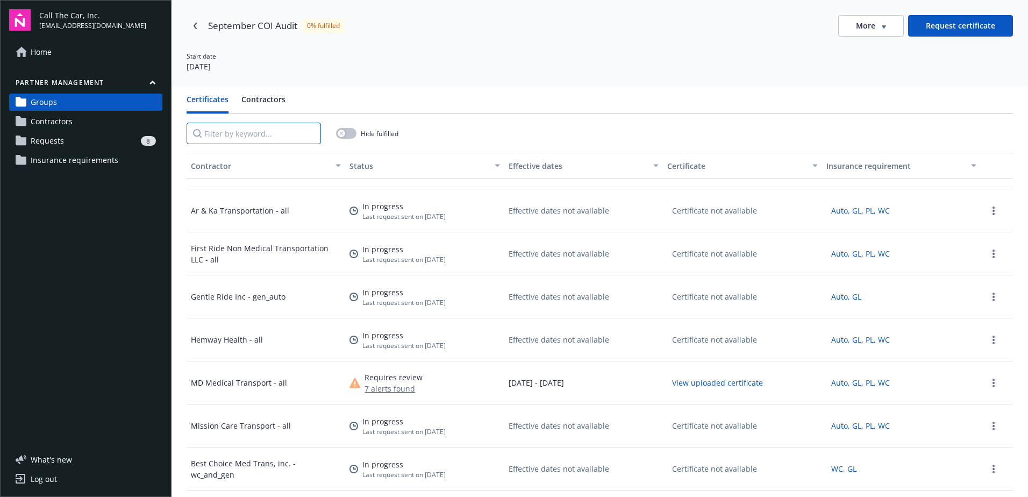
click at [260, 134] on input "Filter by keyword..." at bounding box center [254, 134] width 134 height 22
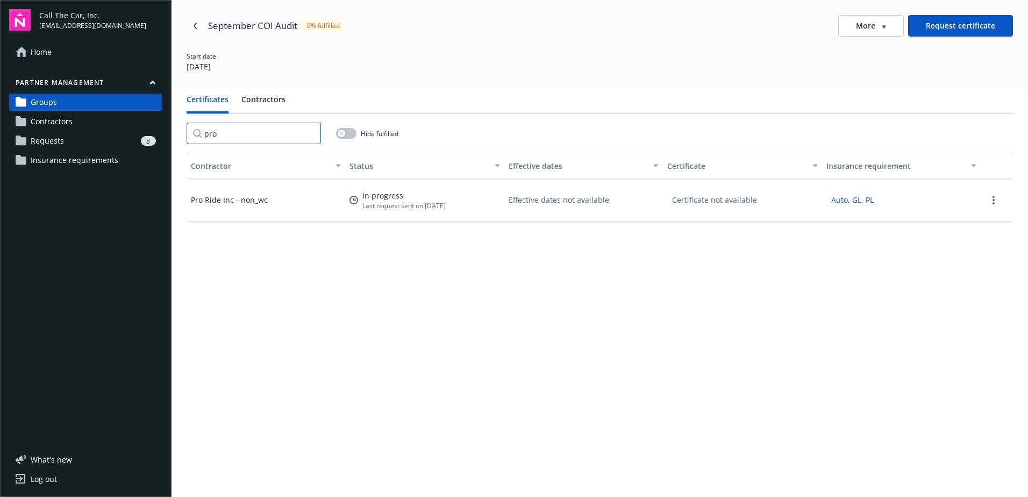
scroll to position [0, 0]
type input "proca"
click at [391, 195] on span "Request failed to send" at bounding box center [387, 192] width 66 height 10
click at [253, 200] on div "ProCare Med Trans LLC - all" at bounding box center [240, 201] width 99 height 11
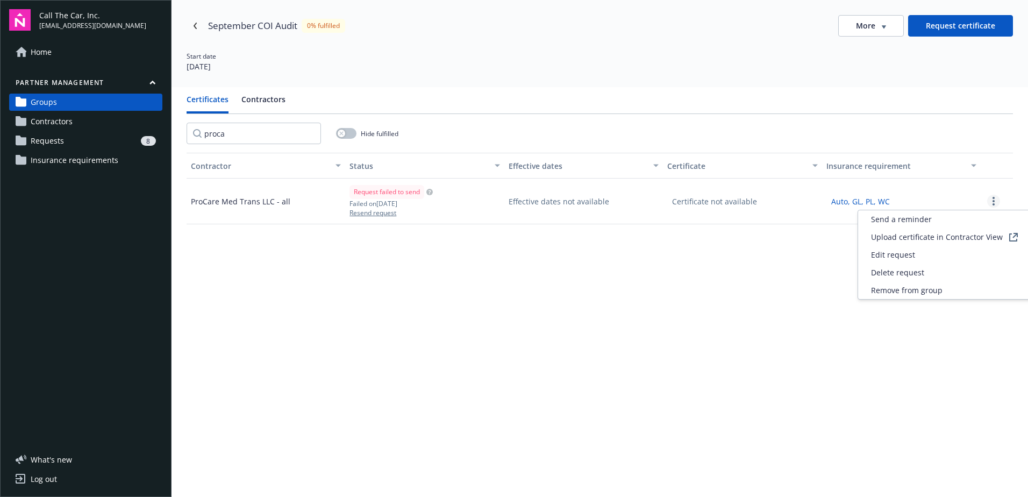
click at [993, 200] on icon "more" at bounding box center [994, 201] width 2 height 9
click at [899, 254] on span "Edit request" at bounding box center [893, 254] width 44 height 11
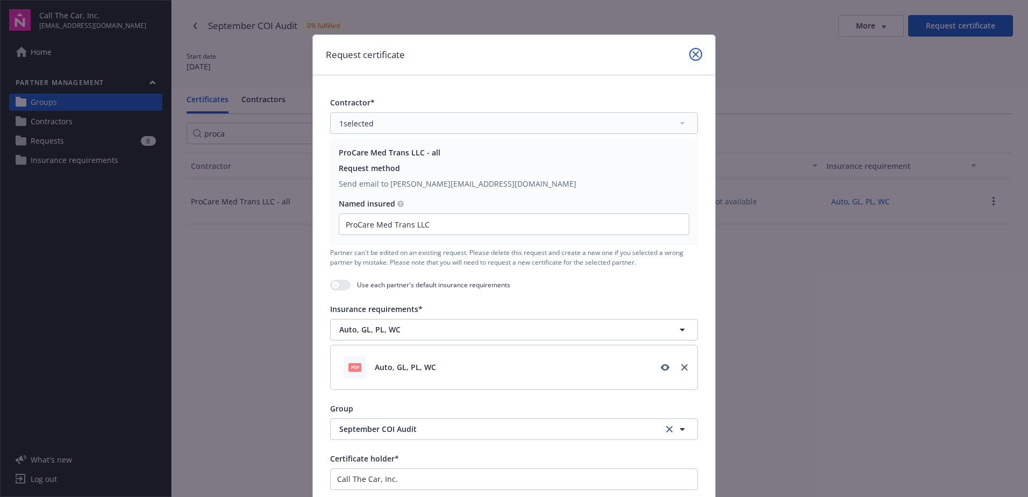
click at [693, 55] on icon "close" at bounding box center [696, 54] width 6 height 6
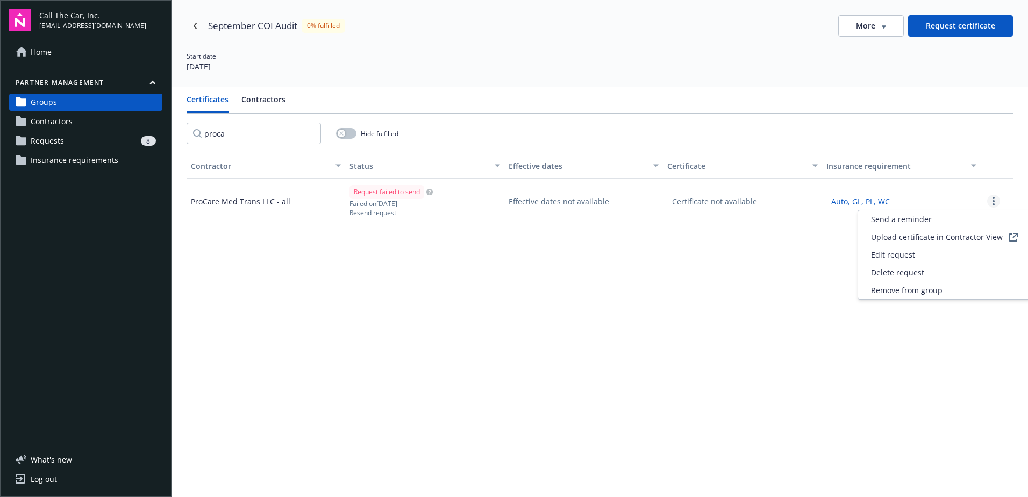
click at [993, 198] on circle "more" at bounding box center [994, 198] width 2 height 2
click at [907, 270] on span "Delete request" at bounding box center [897, 272] width 53 height 11
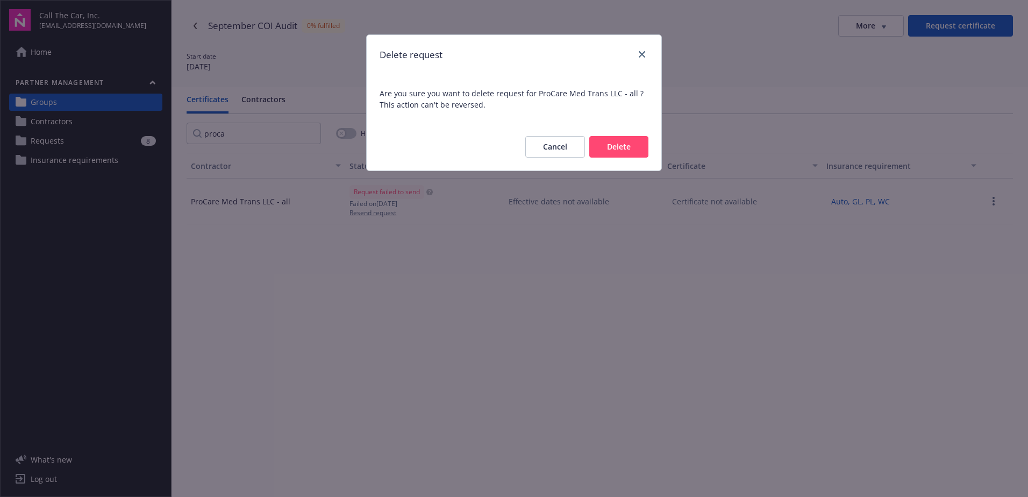
click at [613, 145] on button "Delete" at bounding box center [618, 147] width 59 height 22
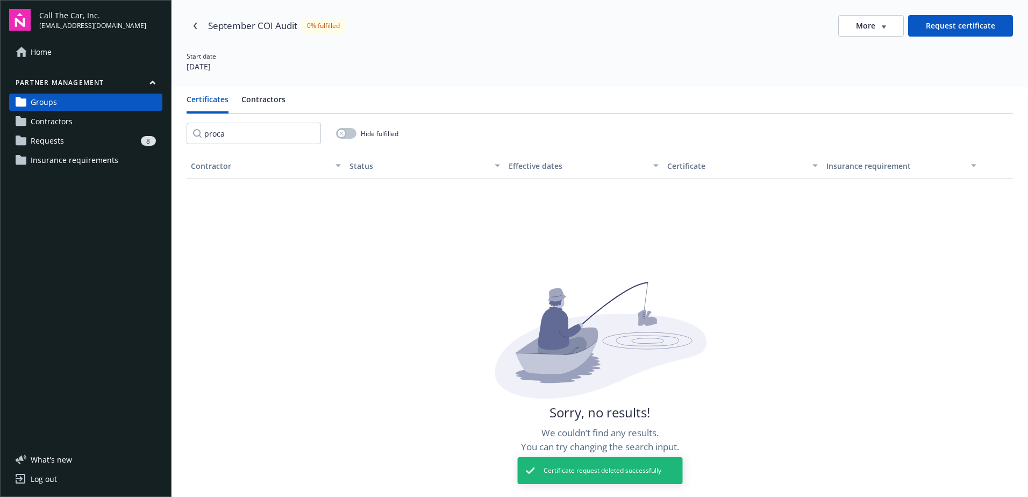
click at [54, 119] on span "Contractors" at bounding box center [52, 121] width 42 height 17
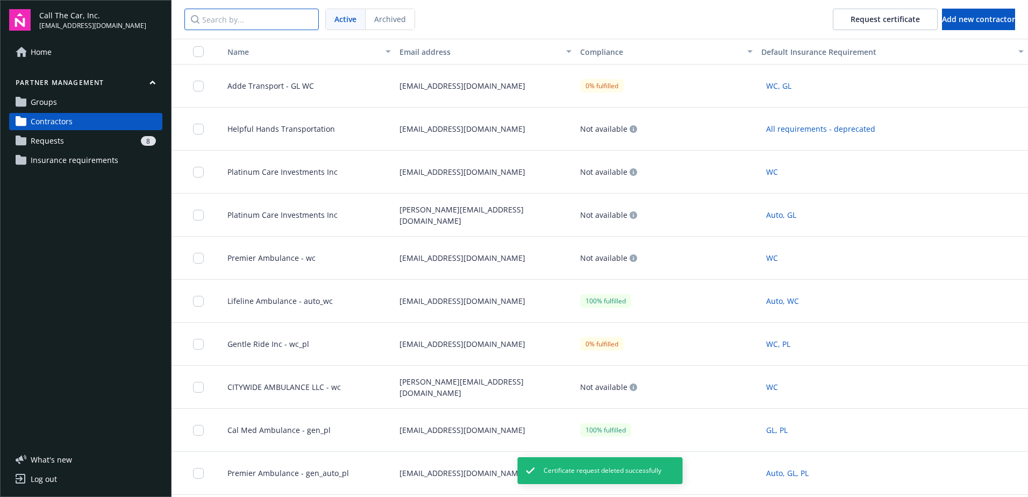
click at [245, 20] on input "Search by..." at bounding box center [251, 20] width 134 height 22
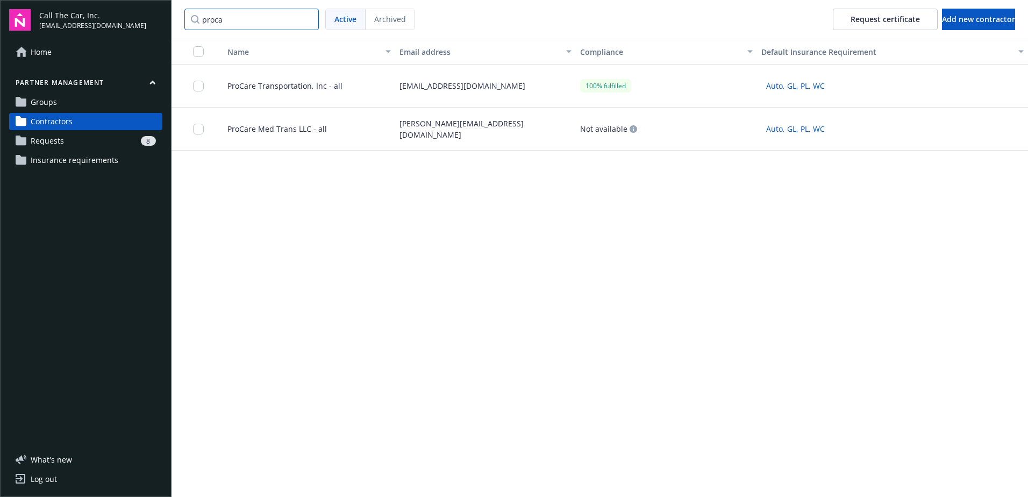
type input "proca"
click at [198, 127] on input "checkbox" at bounding box center [198, 129] width 11 height 11
click at [574, 474] on button "Archive" at bounding box center [562, 473] width 62 height 22
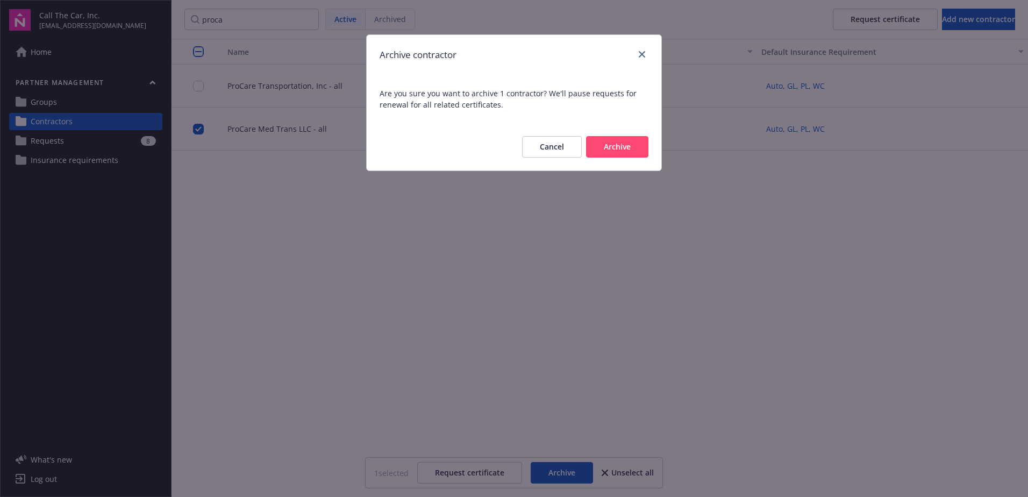
click at [613, 141] on button "Archive" at bounding box center [617, 147] width 62 height 22
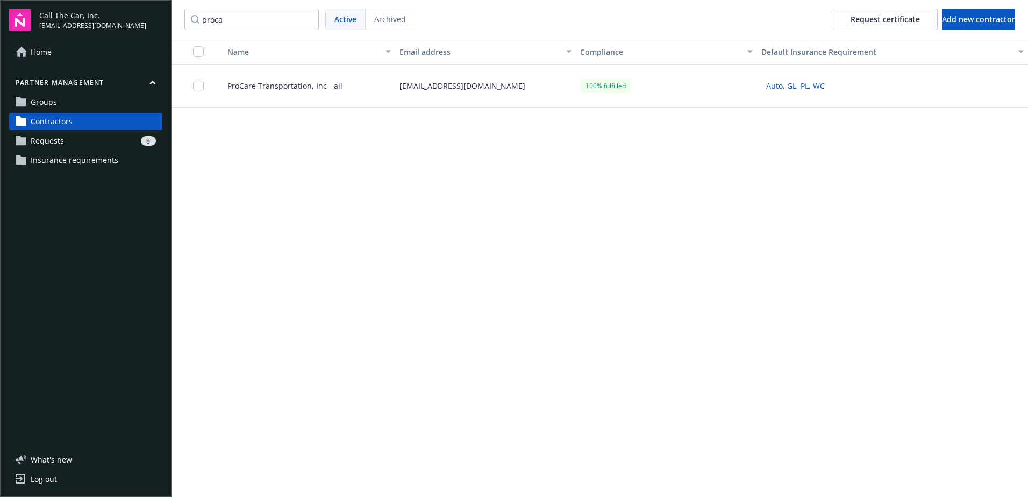
click at [59, 138] on span "Requests" at bounding box center [47, 140] width 33 height 17
